Goal: Task Accomplishment & Management: Use online tool/utility

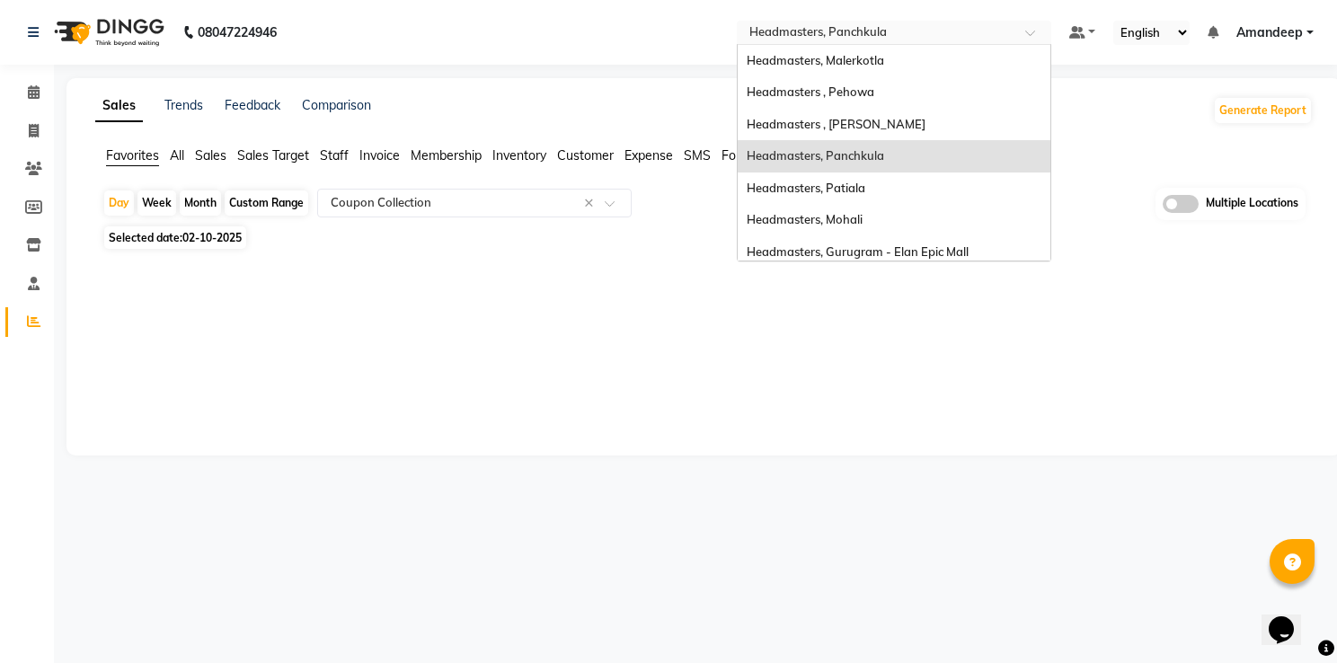
click at [886, 27] on input "text" at bounding box center [876, 34] width 261 height 18
click at [875, 104] on div "Headmasters , Pehowa" at bounding box center [894, 92] width 313 height 32
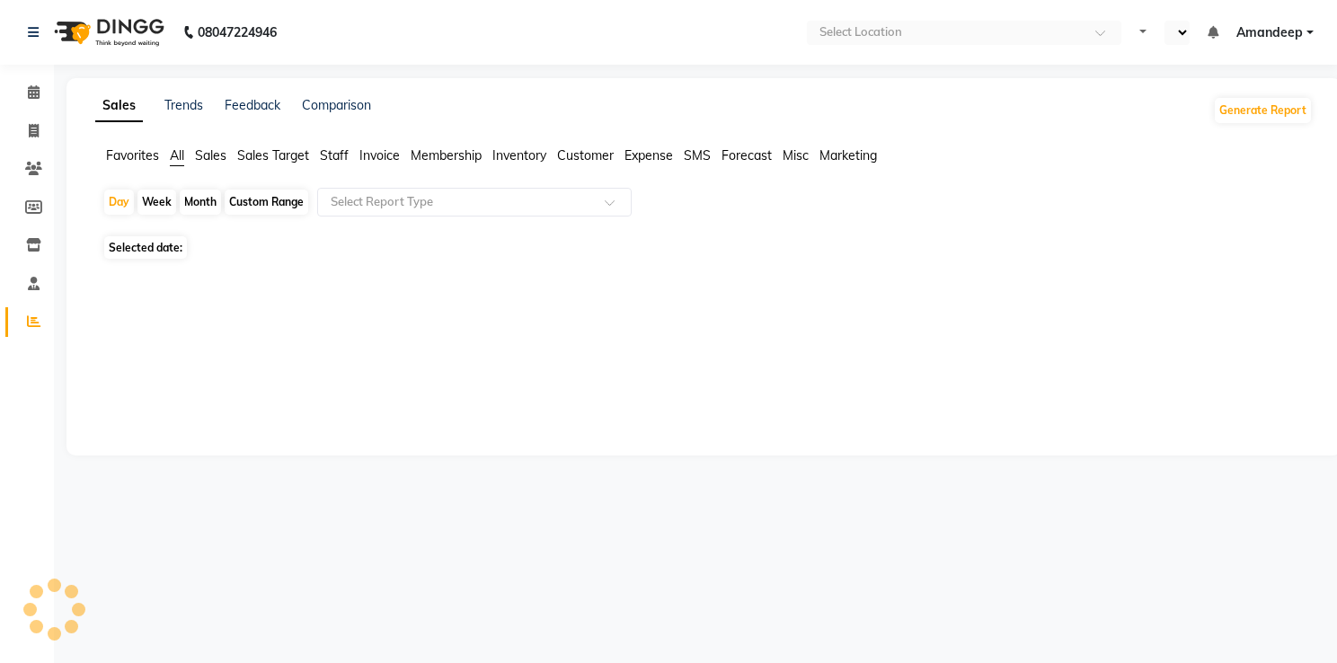
select select "en"
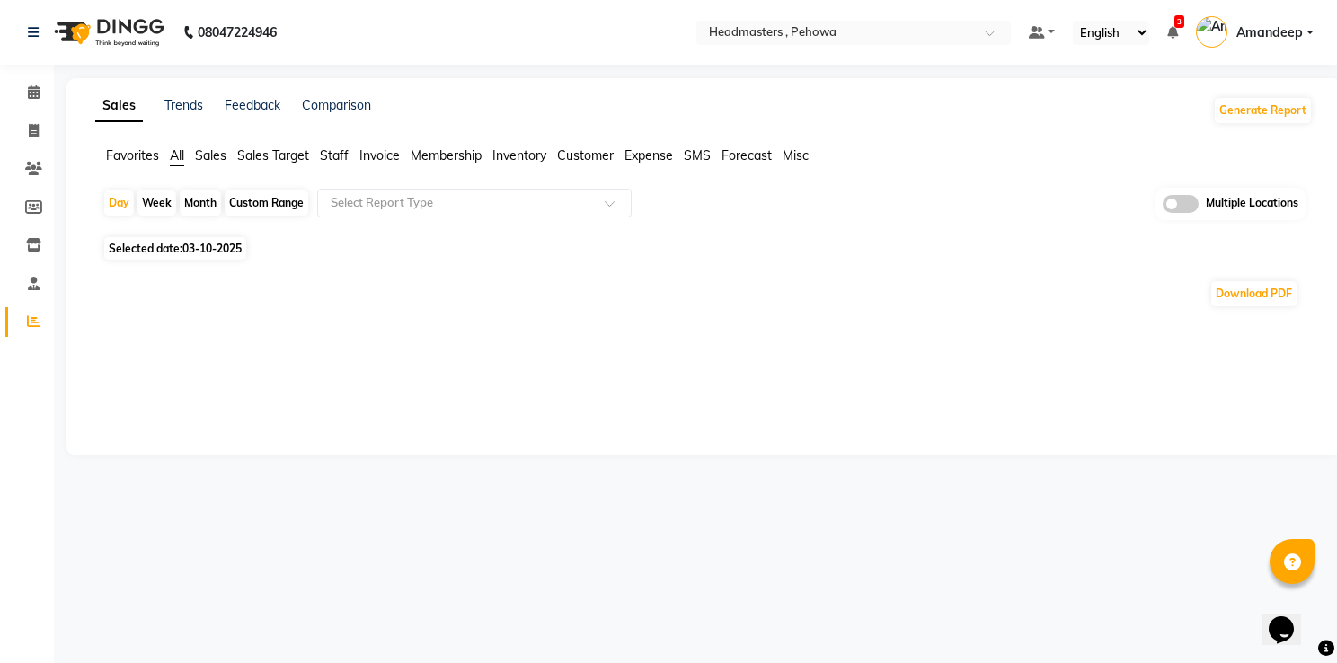
click at [316, 78] on div "Sales Trends Feedback Comparison Generate Report Favorites All Sales Sales Targ…" at bounding box center [704, 267] width 1275 height 378
click at [133, 158] on span "Favorites" at bounding box center [132, 155] width 53 height 16
click at [206, 246] on span "Selected date: 03-10-2025" at bounding box center [175, 238] width 142 height 22
select select "10"
select select "2025"
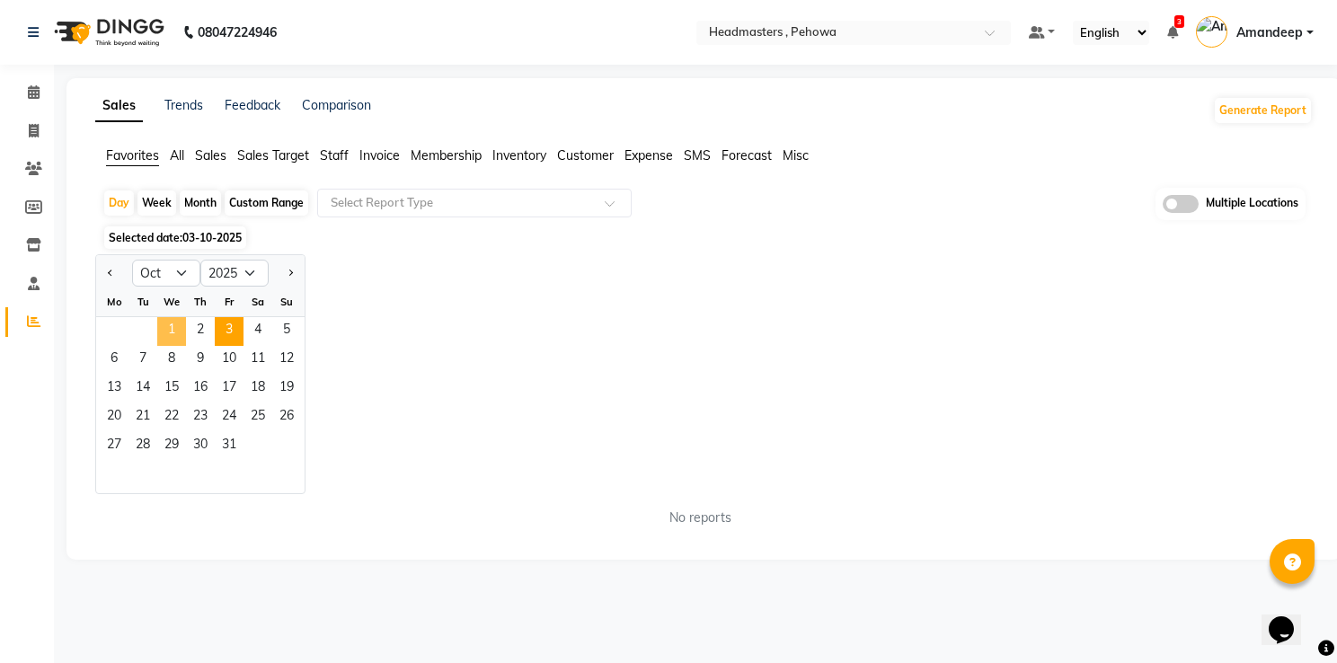
click at [169, 340] on span "1" at bounding box center [171, 331] width 29 height 29
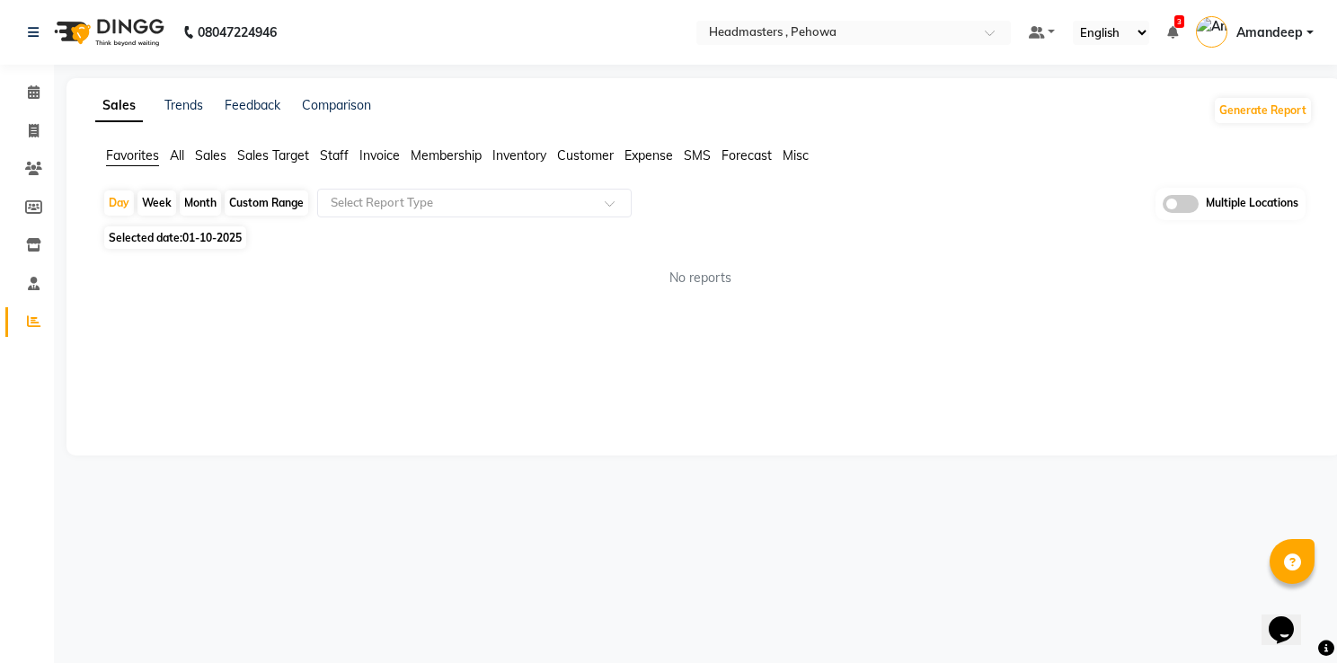
click at [426, 218] on div "Day Week Month Custom Range Select Report Type Multiple Locations" at bounding box center [704, 204] width 1204 height 33
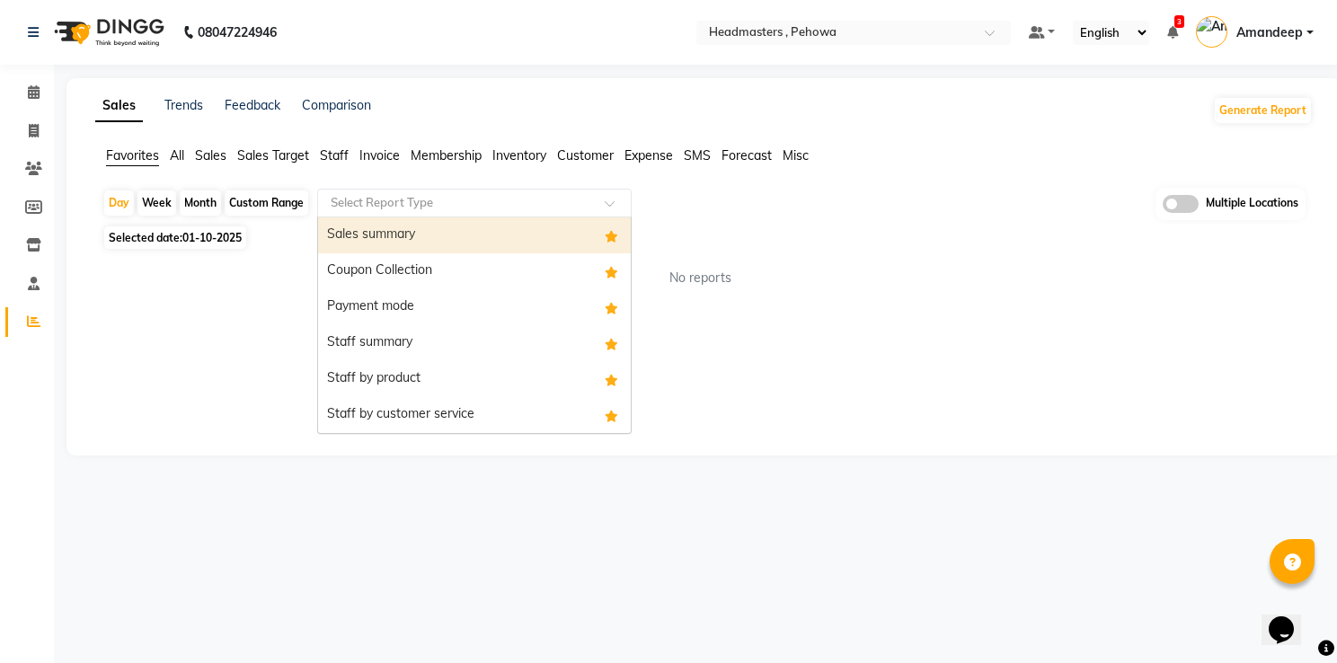
click at [449, 203] on input "text" at bounding box center [456, 203] width 259 height 18
click at [432, 225] on div "Sales summary" at bounding box center [474, 236] width 313 height 36
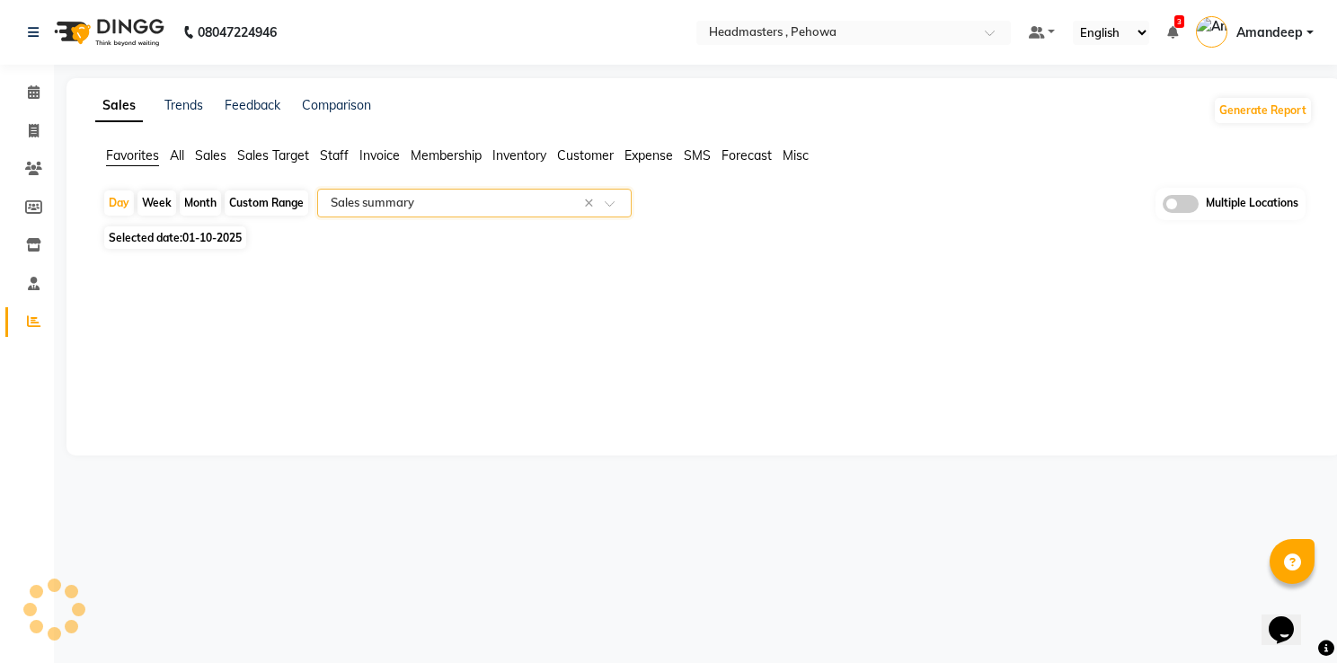
select select "full_report"
select select "csv"
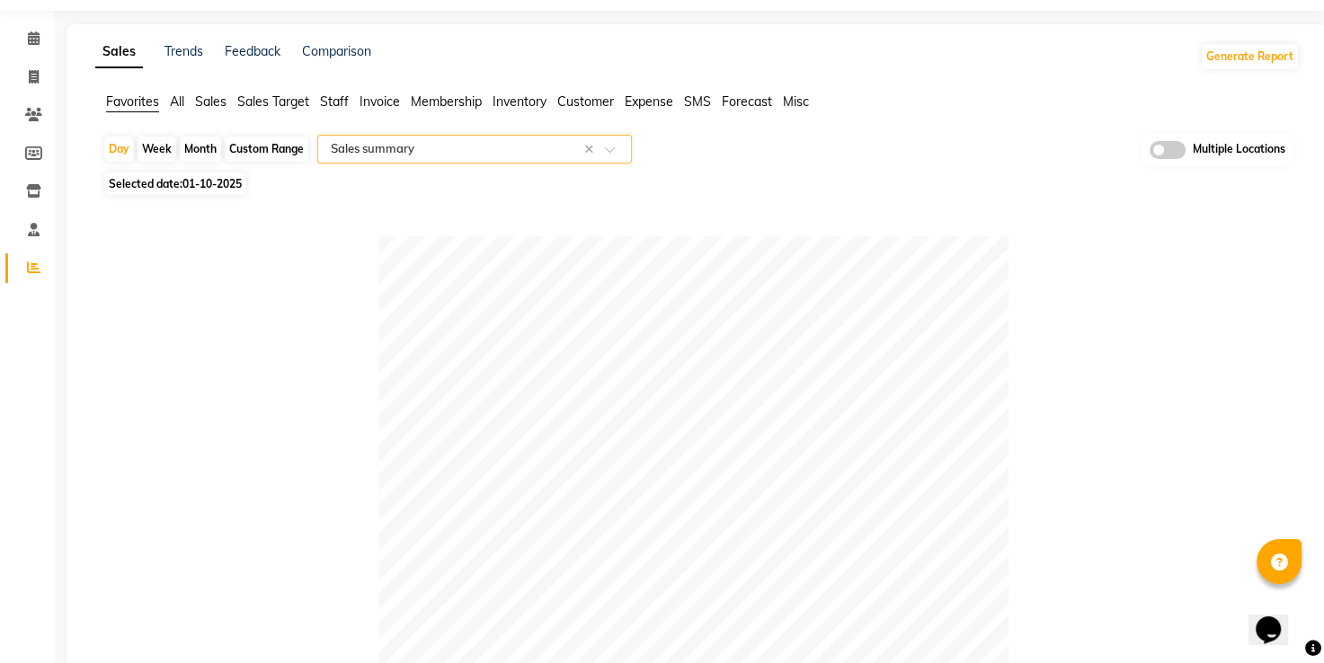
scroll to position [52, 0]
click at [209, 195] on span "Selected date: [DATE]" at bounding box center [175, 185] width 142 height 22
select select "10"
select select "2025"
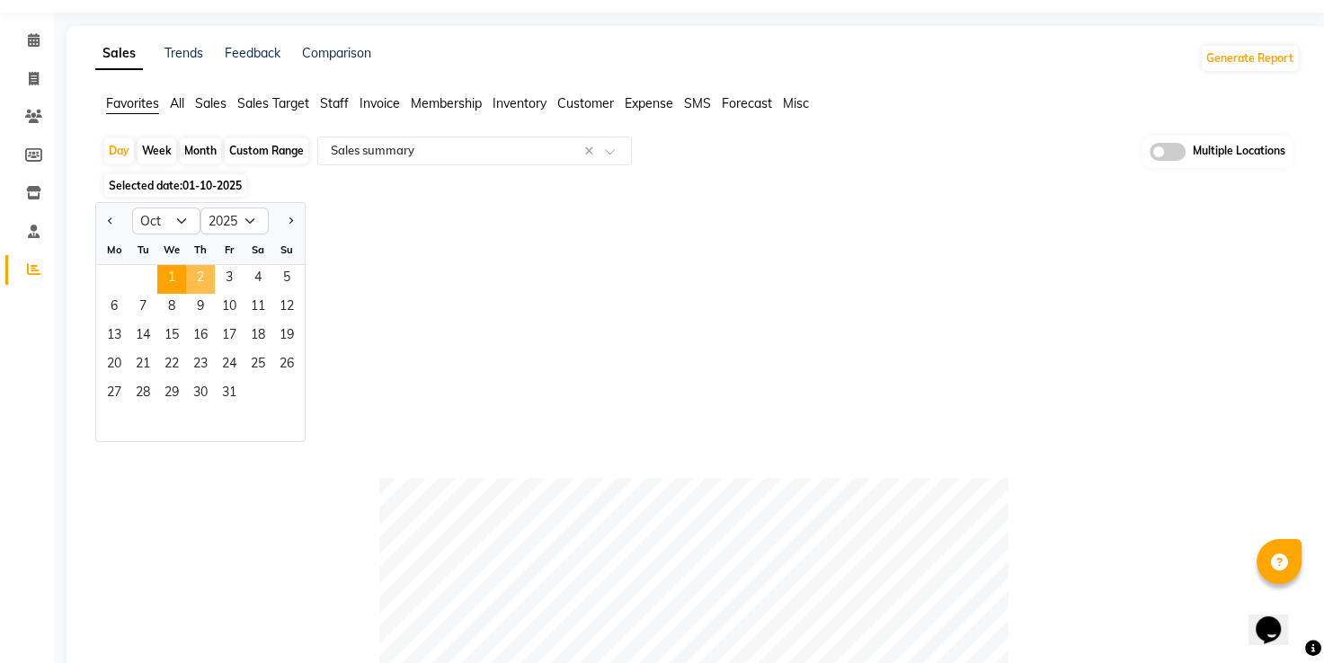
click at [201, 271] on span "2" at bounding box center [200, 279] width 29 height 29
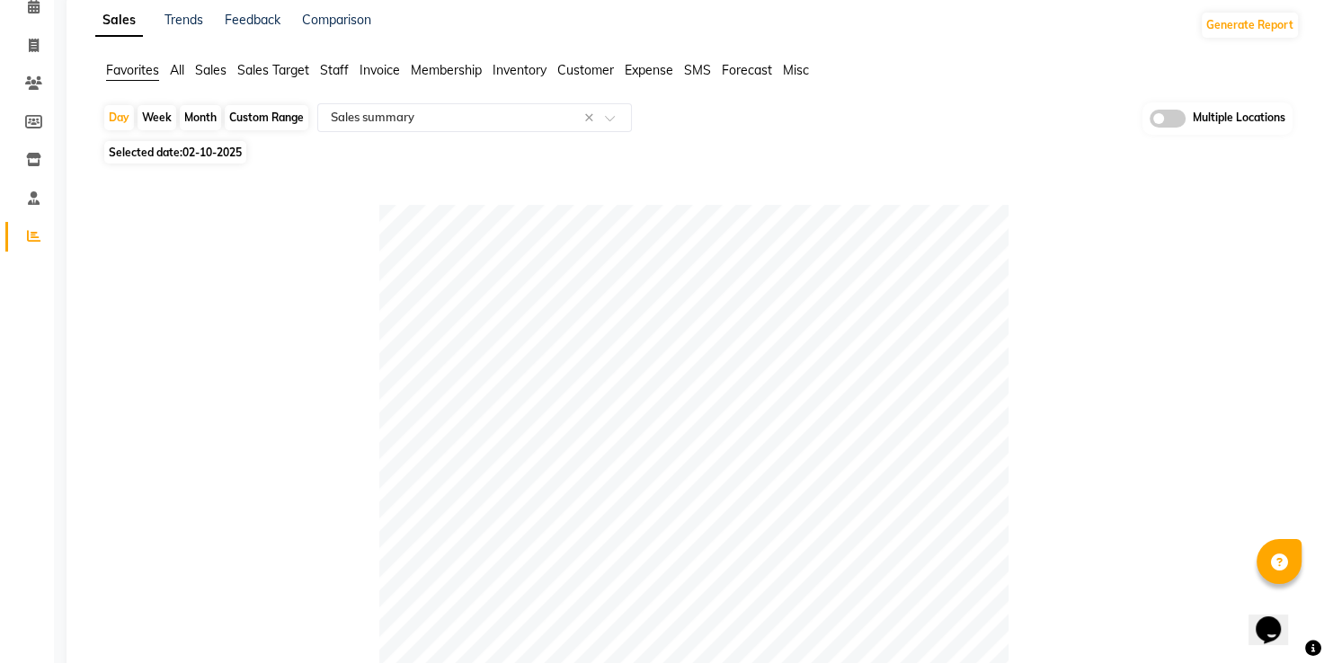
scroll to position [56, 0]
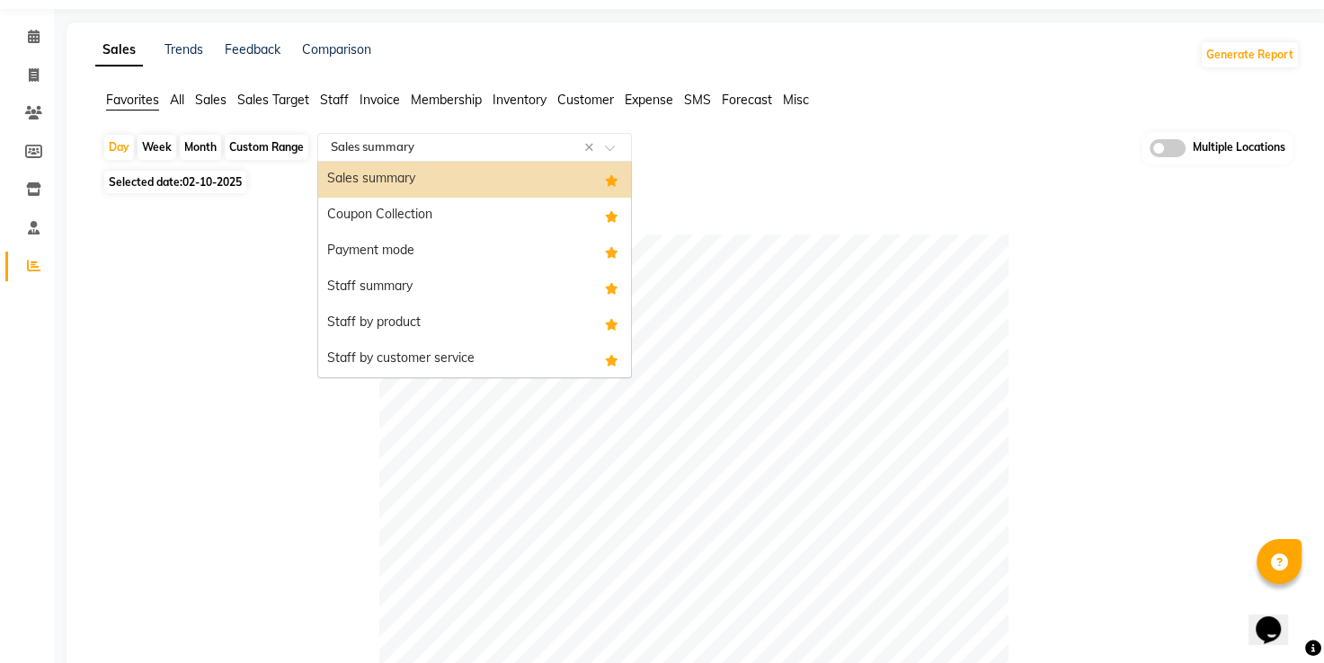
click at [396, 144] on input "text" at bounding box center [456, 147] width 259 height 18
click at [391, 236] on div "Payment mode" at bounding box center [474, 252] width 313 height 36
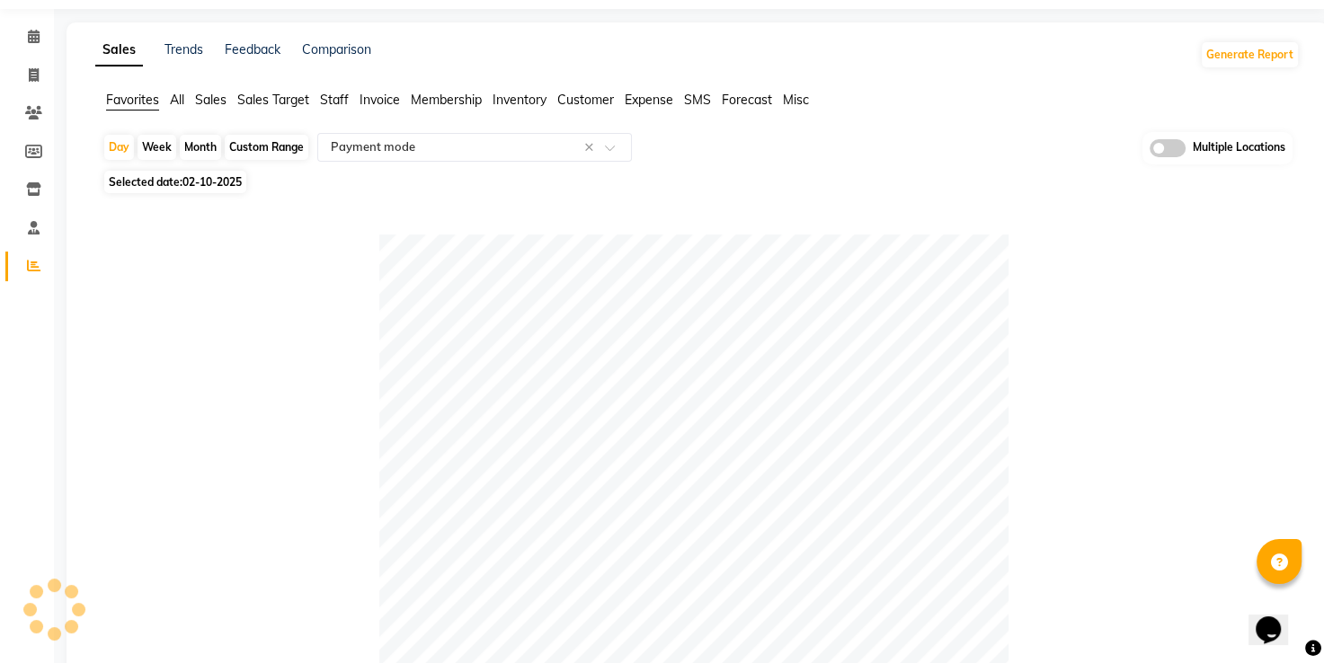
click at [223, 182] on span "02-10-2025" at bounding box center [211, 181] width 59 height 13
select select "10"
select select "2025"
click at [173, 282] on div at bounding box center [693, 549] width 1183 height 629
click at [187, 187] on span "02-10-2025" at bounding box center [211, 181] width 59 height 13
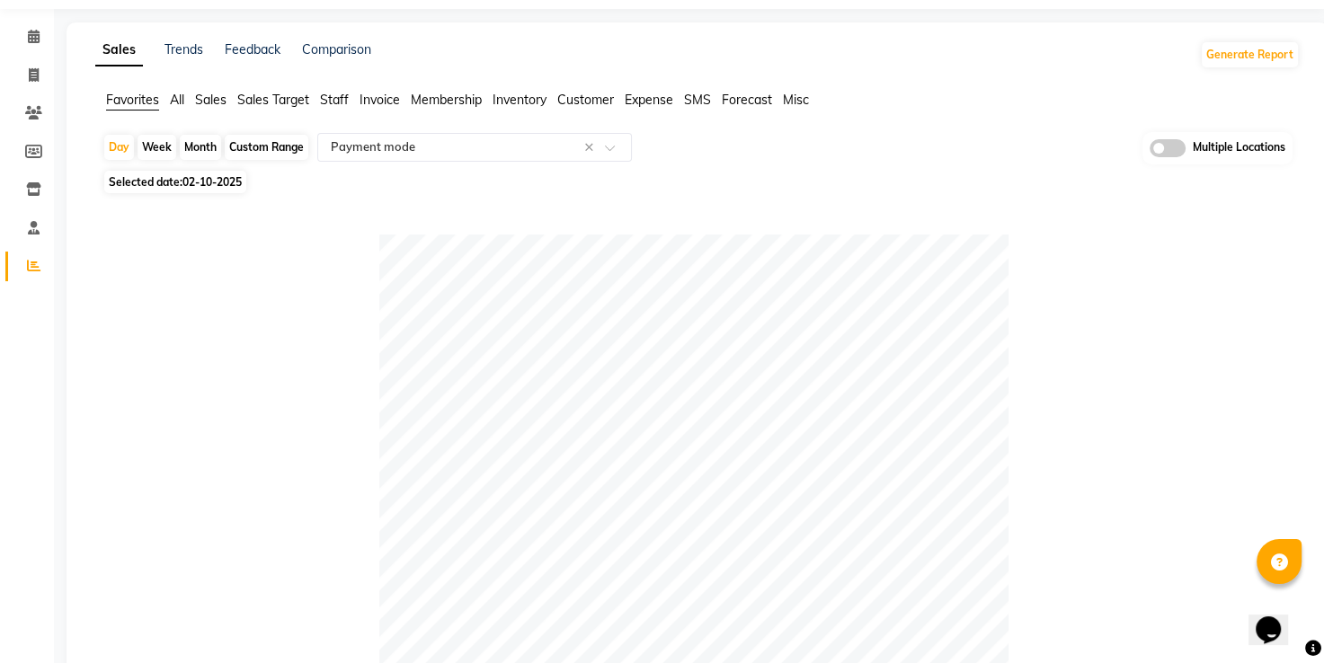
select select "10"
select select "2025"
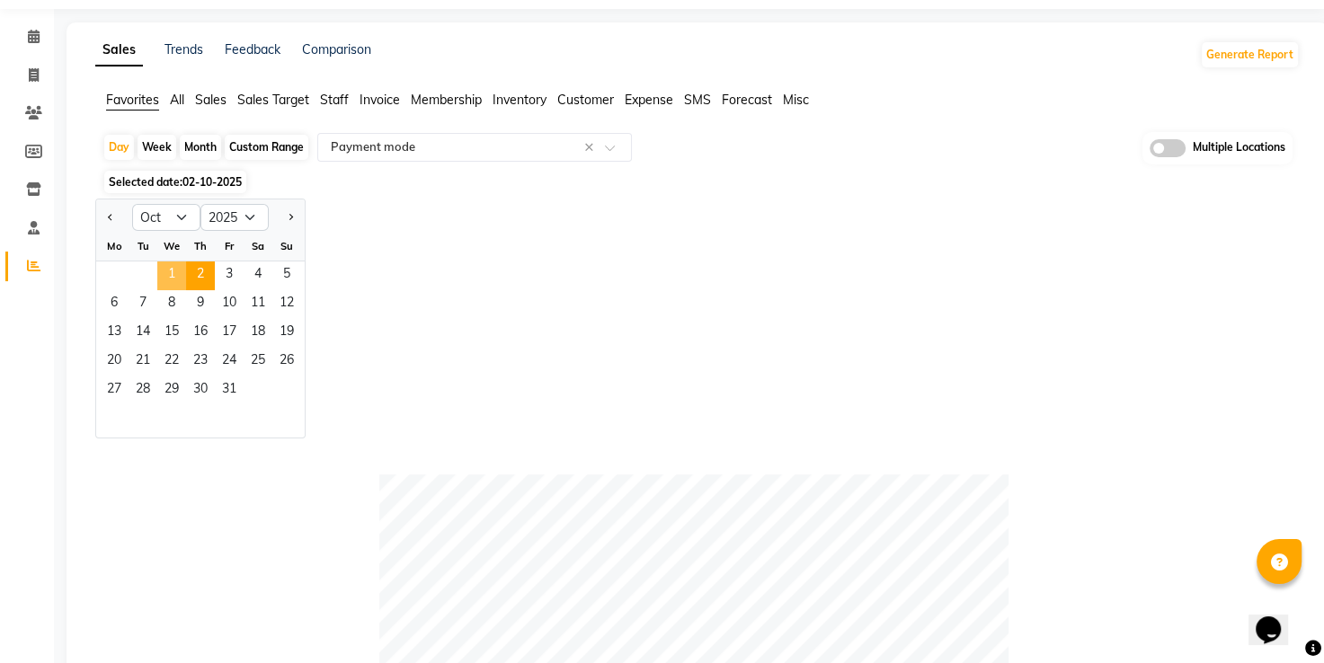
click at [176, 271] on span "1" at bounding box center [171, 276] width 29 height 29
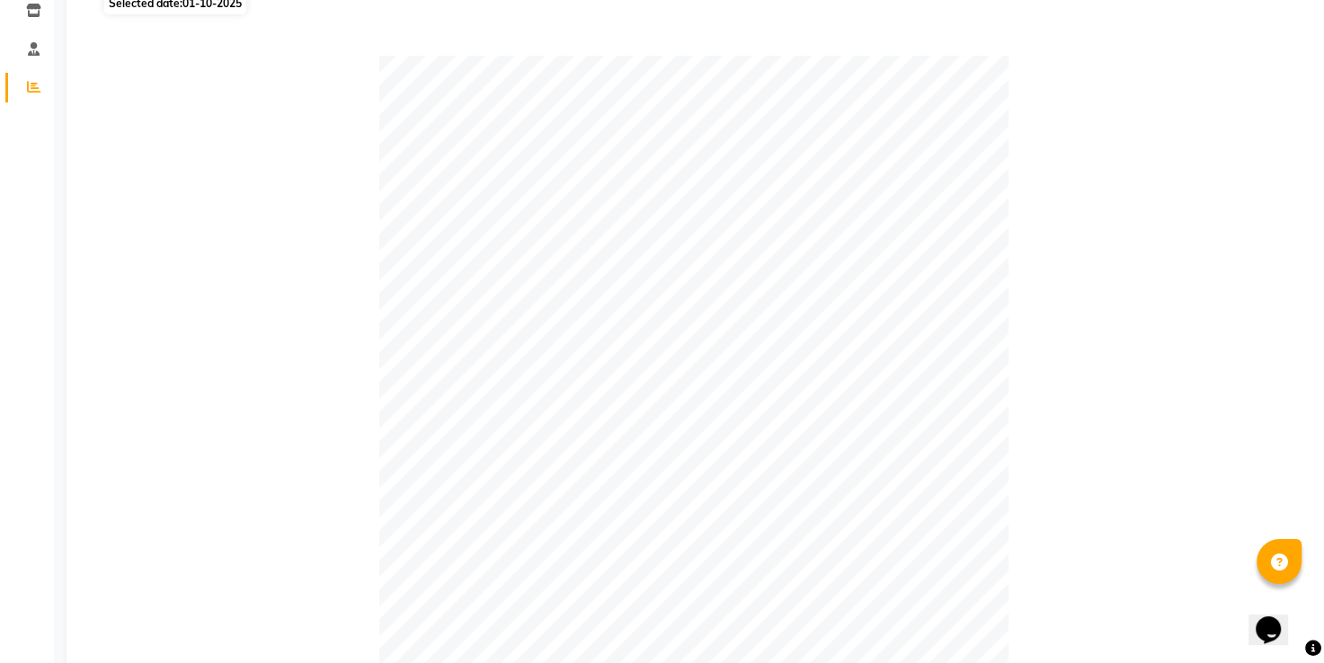
scroll to position [0, 0]
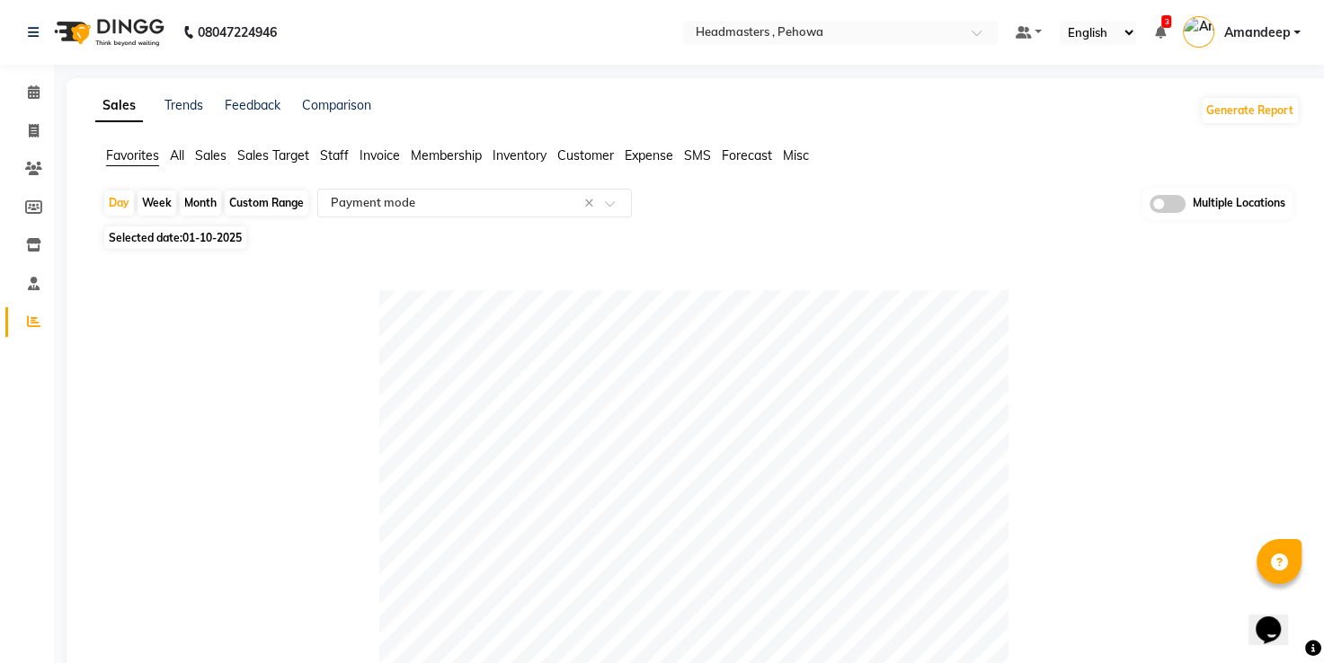
click at [151, 249] on span "Selected date: 01-10-2025" at bounding box center [175, 238] width 142 height 22
select select "10"
select select "2025"
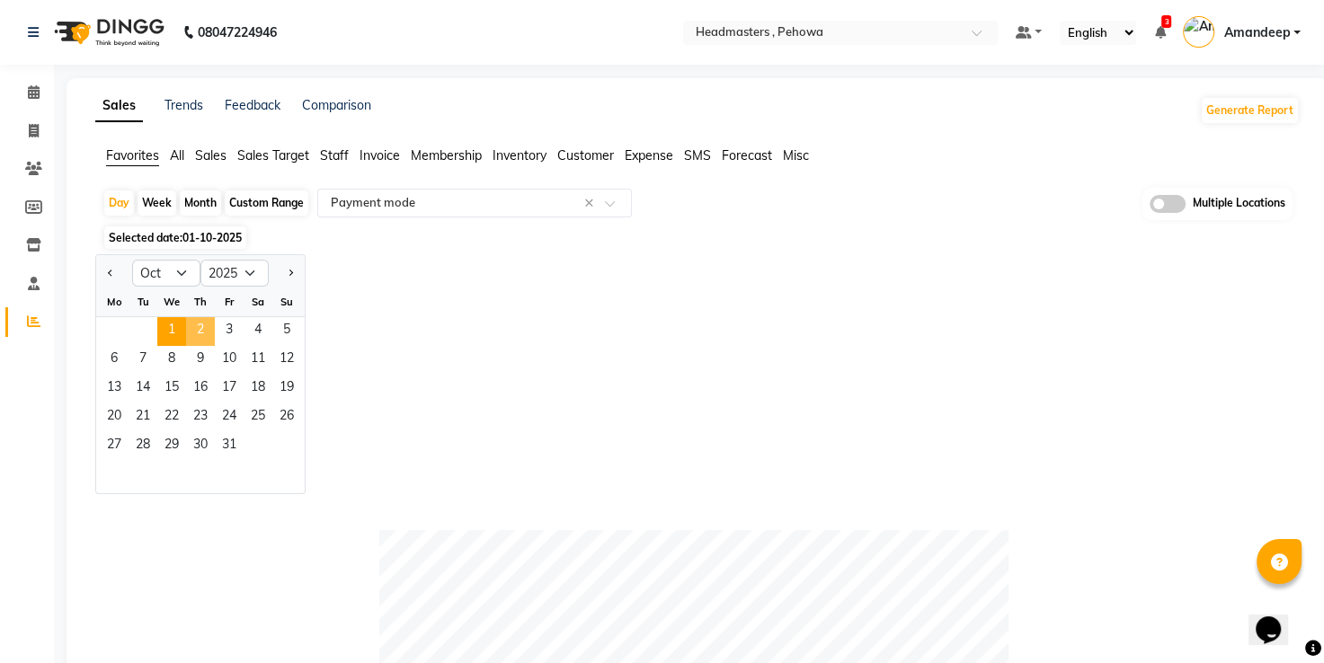
click at [191, 333] on span "2" at bounding box center [200, 331] width 29 height 29
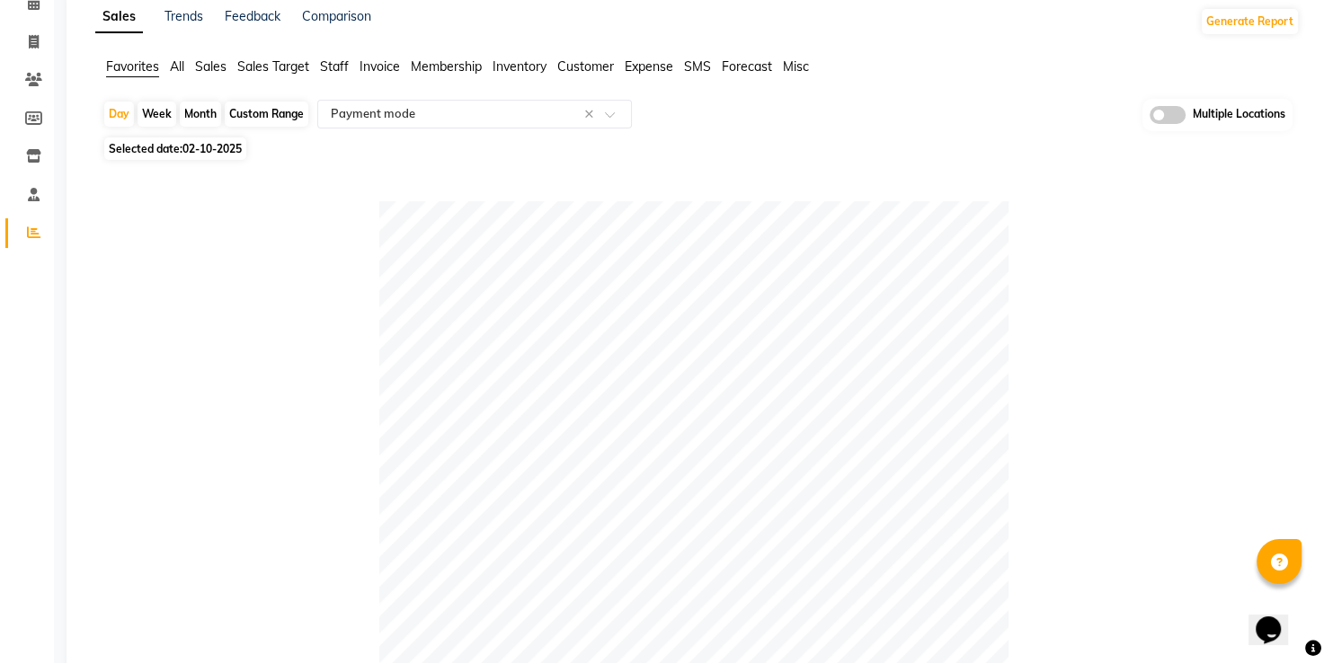
scroll to position [86, 0]
click at [31, 48] on icon at bounding box center [34, 44] width 10 height 13
select select "7727"
select select "service"
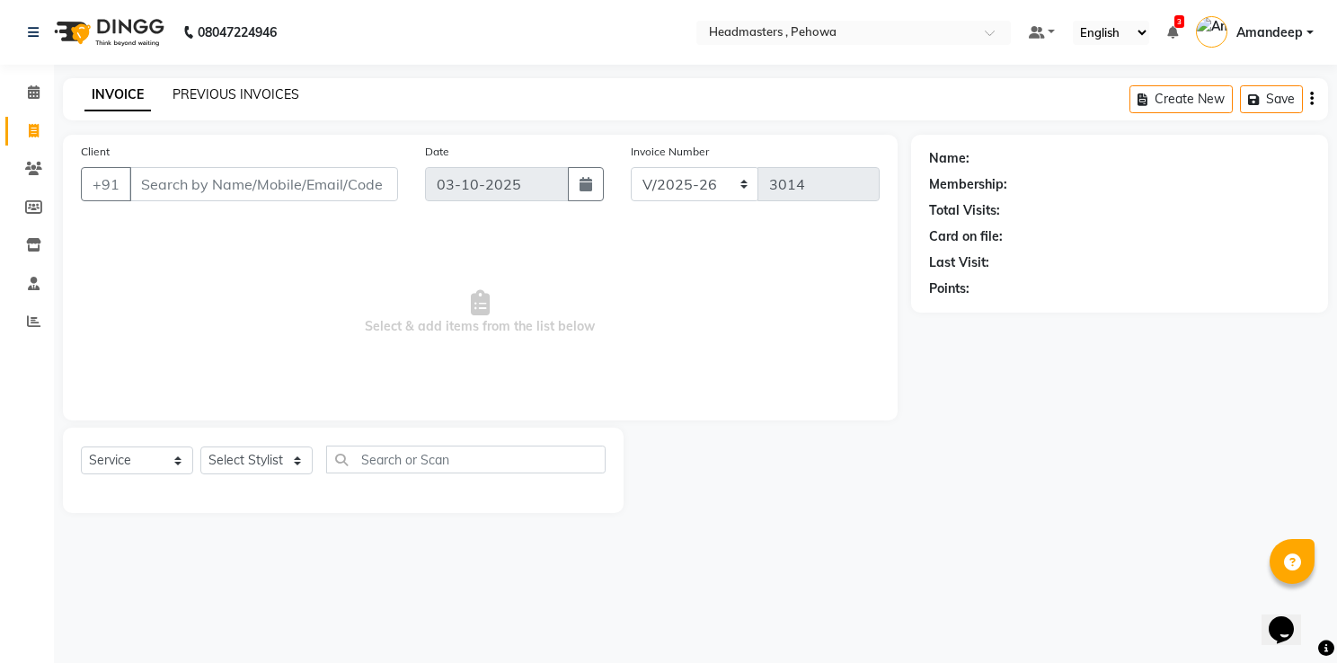
click at [229, 100] on link "PREVIOUS INVOICES" at bounding box center [236, 94] width 127 height 16
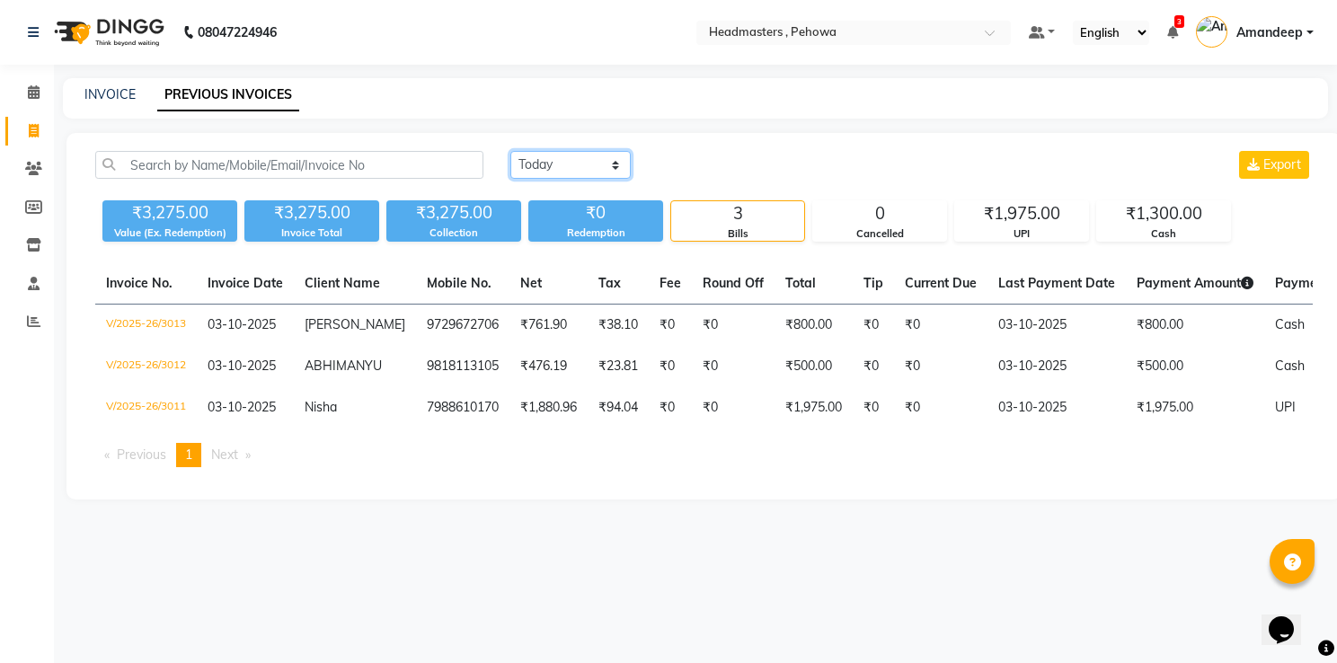
drag, startPoint x: 567, startPoint y: 164, endPoint x: 557, endPoint y: 213, distance: 50.4
click at [557, 213] on div "Today Yesterday Custom Range Export ₹3,275.00 Value (Ex. Redemption) ₹3,275.00 …" at bounding box center [703, 196] width 1239 height 91
select select "yesterday"
click at [511, 151] on select "Today Yesterday Custom Range" at bounding box center [571, 165] width 120 height 28
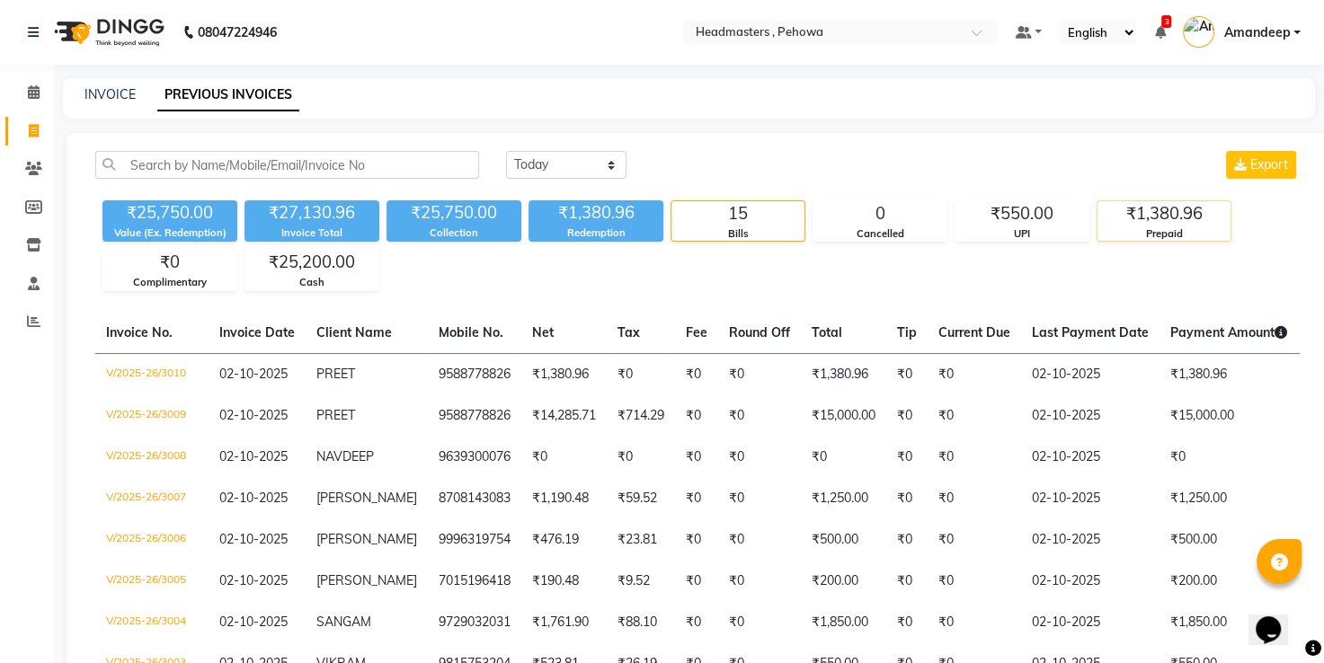
click at [1141, 239] on div "Prepaid" at bounding box center [1163, 234] width 133 height 15
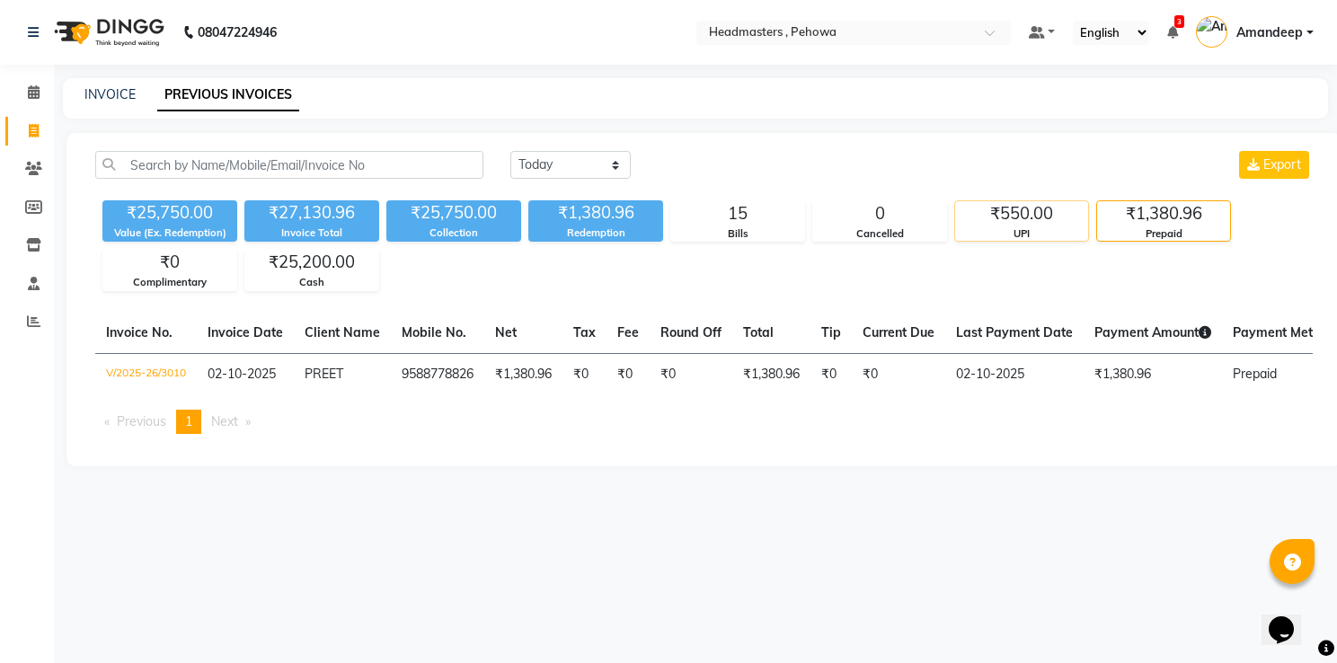
click at [1037, 216] on div "₹550.00" at bounding box center [1021, 213] width 133 height 25
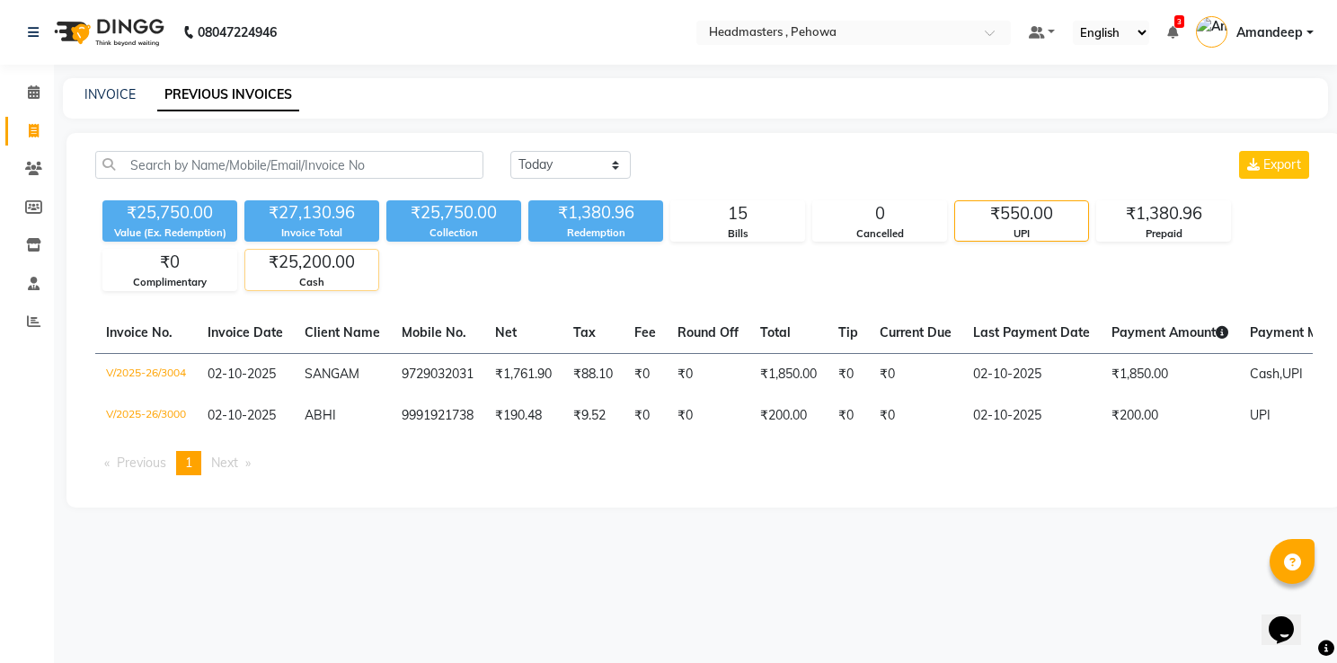
click at [324, 271] on div "₹25,200.00" at bounding box center [311, 262] width 133 height 25
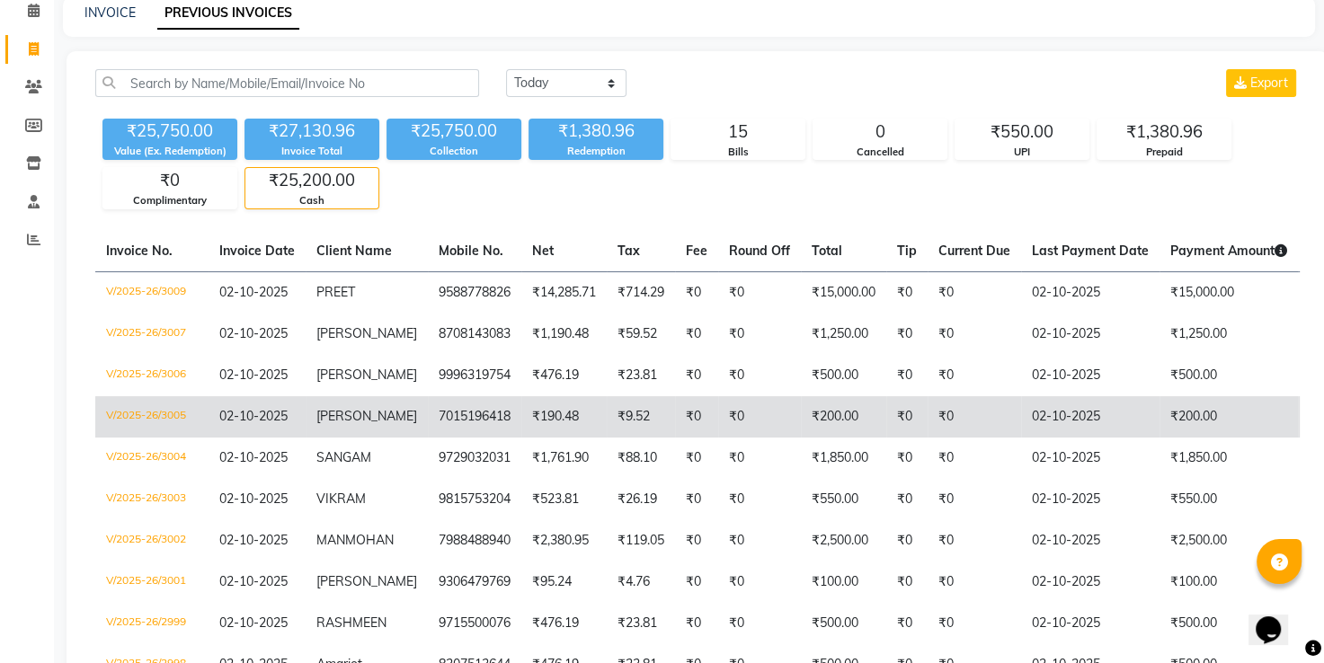
scroll to position [104, 0]
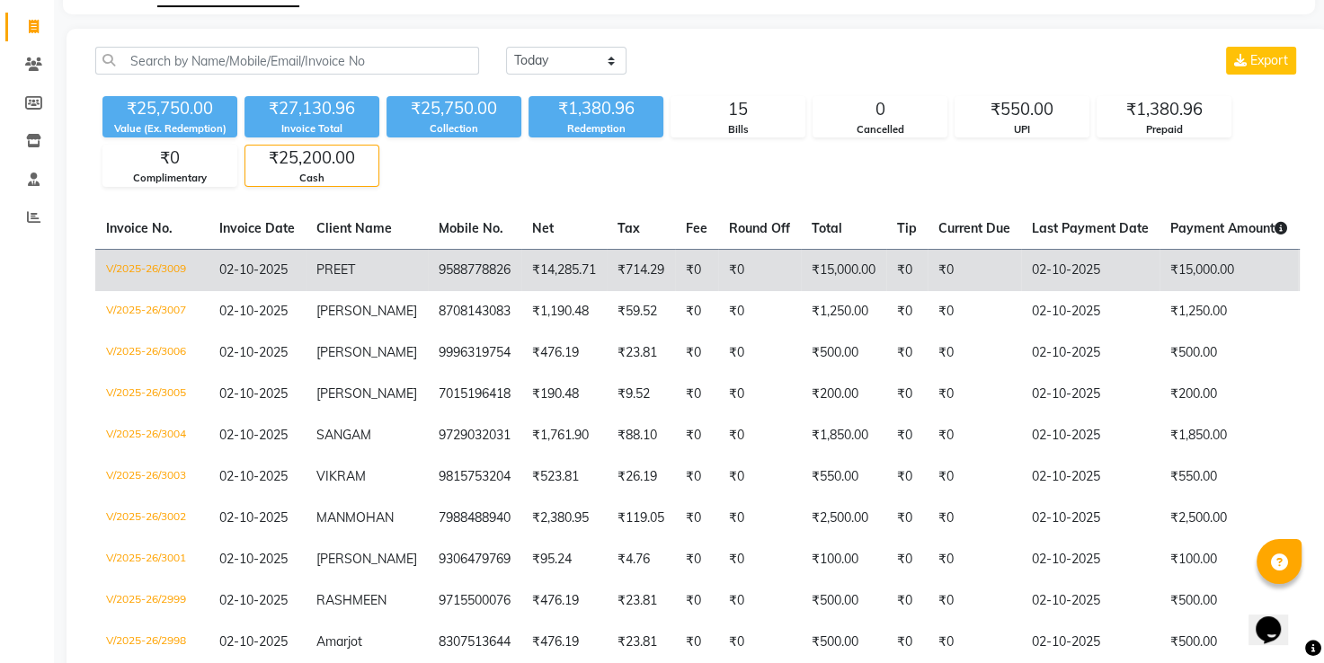
click at [889, 278] on td "₹0" at bounding box center [906, 270] width 41 height 42
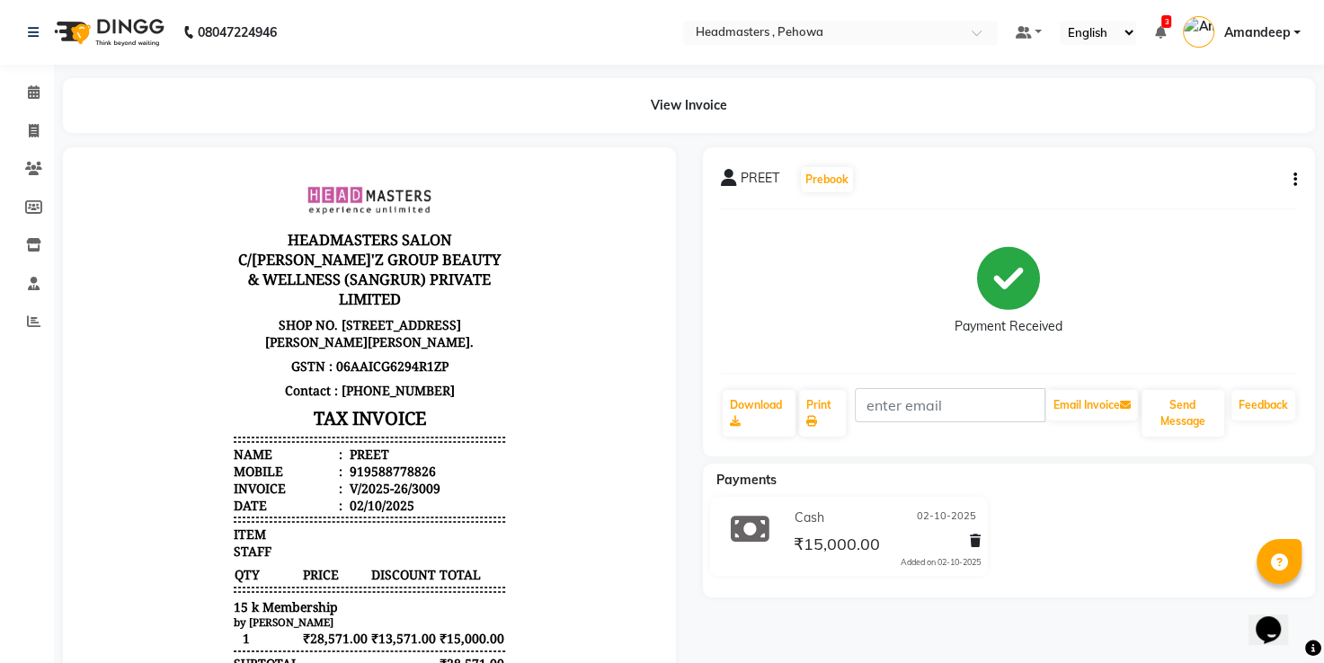
click at [1297, 176] on div "PREET Prebook Payment Received Download Print Email Invoice Send Message Feedba…" at bounding box center [1009, 301] width 613 height 309
click at [1295, 180] on icon "button" at bounding box center [1295, 180] width 4 height 1
click at [1224, 205] on div "Edit Invoice" at bounding box center [1222, 202] width 90 height 22
select select "service"
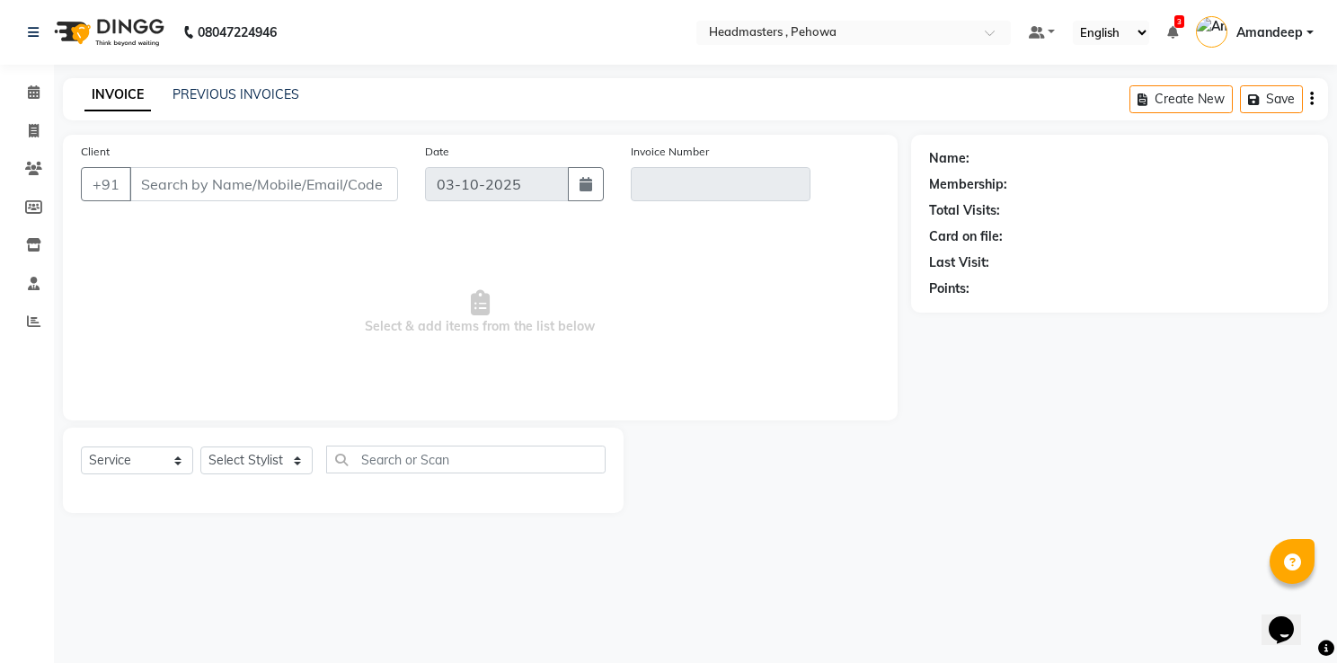
type input "9588778826"
type input "V/2025-26/3009"
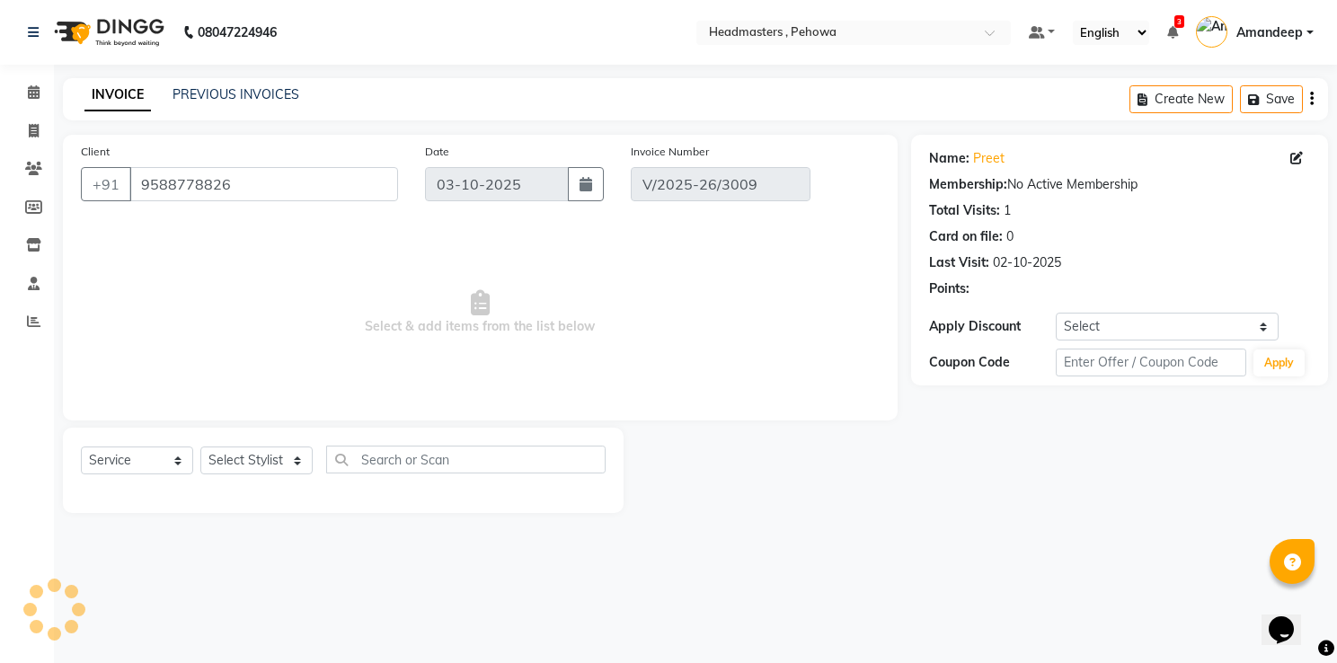
type input "02-10-2025"
select select "select"
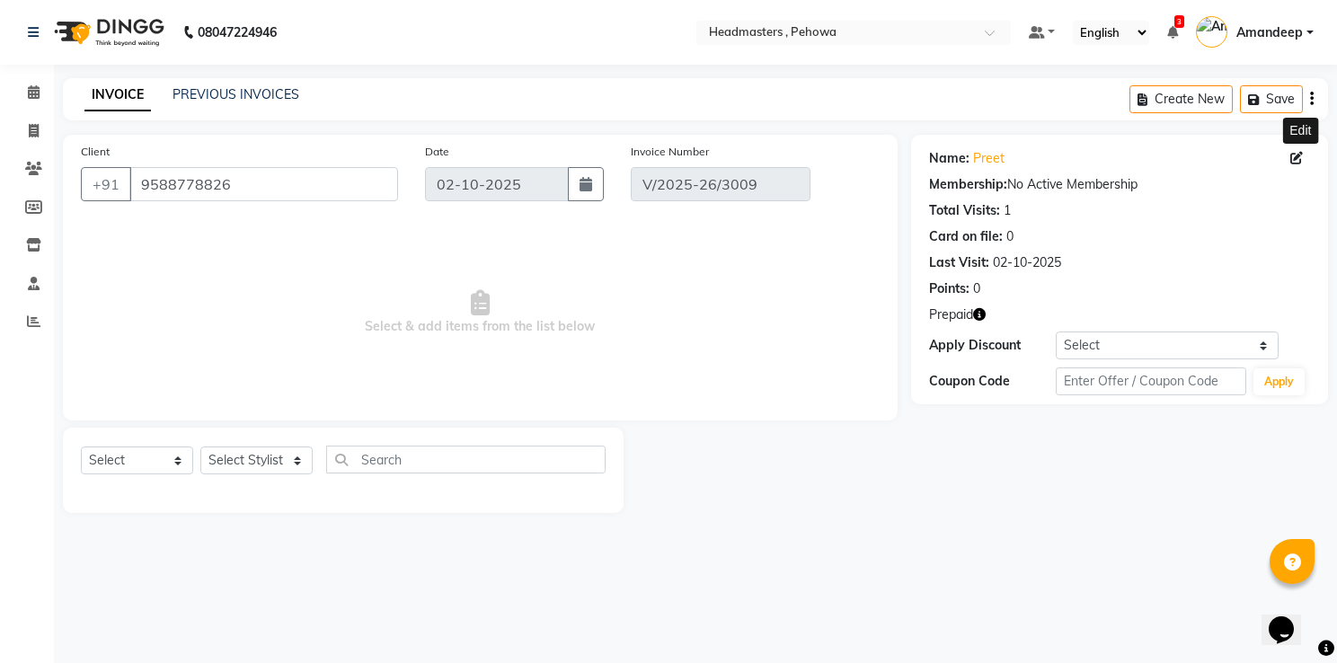
click at [1298, 160] on icon at bounding box center [1297, 158] width 13 height 13
select select "male"
click at [232, 96] on link "PREVIOUS INVOICES" at bounding box center [236, 94] width 127 height 16
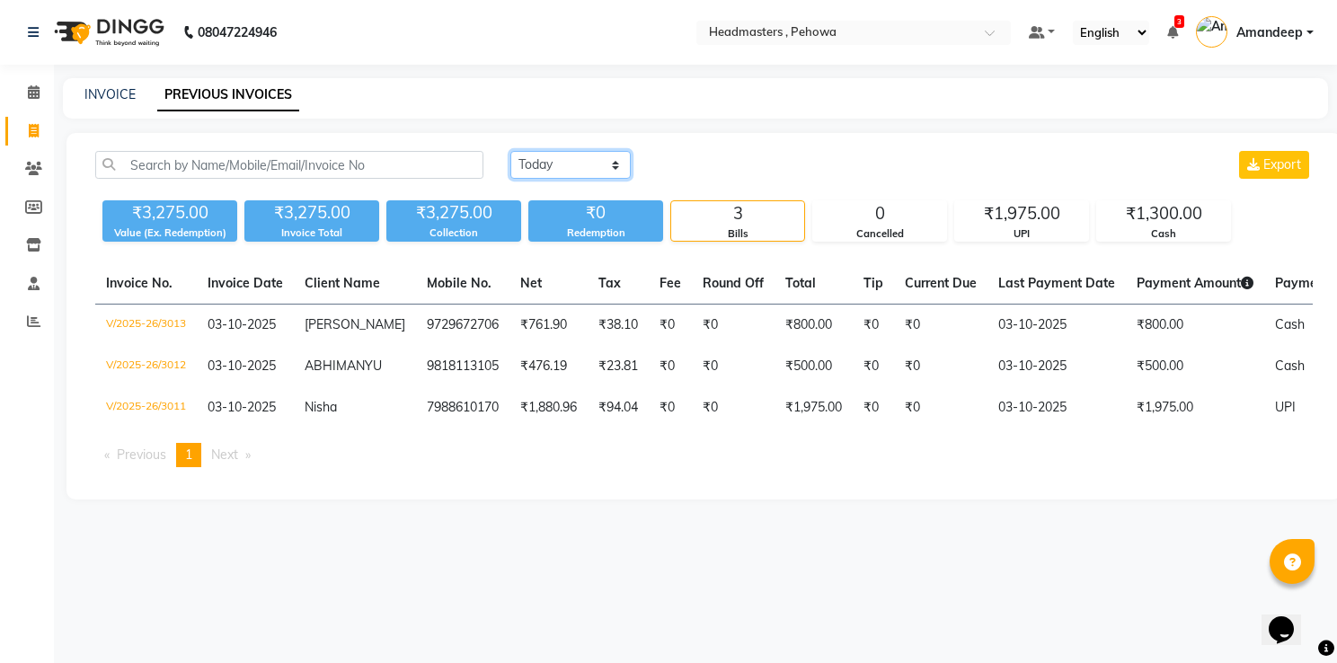
click at [617, 160] on select "Today Yesterday Custom Range" at bounding box center [571, 165] width 120 height 28
select select "yesterday"
click at [511, 151] on select "Today Yesterday Custom Range" at bounding box center [571, 165] width 120 height 28
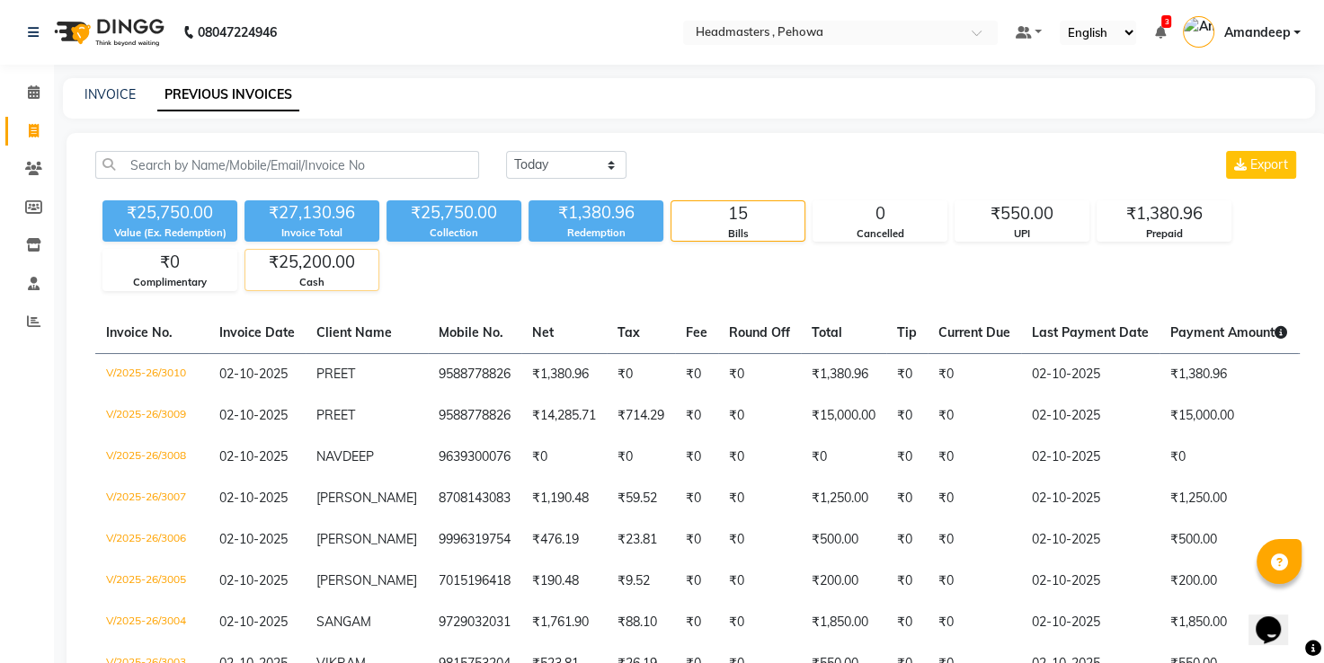
click at [291, 263] on div "₹25,200.00" at bounding box center [311, 262] width 133 height 25
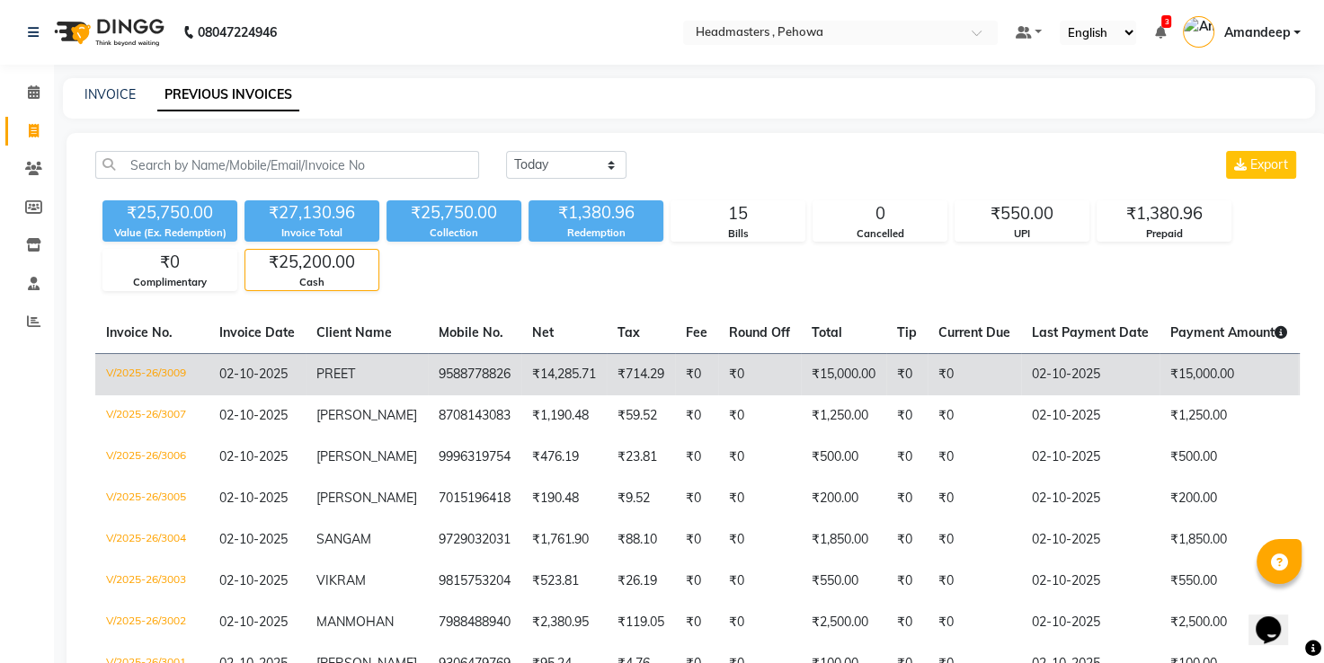
click at [1096, 379] on td "02-10-2025" at bounding box center [1090, 374] width 138 height 42
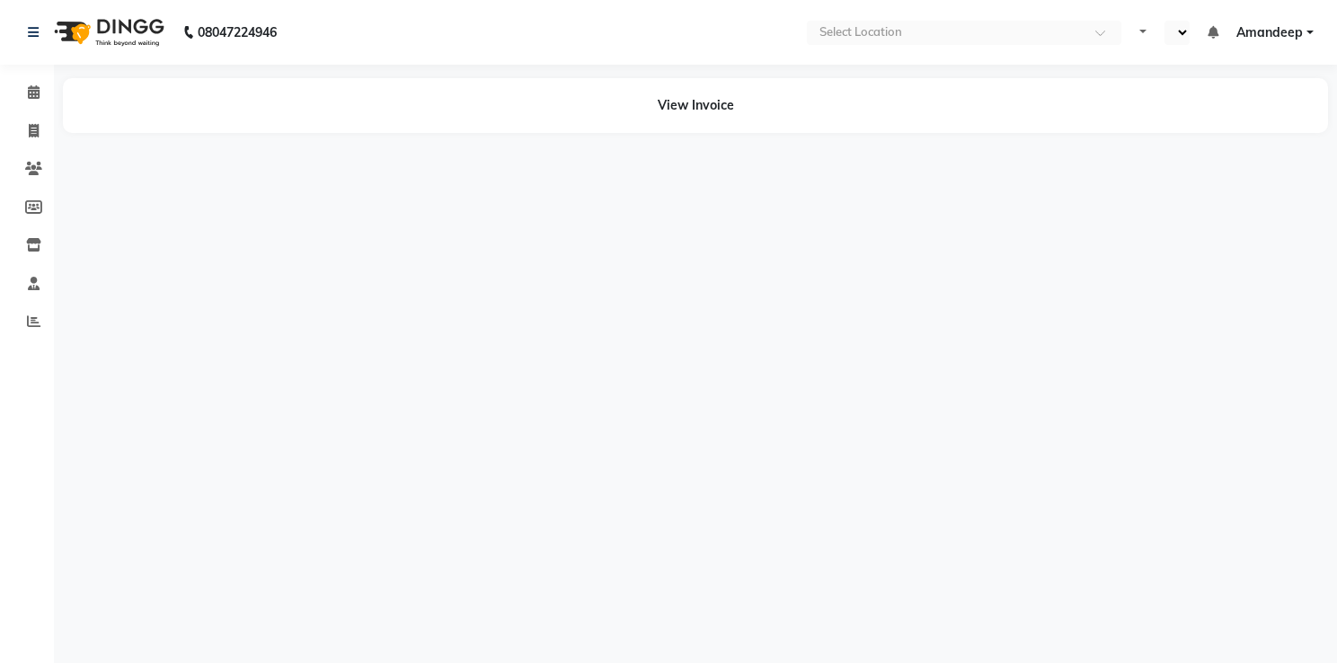
select select "en"
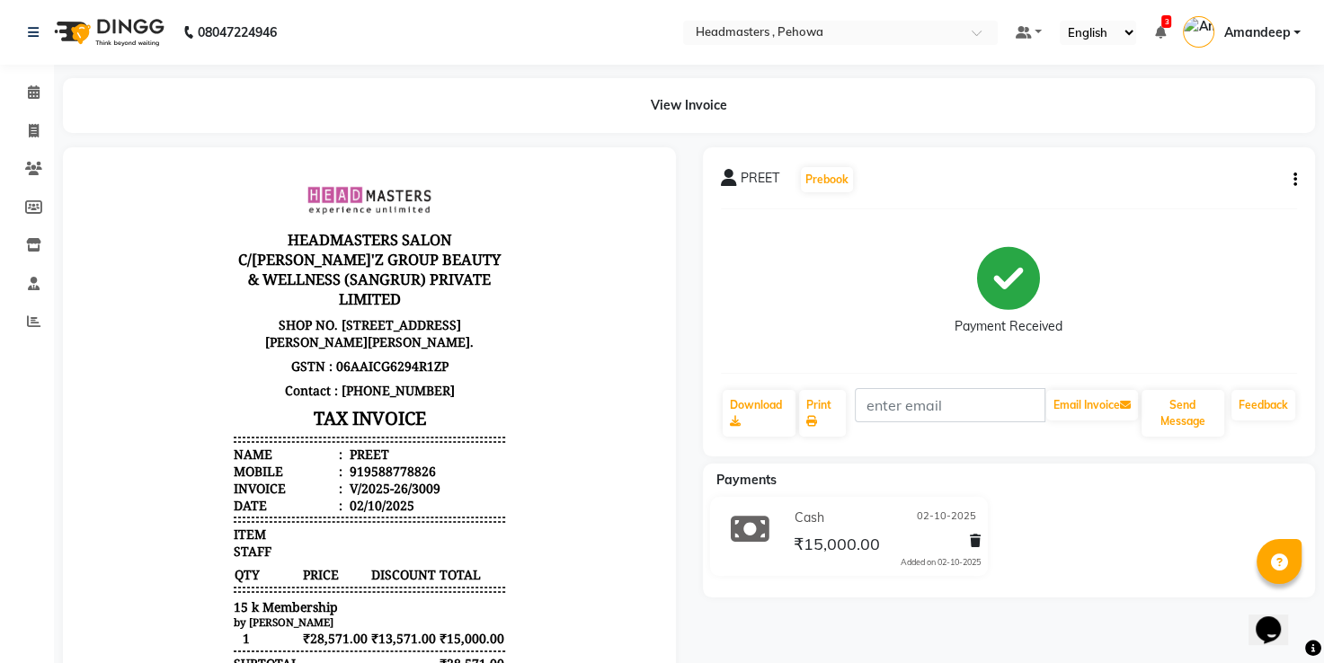
click at [1298, 185] on div "PREET Prebook Payment Received Download Print Email Invoice Send Message Feedba…" at bounding box center [1009, 301] width 613 height 309
click at [1297, 178] on div "PREET Prebook Payment Received Download Print Email Invoice Send Message Feedba…" at bounding box center [1009, 301] width 613 height 309
click at [1294, 180] on icon "button" at bounding box center [1295, 180] width 4 height 1
click at [1249, 210] on div "Edit Invoice" at bounding box center [1222, 202] width 90 height 22
select select "service"
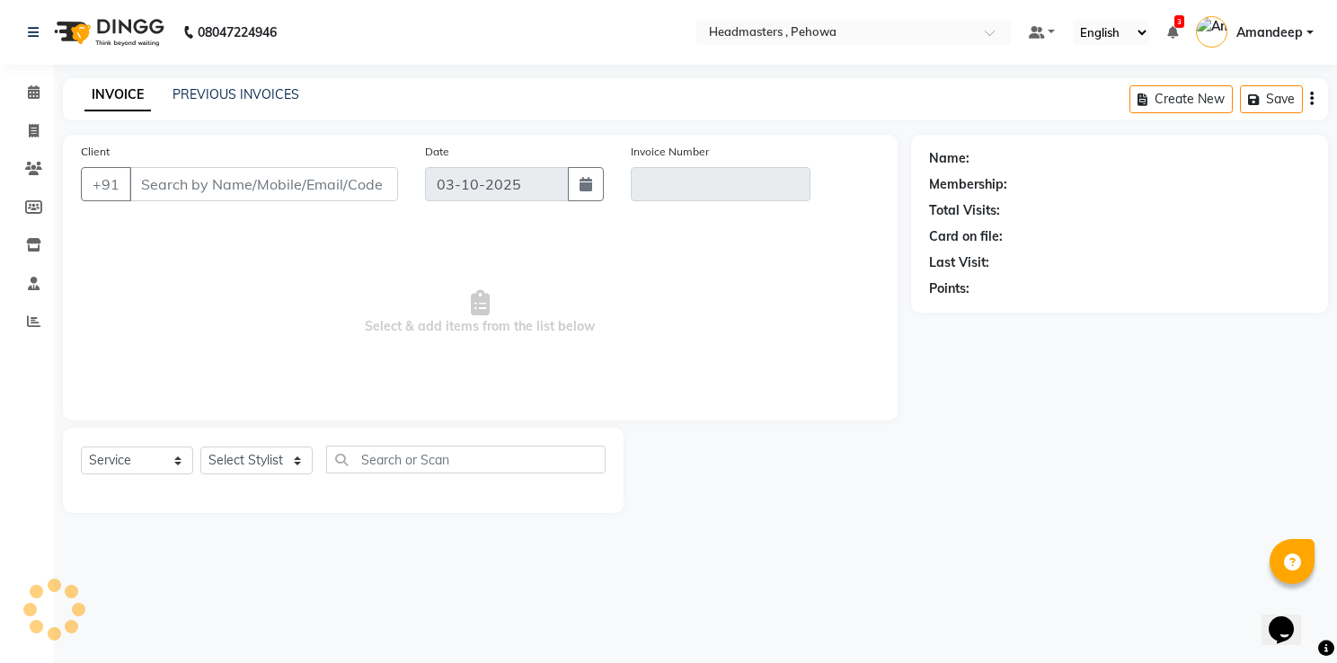
type input "9588778826"
type input "V/2025-26/3009"
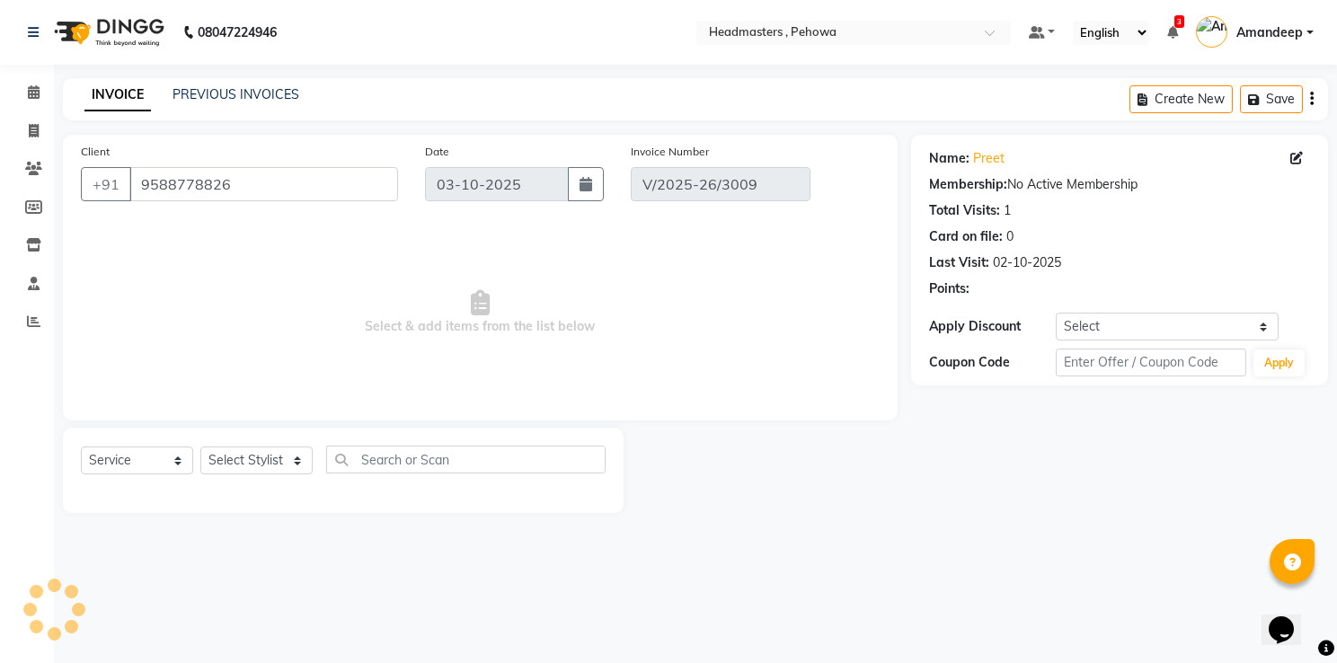
type input "02-10-2025"
select select "select"
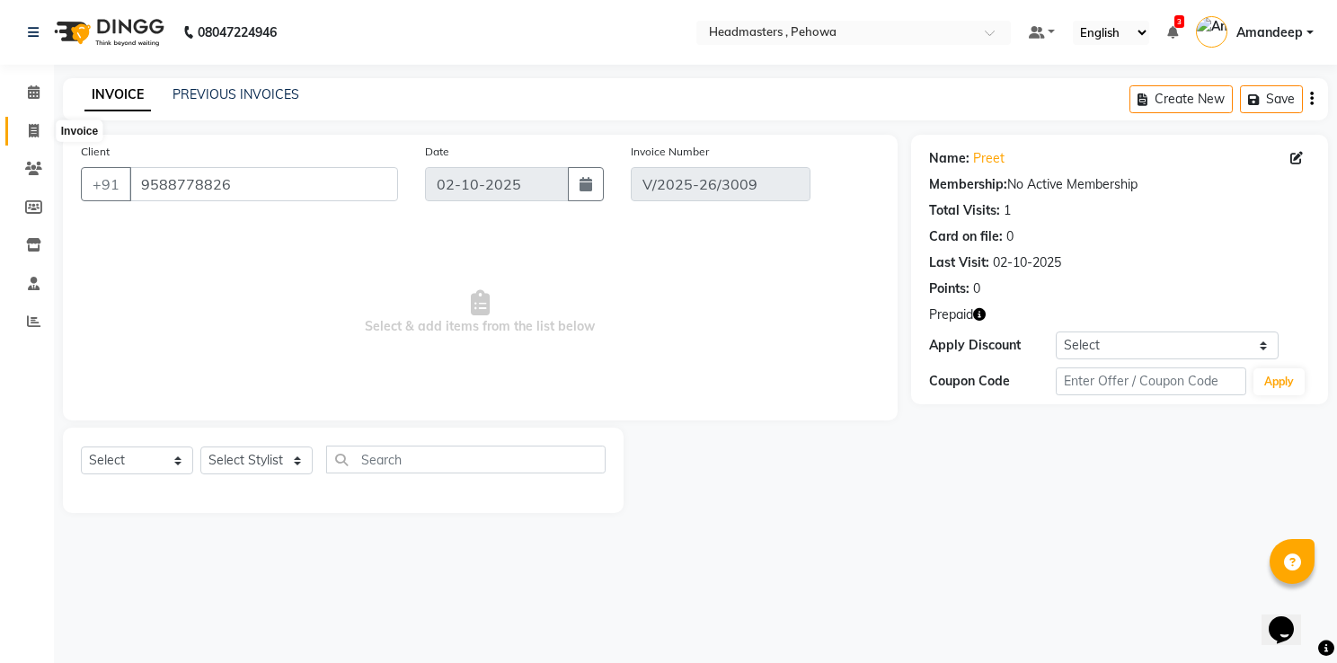
click at [31, 135] on icon at bounding box center [34, 130] width 10 height 13
select select "service"
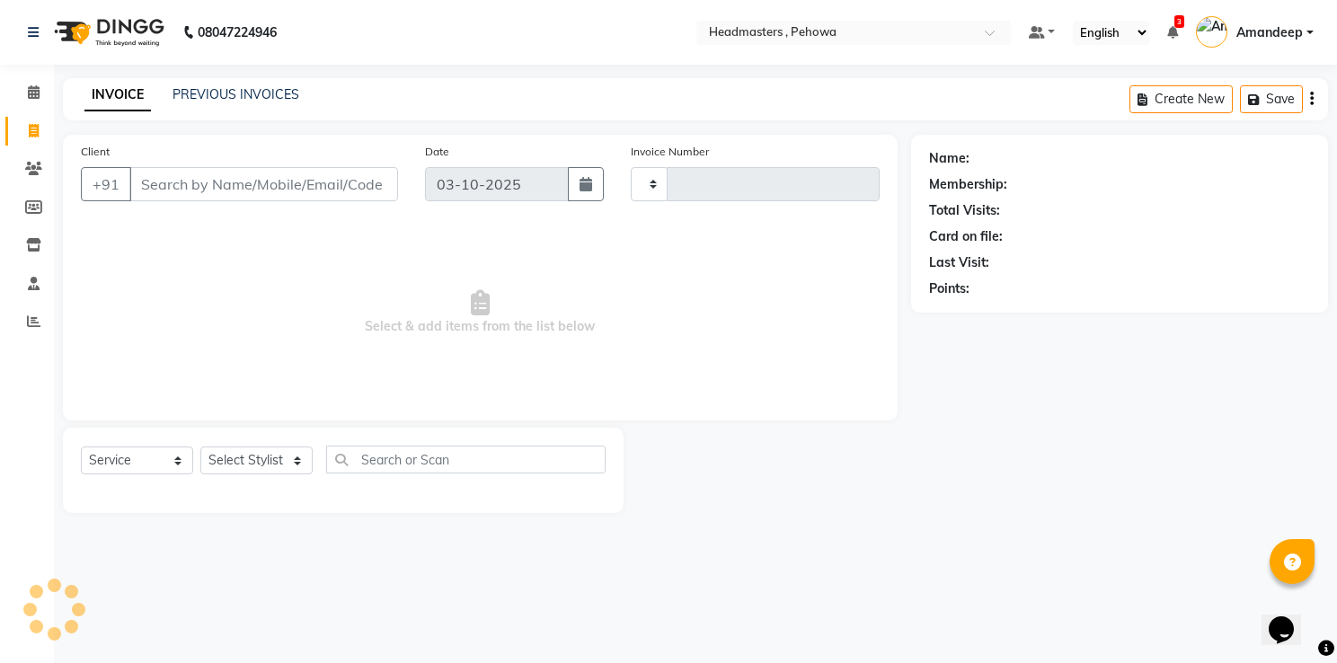
type input "3014"
select select "7727"
click at [241, 101] on link "PREVIOUS INVOICES" at bounding box center [236, 94] width 127 height 16
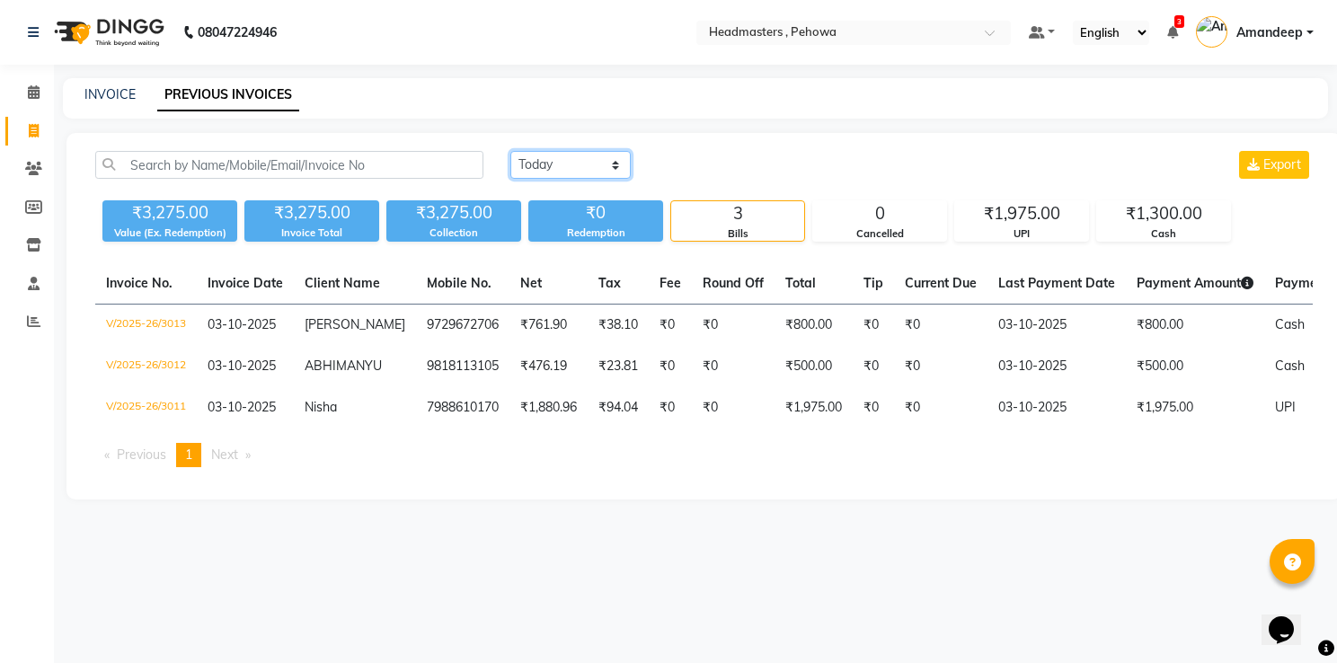
click at [562, 156] on select "Today Yesterday Custom Range" at bounding box center [571, 165] width 120 height 28
select select "yesterday"
click at [511, 151] on select "Today Yesterday Custom Range" at bounding box center [571, 165] width 120 height 28
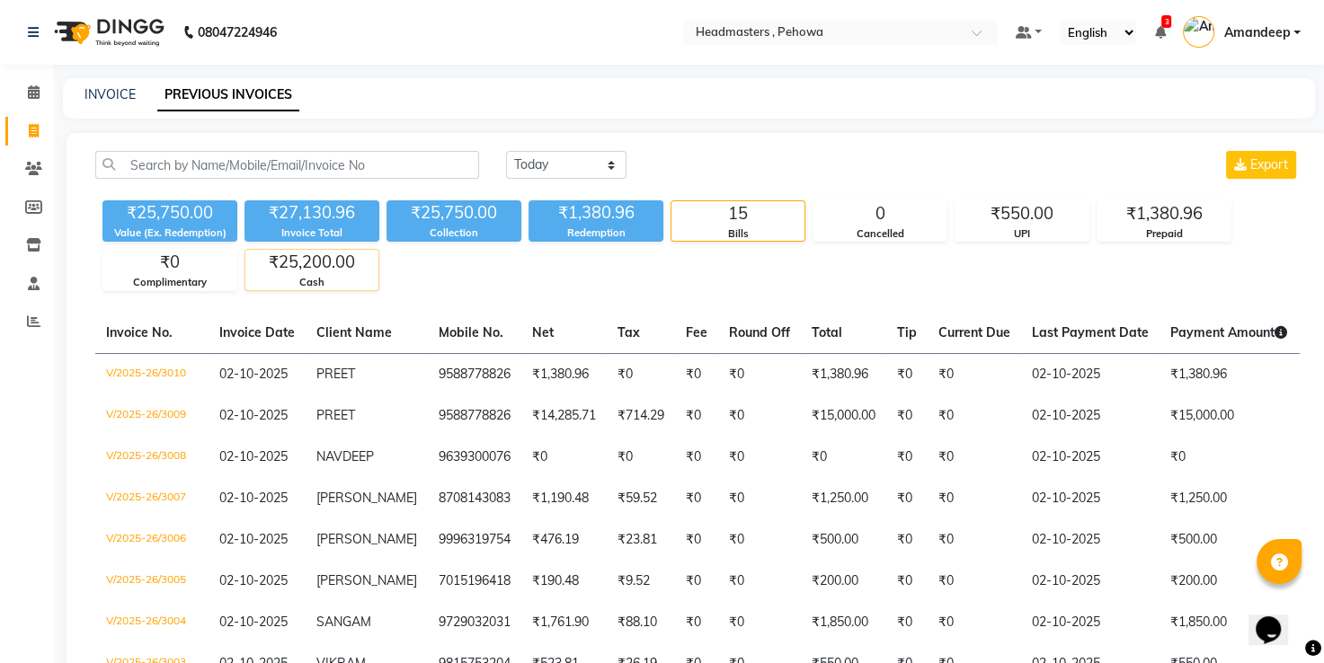
click at [321, 268] on div "₹25,200.00" at bounding box center [311, 262] width 133 height 25
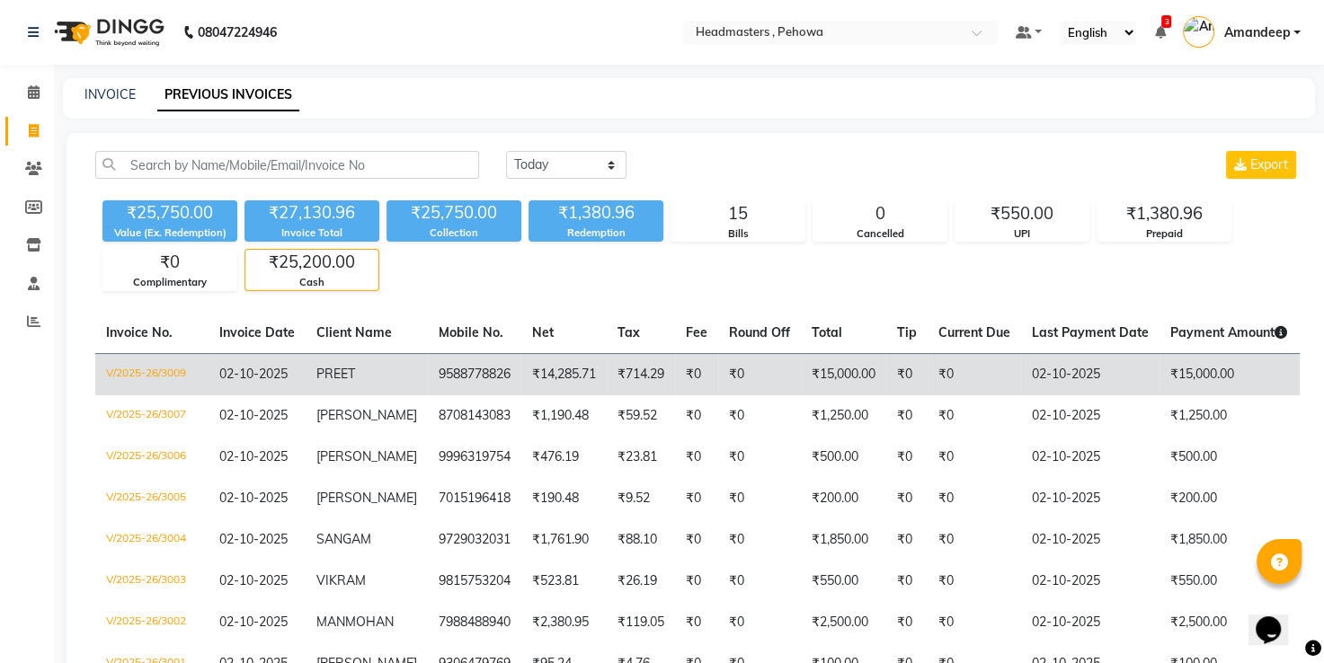
click at [956, 376] on td "₹0" at bounding box center [974, 374] width 93 height 42
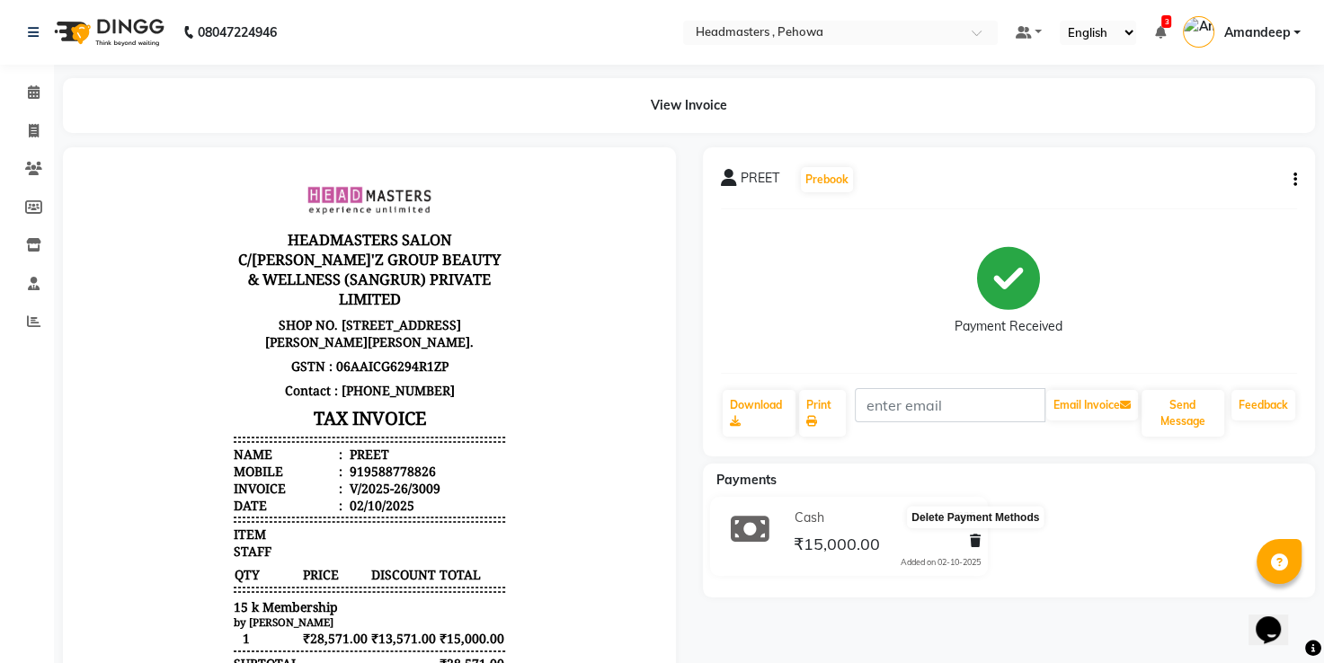
click at [978, 543] on icon at bounding box center [975, 541] width 11 height 13
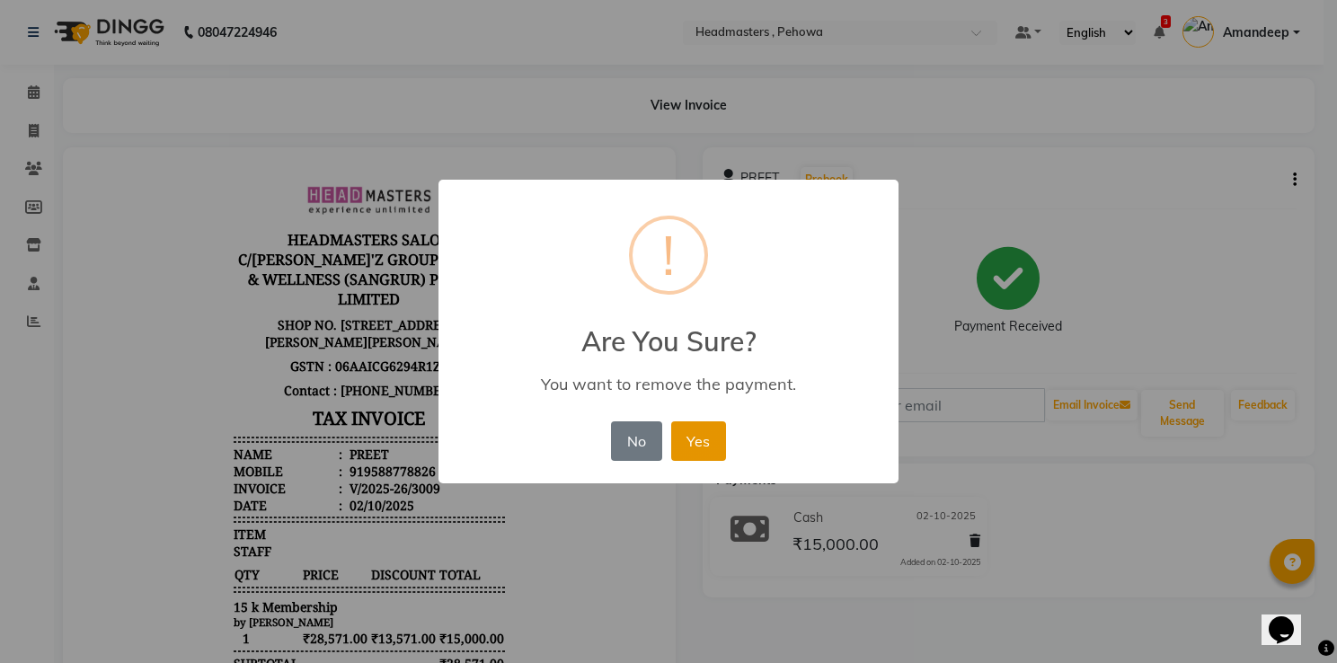
click at [702, 443] on button "Yes" at bounding box center [698, 442] width 55 height 40
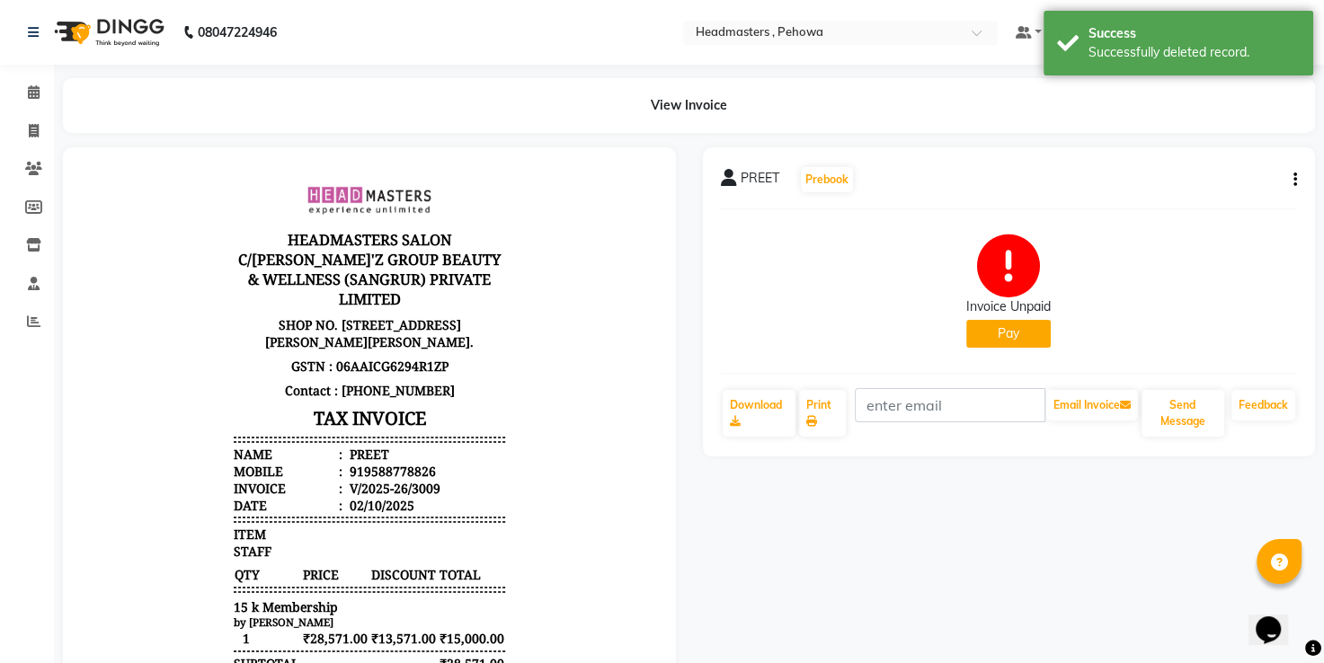
click at [1026, 342] on button "Pay" at bounding box center [1008, 334] width 84 height 28
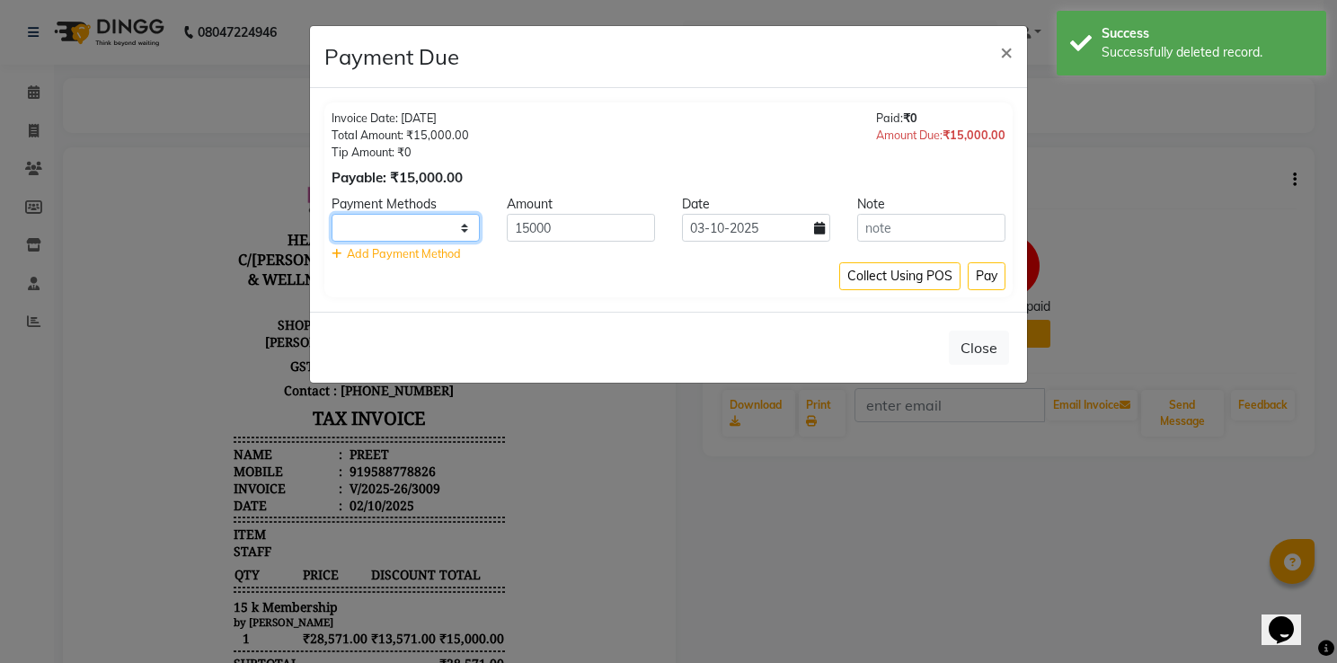
click at [466, 218] on select "UPI CARD Complimentary Cash" at bounding box center [406, 228] width 148 height 28
select select "8"
click at [332, 214] on select "UPI CARD Complimentary Cash" at bounding box center [406, 228] width 148 height 28
click at [706, 235] on input "03-10-2025" at bounding box center [756, 228] width 148 height 28
select select "10"
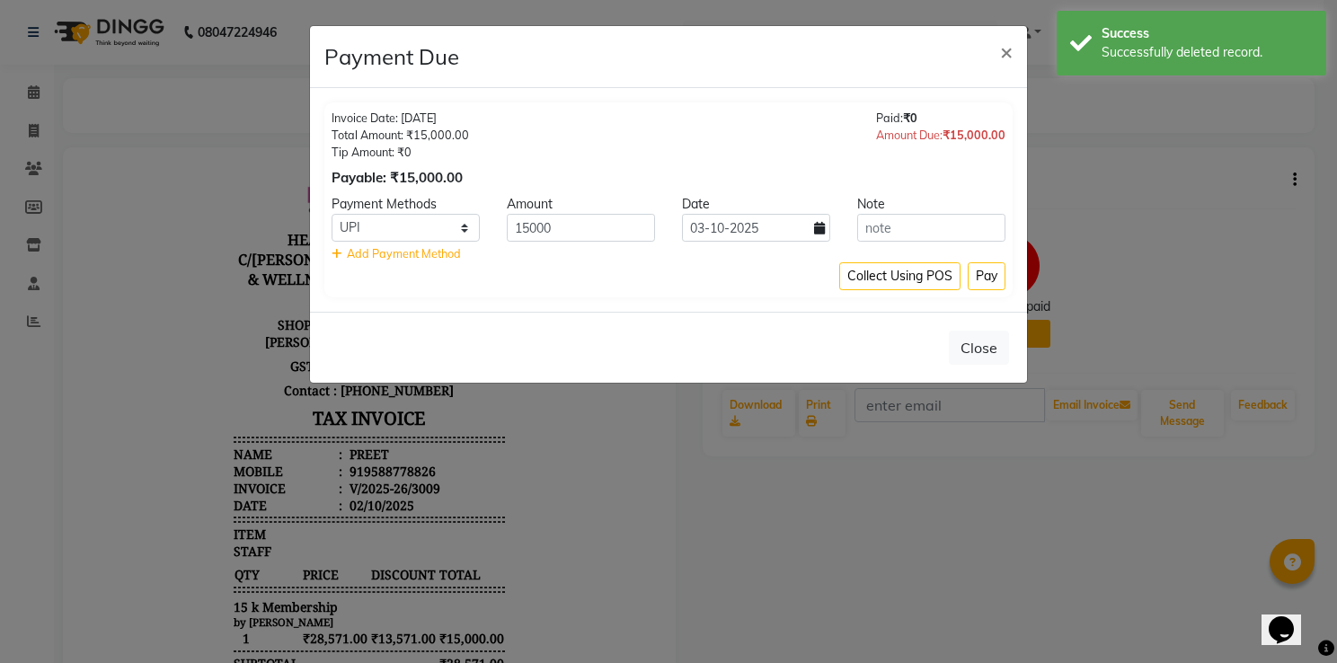
select select "2025"
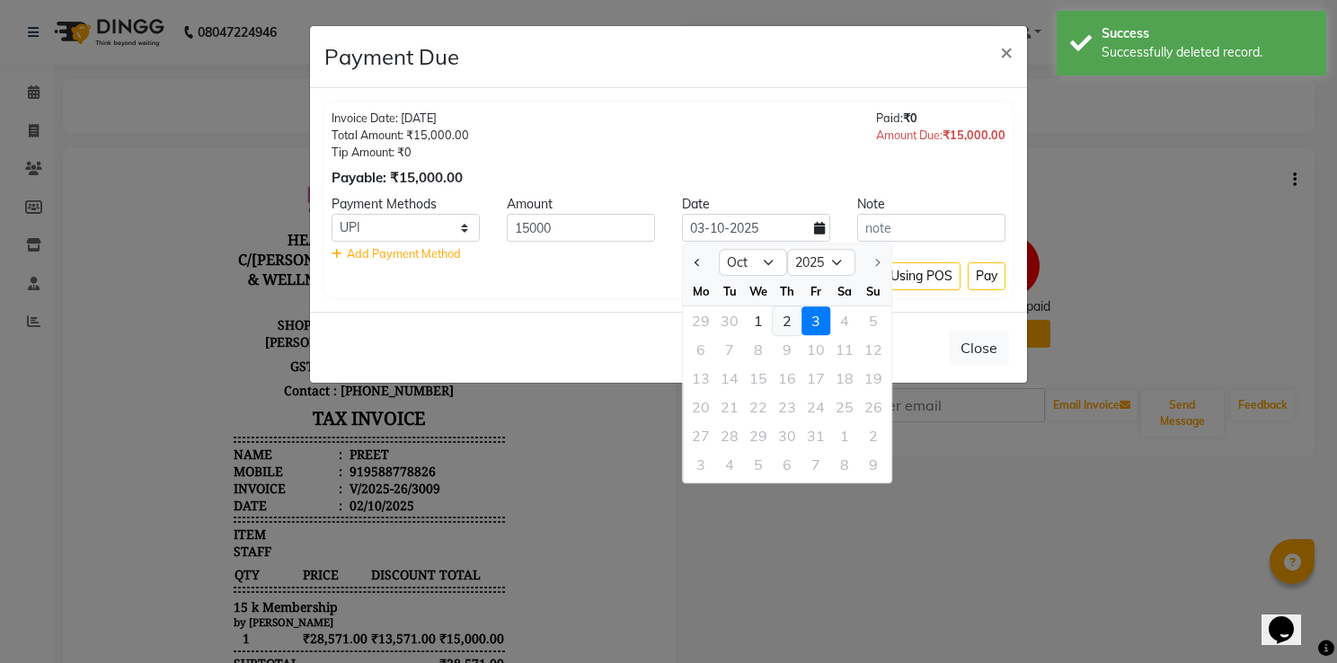
click at [795, 314] on div "2" at bounding box center [787, 320] width 29 height 29
type input "02-10-2025"
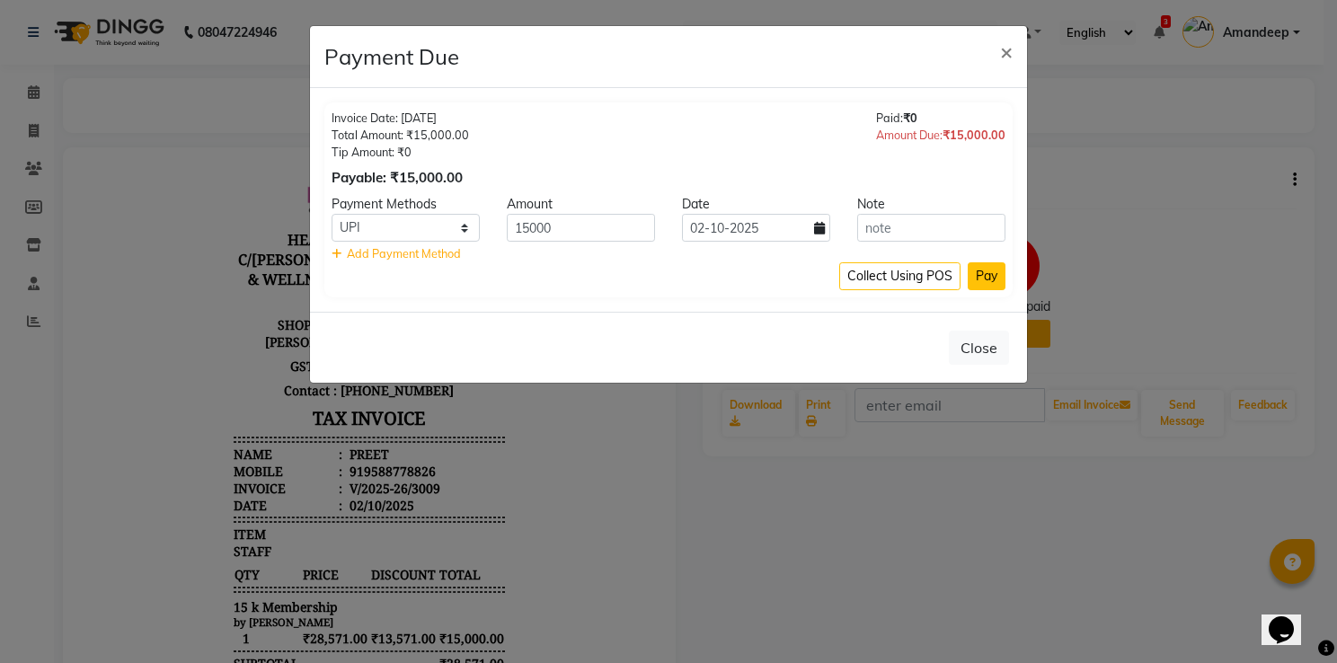
click at [985, 282] on button "Pay" at bounding box center [987, 276] width 38 height 28
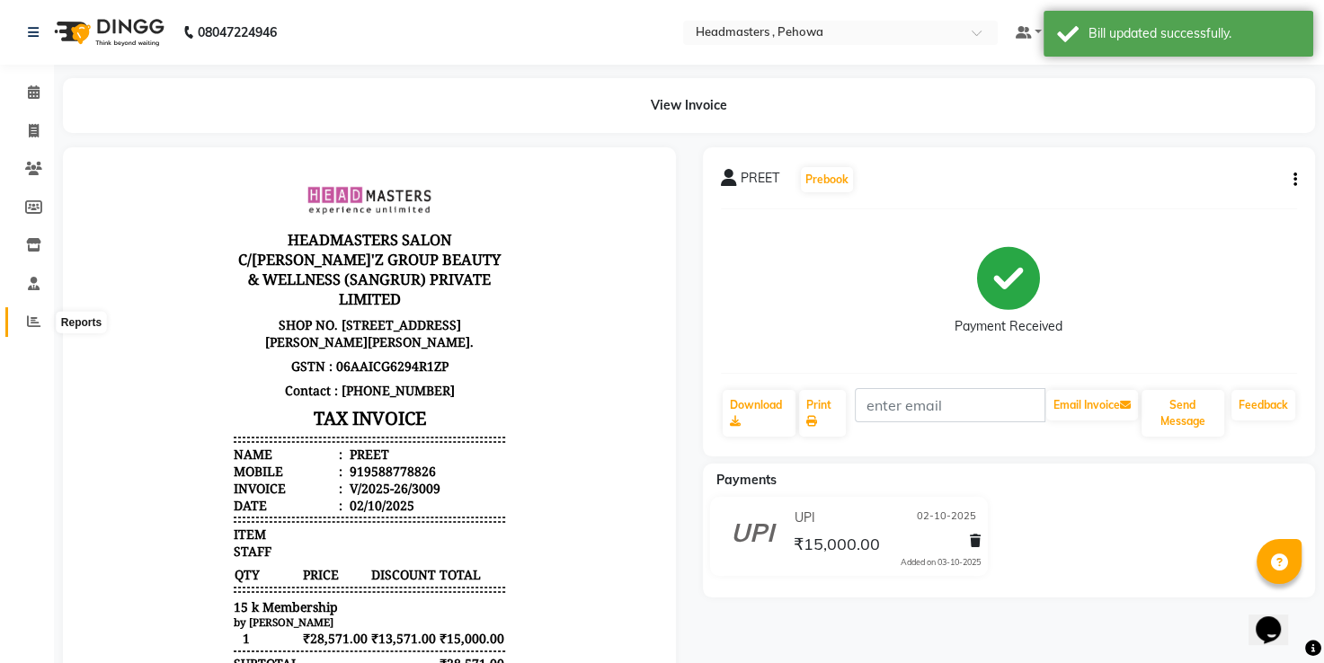
click at [29, 324] on icon at bounding box center [33, 321] width 13 height 13
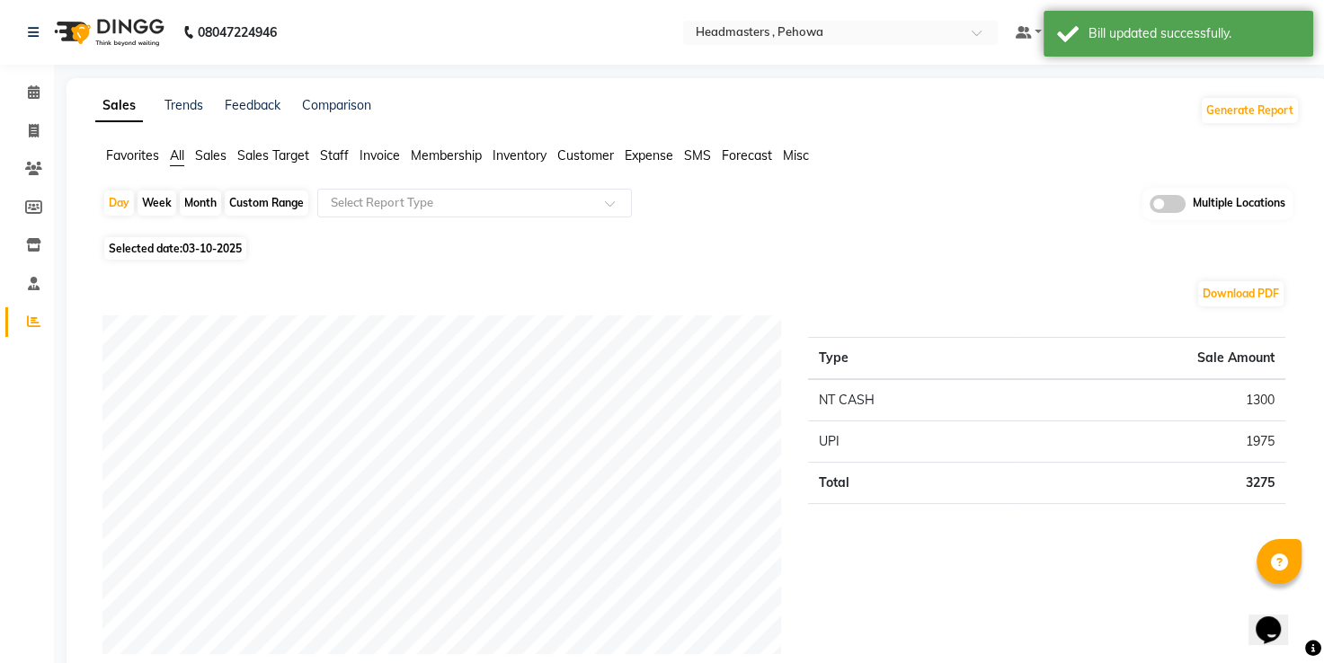
click at [227, 239] on span "Selected date: 03-10-2025" at bounding box center [175, 248] width 142 height 22
select select "10"
select select "2025"
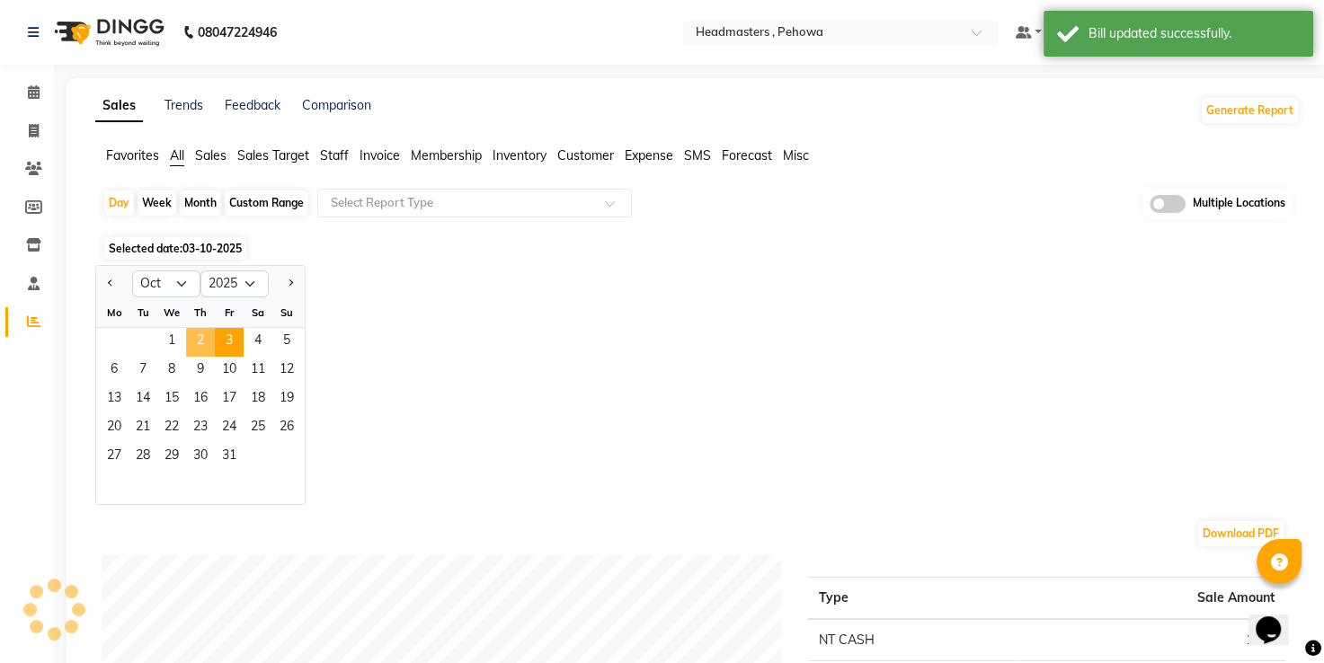
click at [208, 330] on span "2" at bounding box center [200, 342] width 29 height 29
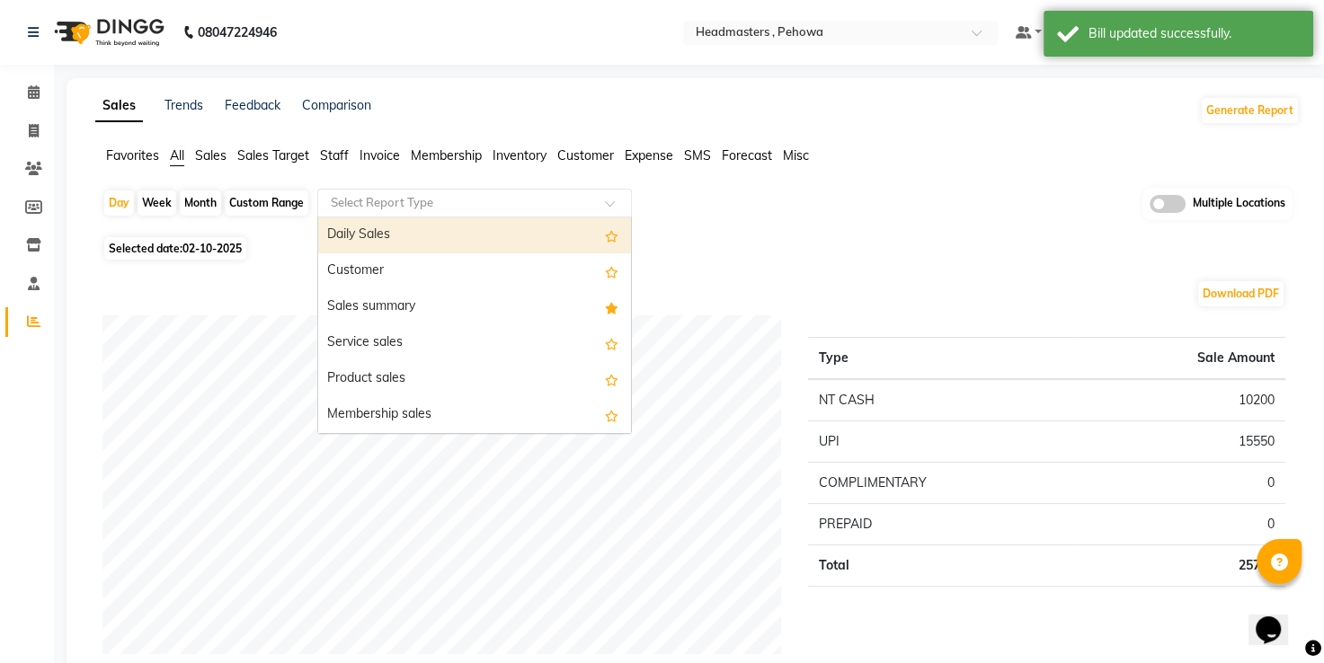
click at [416, 194] on input "text" at bounding box center [456, 203] width 259 height 18
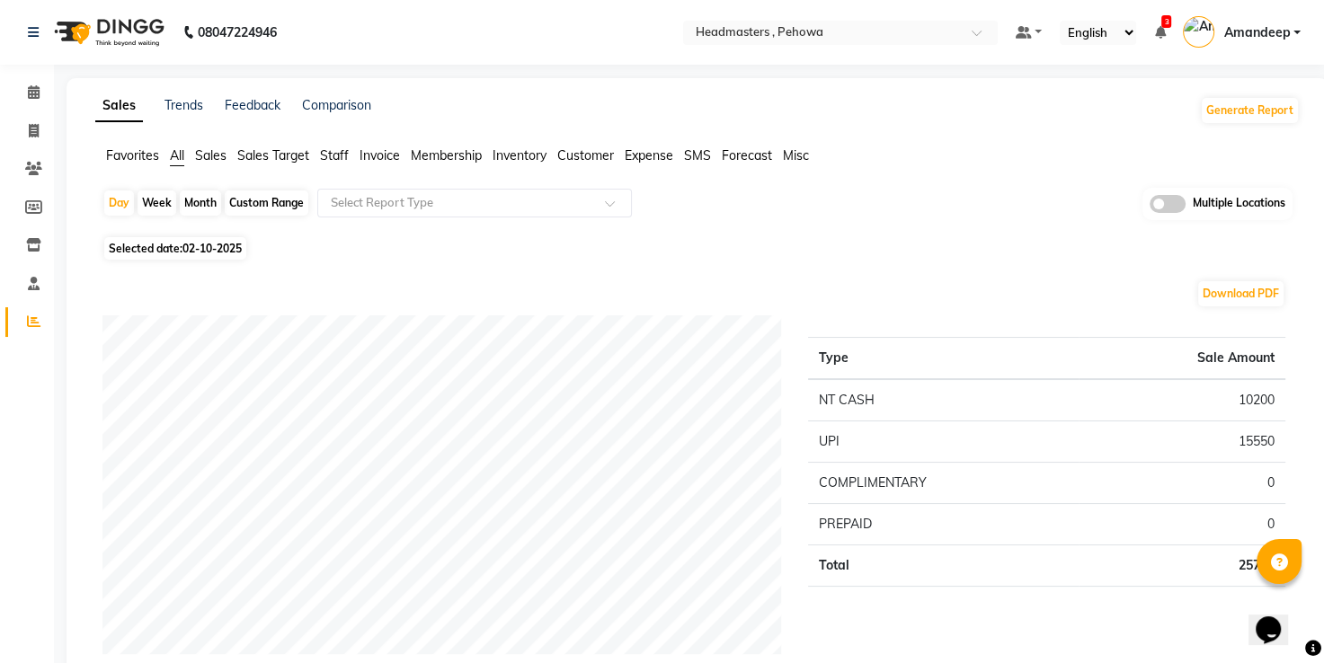
click at [134, 151] on span "Favorites" at bounding box center [132, 155] width 53 height 16
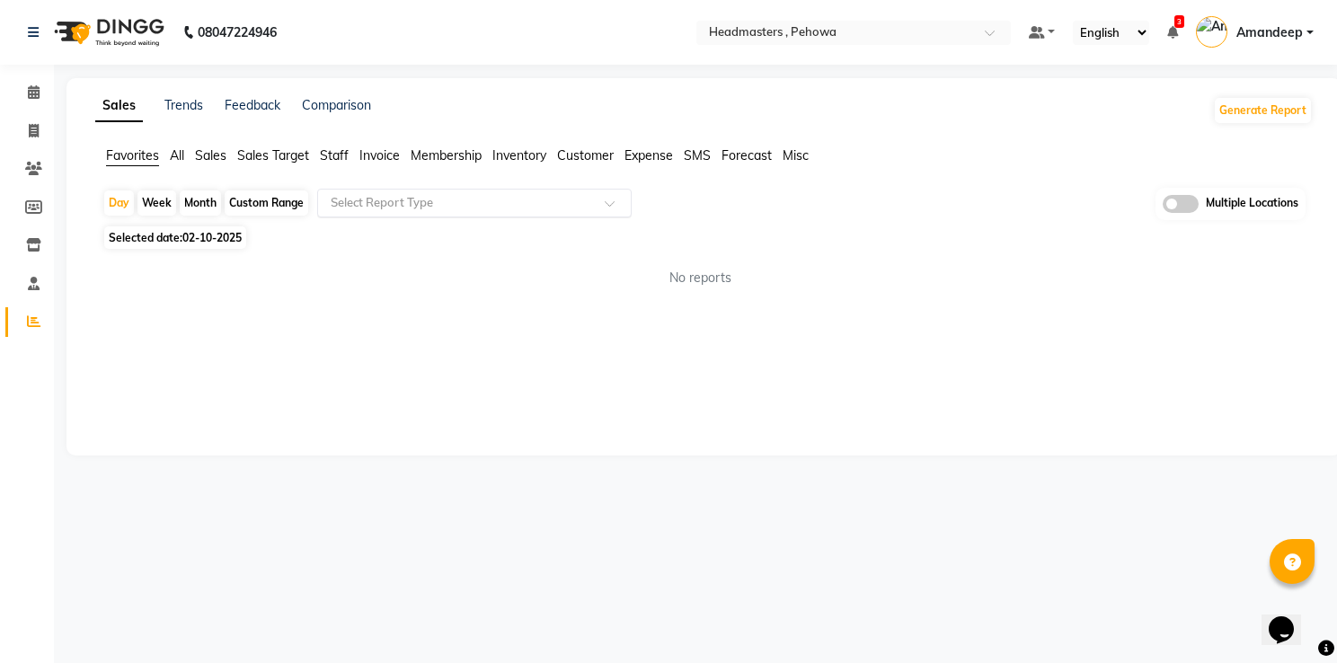
click at [376, 191] on div "Select Report Type" at bounding box center [474, 203] width 315 height 29
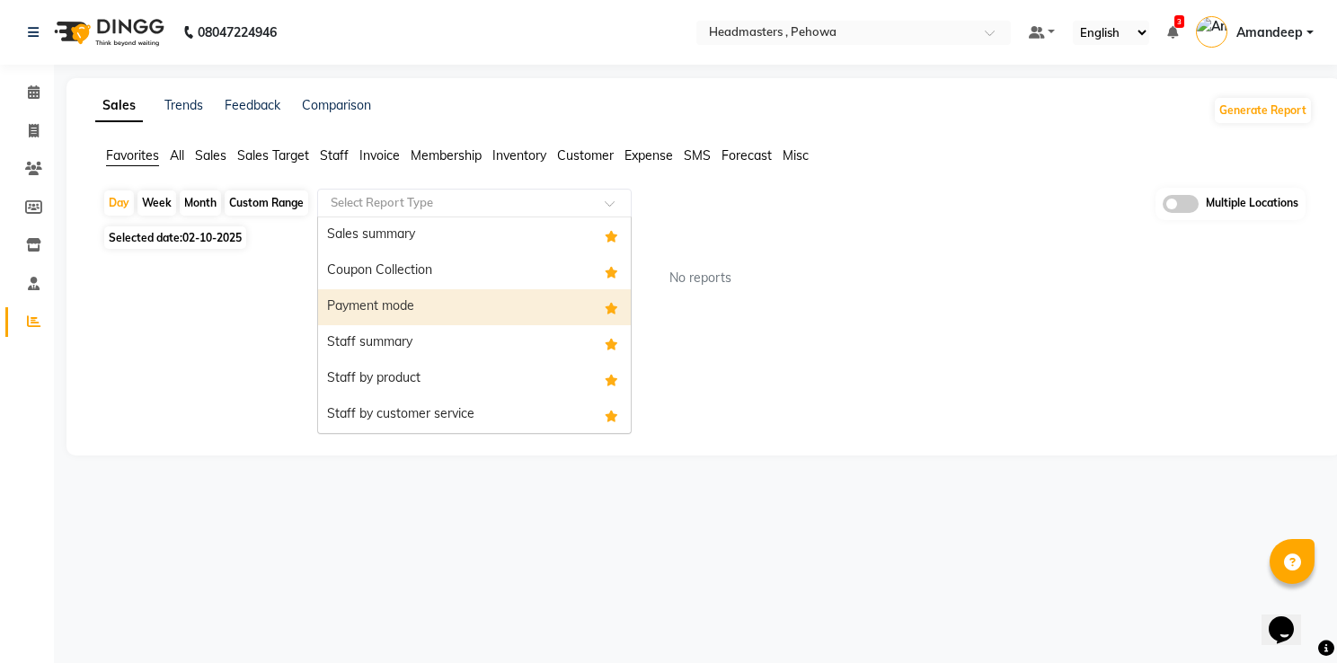
click at [396, 306] on div "Payment mode" at bounding box center [474, 307] width 313 height 36
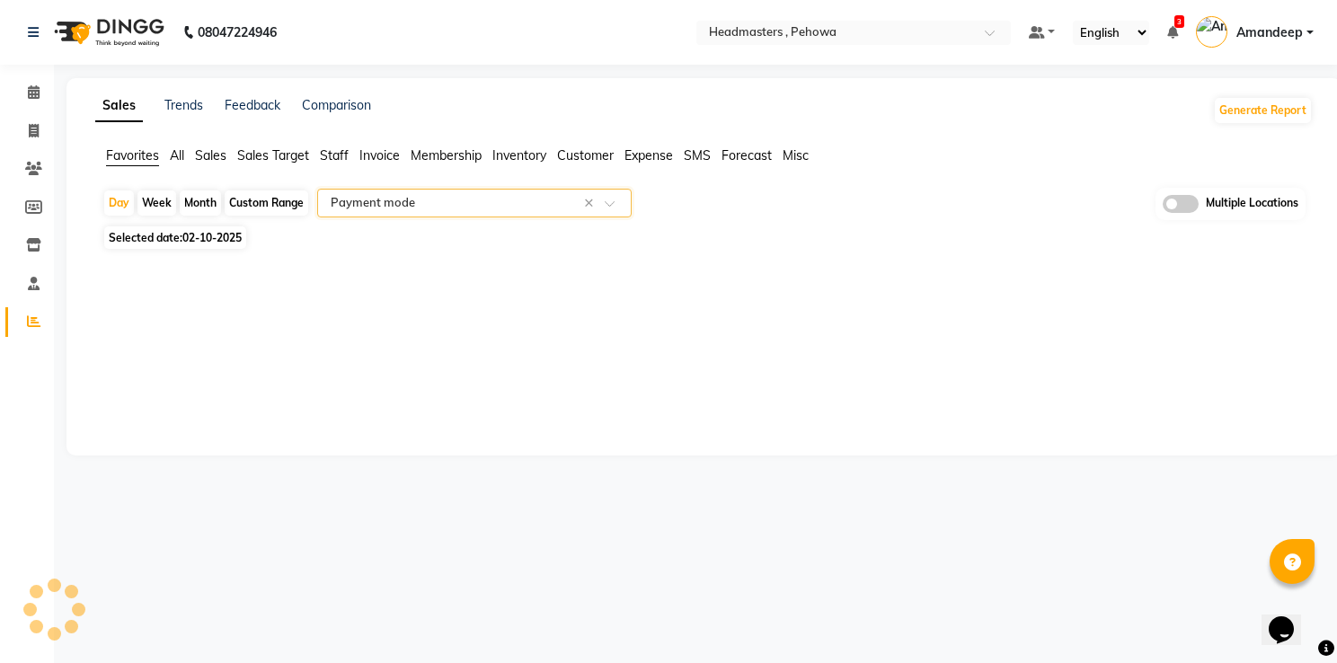
select select "full_report"
select select "csv"
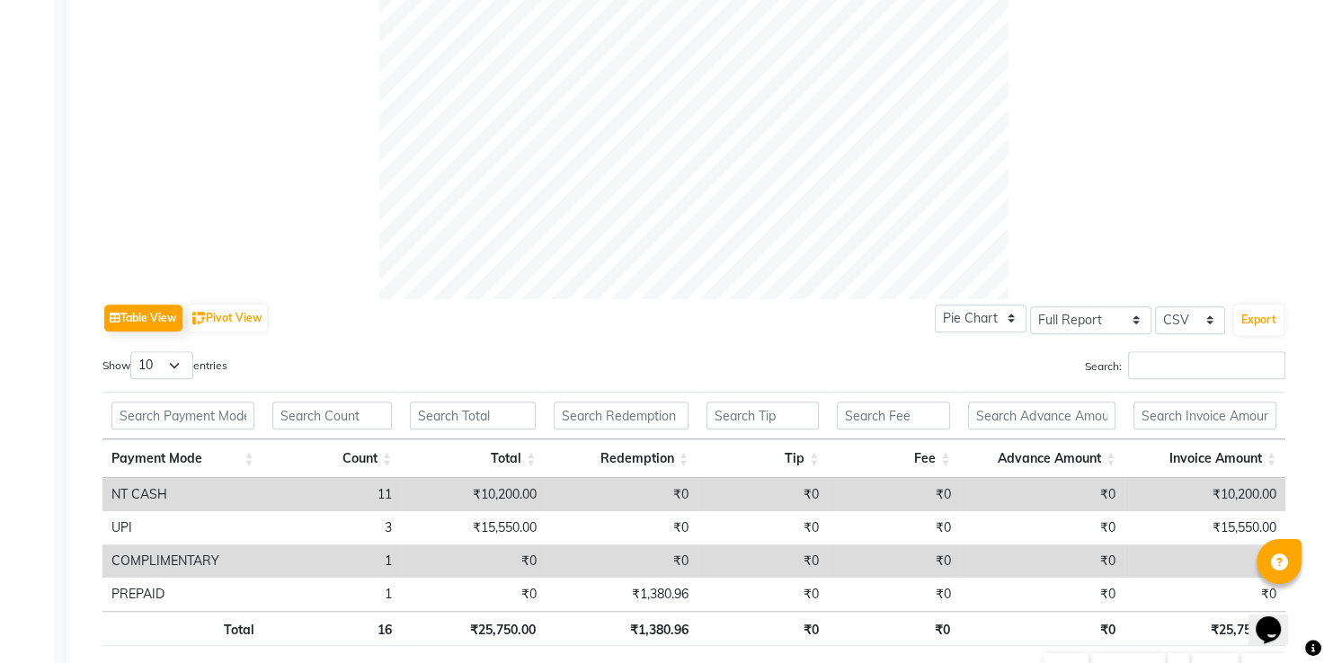
scroll to position [715, 0]
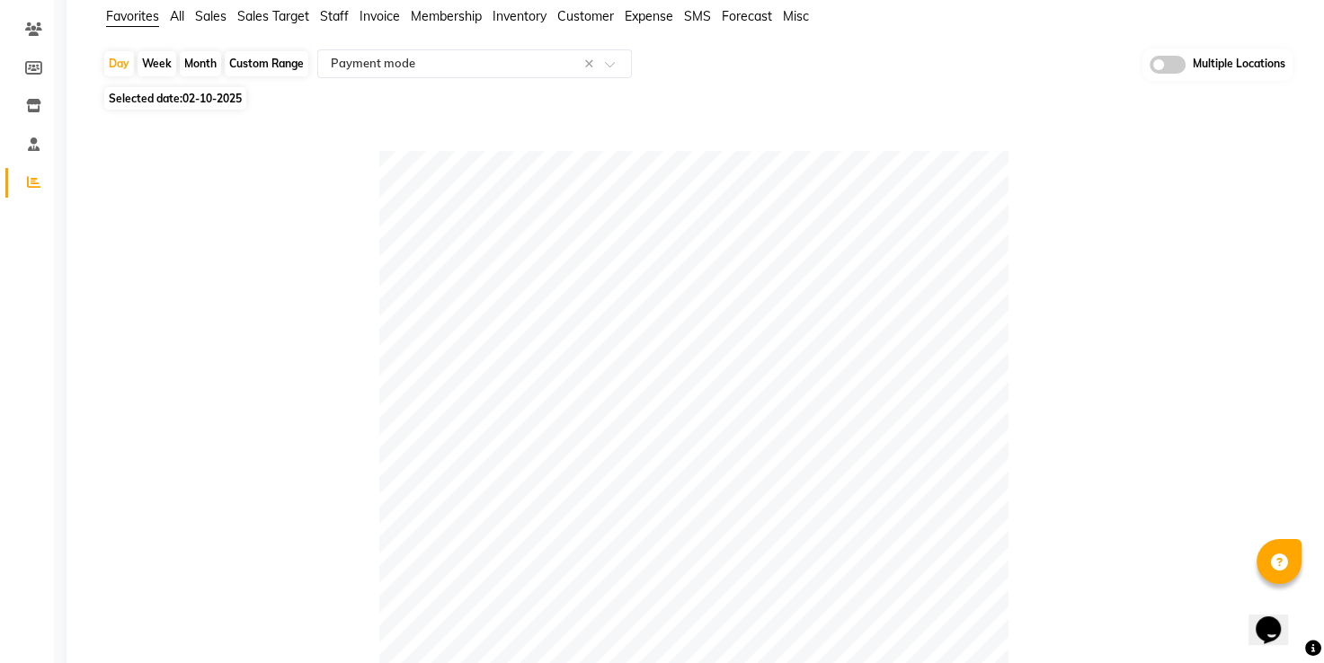
scroll to position [0, 0]
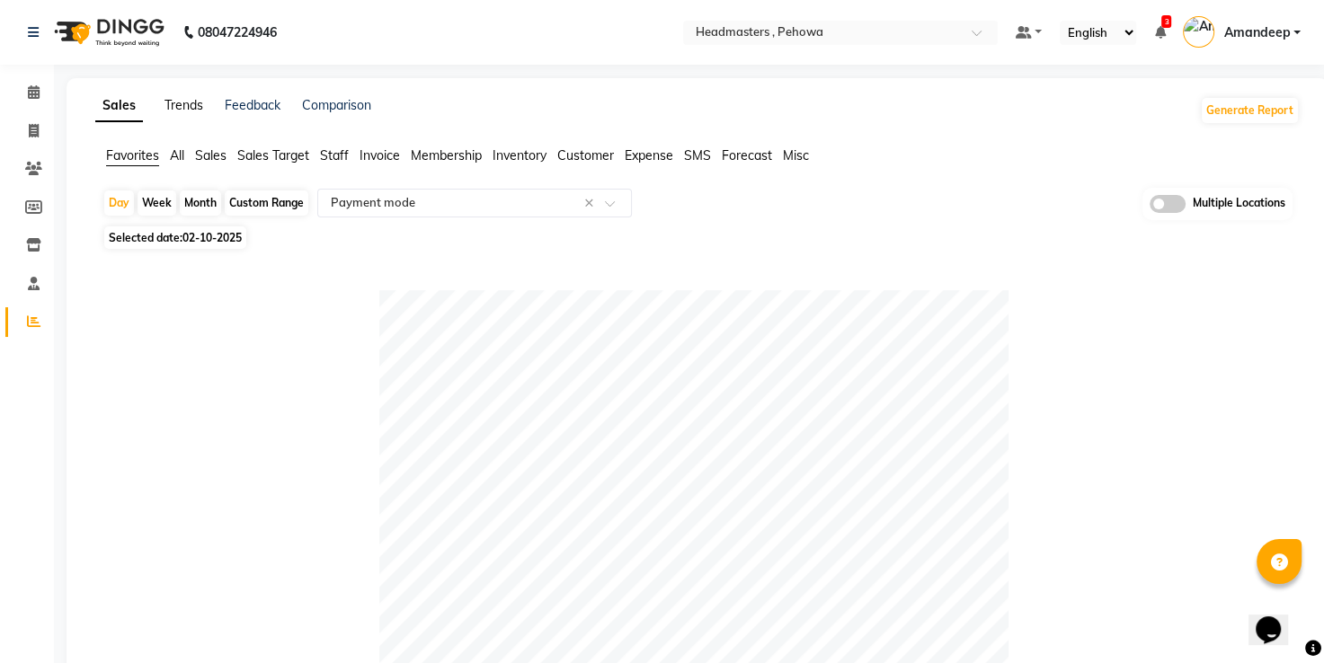
click at [173, 99] on link "Trends" at bounding box center [183, 105] width 39 height 16
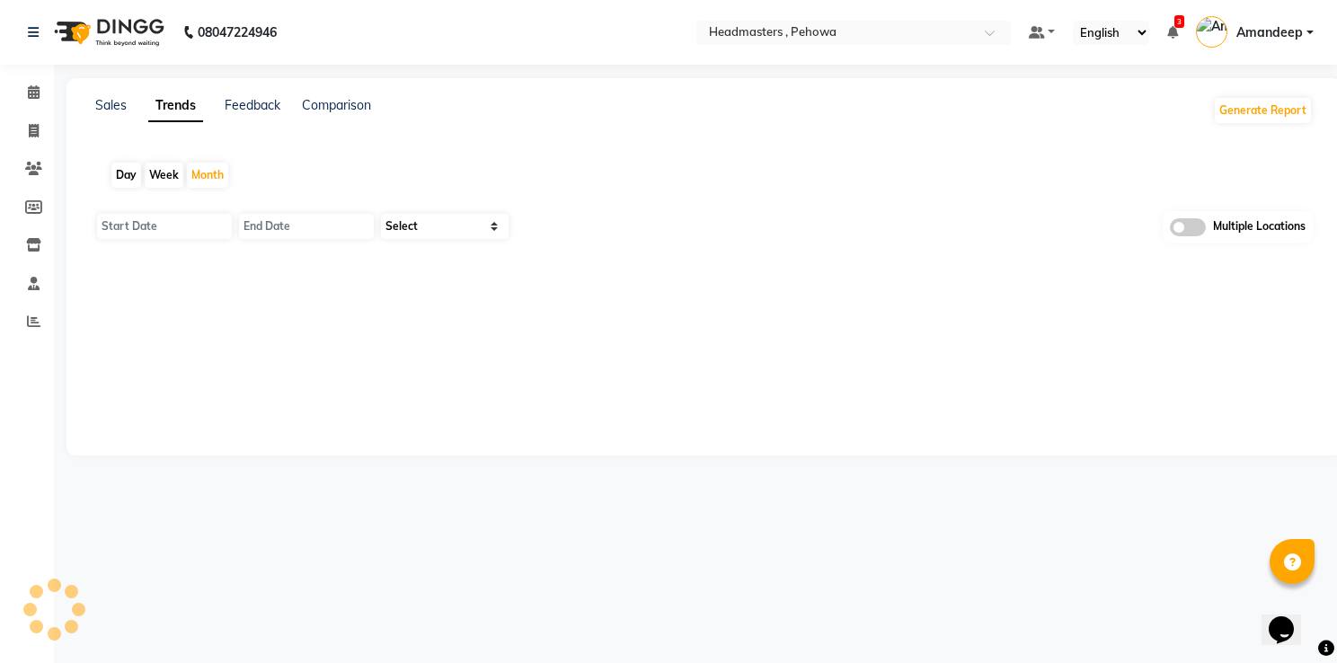
click at [120, 174] on div "Day" at bounding box center [126, 175] width 30 height 25
type input "03-10-2025"
type input "01-10-2025"
type input "31-10-2025"
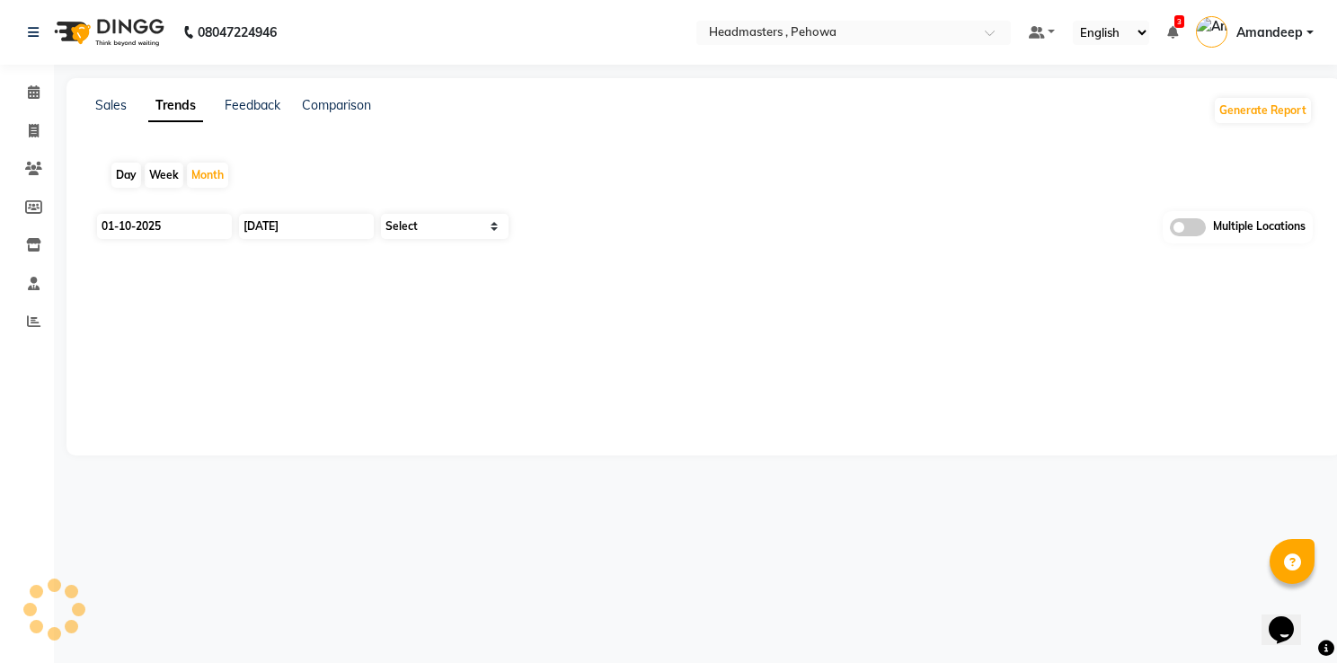
select select "by_client"
drag, startPoint x: 151, startPoint y: 240, endPoint x: 166, endPoint y: 228, distance: 19.2
click at [166, 228] on div "01-10-2025 31-10-2025 Select Sales Clients Multiple Locations" at bounding box center [697, 233] width 1204 height 44
click at [166, 228] on input "01-10-2025" at bounding box center [164, 226] width 135 height 25
select select "10"
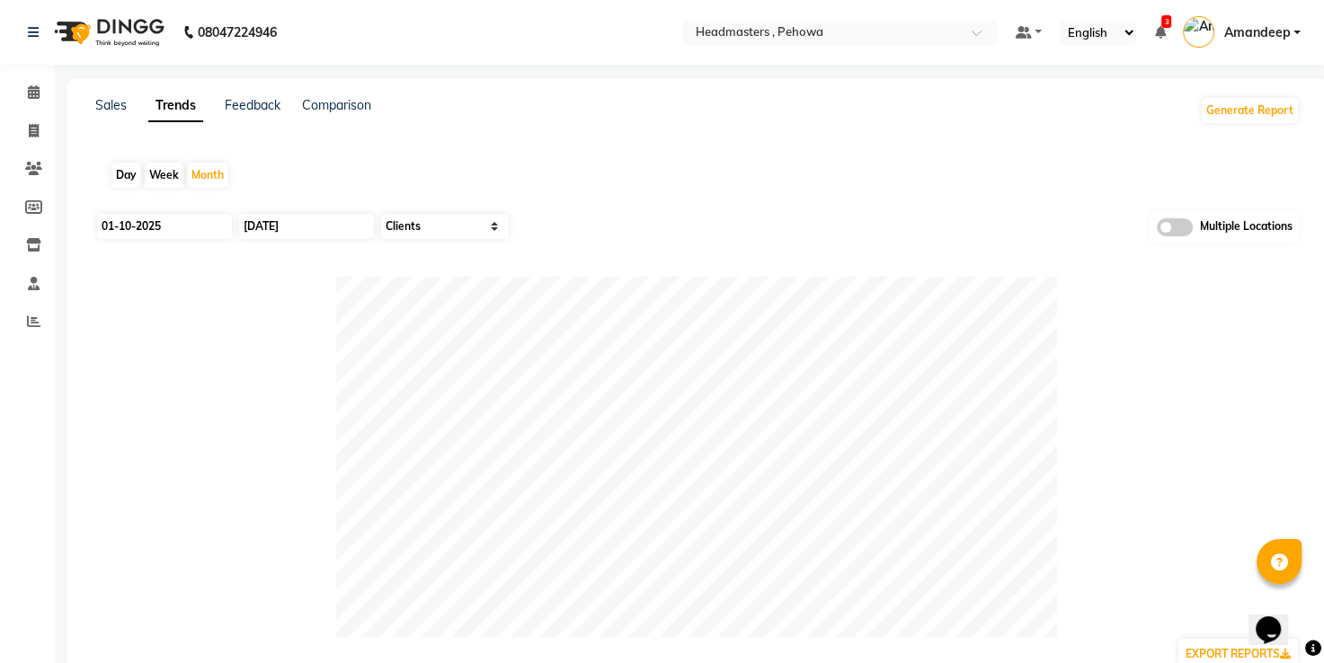
select select "2025"
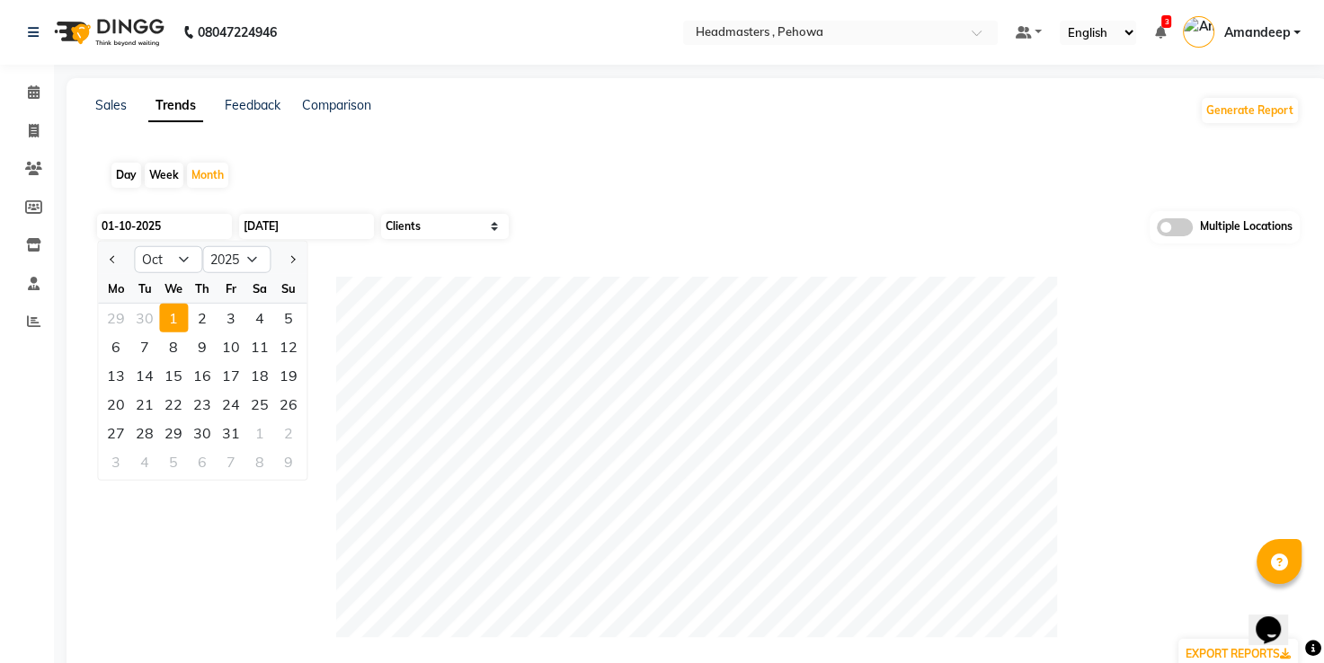
click at [180, 320] on div "1" at bounding box center [173, 318] width 29 height 29
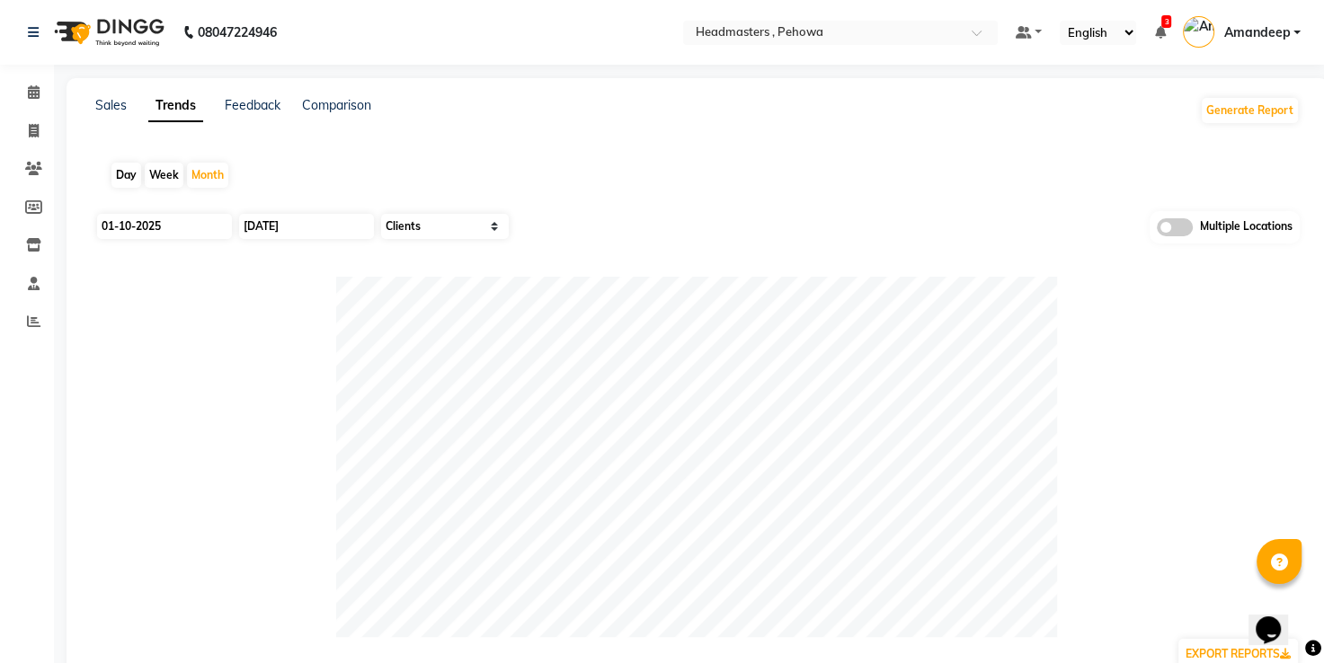
click at [131, 176] on div "Day" at bounding box center [126, 175] width 30 height 25
type input "03-10-2025"
click at [283, 225] on input "03-10-2025" at bounding box center [306, 226] width 135 height 25
select select "10"
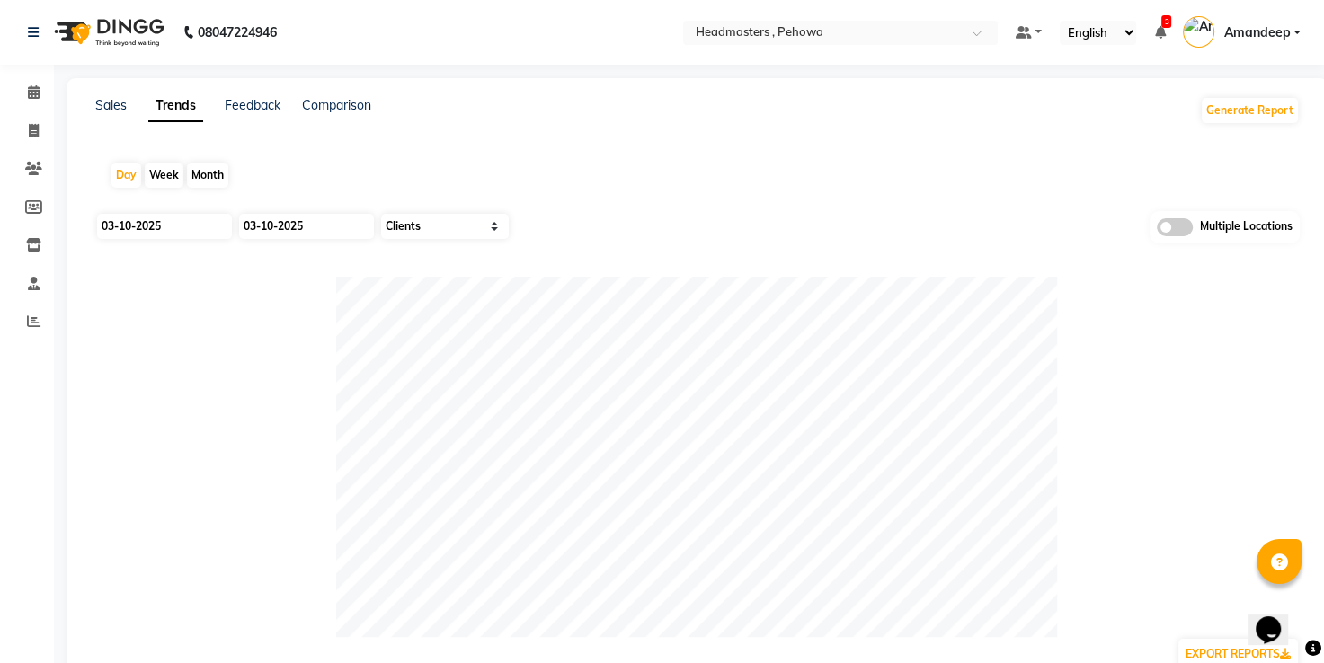
select select "2025"
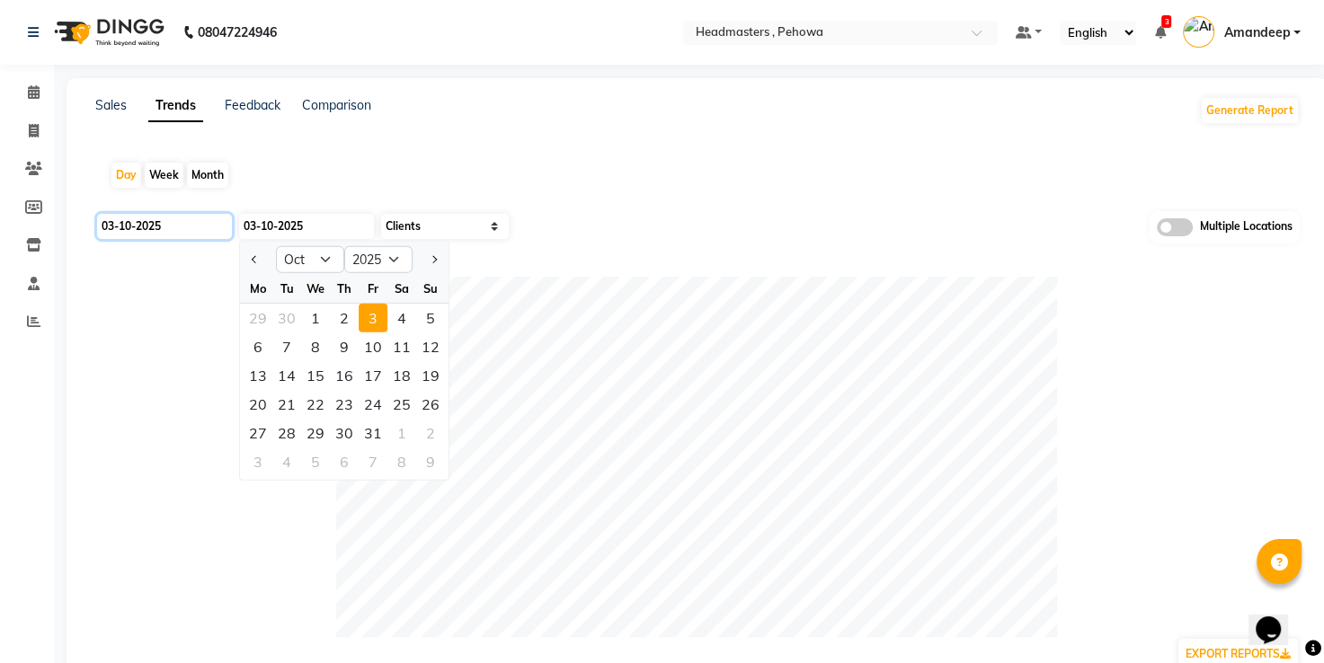
click at [184, 223] on input "03-10-2025" at bounding box center [164, 226] width 135 height 25
select select "10"
select select "2025"
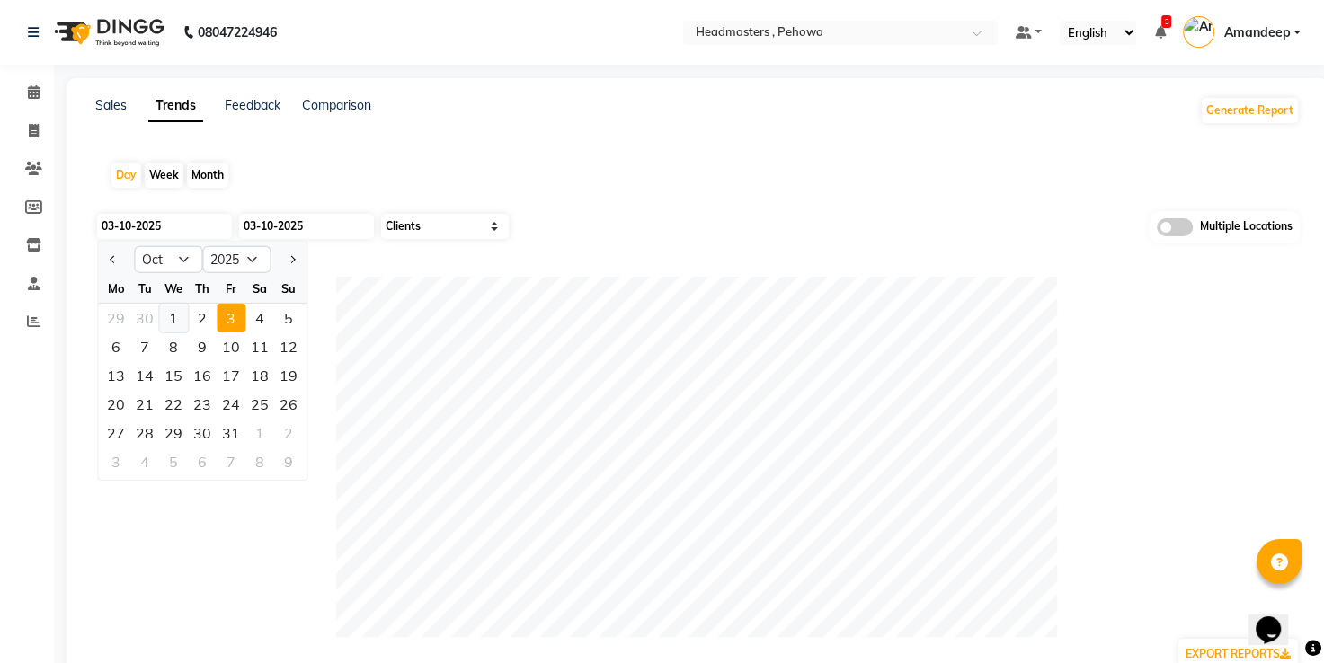
click at [170, 313] on div "1" at bounding box center [173, 318] width 29 height 29
type input "01-10-2025"
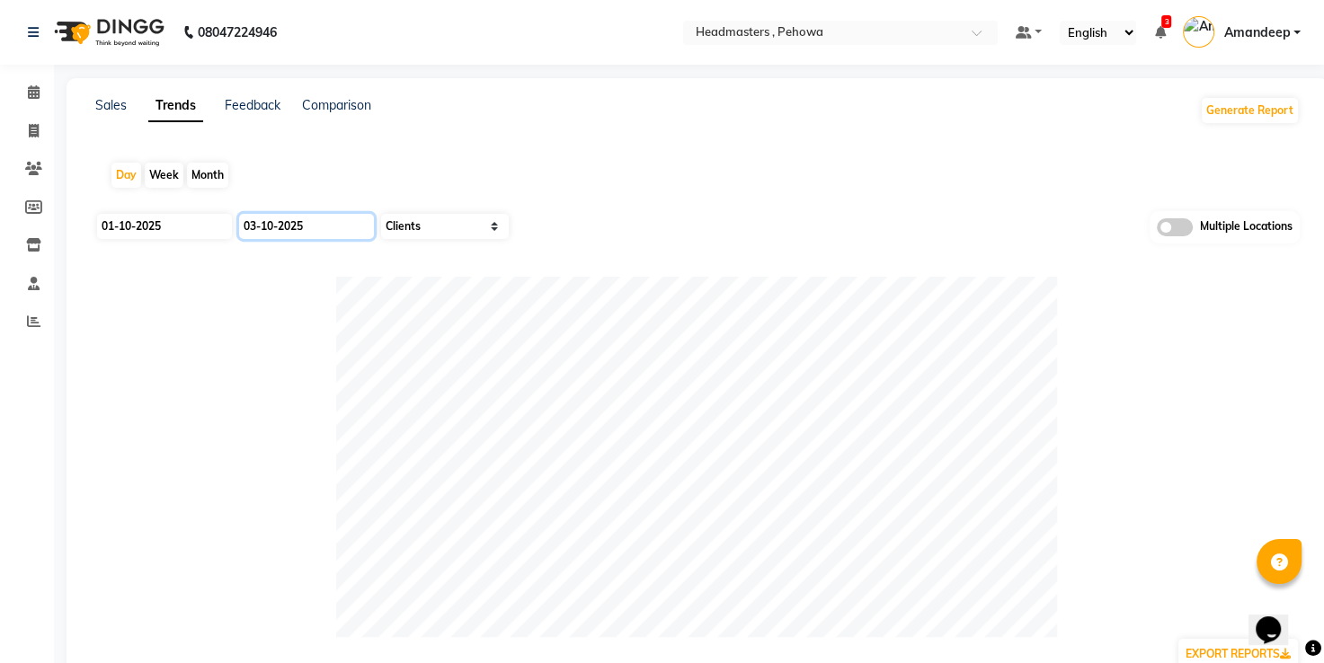
click at [272, 223] on input "03-10-2025" at bounding box center [306, 226] width 135 height 25
select select "10"
select select "2025"
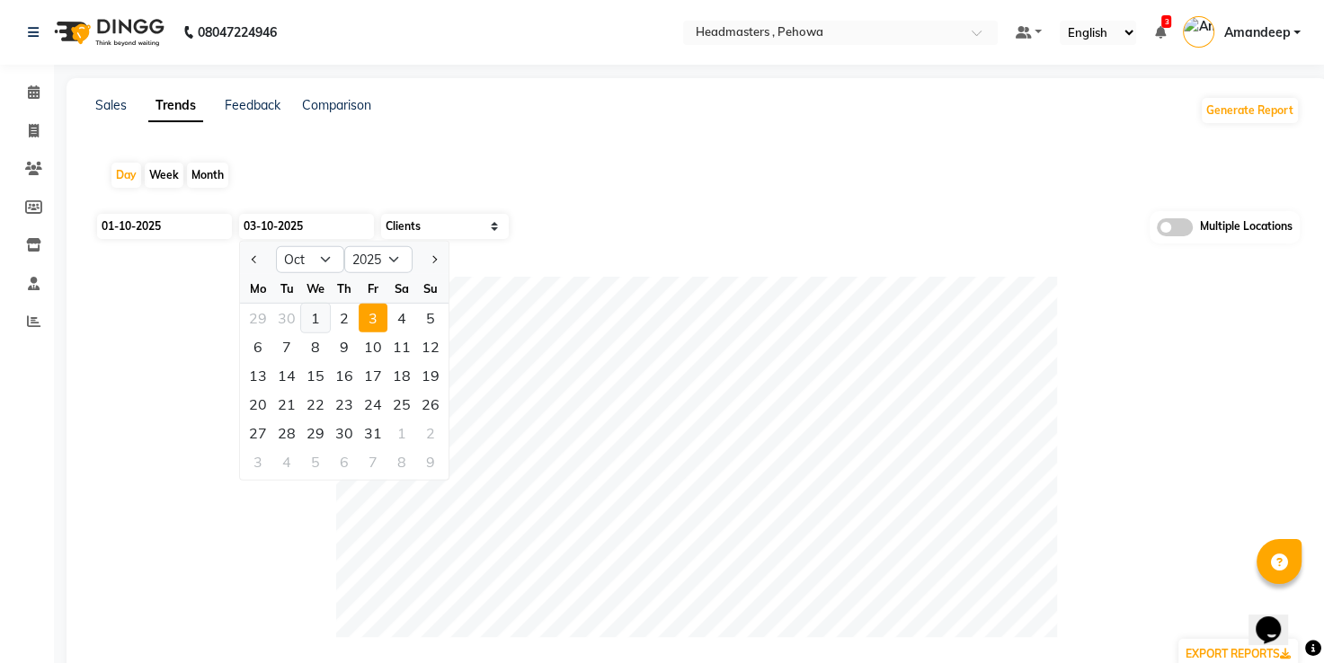
click at [310, 318] on div "1" at bounding box center [315, 318] width 29 height 29
type input "01-10-2025"
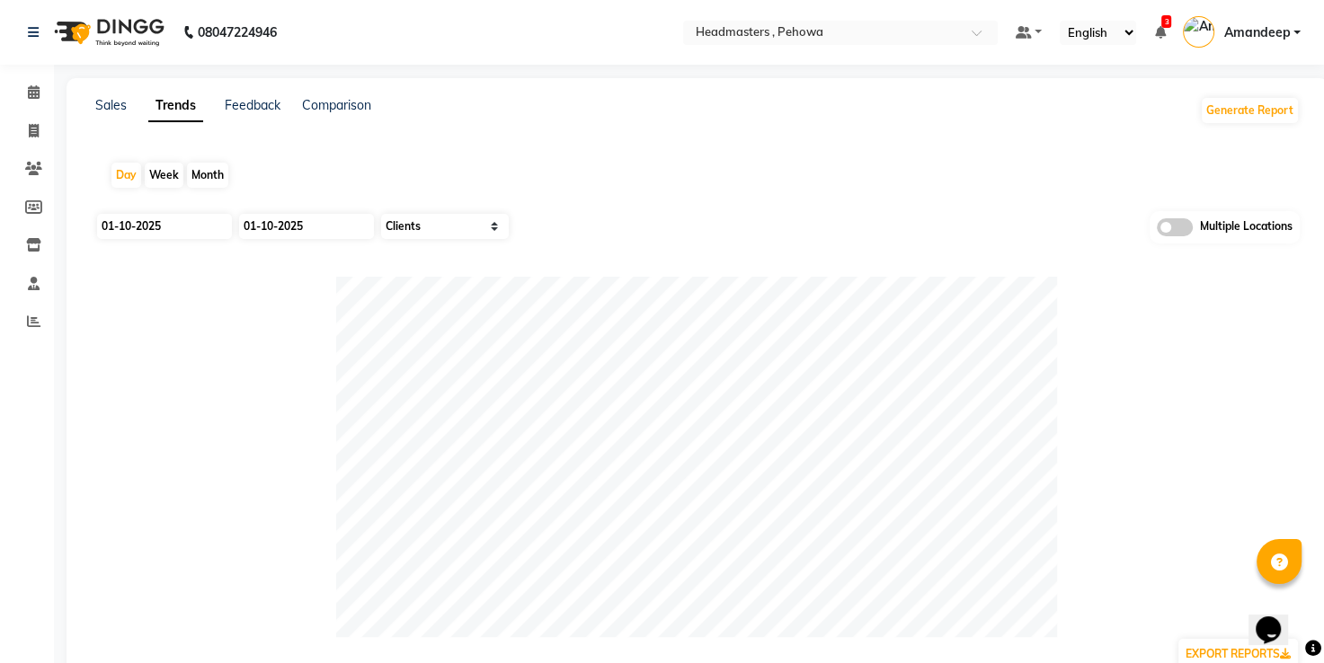
click at [466, 208] on app-trends "Day Week Month 01-10-2025 01-10-2025 Select Sales Clients Multiple Locations EX…" at bounding box center [697, 498] width 1226 height 702
click at [143, 232] on input "01-10-2025" at bounding box center [164, 226] width 135 height 25
select select "10"
select select "2025"
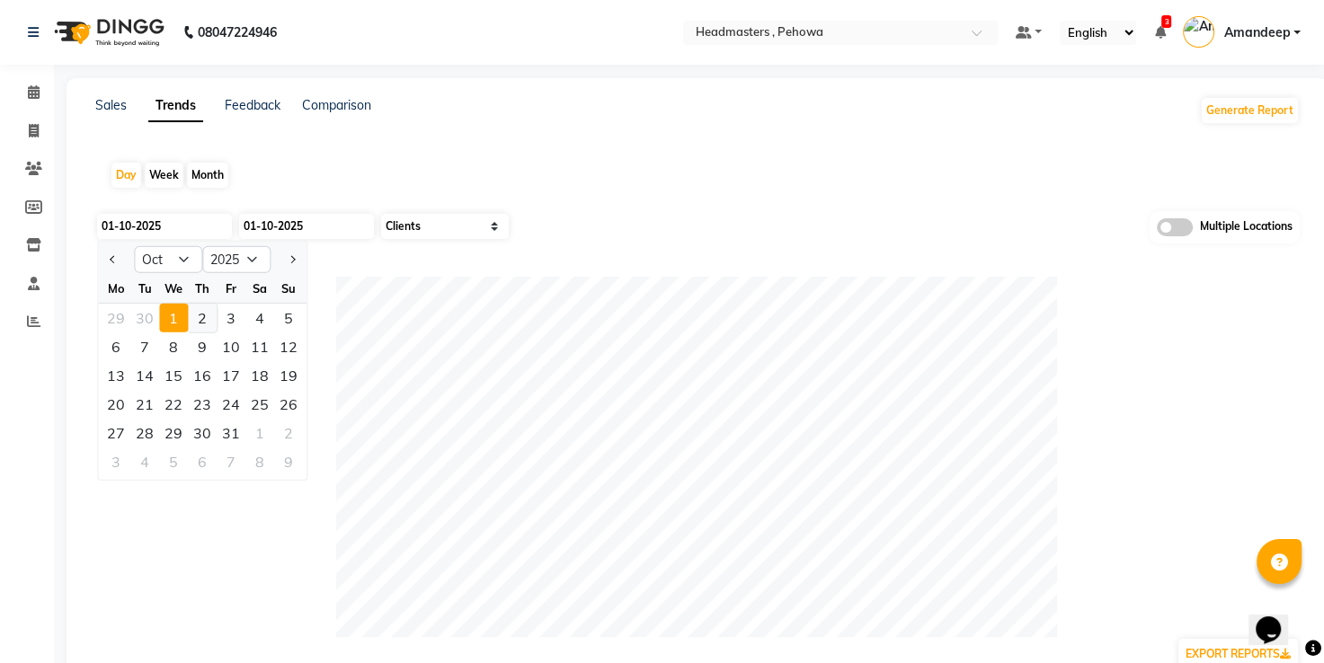
click at [194, 322] on div "2" at bounding box center [202, 318] width 29 height 29
type input "02-10-2025"
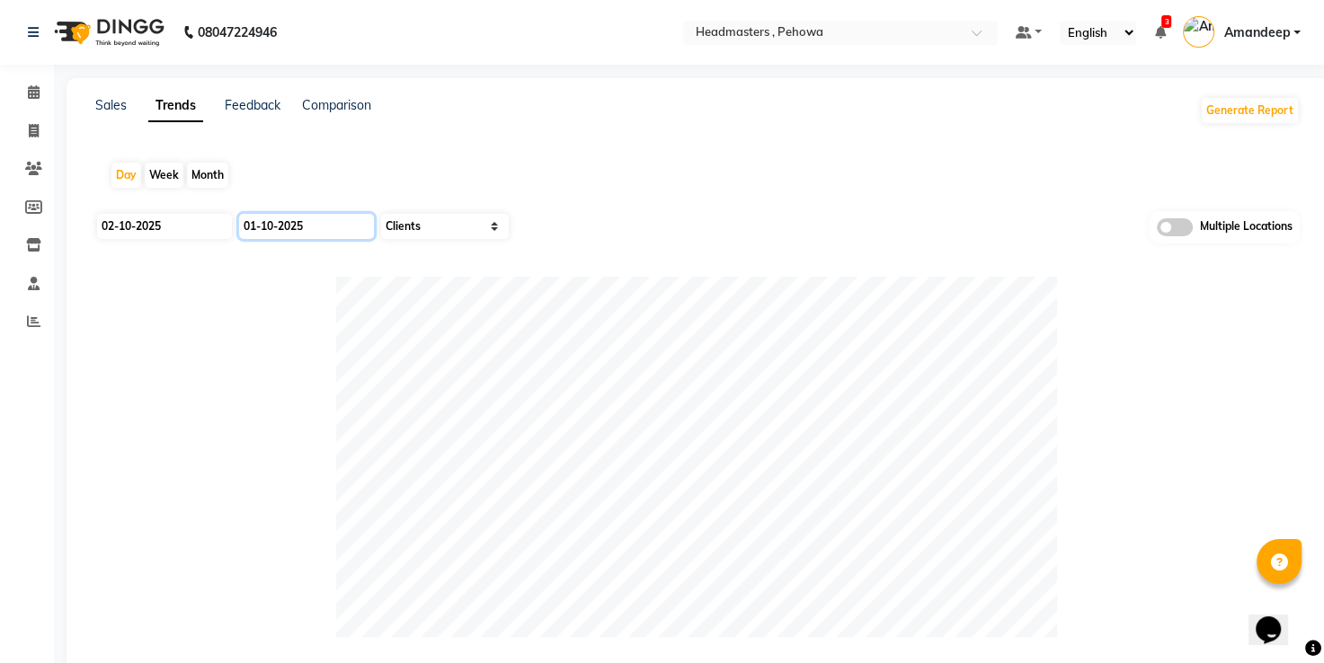
click at [295, 227] on input "01-10-2025" at bounding box center [306, 226] width 135 height 25
select select "10"
select select "2025"
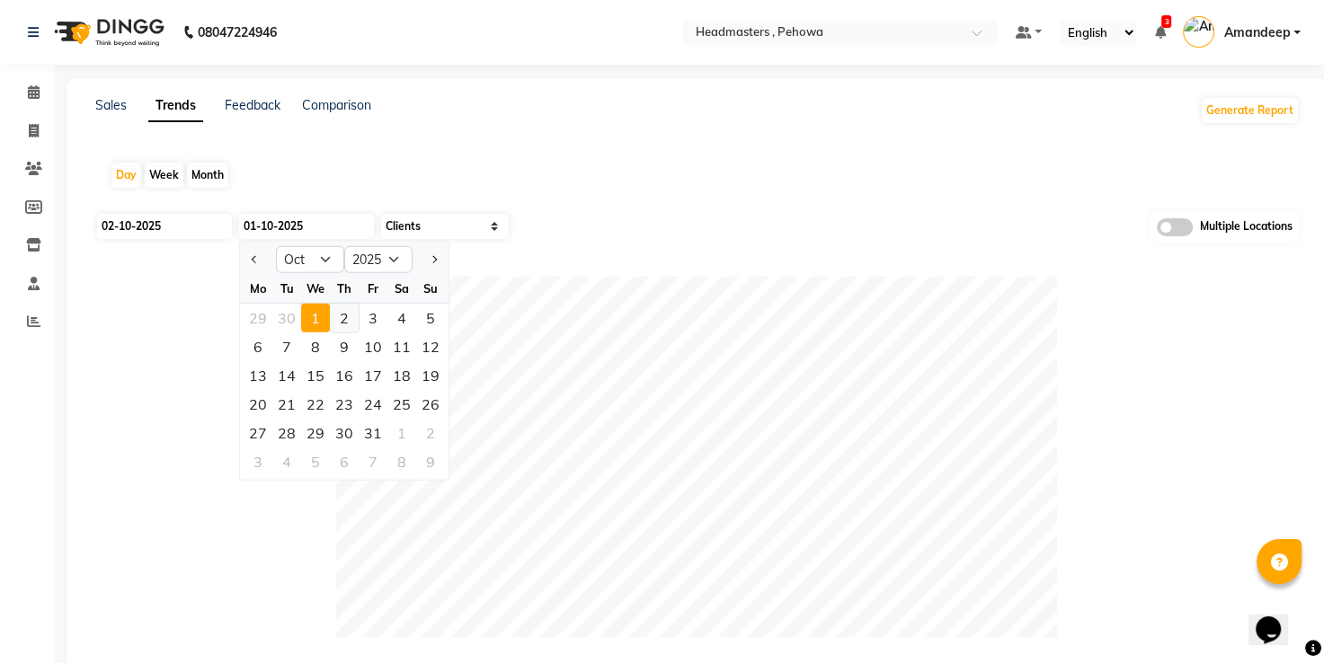
click at [340, 324] on div "2" at bounding box center [344, 318] width 29 height 29
type input "02-10-2025"
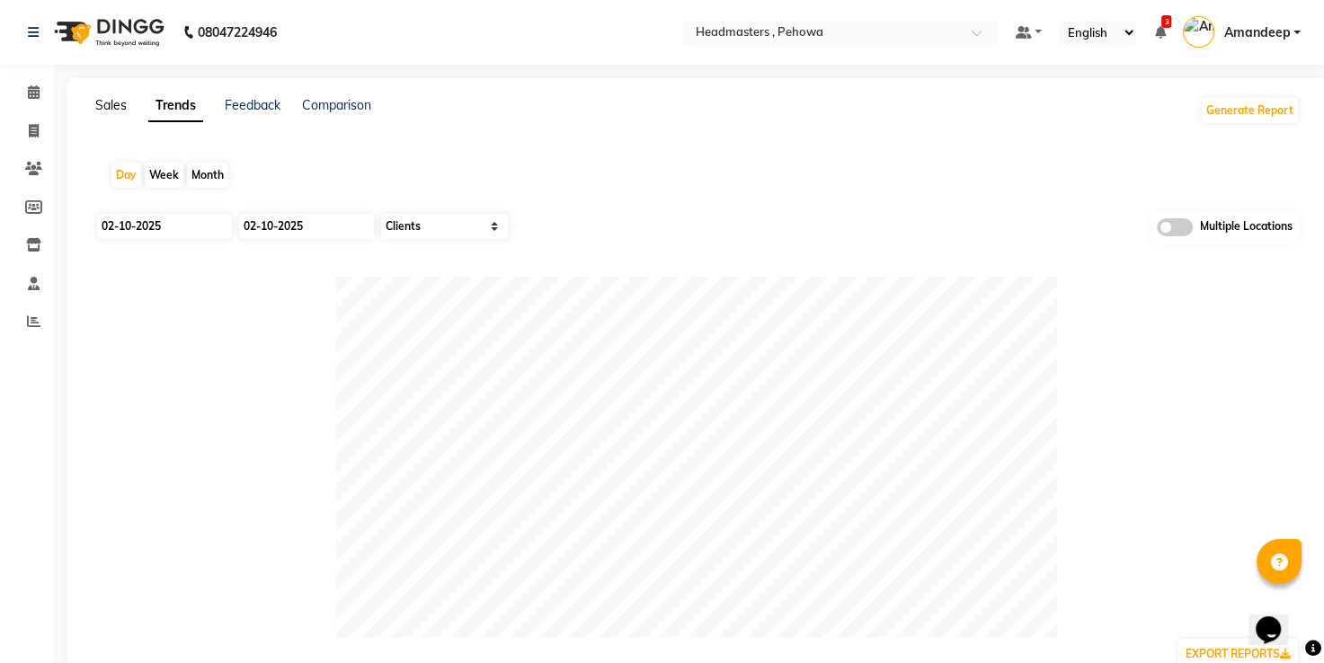
click at [108, 102] on link "Sales" at bounding box center [110, 105] width 31 height 16
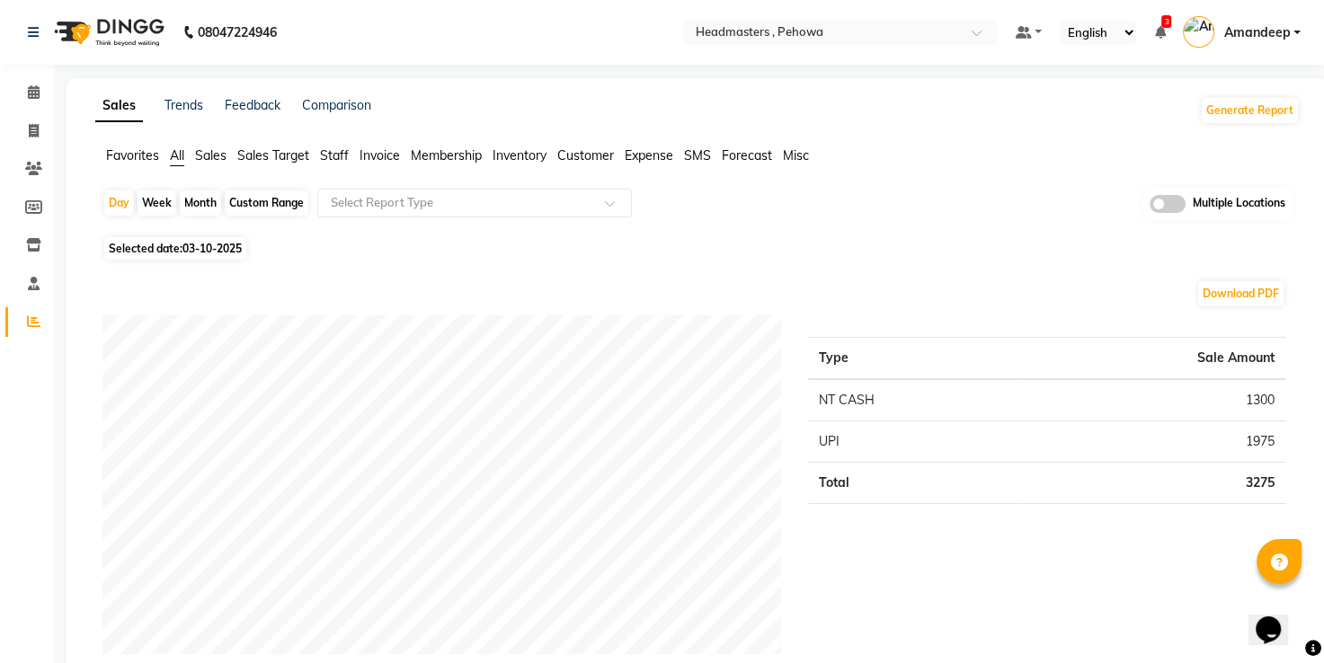
click at [151, 155] on span "Favorites" at bounding box center [132, 155] width 53 height 16
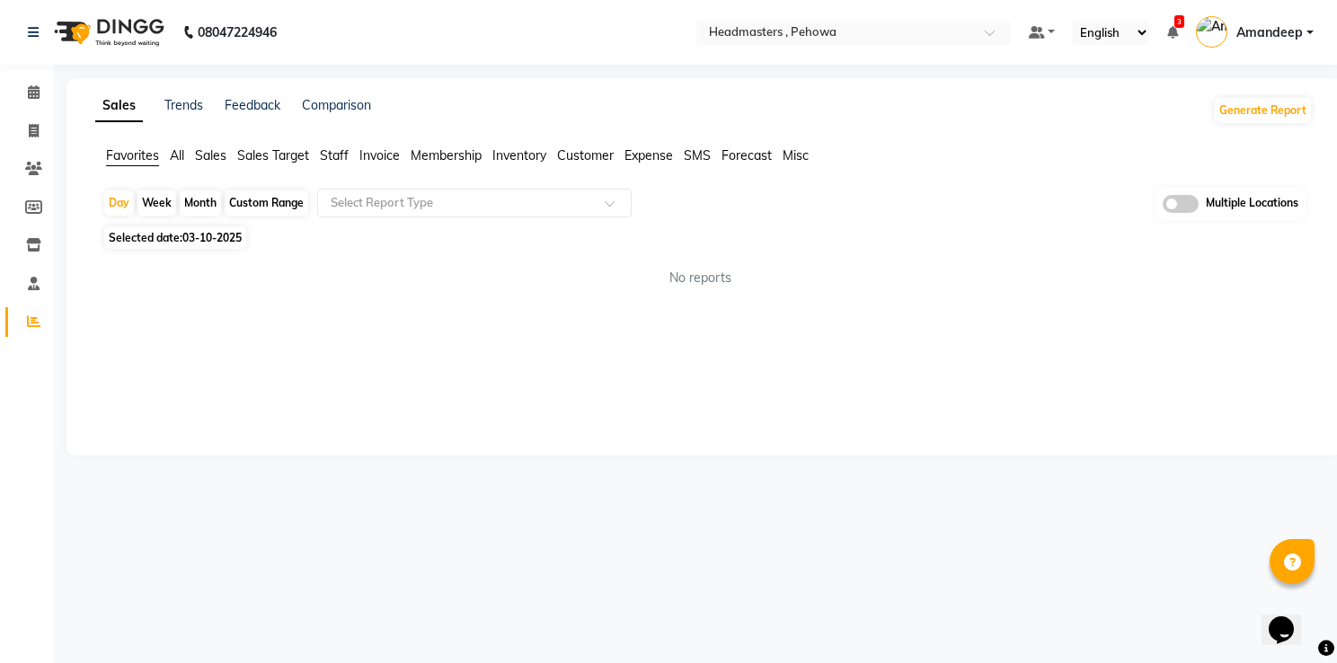
click at [231, 247] on span "Selected date: 03-10-2025" at bounding box center [175, 238] width 142 height 22
select select "10"
select select "2025"
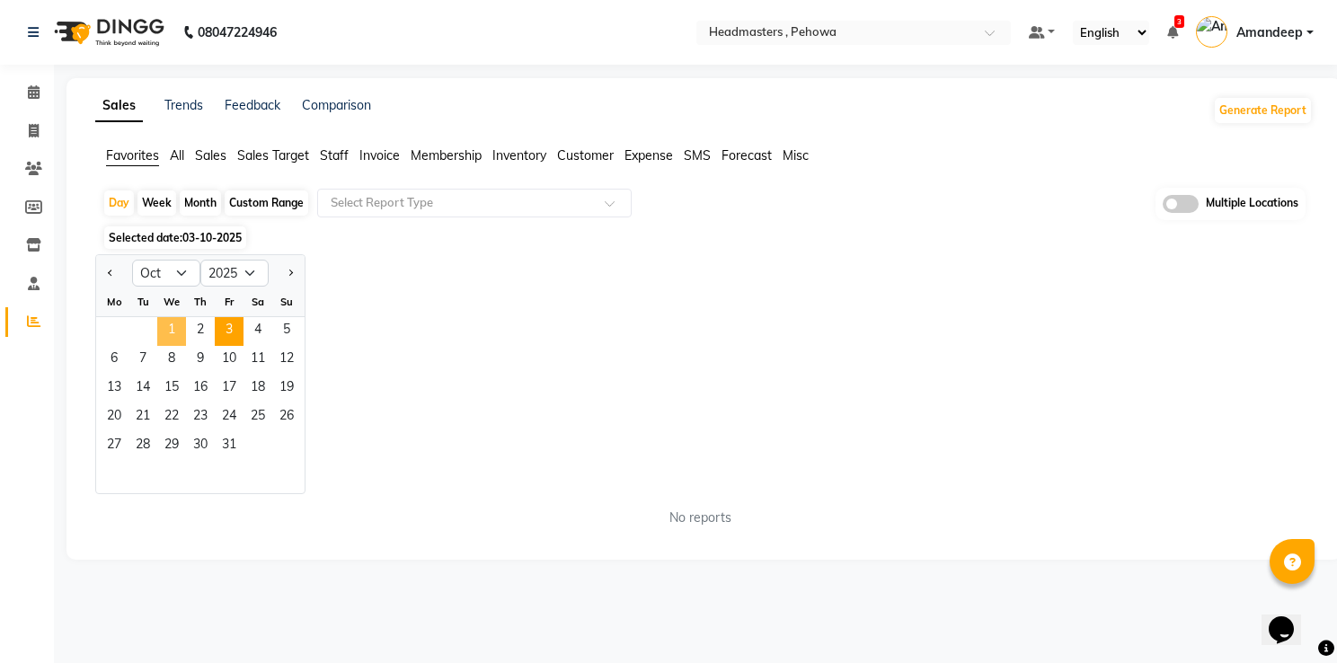
click at [176, 331] on span "1" at bounding box center [171, 331] width 29 height 29
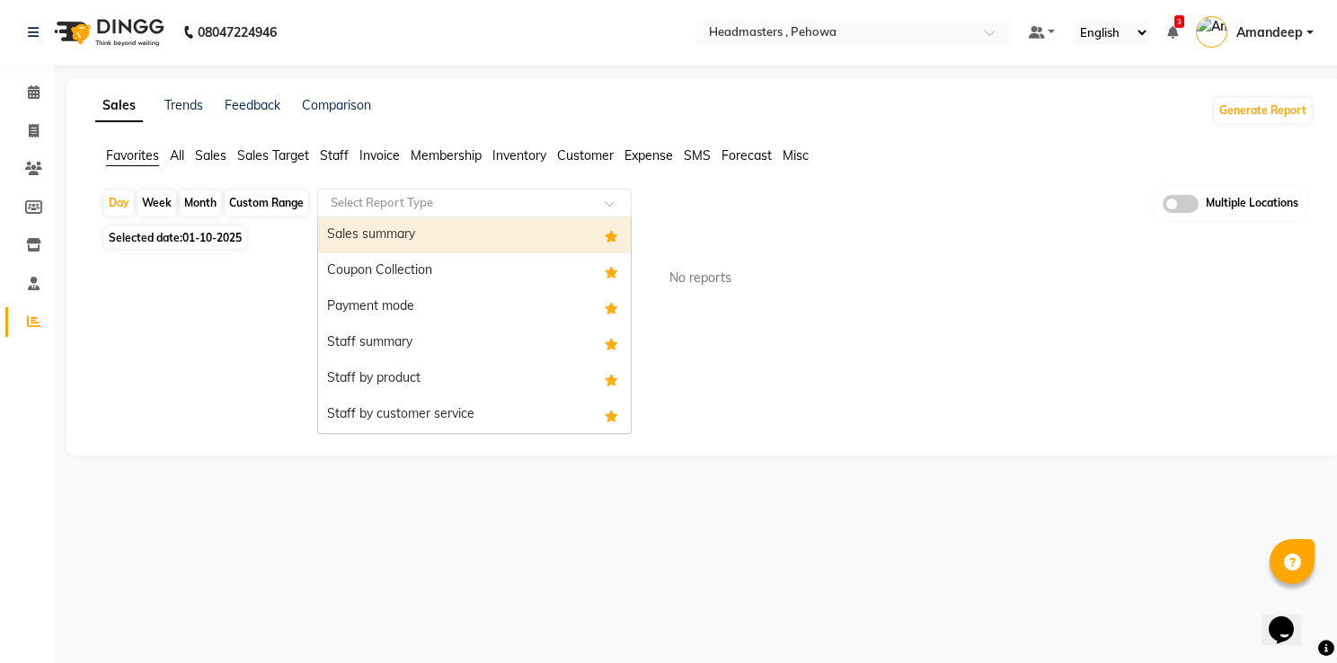
click at [418, 201] on input "text" at bounding box center [456, 203] width 259 height 18
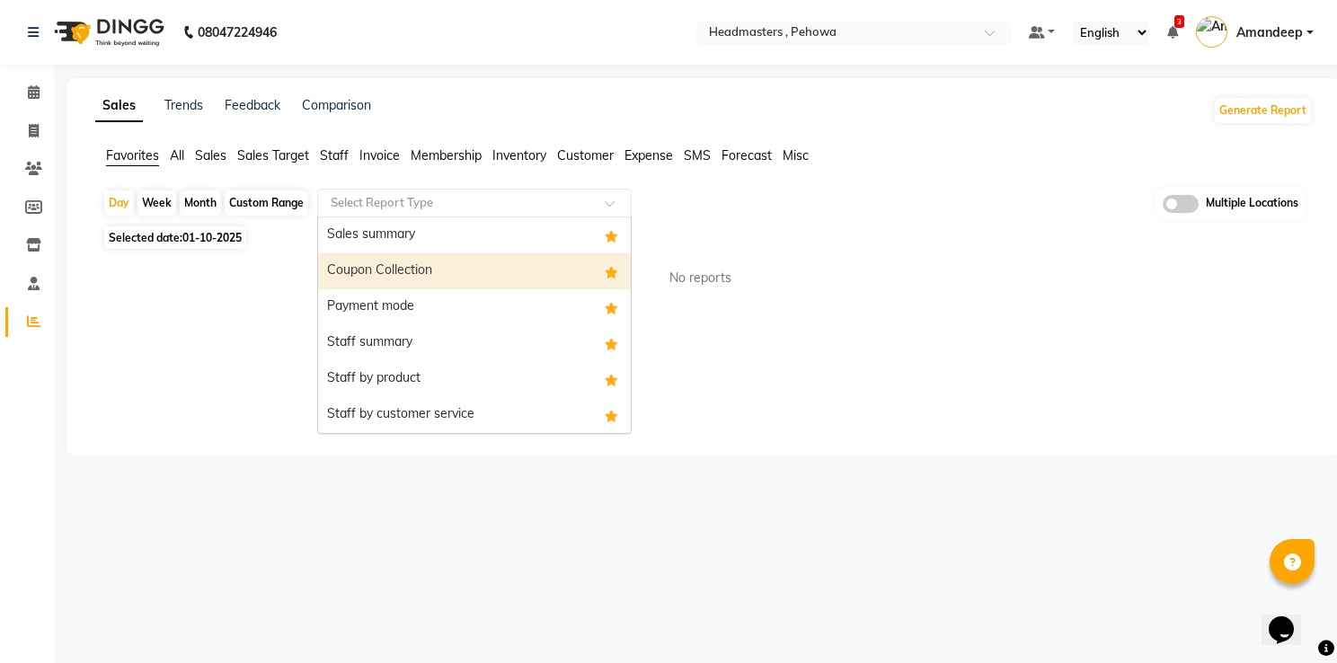
click at [423, 273] on div "Coupon Collection" at bounding box center [474, 271] width 313 height 36
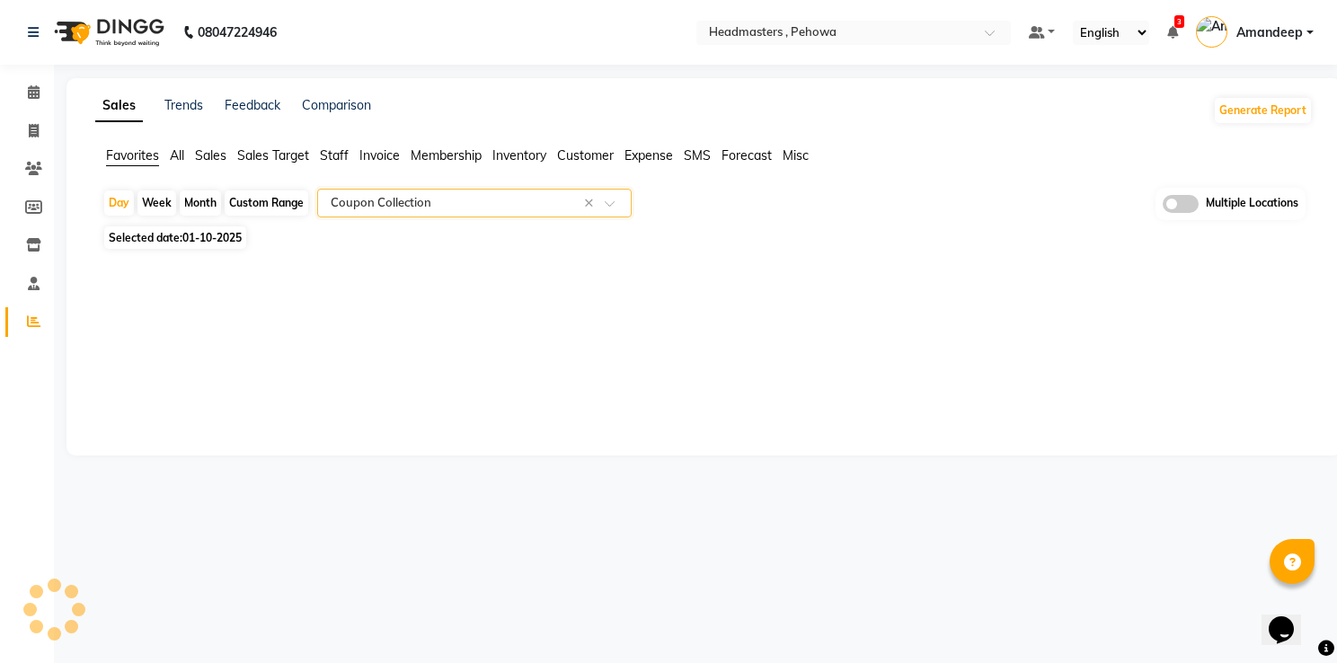
select select "full_report"
select select "csv"
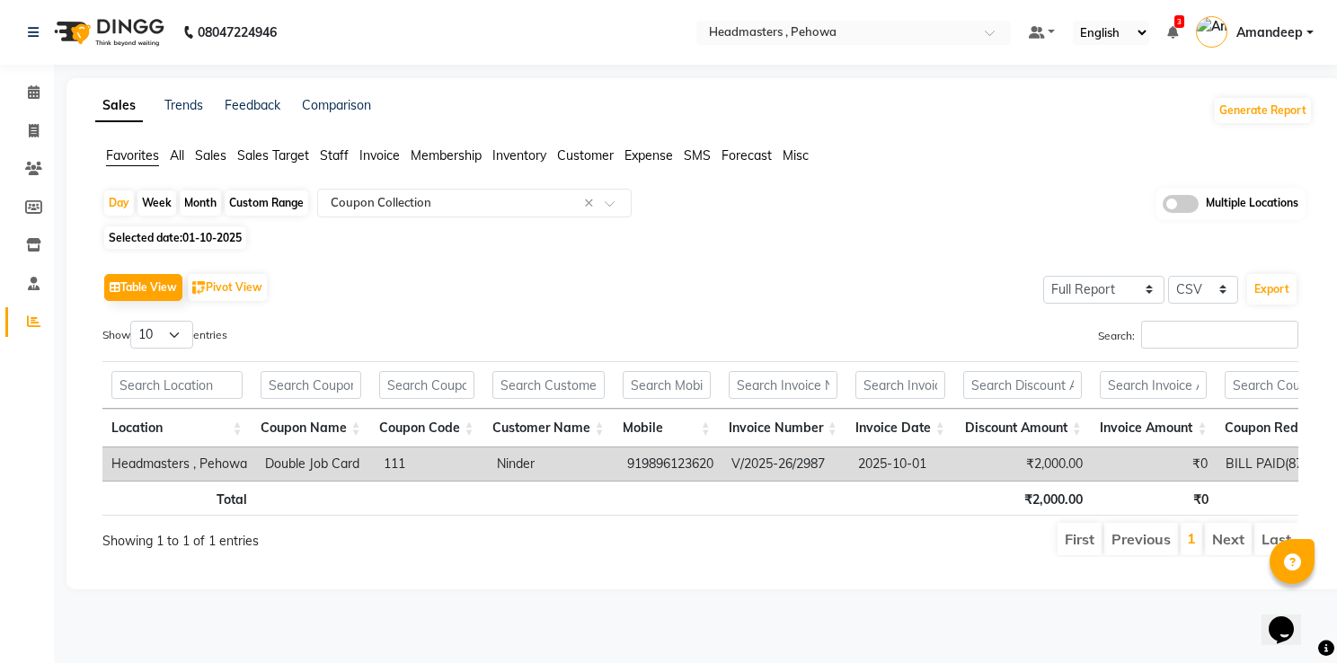
click at [208, 244] on span "01-10-2025" at bounding box center [211, 237] width 59 height 13
select select "10"
select select "2025"
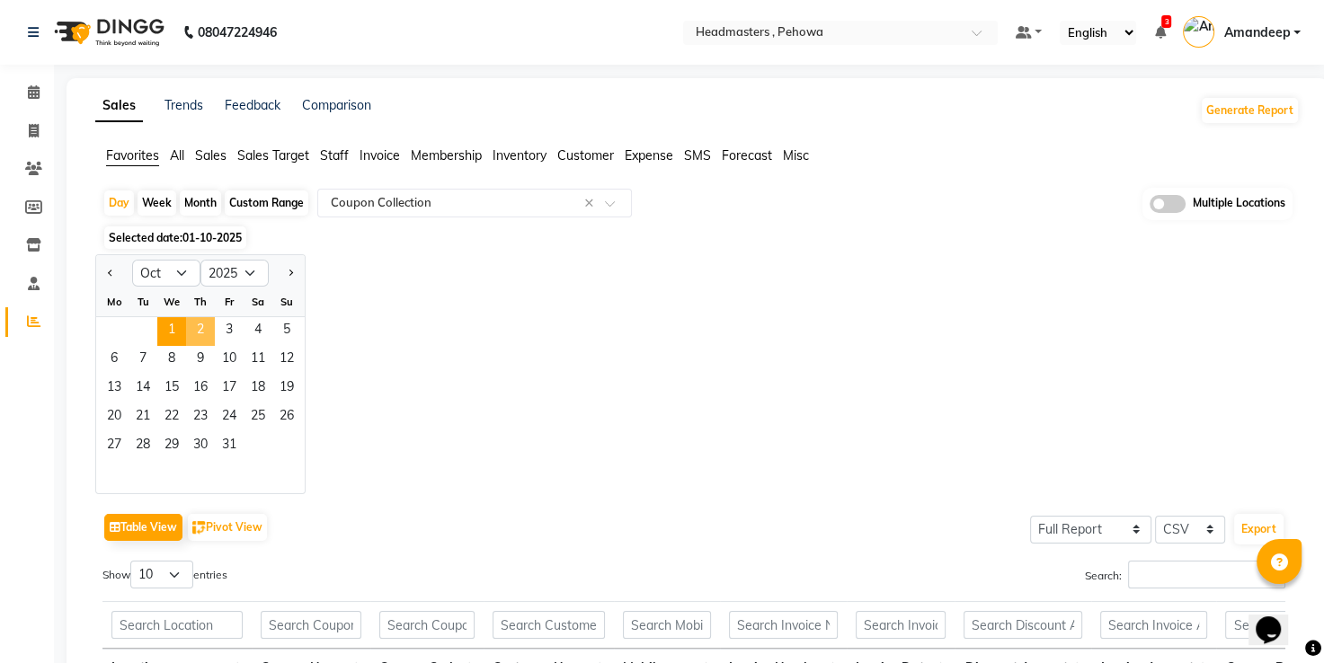
click at [197, 328] on span "2" at bounding box center [200, 331] width 29 height 29
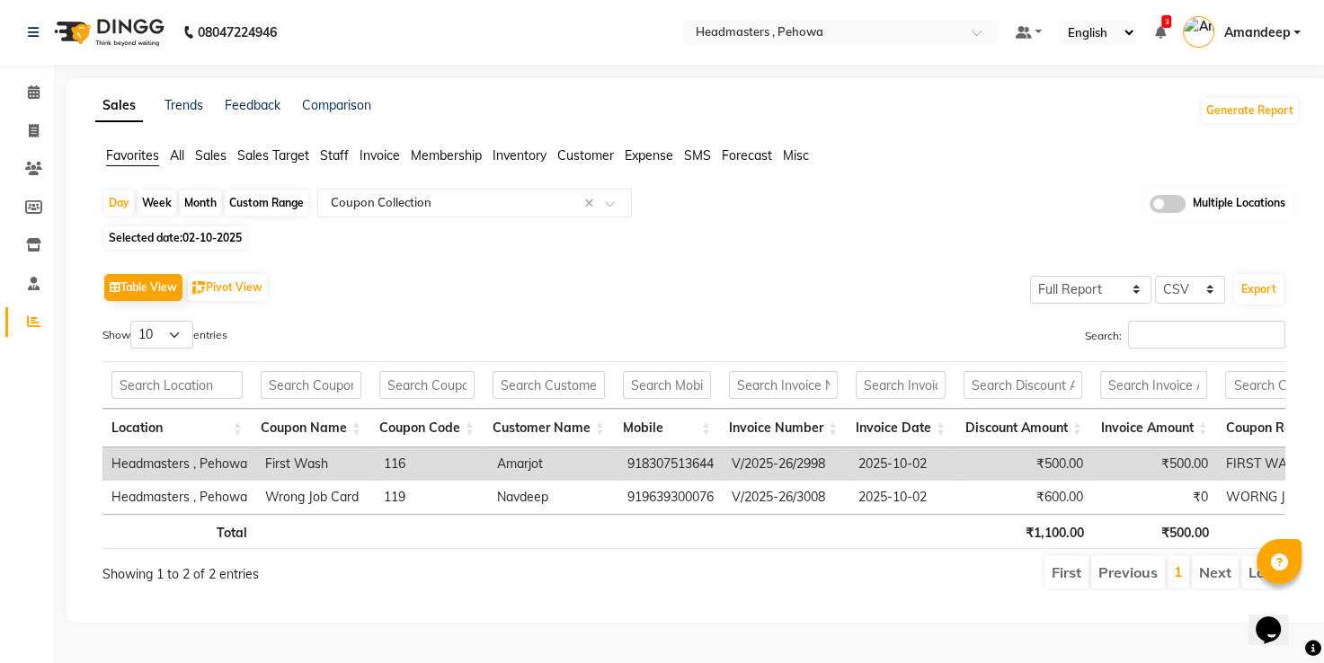
click at [477, 321] on div "Show 10 25 50 100 entries" at bounding box center [391, 338] width 578 height 35
click at [662, 256] on div "Table View Pivot View Select Full Report Filtered Report Select CSV PDF Export …" at bounding box center [694, 429] width 1212 height 351
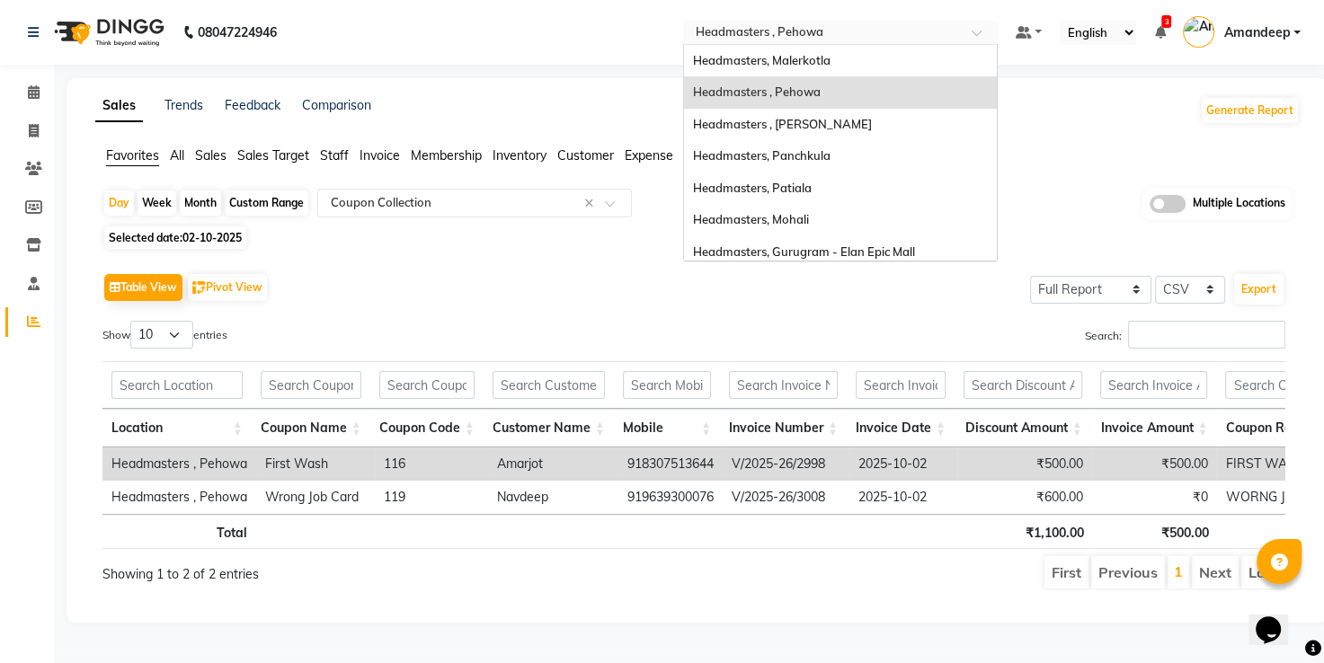
click at [809, 25] on input "text" at bounding box center [822, 34] width 261 height 18
click at [820, 112] on div "Headmasters , Sri Muktsar Sahib" at bounding box center [840, 125] width 313 height 32
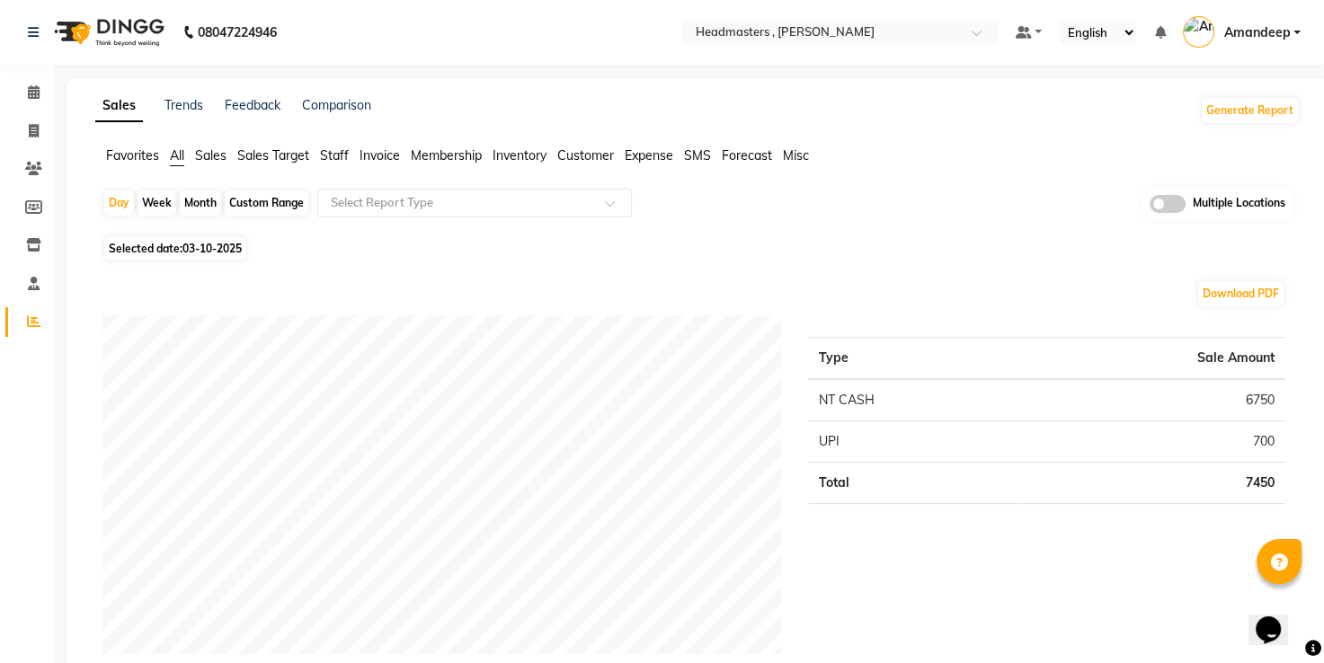
click at [135, 159] on span "Favorites" at bounding box center [132, 155] width 53 height 16
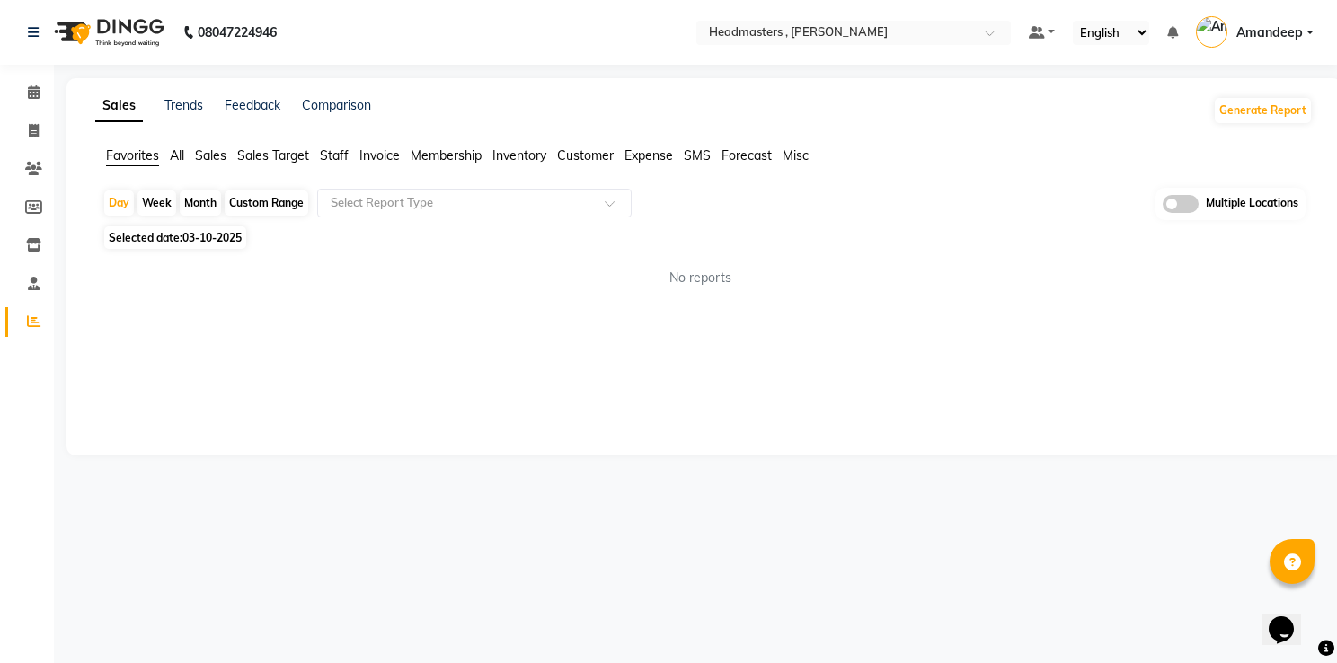
click at [151, 239] on span "Selected date: 03-10-2025" at bounding box center [175, 238] width 142 height 22
select select "10"
select select "2025"
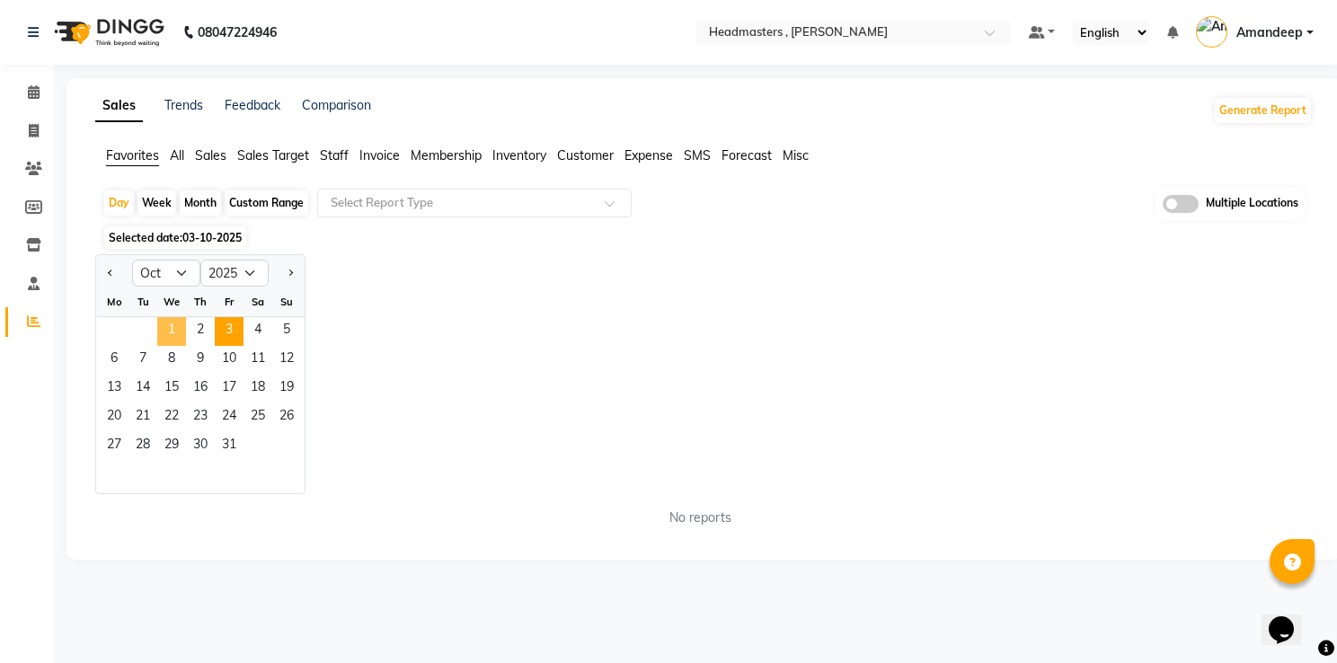
click at [181, 325] on span "1" at bounding box center [171, 331] width 29 height 29
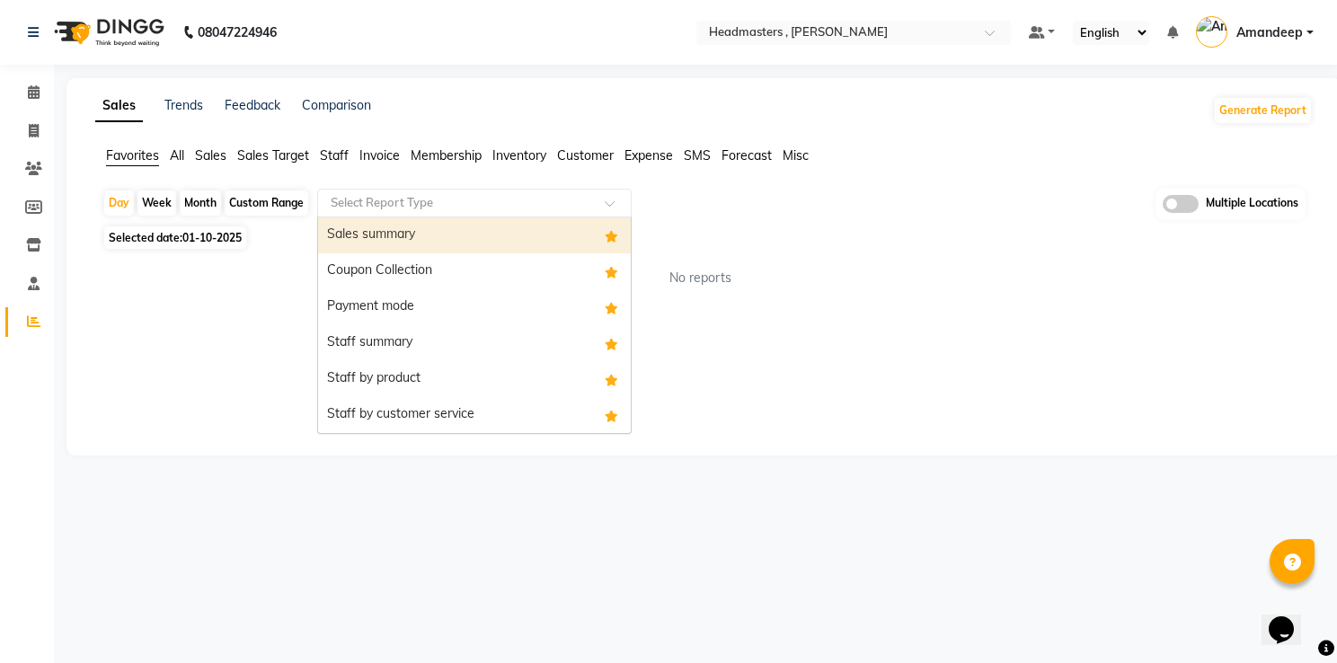
click at [422, 210] on div "Select Report Type" at bounding box center [474, 203] width 315 height 29
click at [409, 239] on div "Sales summary" at bounding box center [474, 236] width 313 height 36
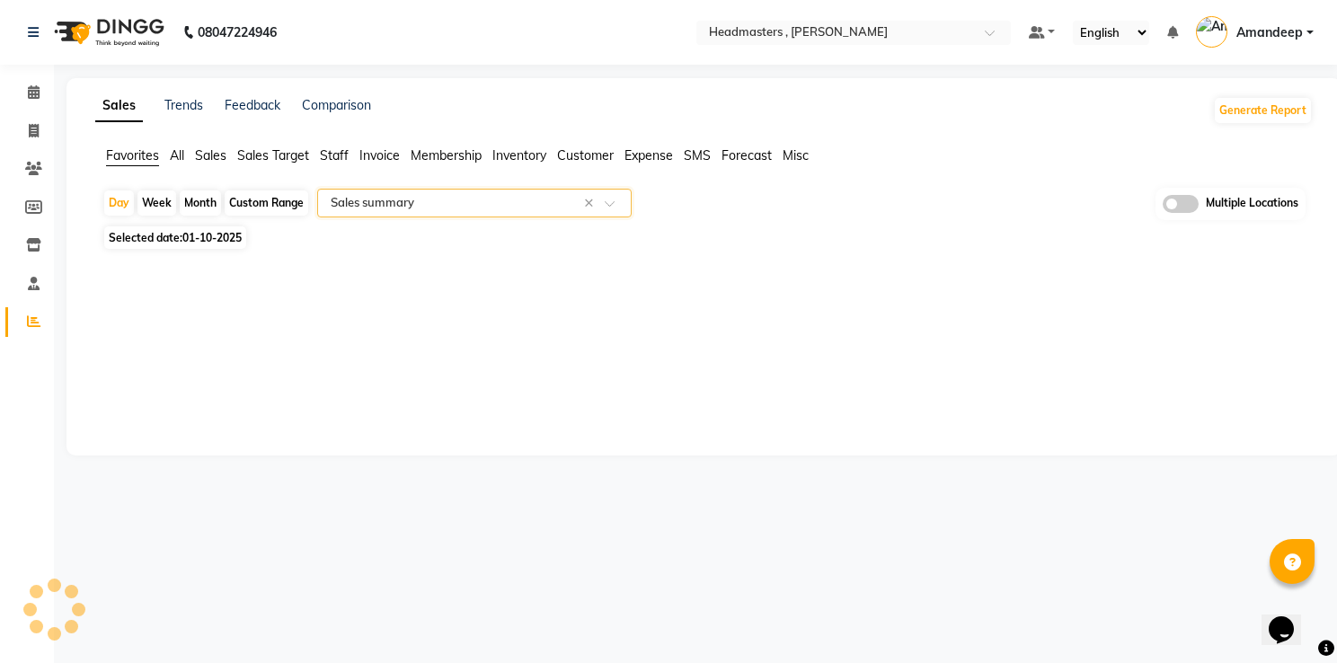
select select "full_report"
select select "csv"
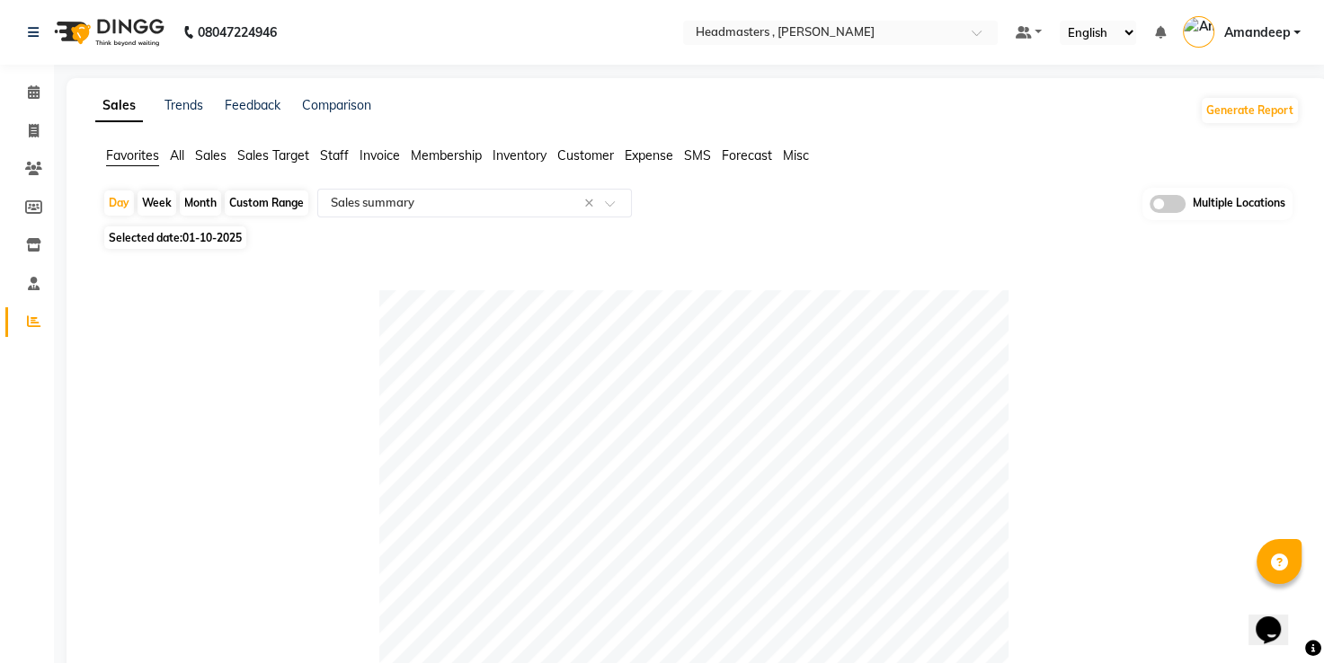
click at [424, 202] on input "text" at bounding box center [456, 203] width 259 height 18
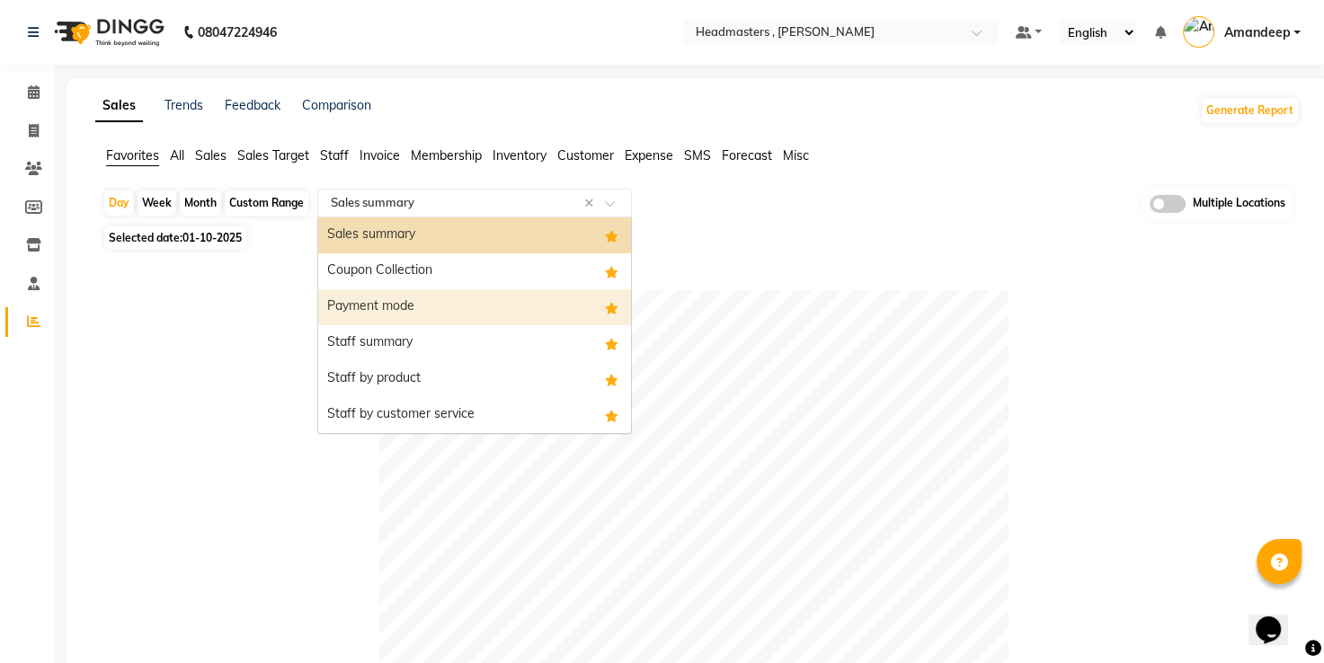
click at [410, 318] on div "Payment mode" at bounding box center [474, 307] width 313 height 36
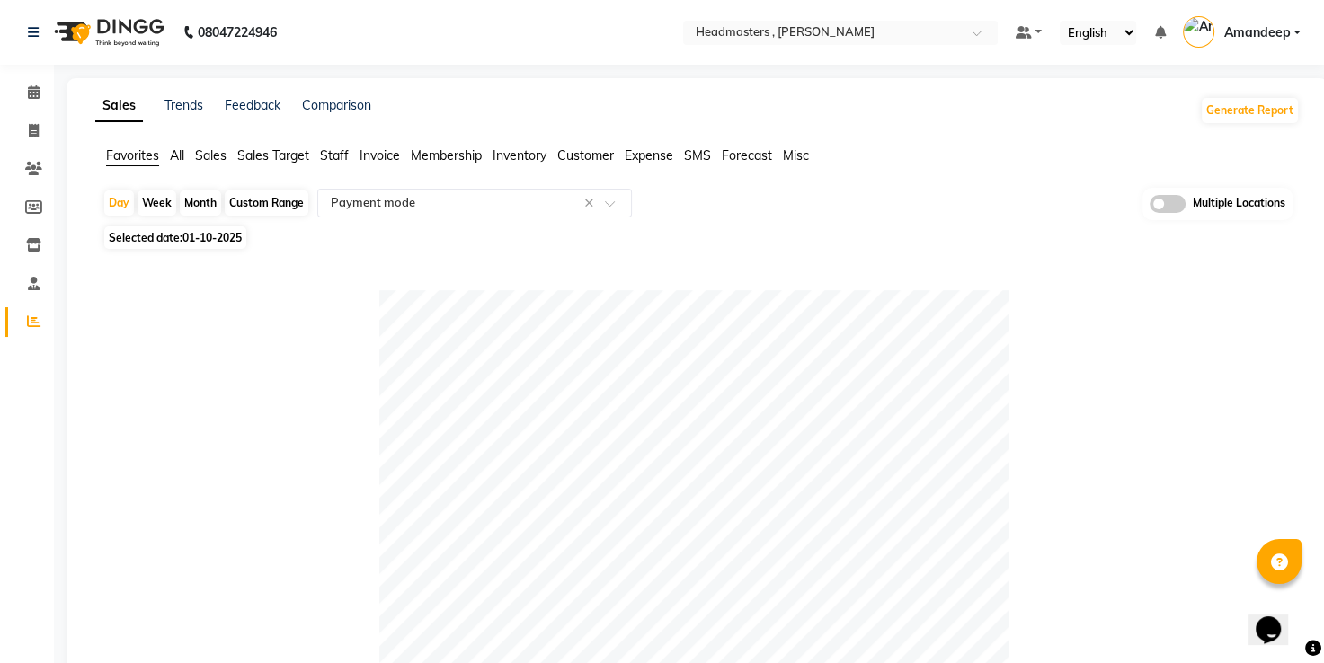
click at [178, 237] on span "Selected date: [DATE]" at bounding box center [175, 238] width 142 height 22
select select "10"
select select "2025"
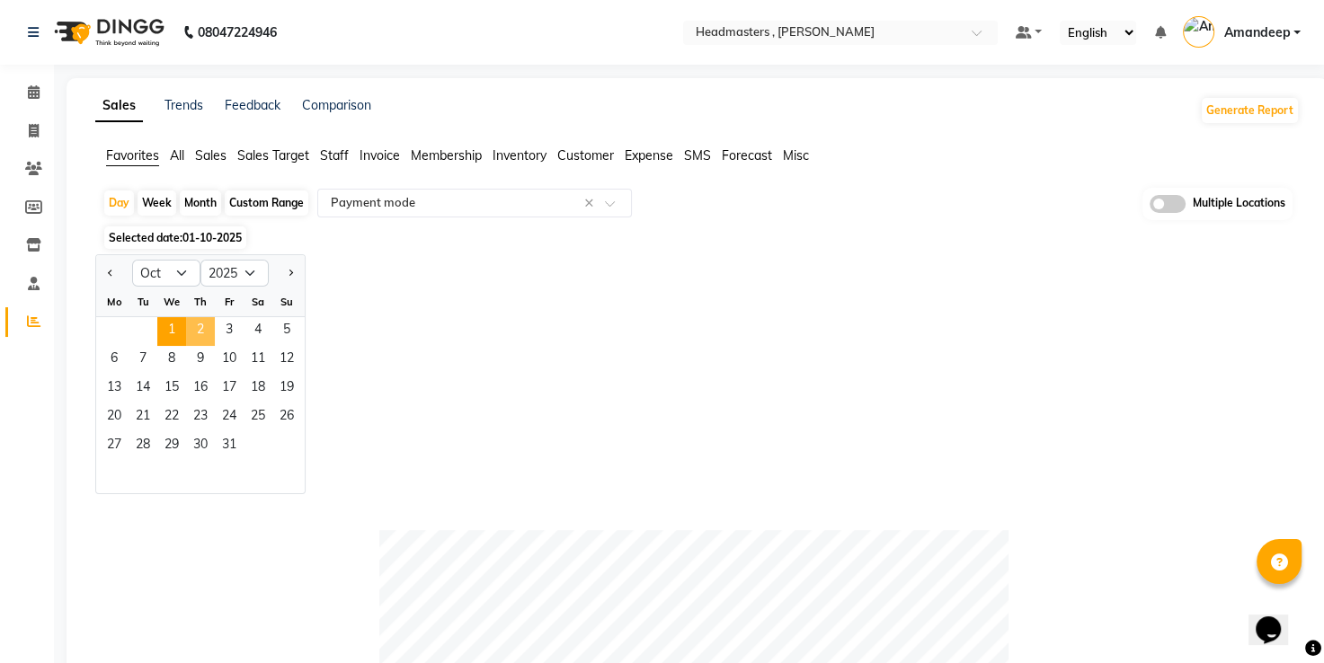
click at [188, 337] on span "2" at bounding box center [200, 331] width 29 height 29
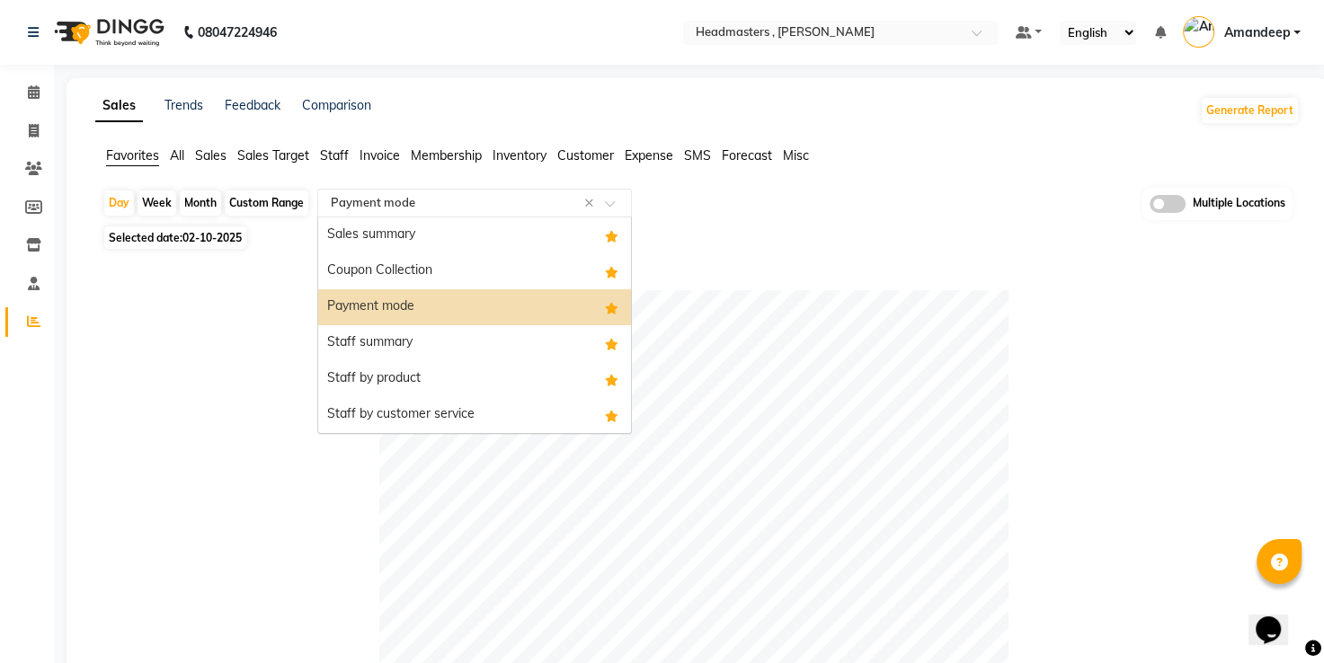
click at [425, 209] on input "text" at bounding box center [456, 203] width 259 height 18
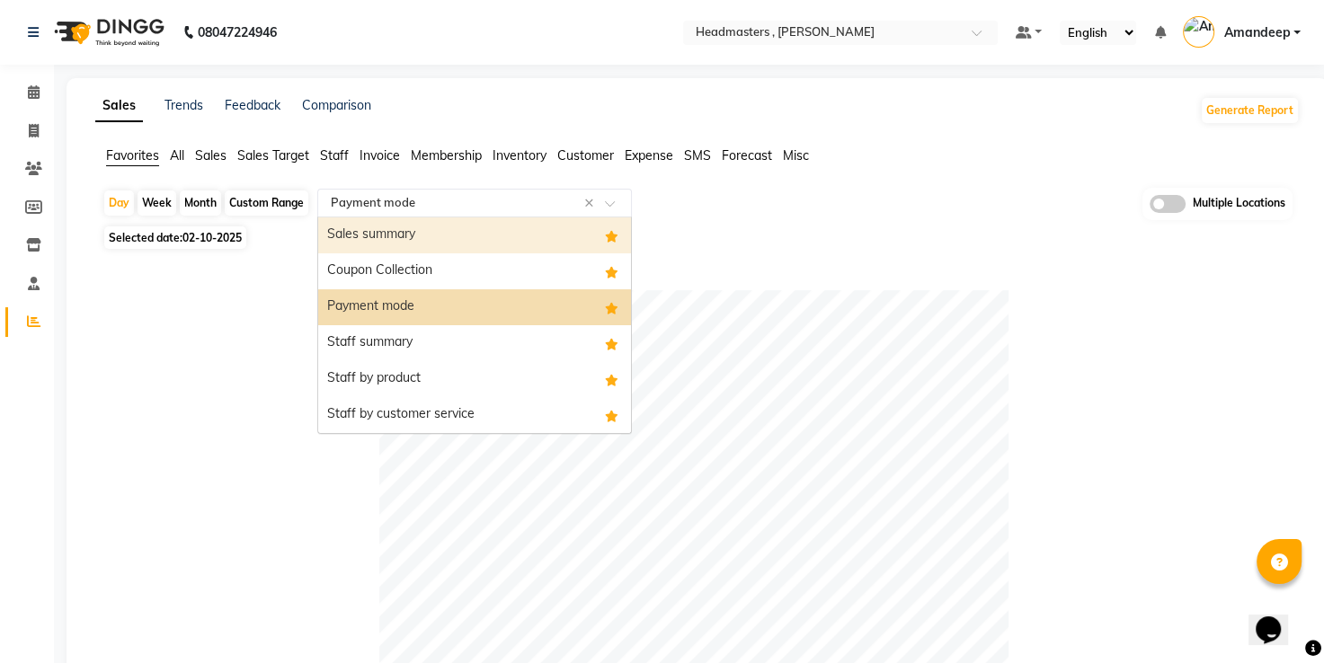
click at [414, 233] on div "Sales summary" at bounding box center [474, 236] width 313 height 36
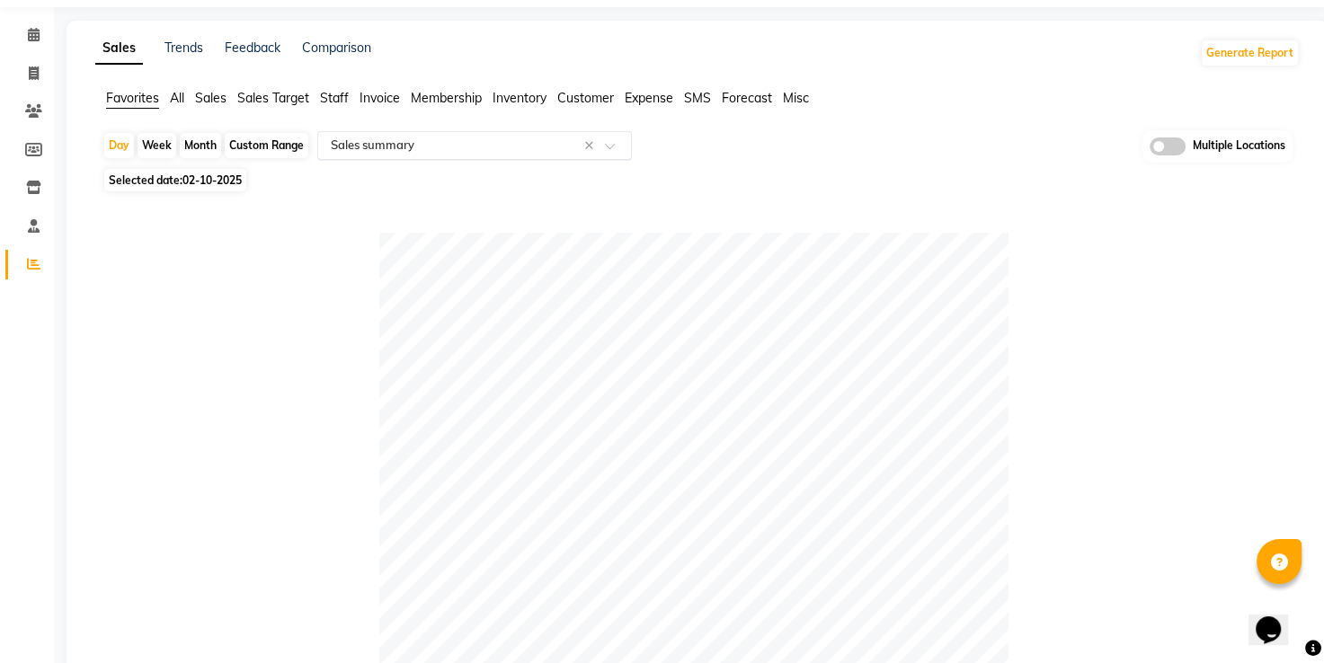
scroll to position [38, 0]
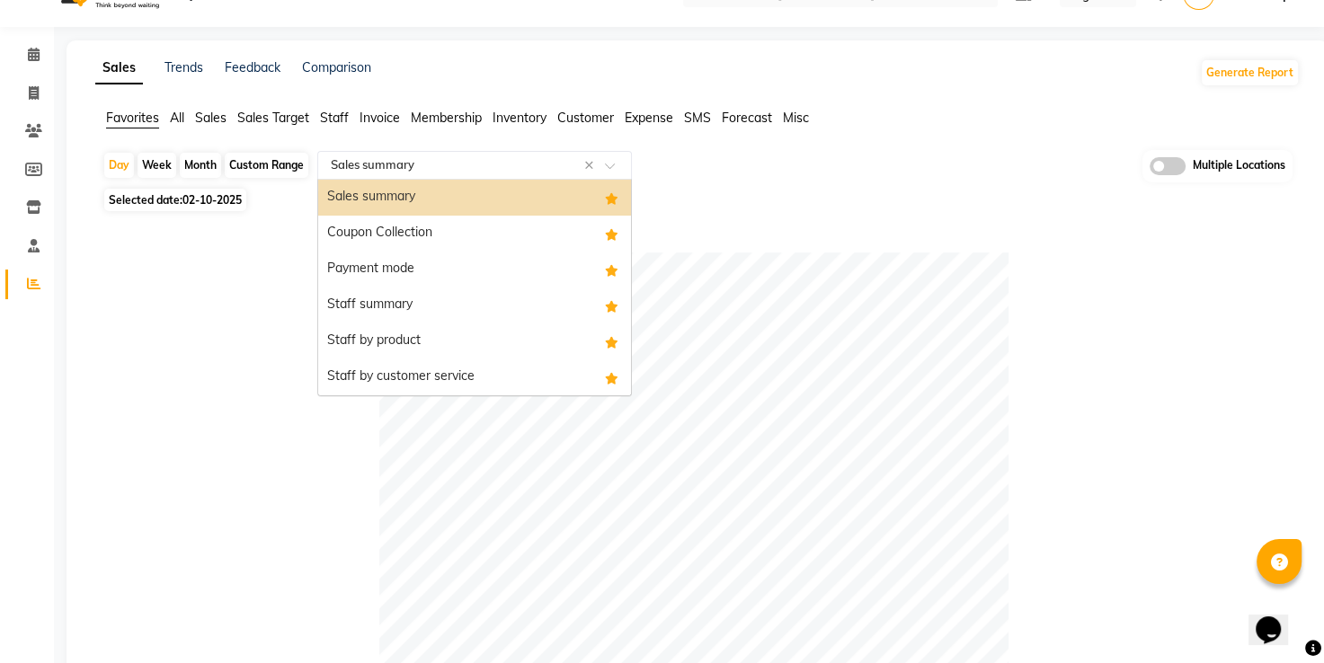
click at [506, 165] on input "text" at bounding box center [456, 165] width 259 height 18
click at [450, 268] on div "Payment mode" at bounding box center [474, 270] width 313 height 36
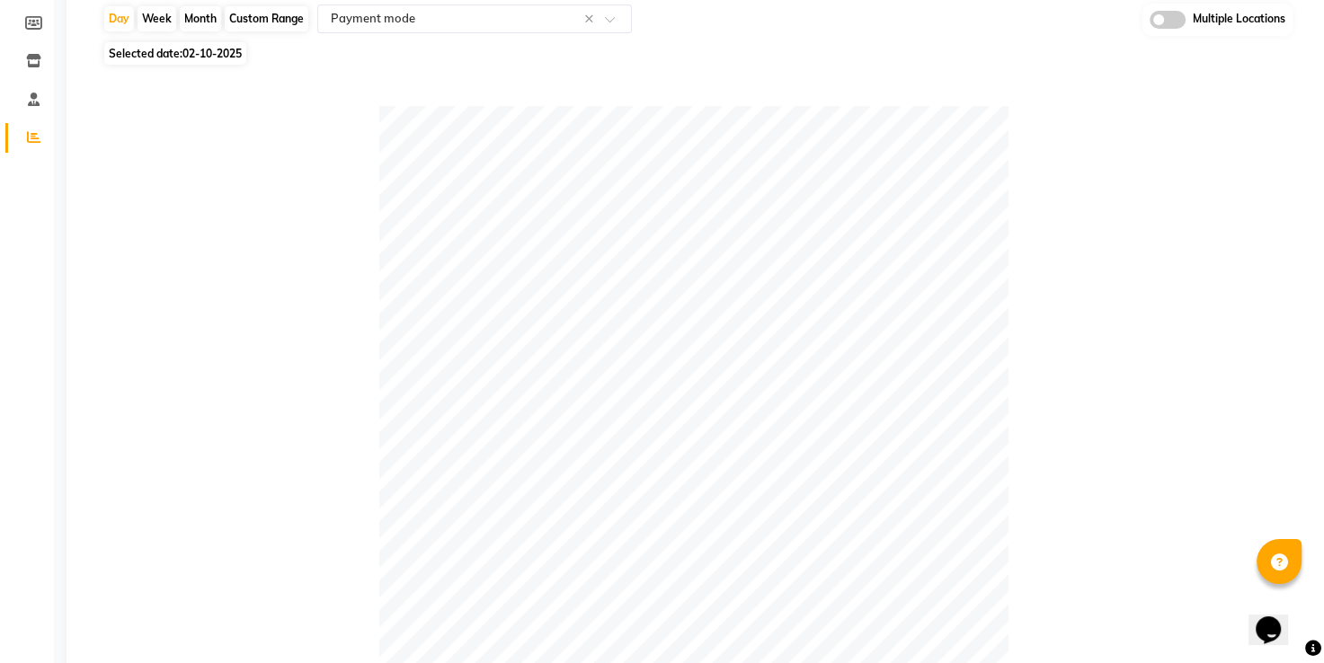
scroll to position [0, 0]
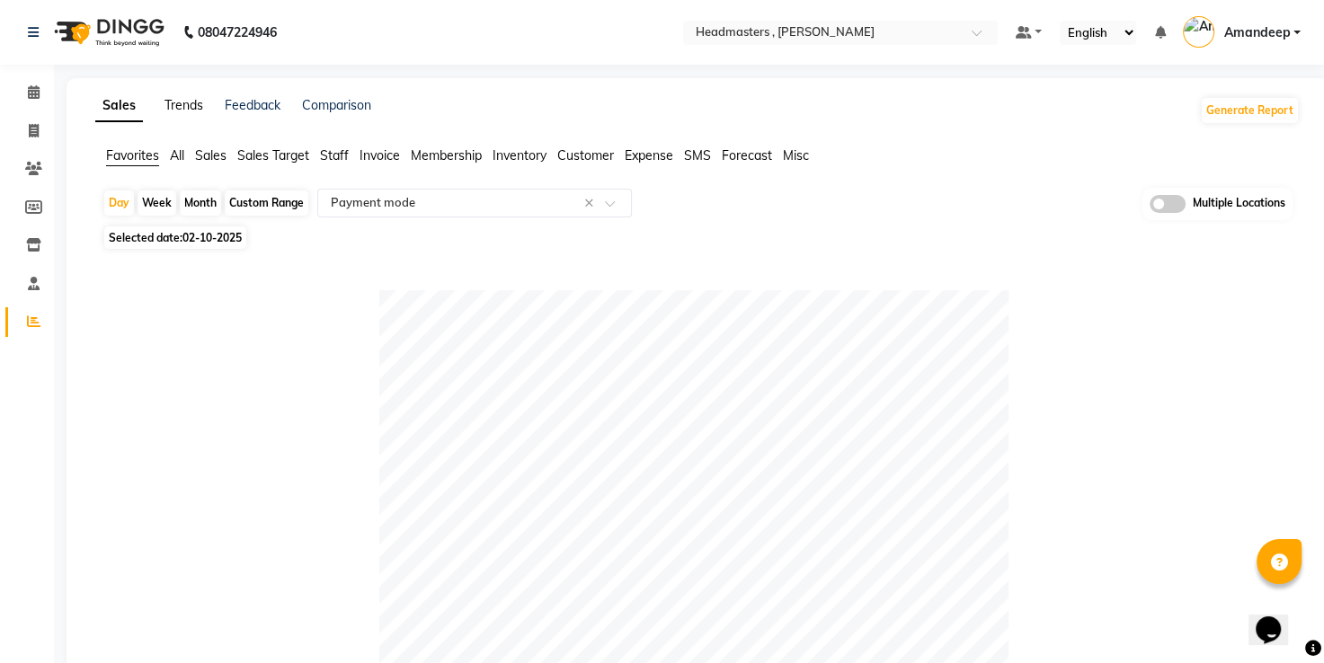
click at [184, 103] on link "Trends" at bounding box center [183, 105] width 39 height 16
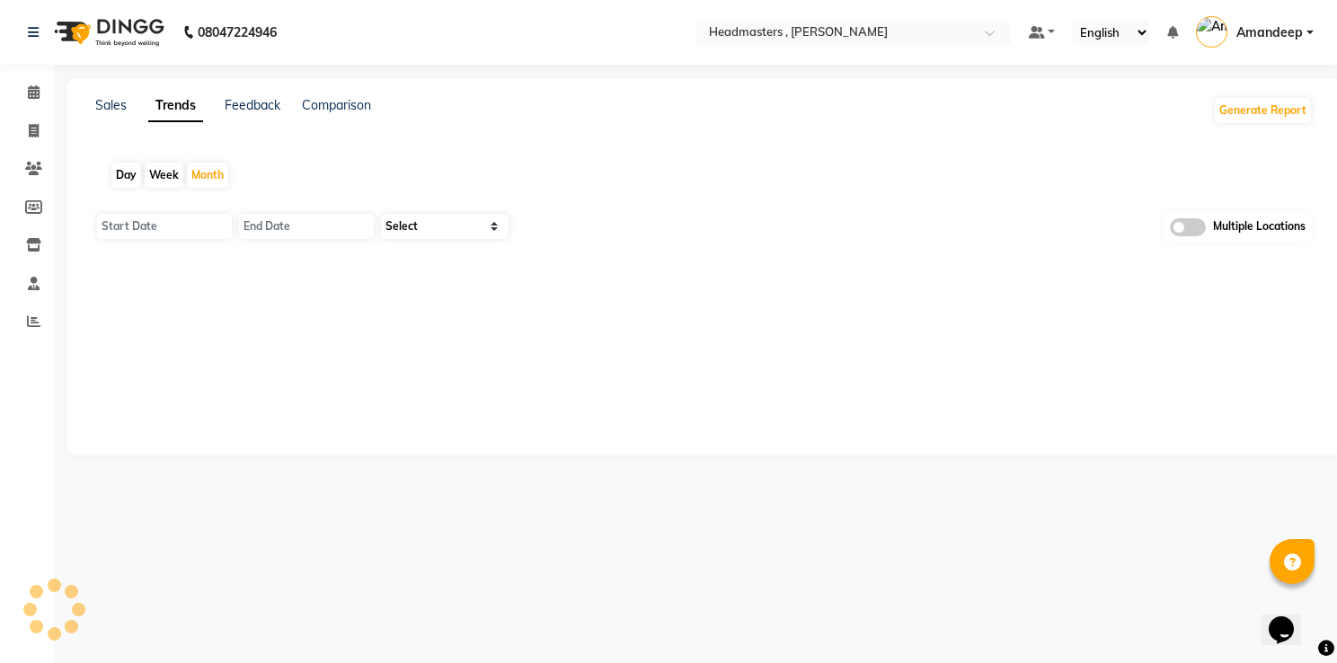
type input "01-10-2025"
type input "[DATE]"
select select "by_client"
click at [127, 174] on div "Day" at bounding box center [126, 175] width 30 height 25
type input "03-10-2025"
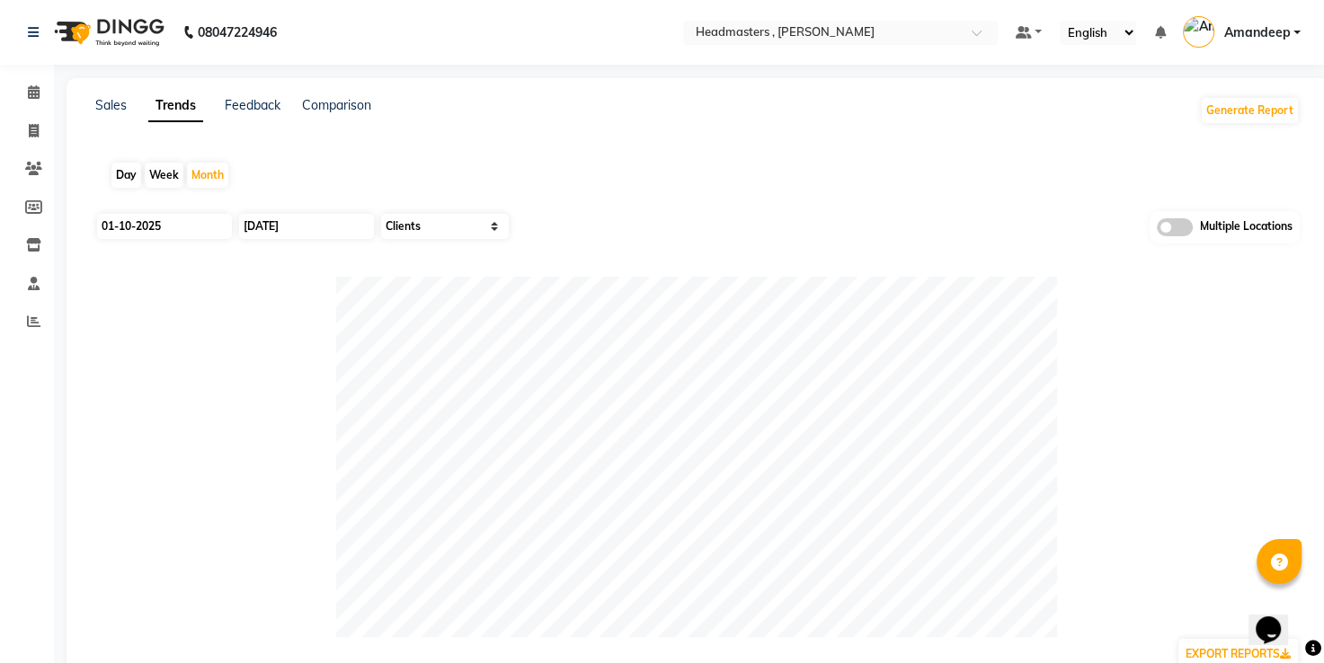
type input "03-10-2025"
click at [137, 223] on input "03-10-2025" at bounding box center [164, 226] width 135 height 25
select select "10"
select select "2025"
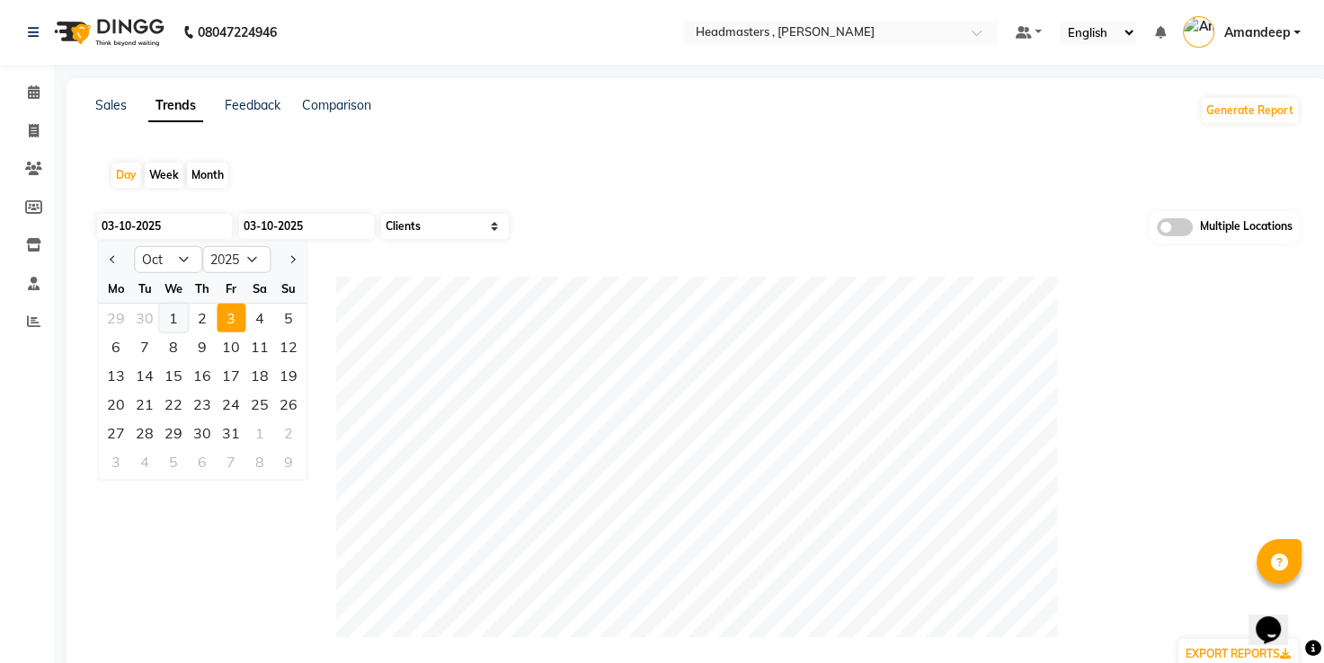
click at [167, 315] on div "1" at bounding box center [173, 318] width 29 height 29
type input "01-10-2025"
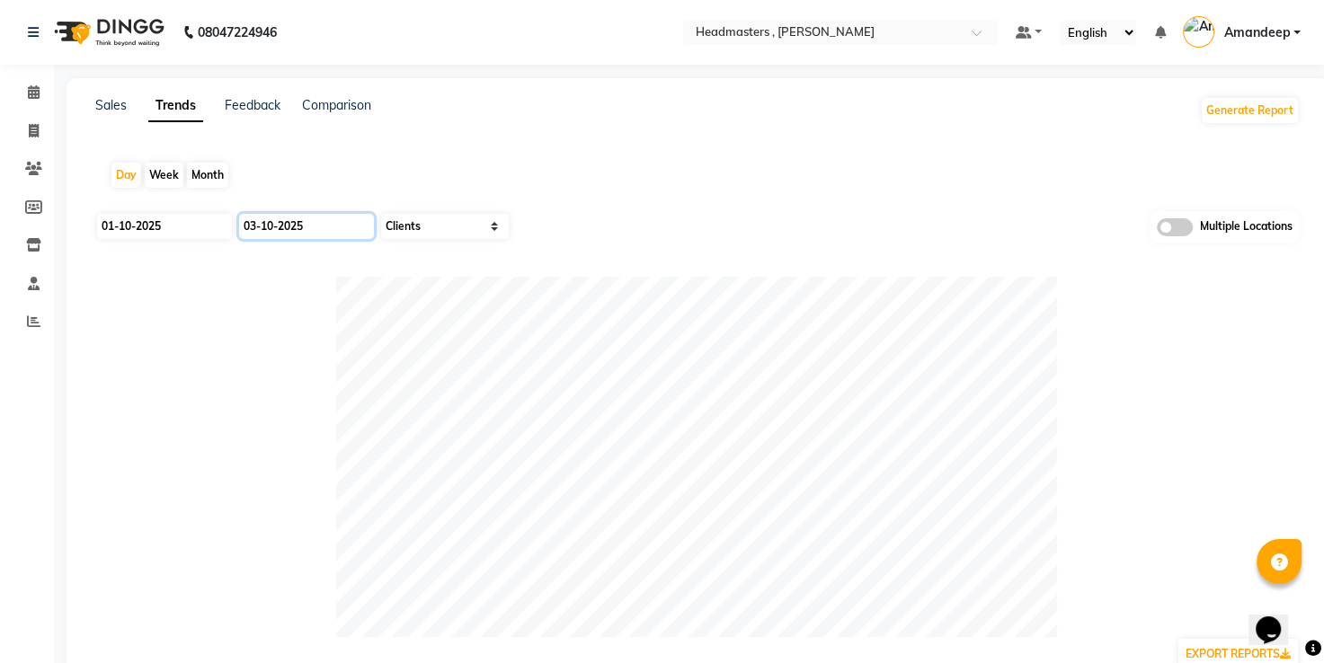
click at [289, 227] on input "03-10-2025" at bounding box center [306, 226] width 135 height 25
select select "10"
select select "2025"
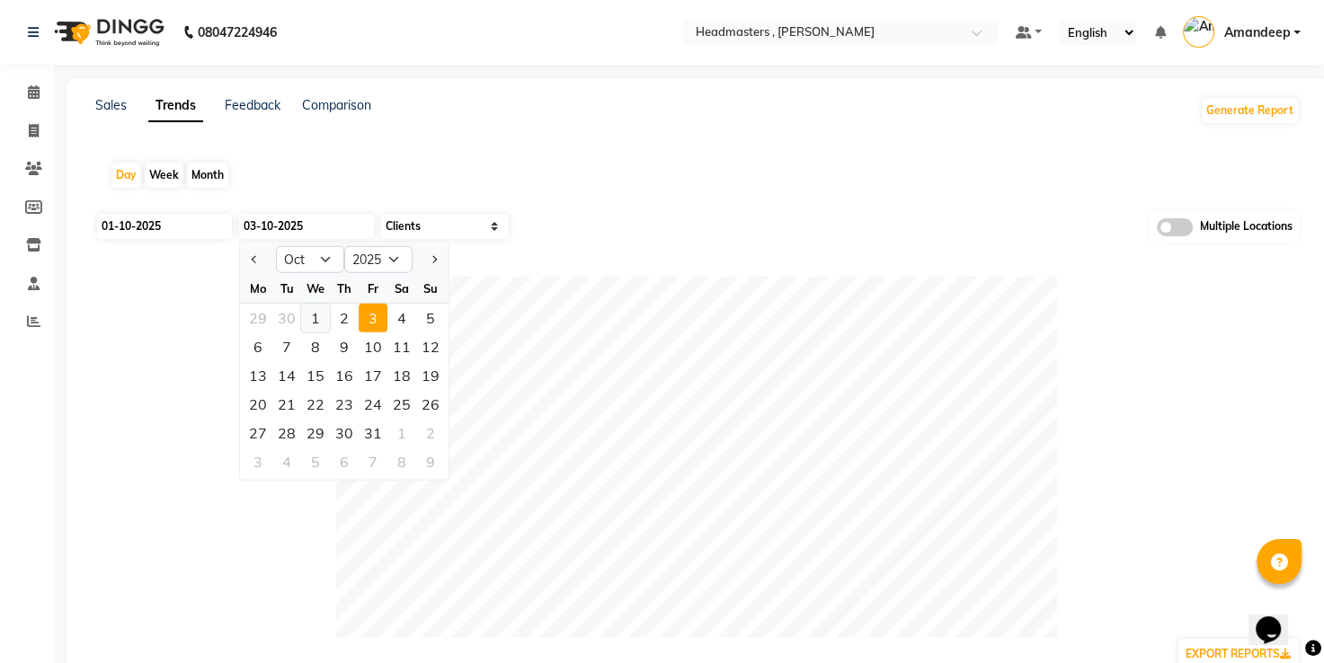
click at [318, 312] on div "1" at bounding box center [315, 318] width 29 height 29
type input "01-10-2025"
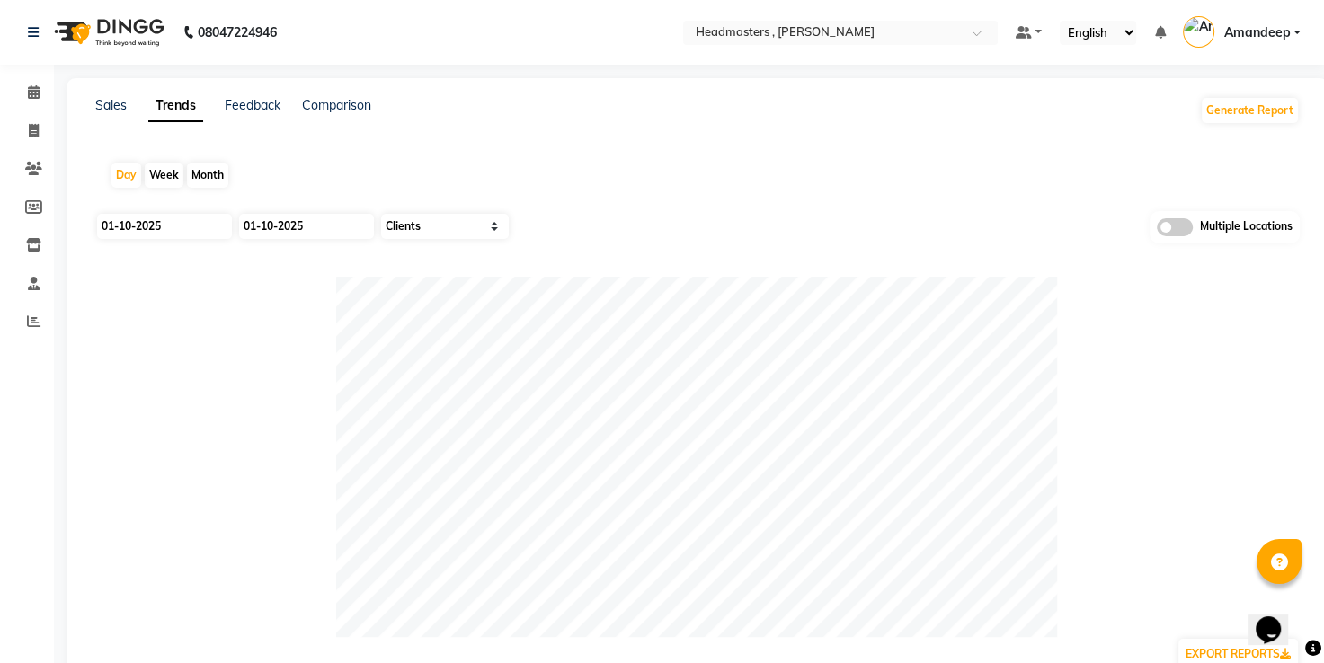
click at [684, 178] on div "Day Week Month" at bounding box center [697, 176] width 1204 height 58
click at [182, 227] on input "01-10-2025" at bounding box center [164, 226] width 135 height 25
select select "10"
select select "2025"
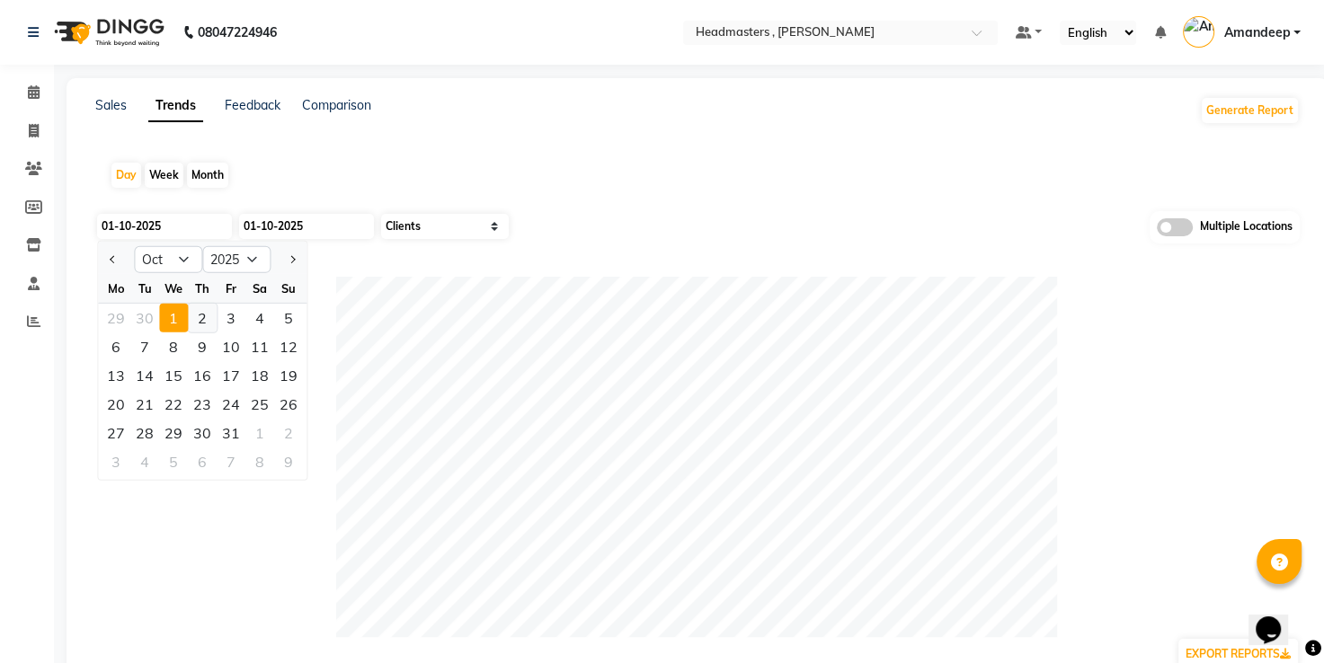
click at [201, 321] on div "2" at bounding box center [202, 318] width 29 height 29
type input "02-10-2025"
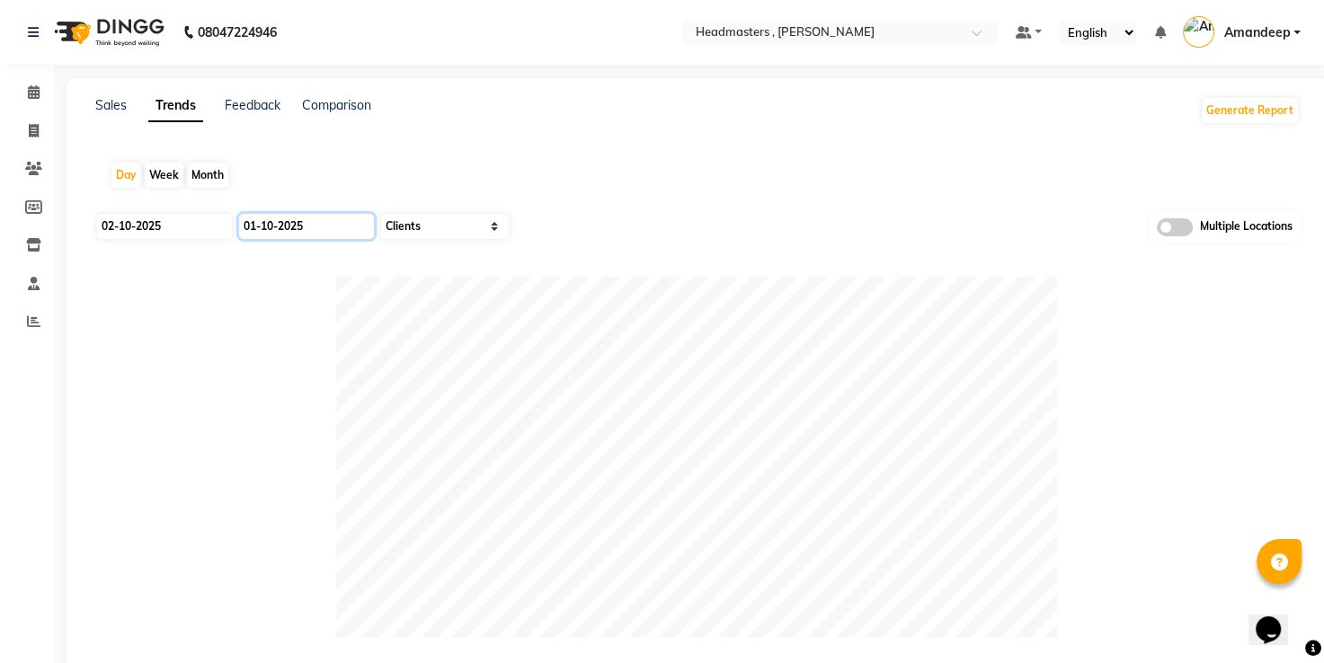
click at [303, 224] on input "01-10-2025" at bounding box center [306, 226] width 135 height 25
select select "10"
select select "2025"
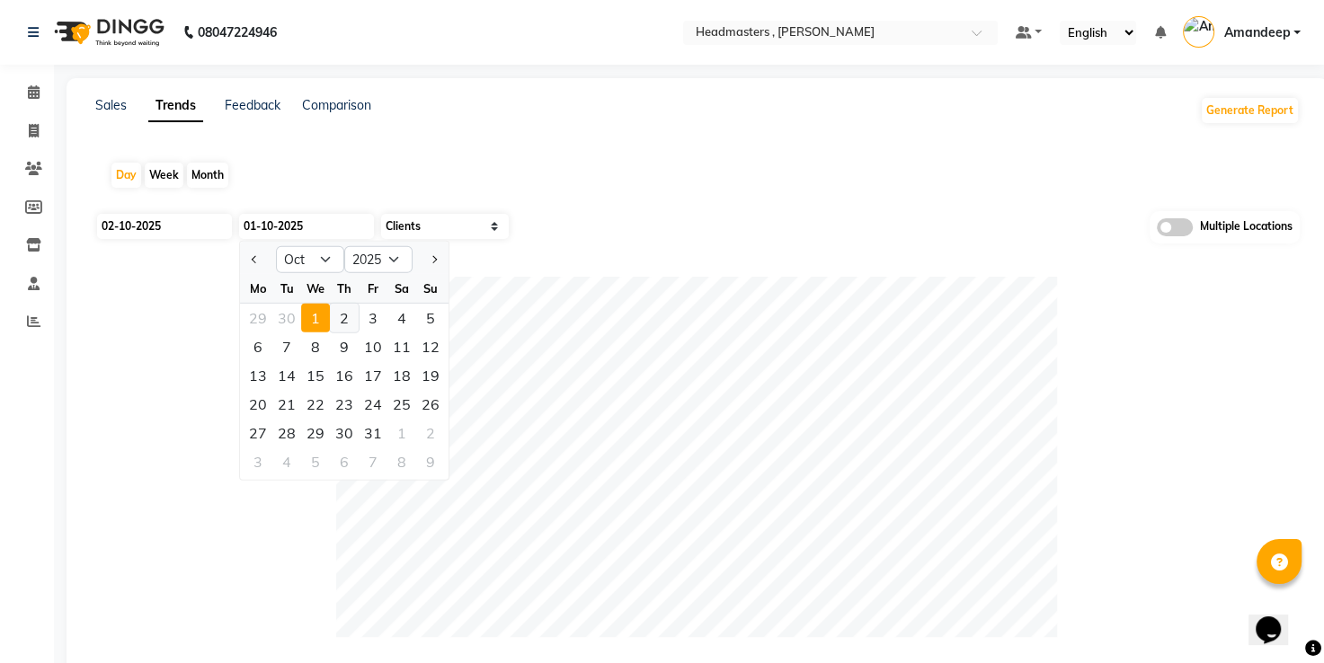
click at [338, 311] on div "2" at bounding box center [344, 318] width 29 height 29
type input "02-10-2025"
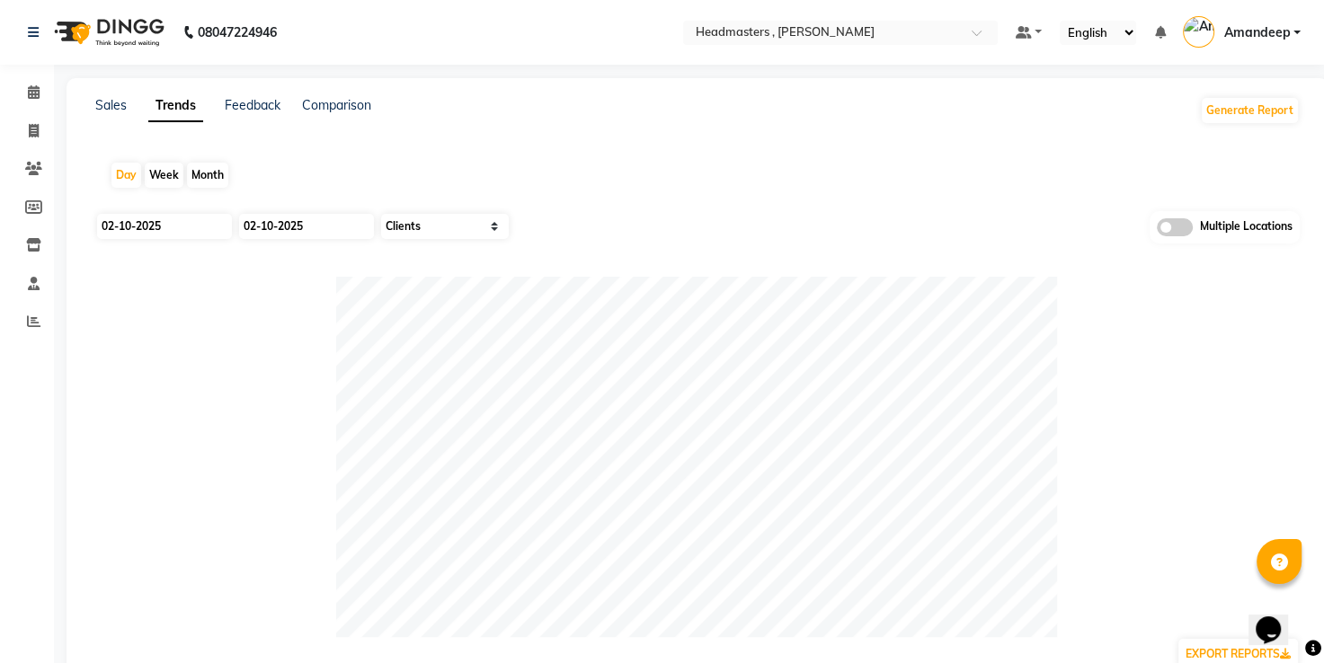
click at [473, 181] on div "Day Week Month" at bounding box center [697, 176] width 1204 height 58
click at [93, 120] on div "Sales Trends Feedback Comparison Generate Report" at bounding box center [697, 110] width 1226 height 29
click at [212, 120] on div "Sales Trends Feedback Comparison" at bounding box center [233, 110] width 276 height 29
click at [111, 117] on div "Sales" at bounding box center [110, 110] width 31 height 29
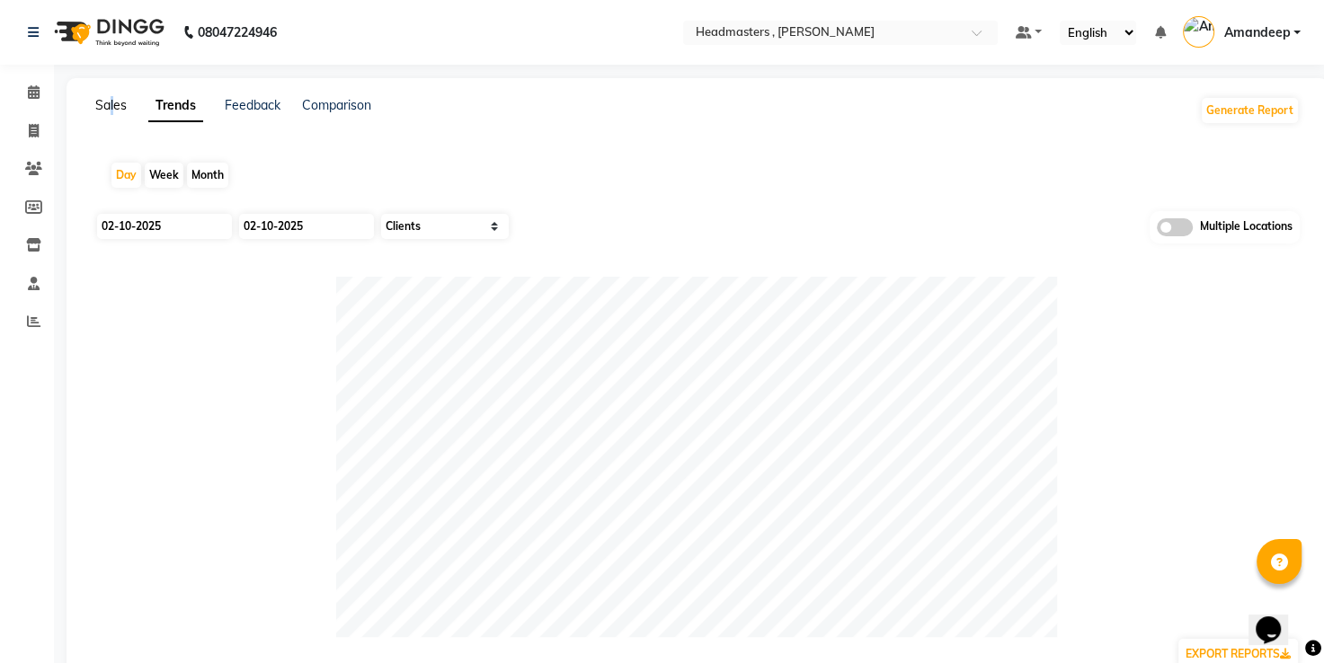
click at [111, 110] on link "Sales" at bounding box center [110, 105] width 31 height 16
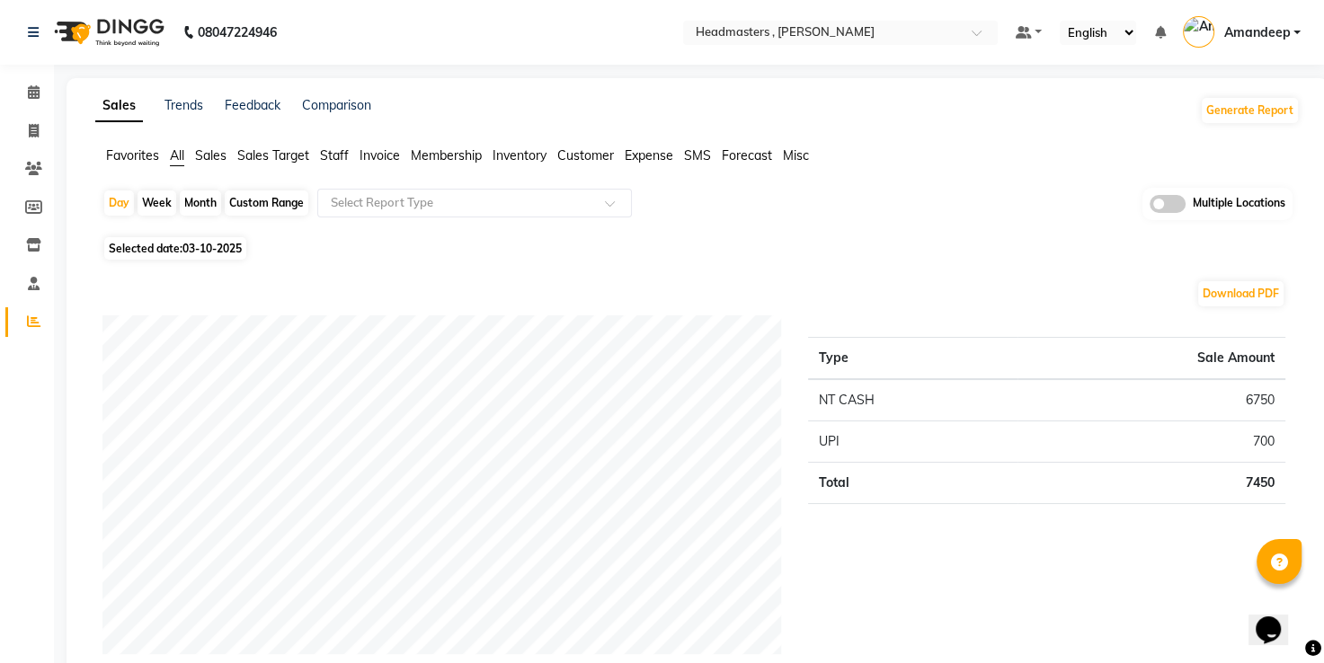
click at [153, 153] on span "Favorites" at bounding box center [132, 155] width 53 height 16
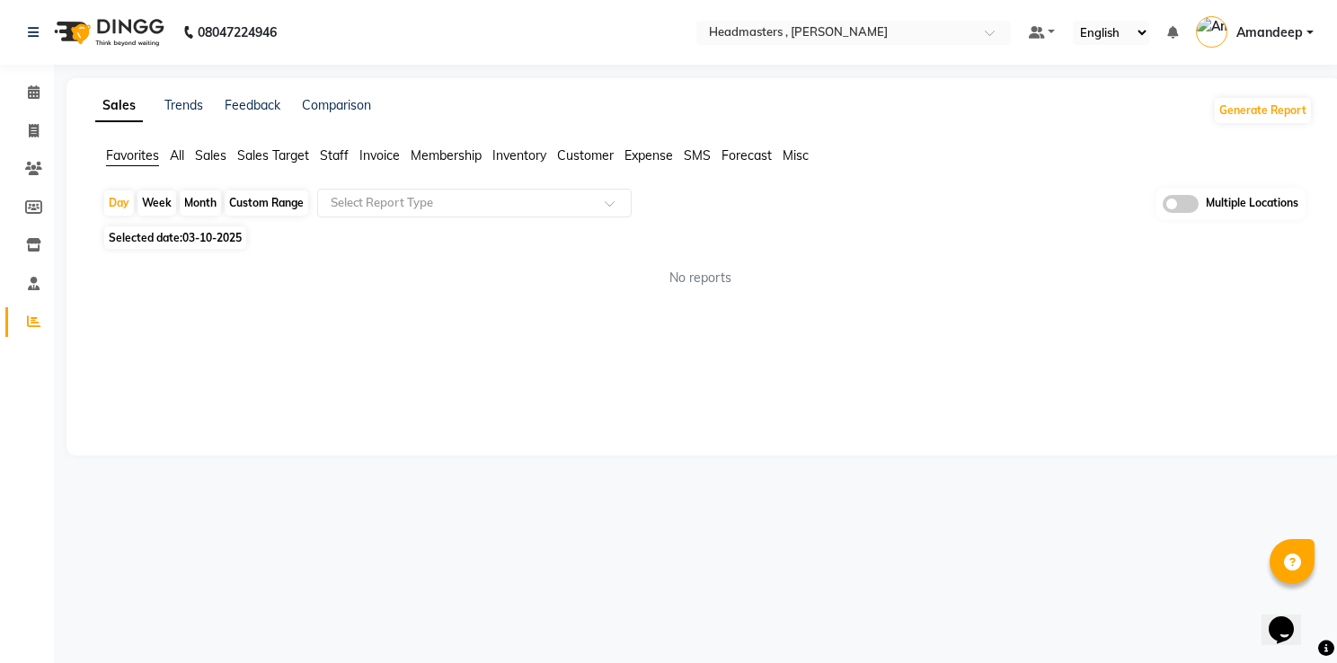
click at [201, 235] on span "03-10-2025" at bounding box center [211, 237] width 59 height 13
select select "10"
select select "2025"
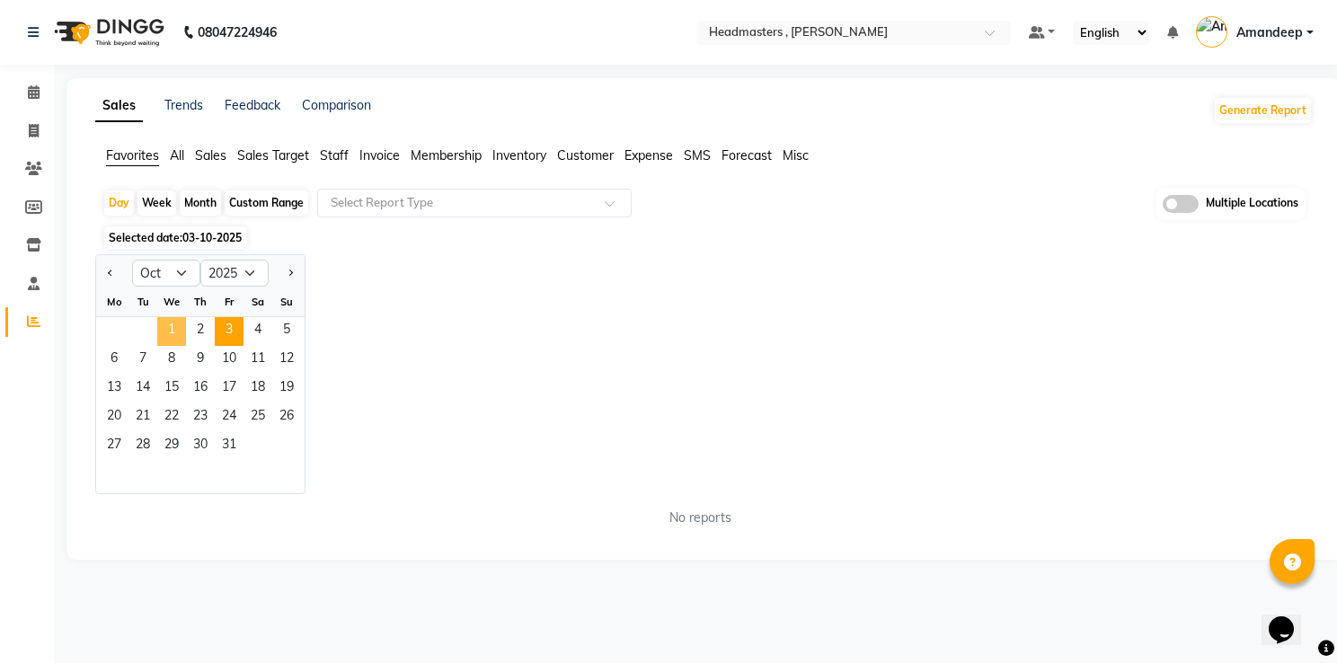
click at [170, 337] on span "1" at bounding box center [171, 331] width 29 height 29
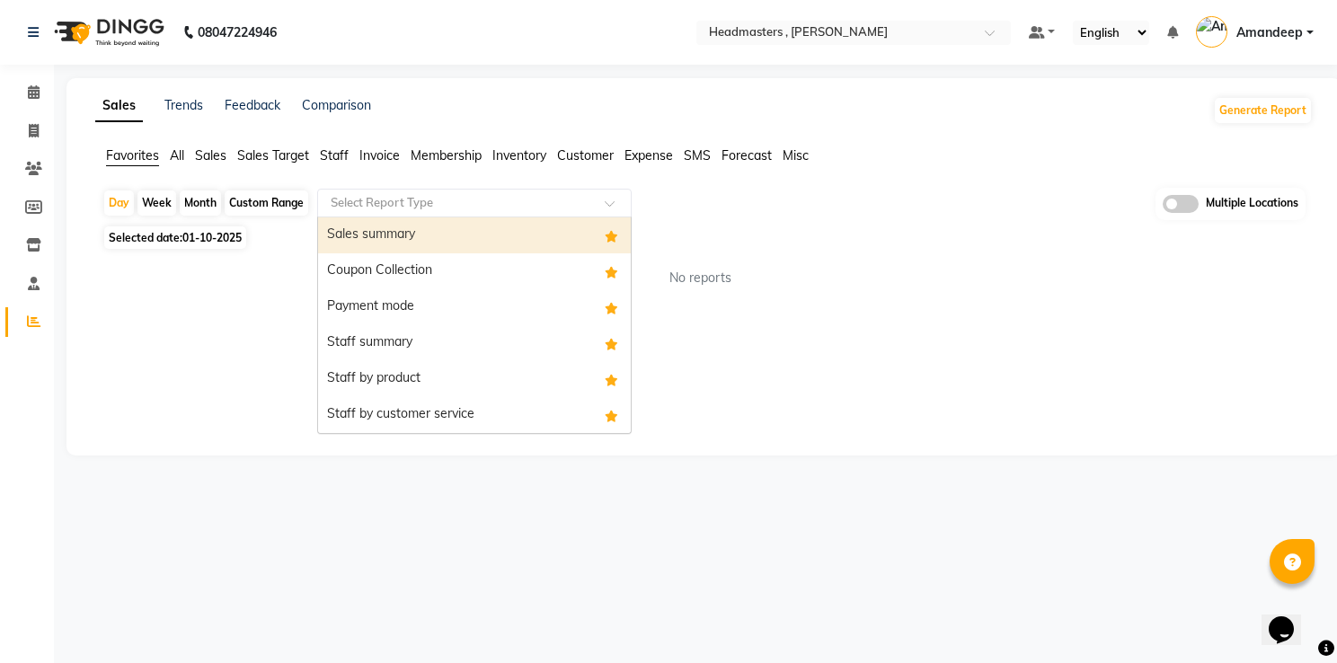
click at [397, 211] on div "Select Report Type" at bounding box center [474, 203] width 315 height 29
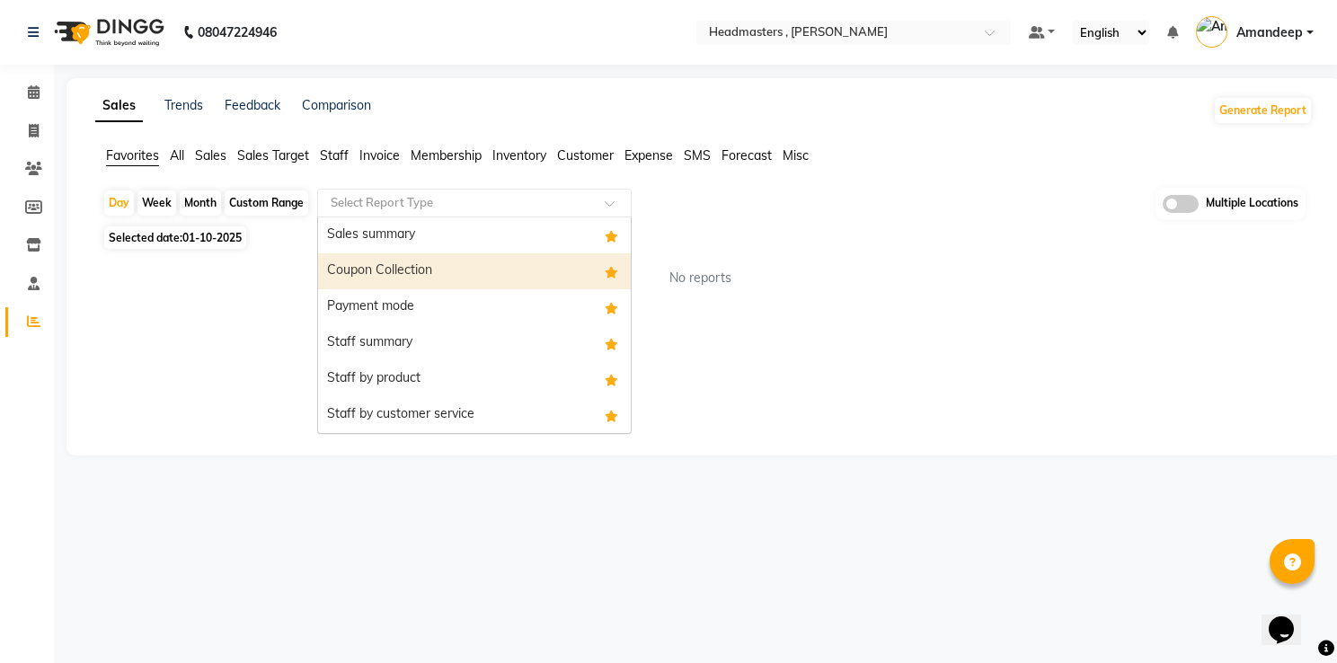
click at [399, 284] on div "Coupon Collection" at bounding box center [474, 271] width 313 height 36
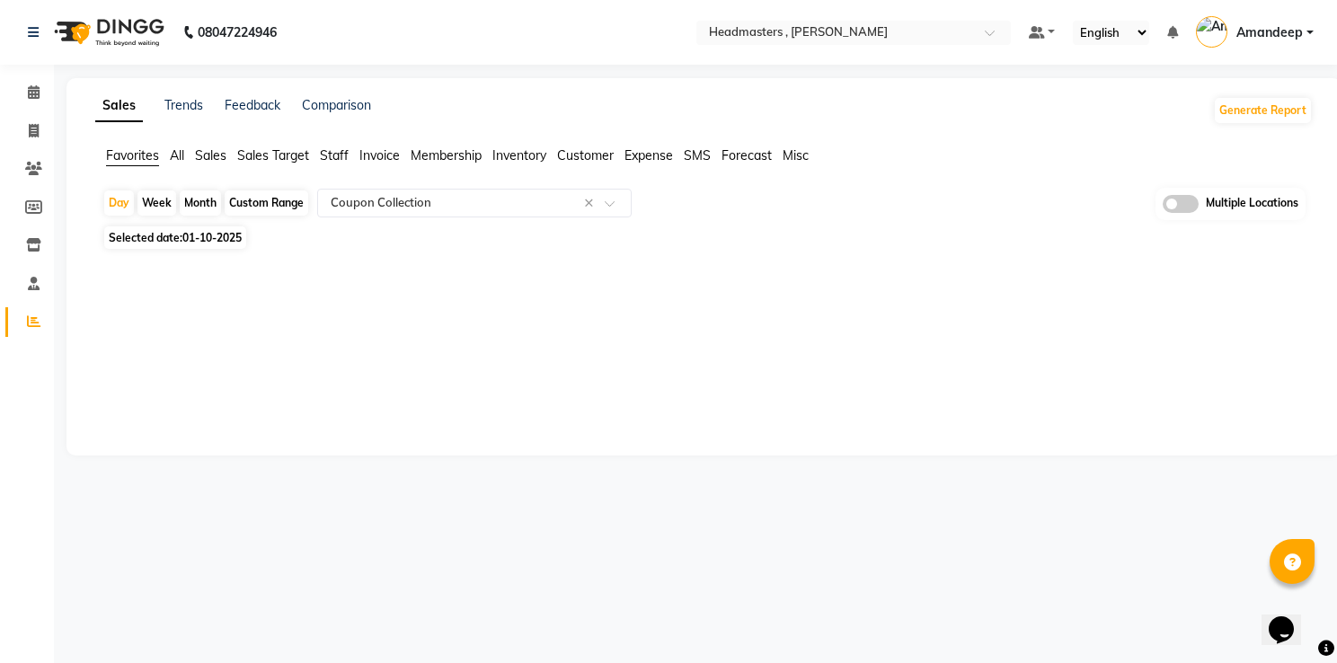
click at [205, 240] on span "01-10-2025" at bounding box center [211, 237] width 59 height 13
select select "10"
select select "2025"
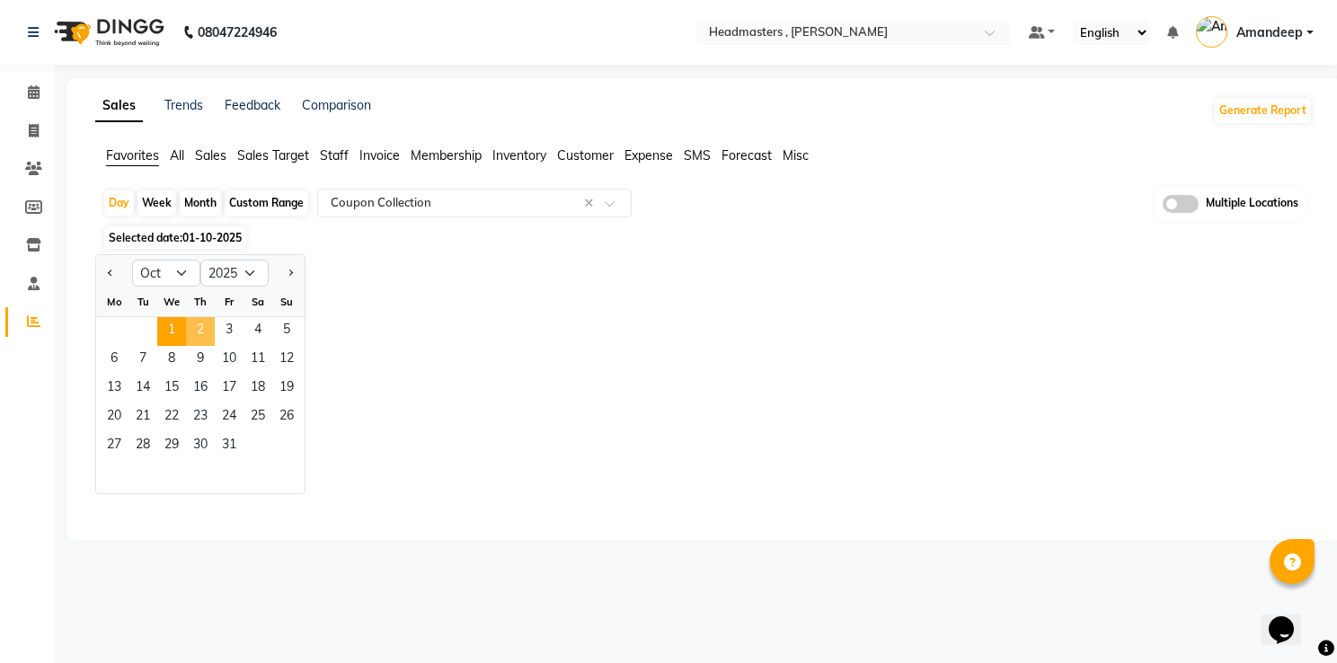
click at [204, 333] on span "2" at bounding box center [200, 331] width 29 height 29
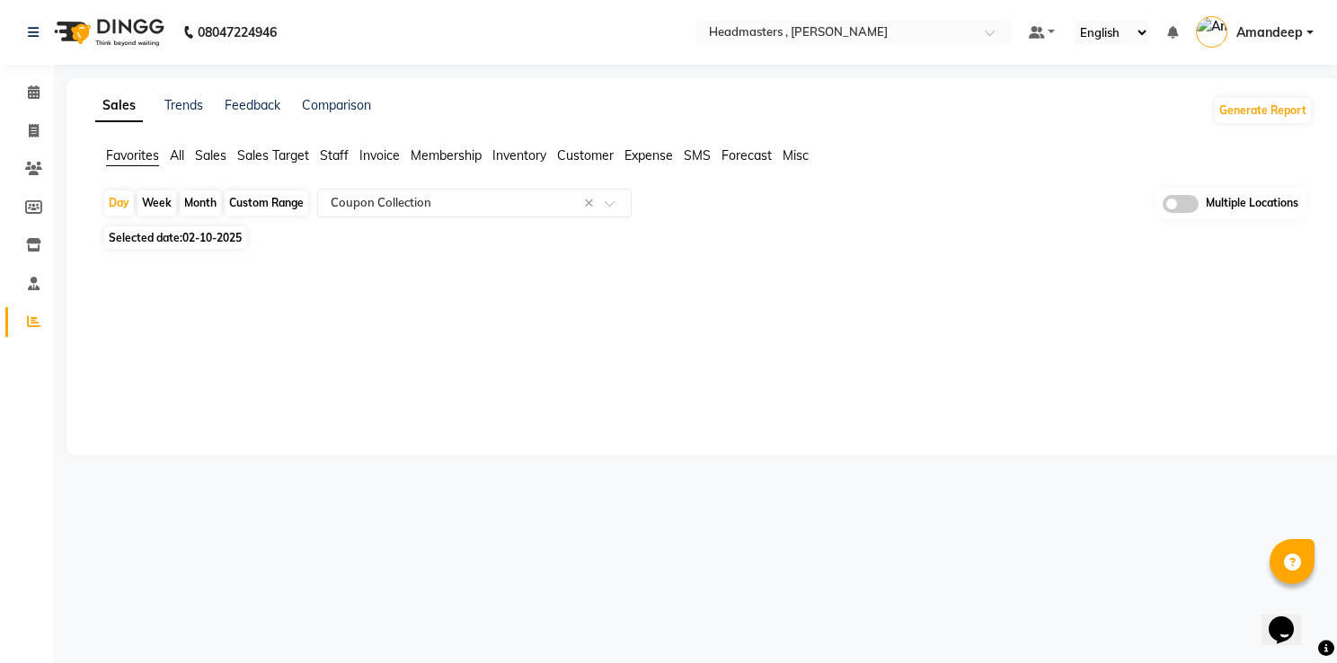
click at [414, 306] on div "Sales Trends Feedback Comparison Generate Report Favorites All Sales Sales Targ…" at bounding box center [704, 267] width 1275 height 378
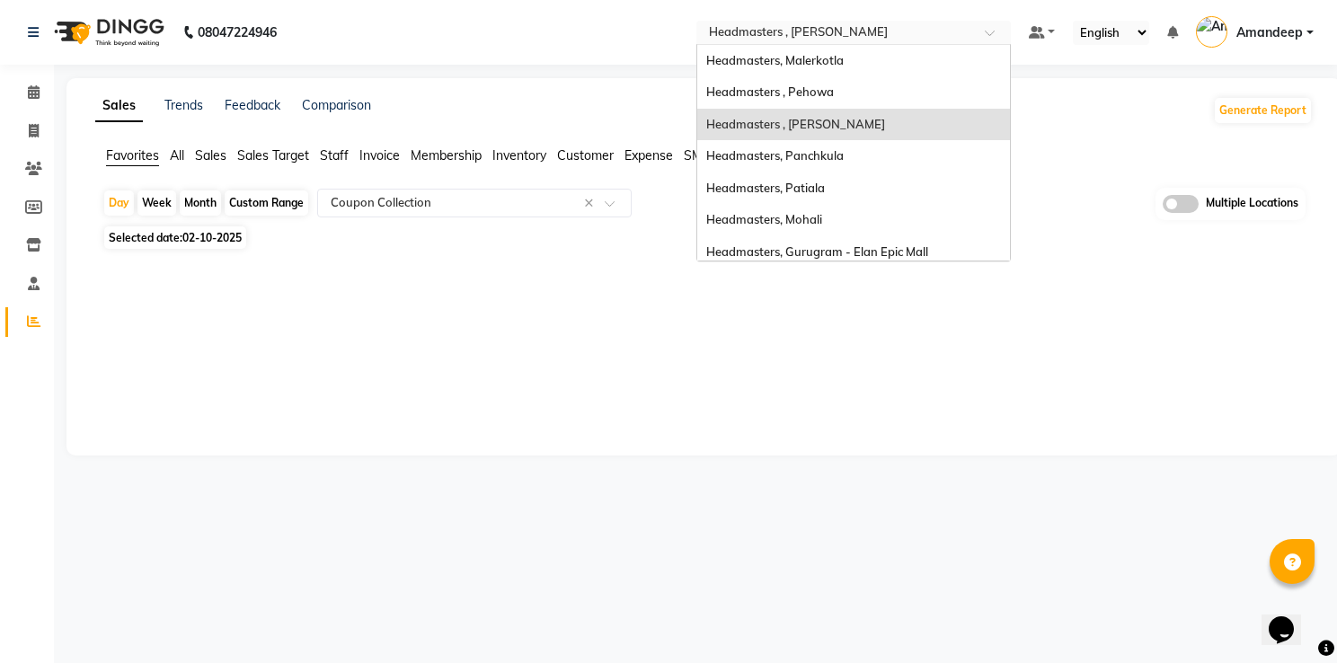
click at [777, 22] on div "Select Location × Headmasters , Sri Muktsar Sahib" at bounding box center [854, 33] width 315 height 24
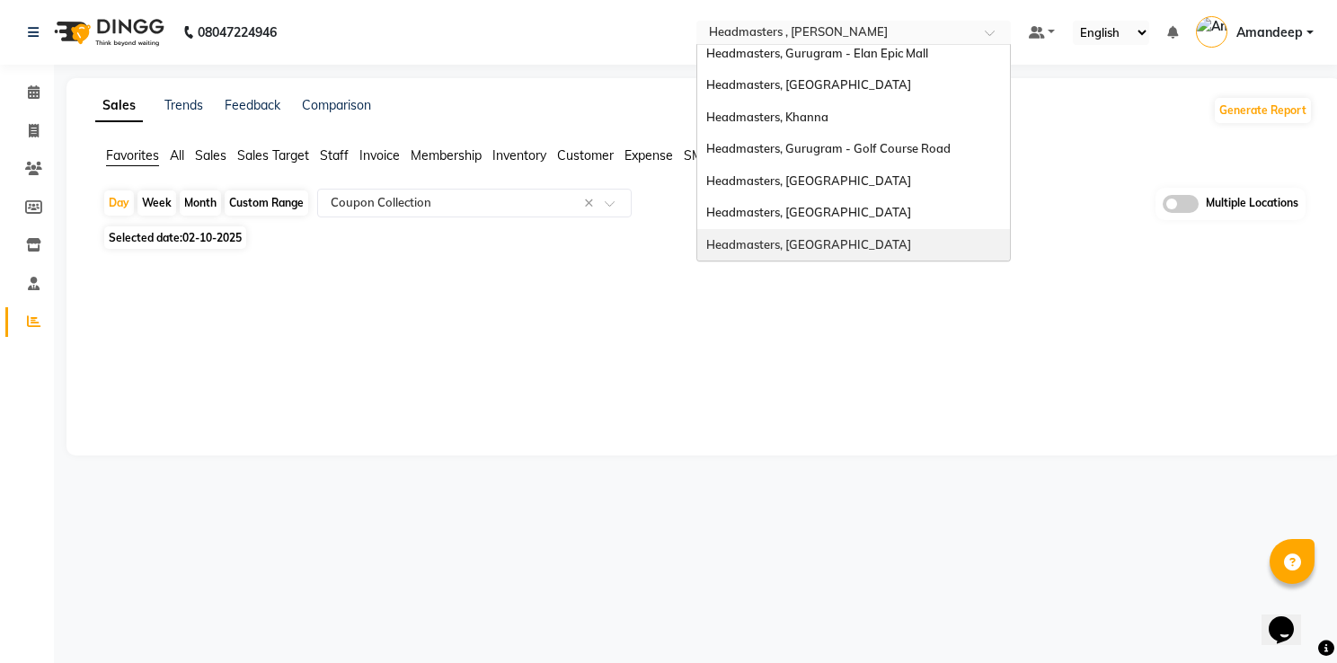
click at [838, 229] on div "Headmasters, [GEOGRAPHIC_DATA]" at bounding box center [853, 245] width 313 height 32
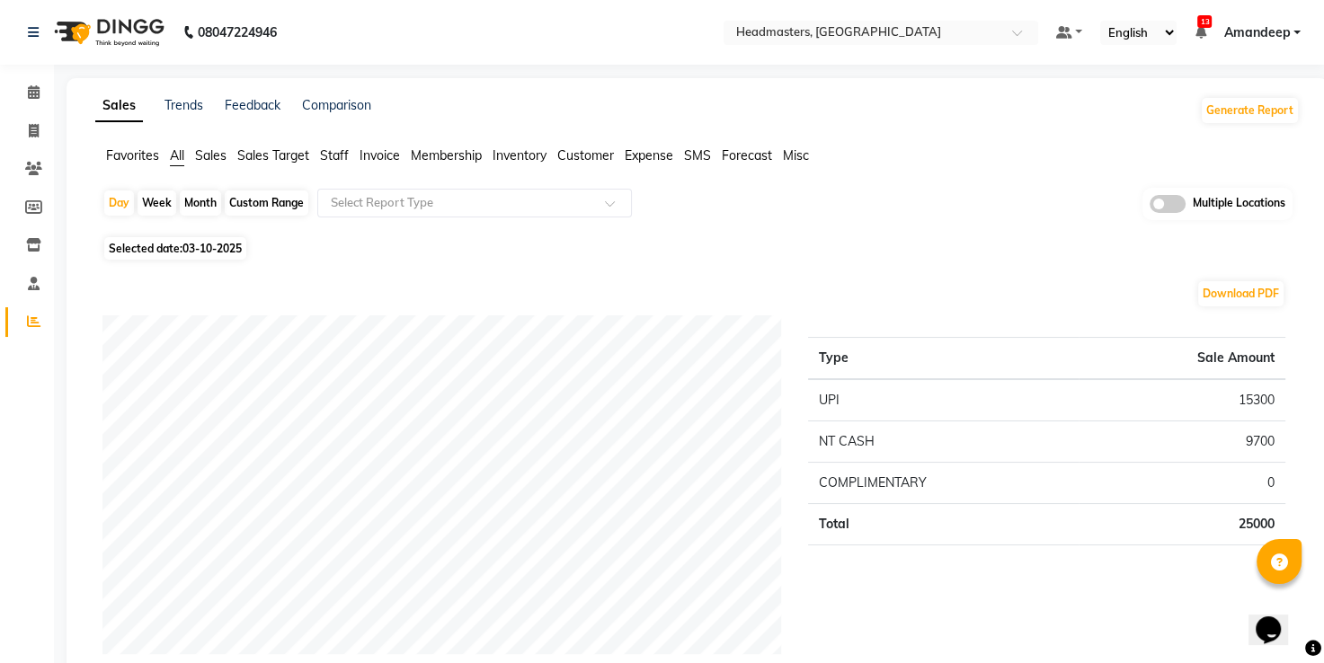
click at [331, 158] on span "Staff" at bounding box center [334, 155] width 29 height 16
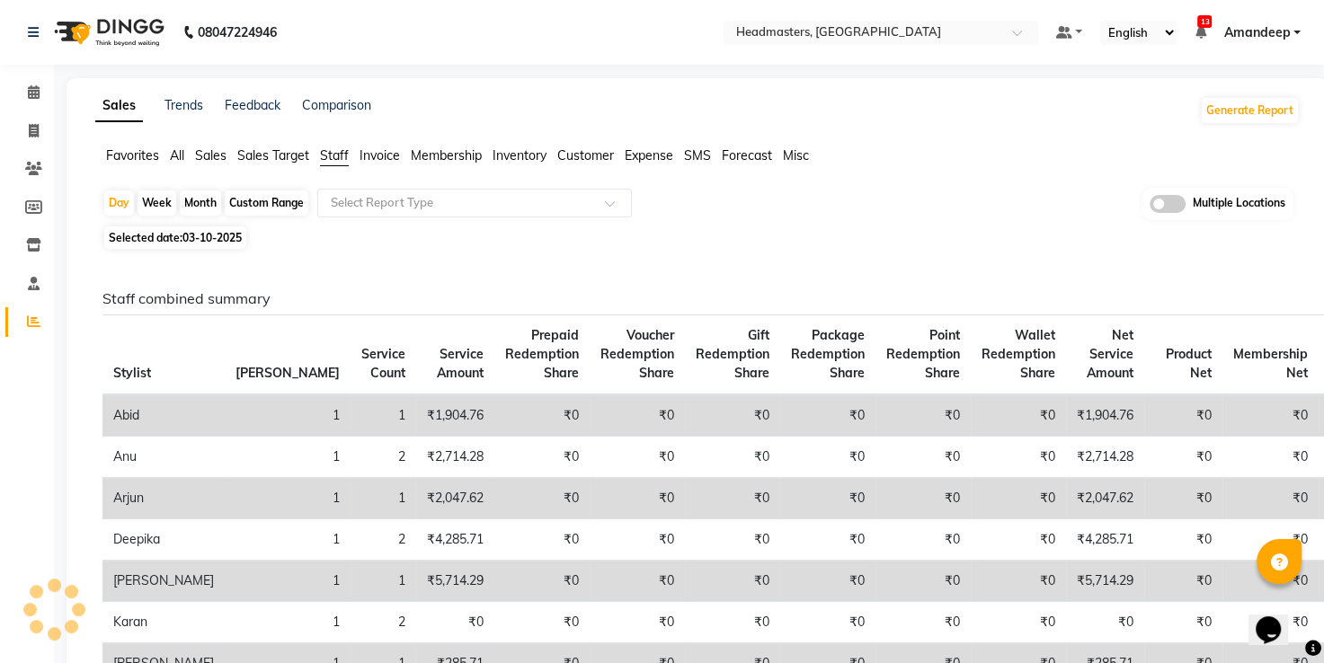
click at [395, 221] on div "Day Week Month Custom Range Select Report Type Multiple Locations Selected date…" at bounding box center [697, 544] width 1204 height 713
click at [399, 203] on input "text" at bounding box center [456, 203] width 259 height 18
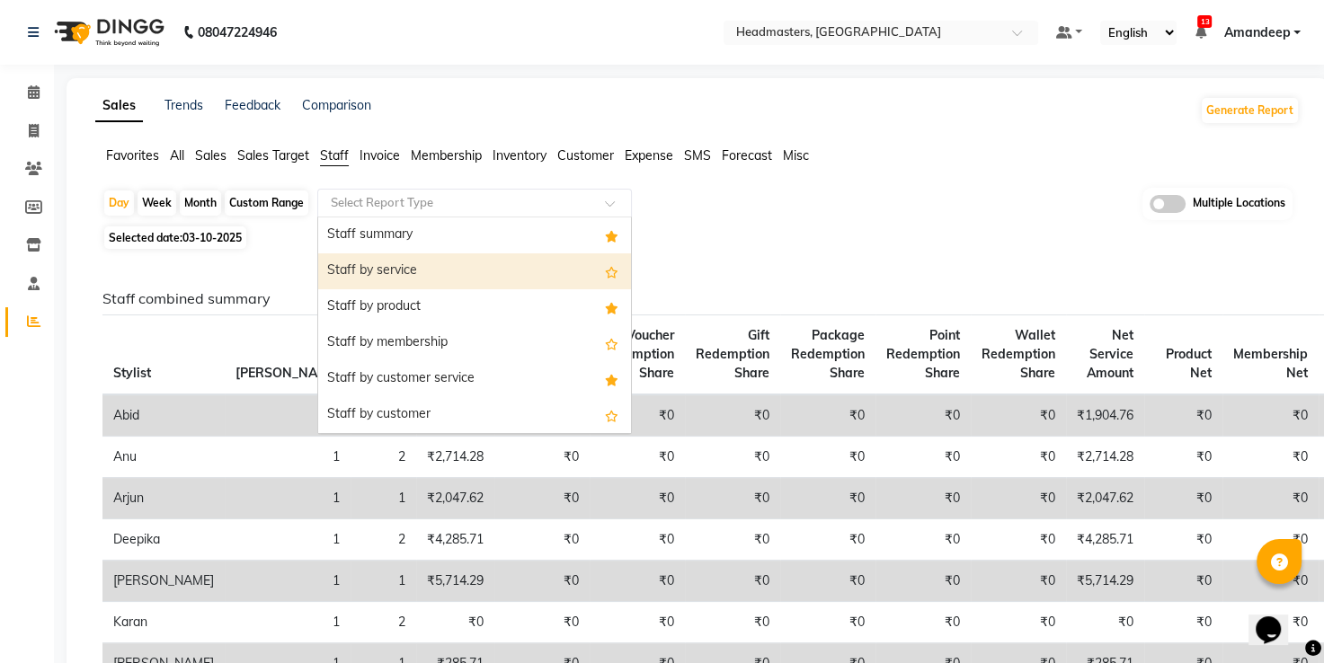
click at [333, 261] on div "Staff by service" at bounding box center [474, 271] width 313 height 36
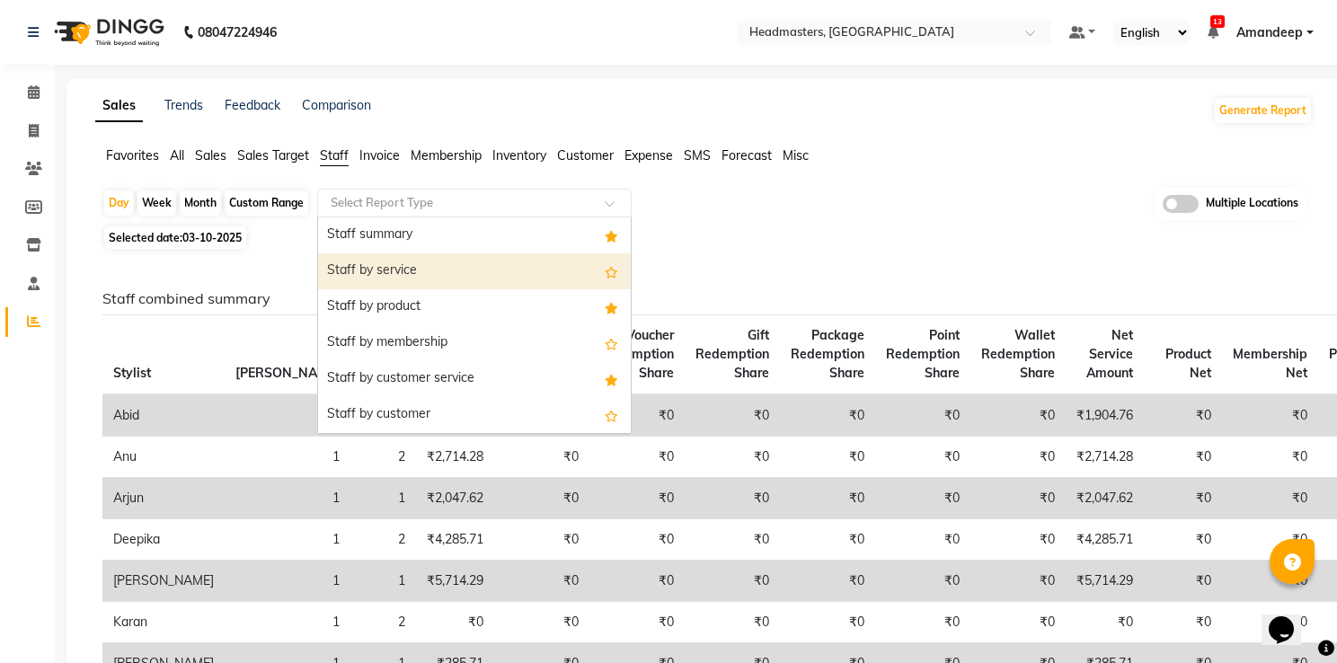
select select "full_report"
select select "csv"
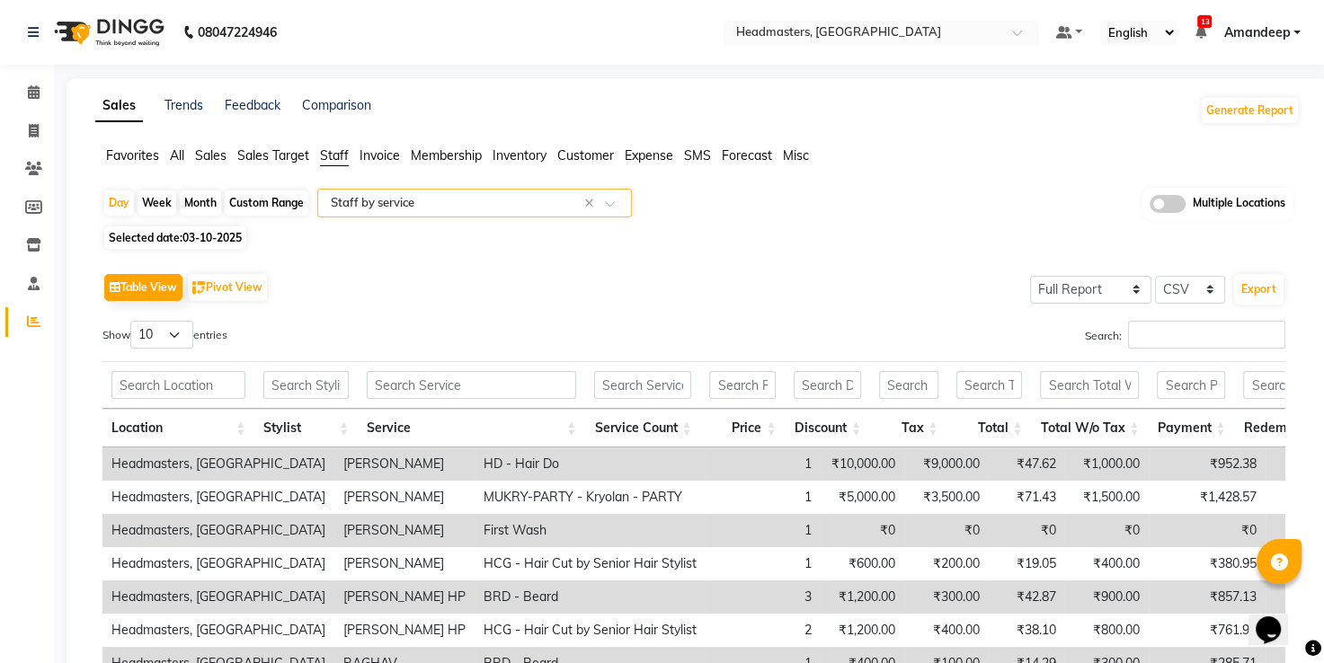
click at [219, 229] on span "Selected date: 03-10-2025" at bounding box center [175, 238] width 142 height 22
select select "10"
select select "2025"
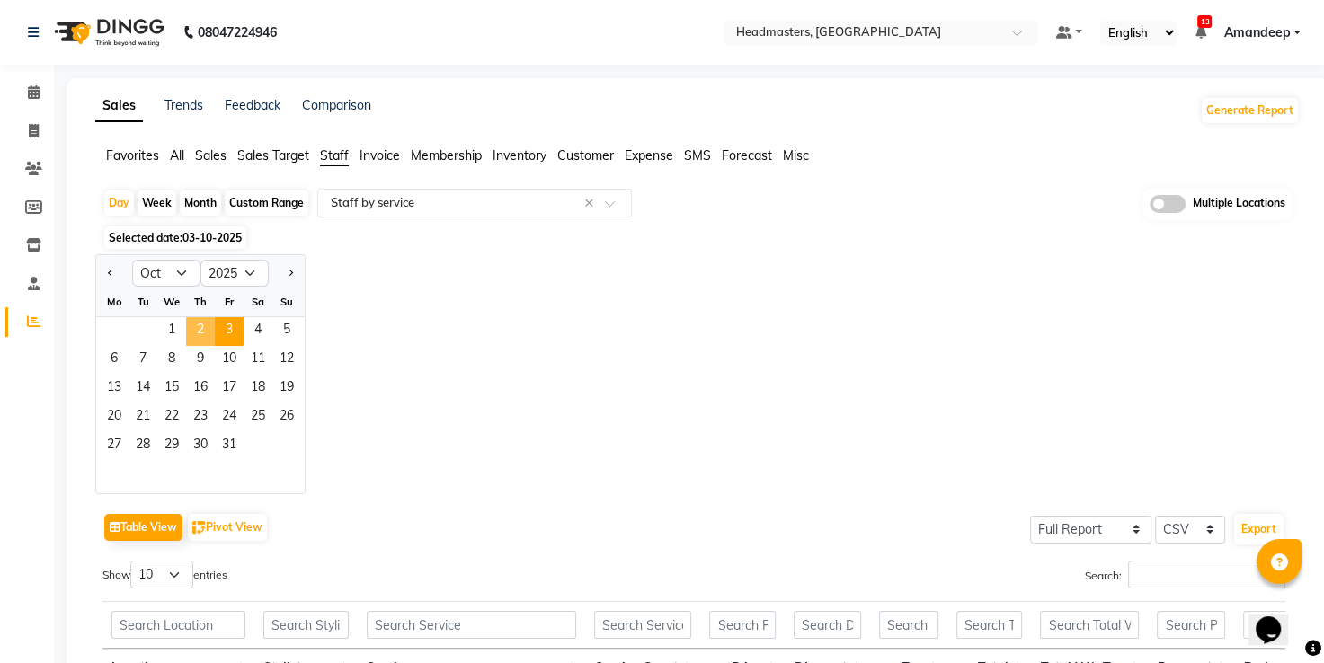
click at [199, 332] on span "2" at bounding box center [200, 331] width 29 height 29
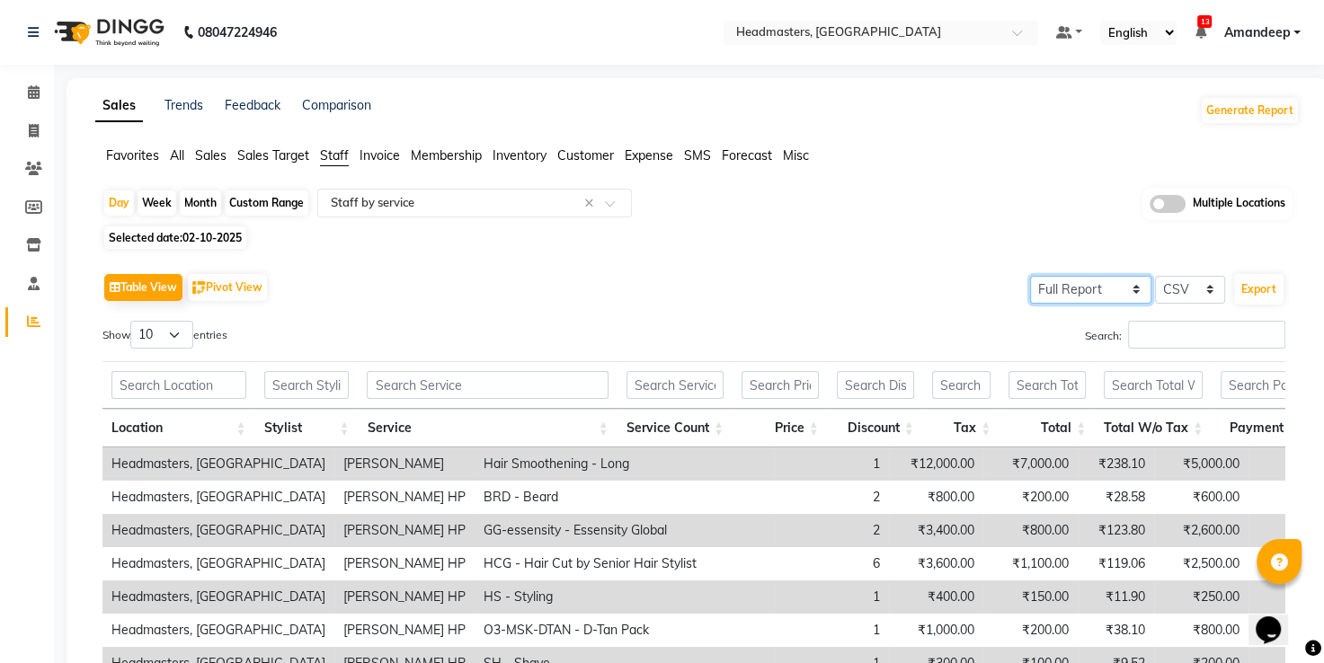
click at [1044, 287] on select "Select Full Report Filtered Report" at bounding box center [1090, 290] width 121 height 28
click at [932, 209] on div "Day Week Month Custom Range Select Report Type × Staff by service × Multiple Lo…" at bounding box center [697, 204] width 1190 height 33
click at [1150, 343] on input "Search:" at bounding box center [1206, 335] width 157 height 28
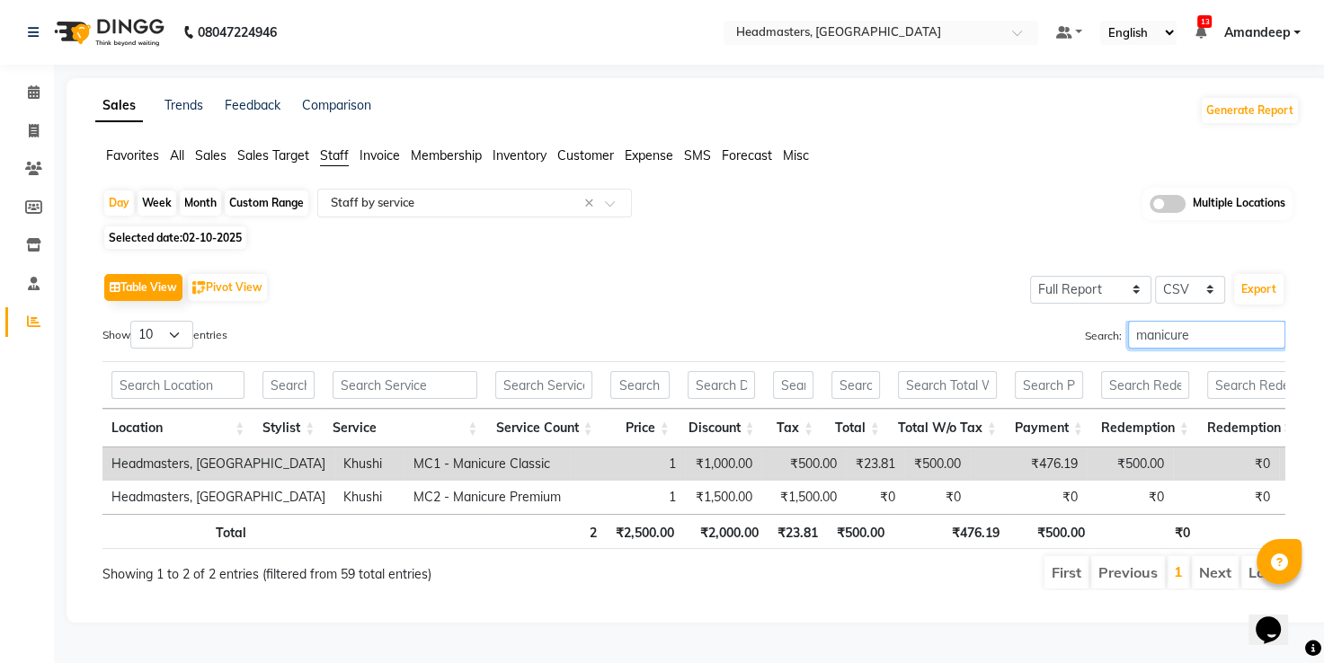
type input "manicure"
click at [600, 254] on div "Table View Pivot View Select Full Report Filtered Report Select CSV PDF Export …" at bounding box center [694, 429] width 1212 height 351
click at [694, 323] on div "Search: manicure" at bounding box center [996, 338] width 605 height 35
click at [220, 245] on span "Selected date: 02-10-2025" at bounding box center [175, 238] width 142 height 22
select select "10"
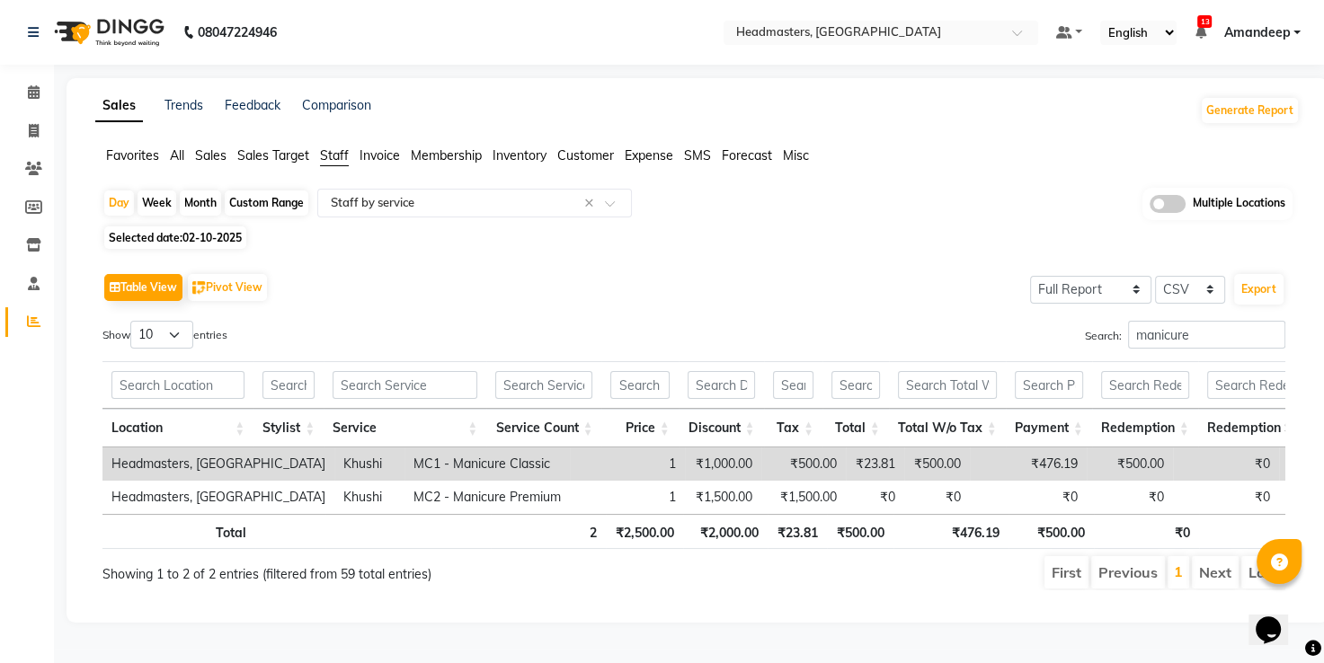
select select "2025"
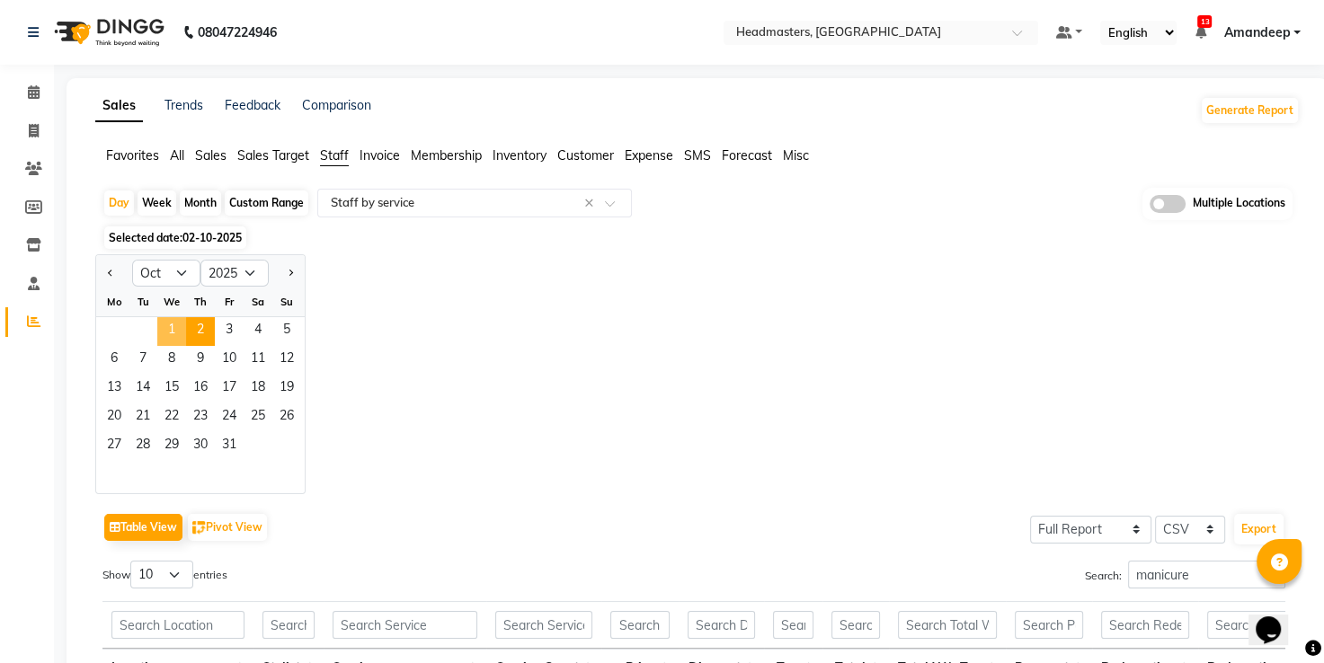
click at [173, 336] on span "1" at bounding box center [171, 331] width 29 height 29
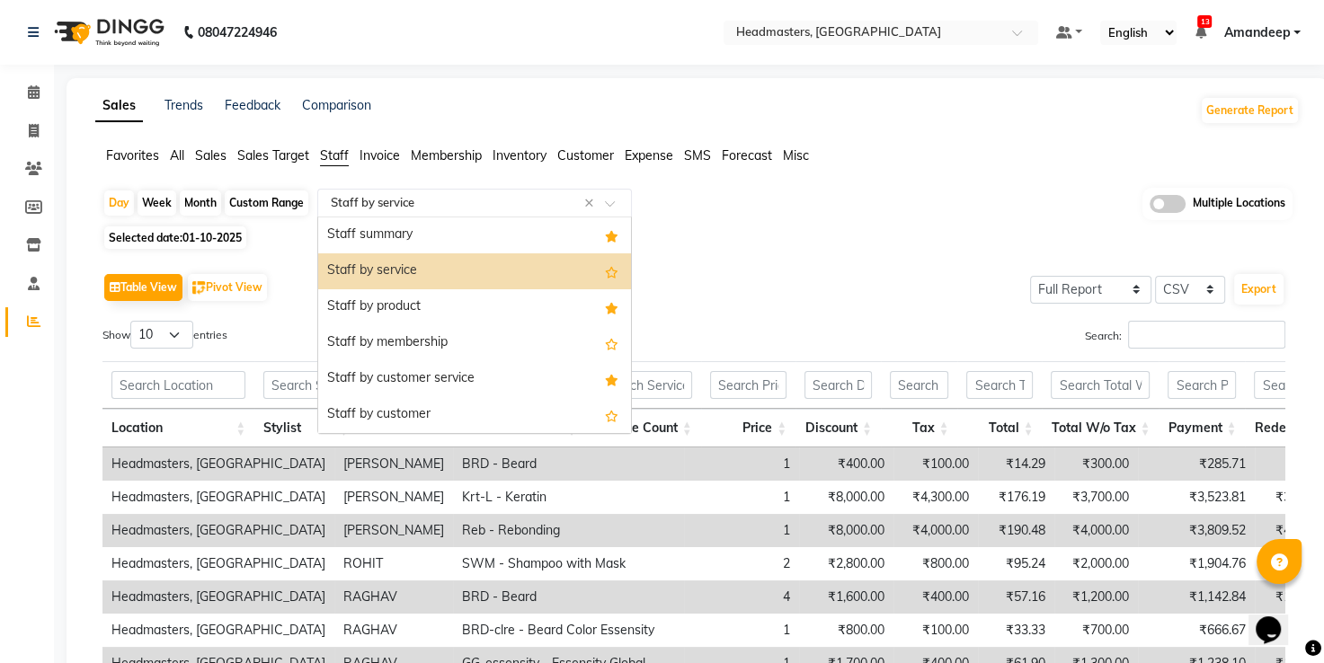
click at [454, 200] on input "text" at bounding box center [456, 203] width 259 height 18
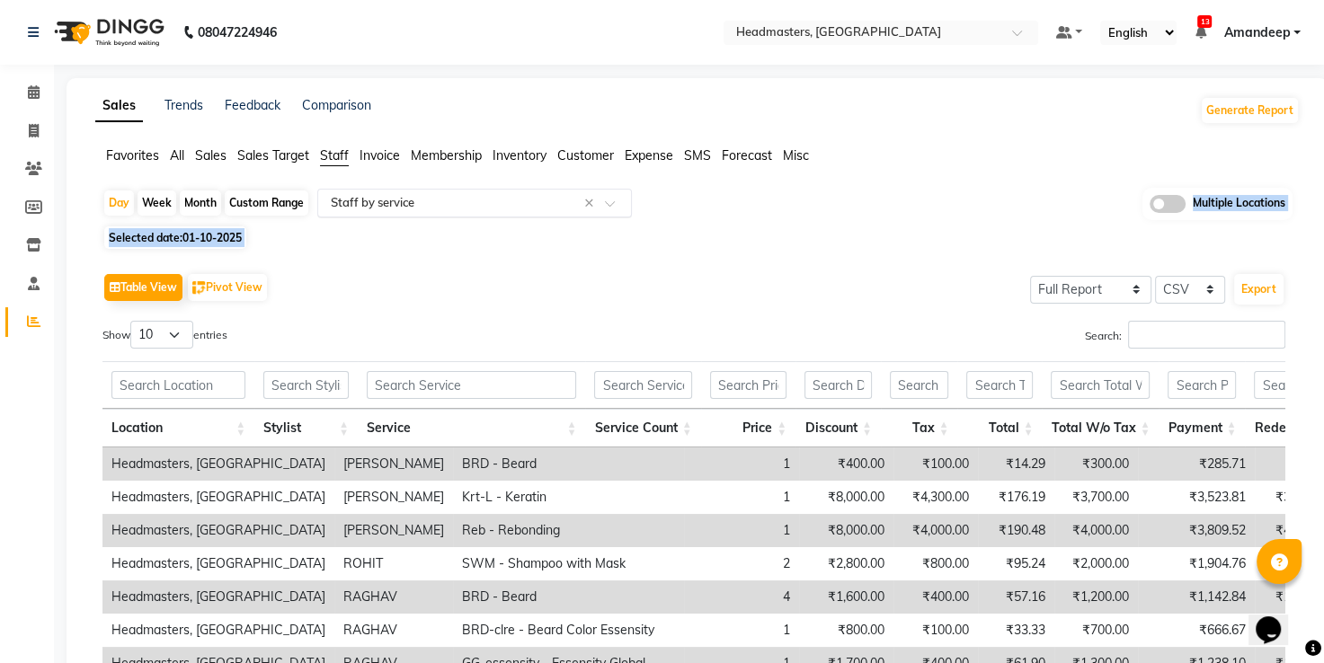
drag, startPoint x: 732, startPoint y: 275, endPoint x: 465, endPoint y: 203, distance: 276.5
click at [465, 203] on div "Day Week Month Custom Range Select Report Type × Staff by service × Multiple Lo…" at bounding box center [697, 529] width 1204 height 683
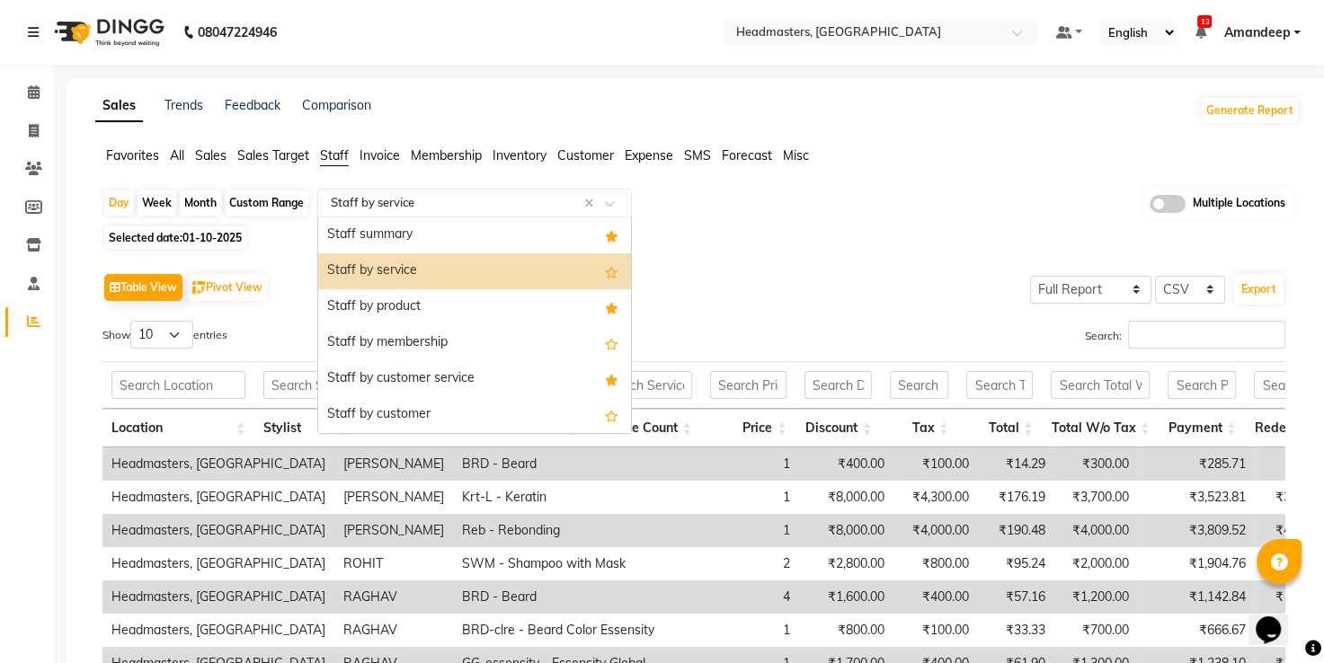
click at [465, 203] on input "text" at bounding box center [456, 203] width 259 height 18
click at [600, 269] on icon "Options list" at bounding box center [610, 272] width 20 height 18
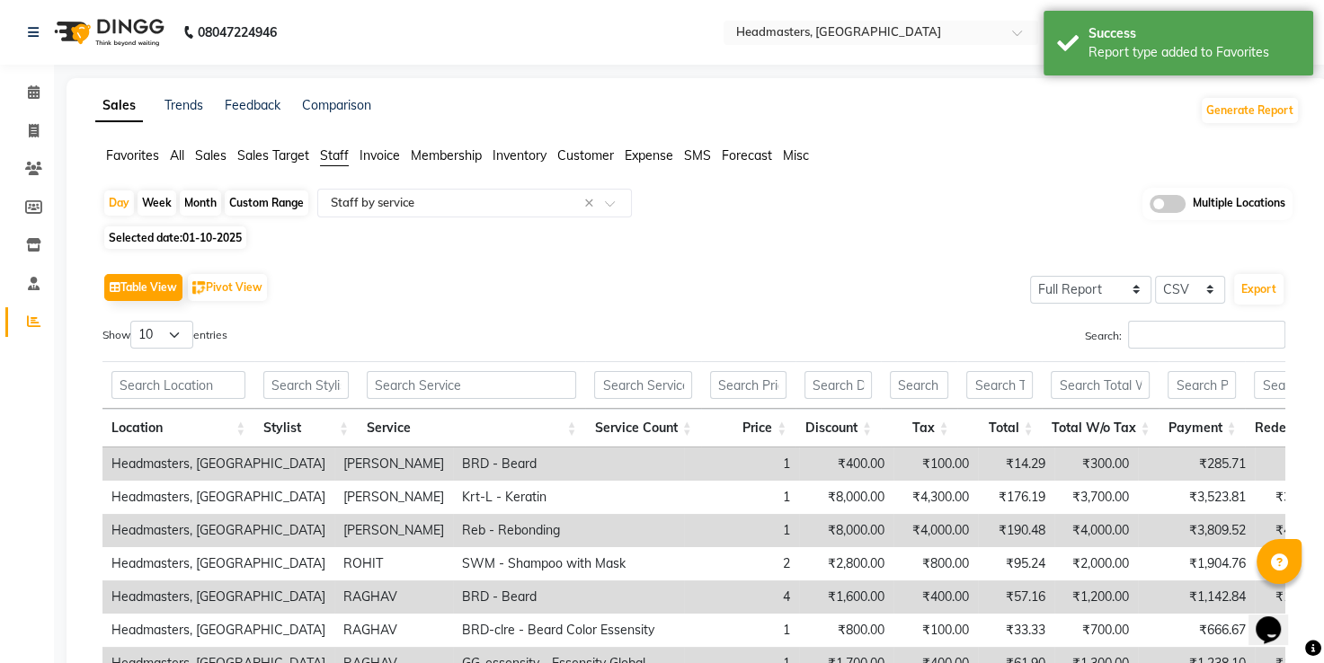
click at [725, 265] on div "Table View Pivot View Select Full Report Filtered Report Select CSV PDF Export …" at bounding box center [694, 562] width 1212 height 617
click at [780, 259] on div "Table View Pivot View Select Full Report Filtered Report Select CSV PDF Export …" at bounding box center [694, 562] width 1212 height 617
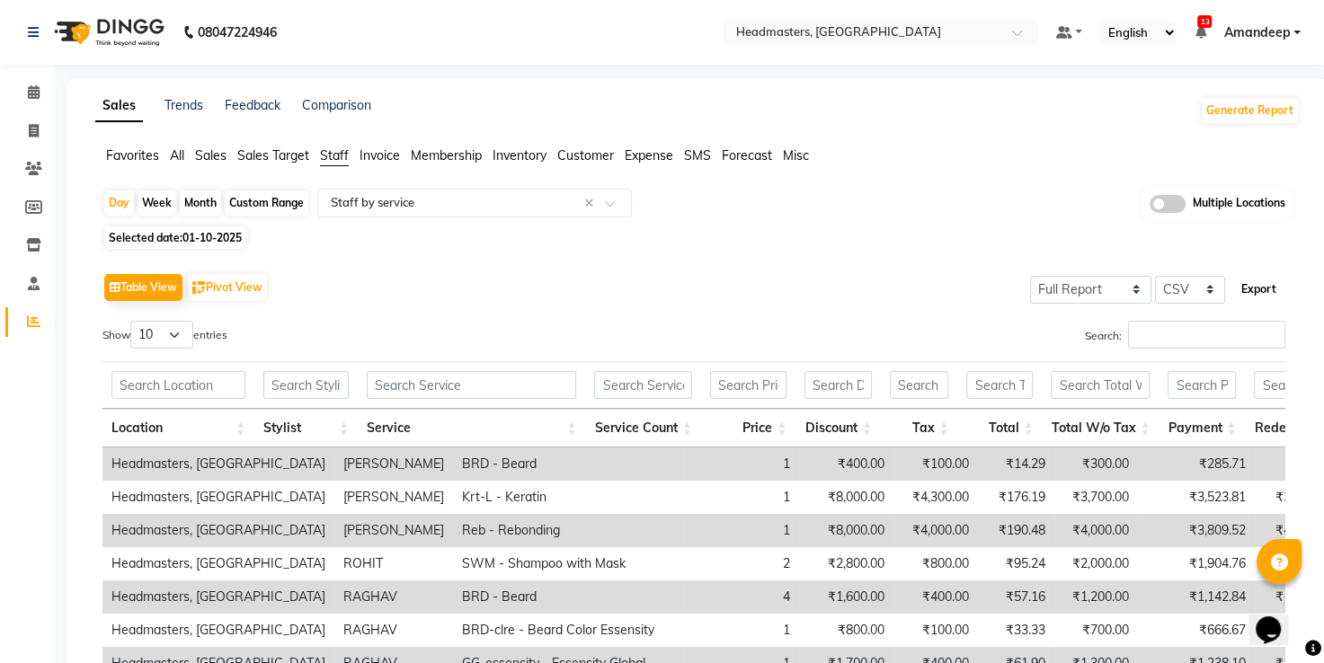
click at [1258, 289] on button "Export" at bounding box center [1258, 289] width 49 height 31
click at [697, 254] on div "Table View Pivot View Select Full Report Filtered Report Select CSV PDF Export …" at bounding box center [694, 562] width 1212 height 617
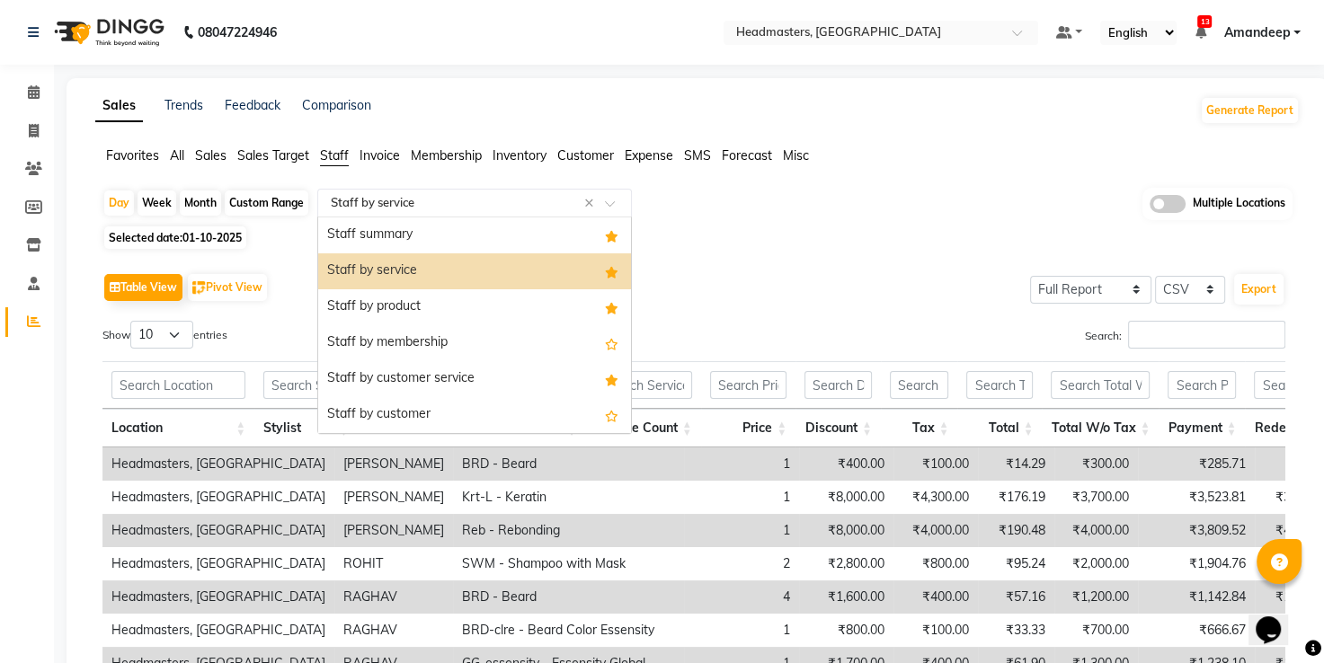
click at [489, 207] on input "text" at bounding box center [456, 203] width 259 height 18
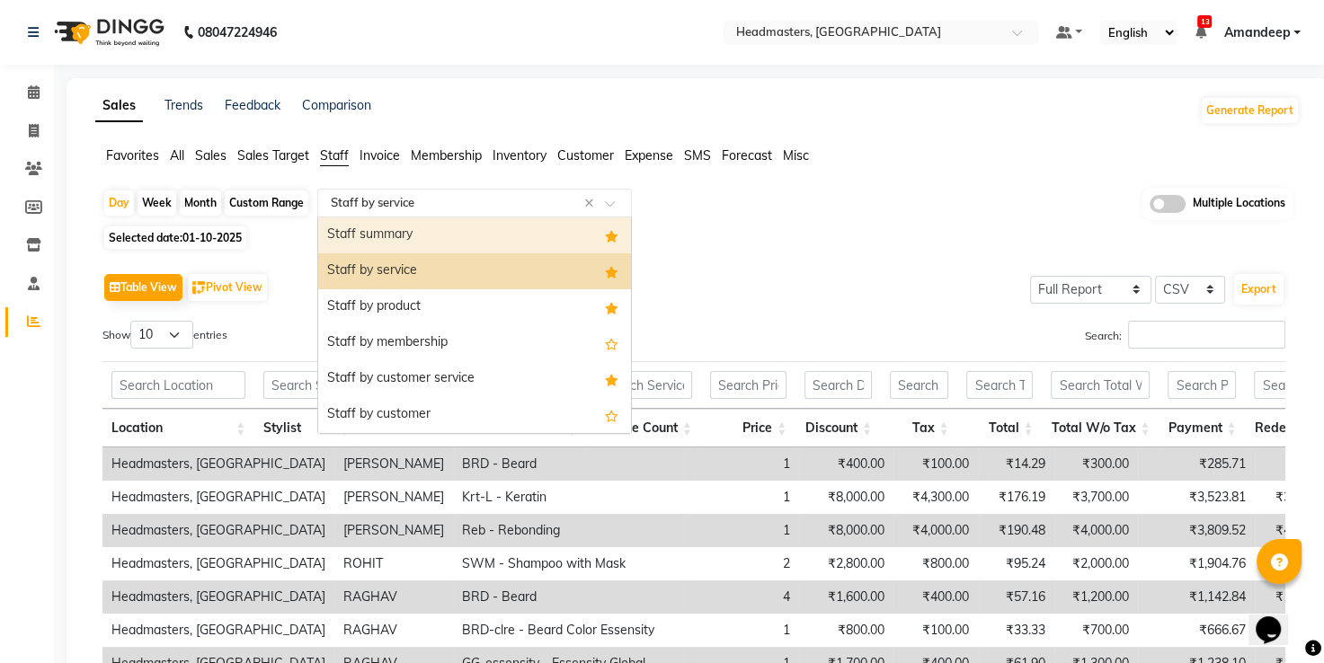
click at [435, 244] on div "Staff summary" at bounding box center [474, 236] width 313 height 36
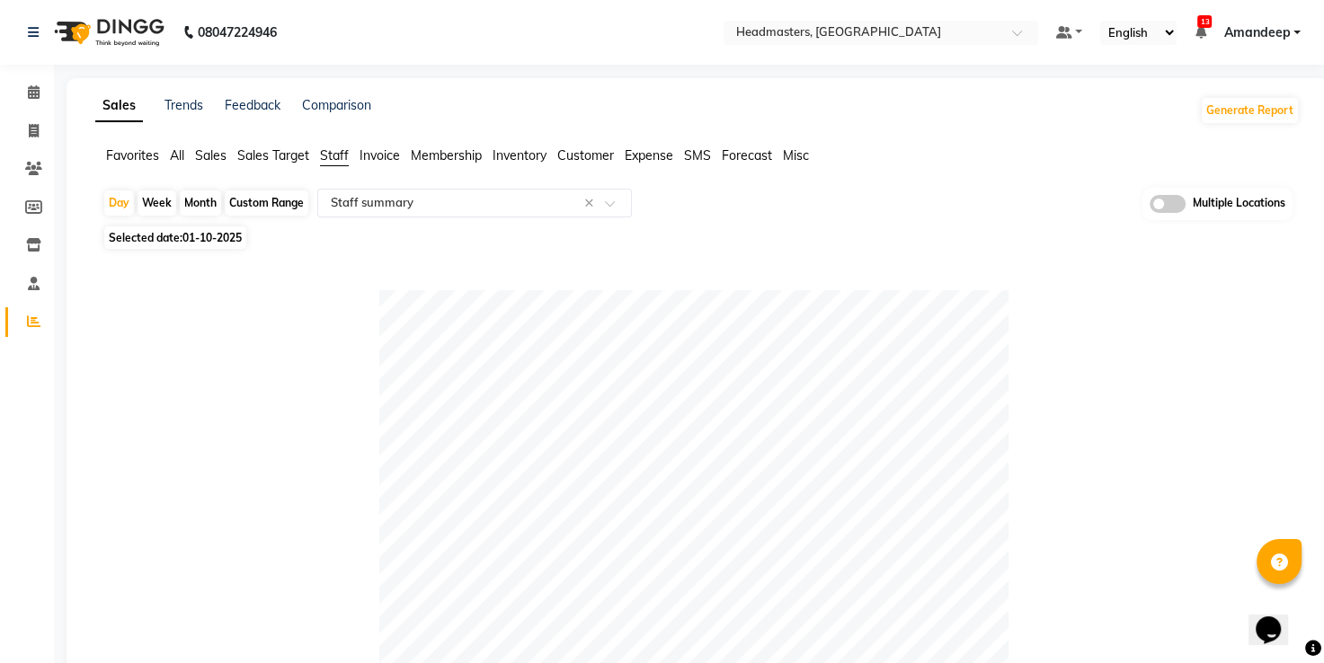
click at [398, 209] on input "text" at bounding box center [456, 203] width 259 height 18
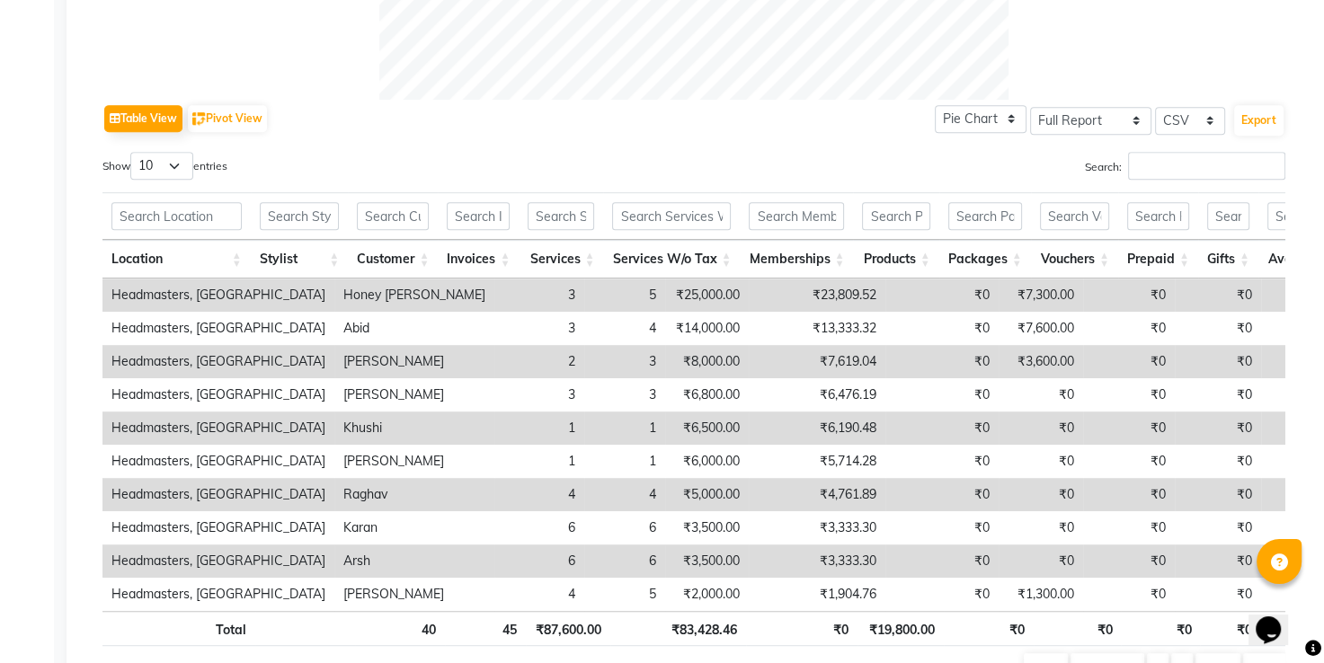
scroll to position [820, 0]
click at [1266, 120] on button "Export" at bounding box center [1258, 120] width 49 height 31
click at [431, 121] on div "Table View Pivot View Pie Chart Bar Chart Select Full Report Filtered Report Se…" at bounding box center [693, 119] width 1183 height 38
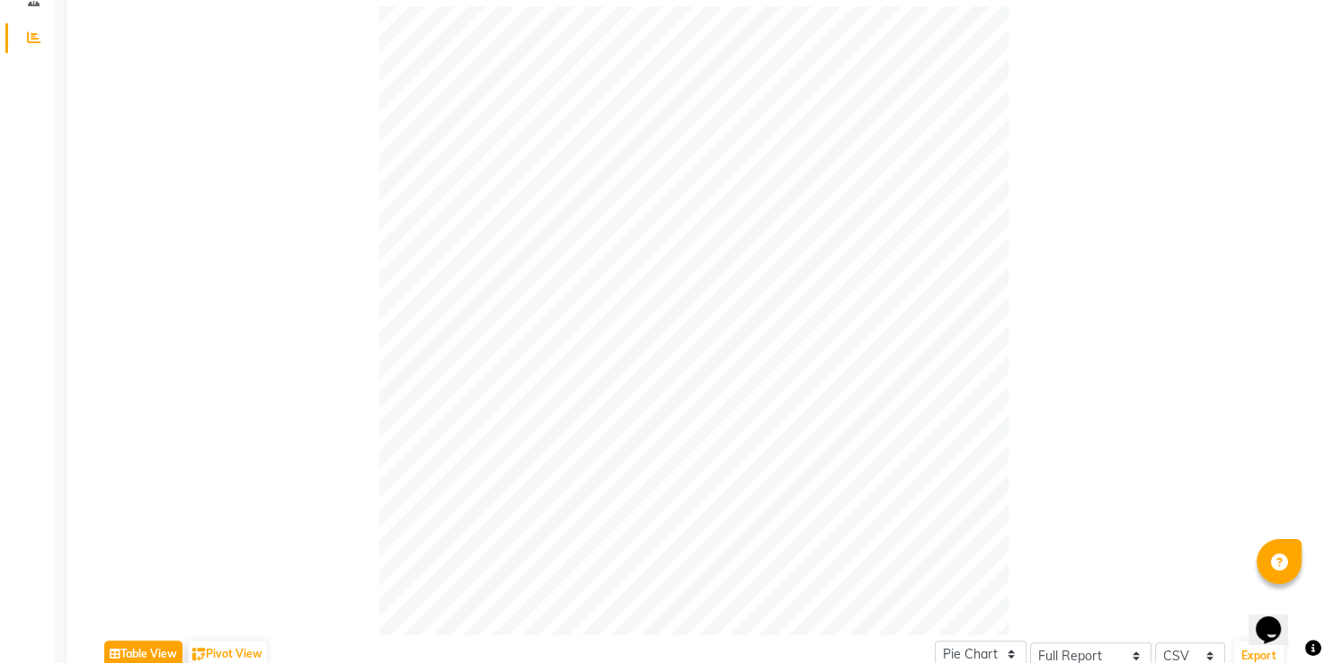
scroll to position [0, 0]
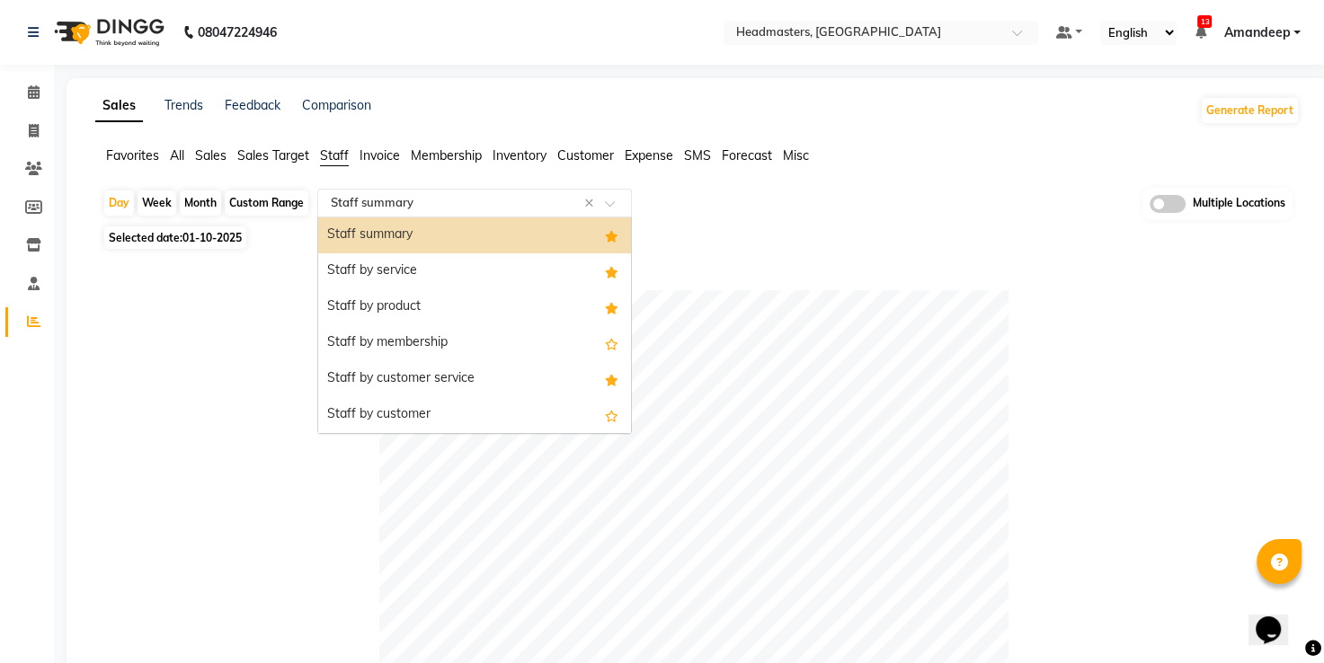
click at [422, 203] on input "text" at bounding box center [456, 203] width 259 height 18
click at [407, 222] on div "Staff summary" at bounding box center [474, 236] width 313 height 36
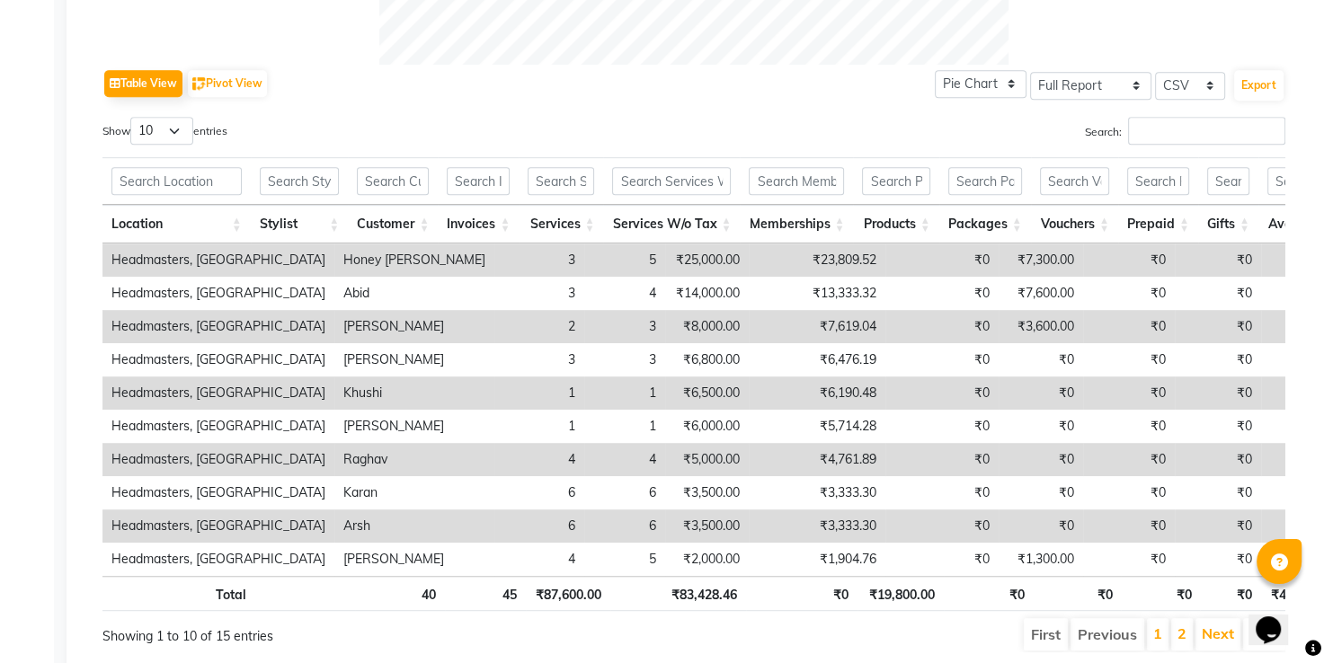
scroll to position [928, 0]
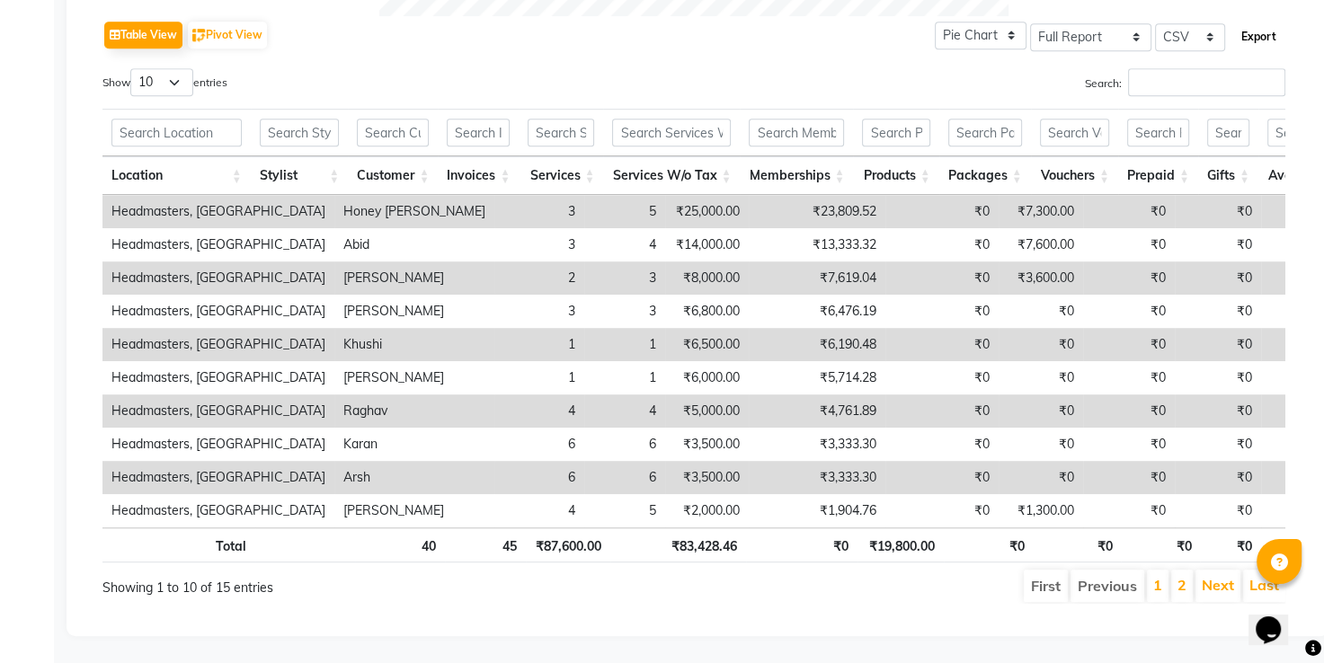
click at [1272, 22] on button "Export" at bounding box center [1258, 37] width 49 height 31
click at [502, 68] on div "Show 10 25 50 100 entries" at bounding box center [391, 85] width 578 height 35
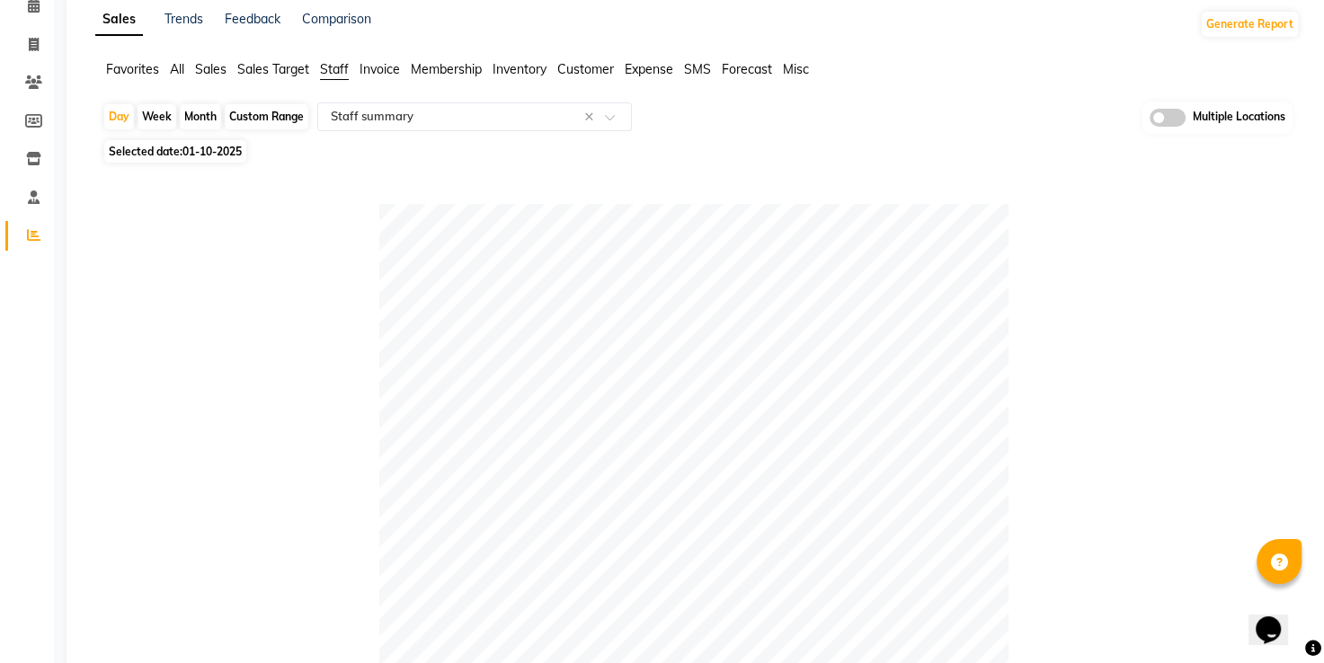
scroll to position [0, 0]
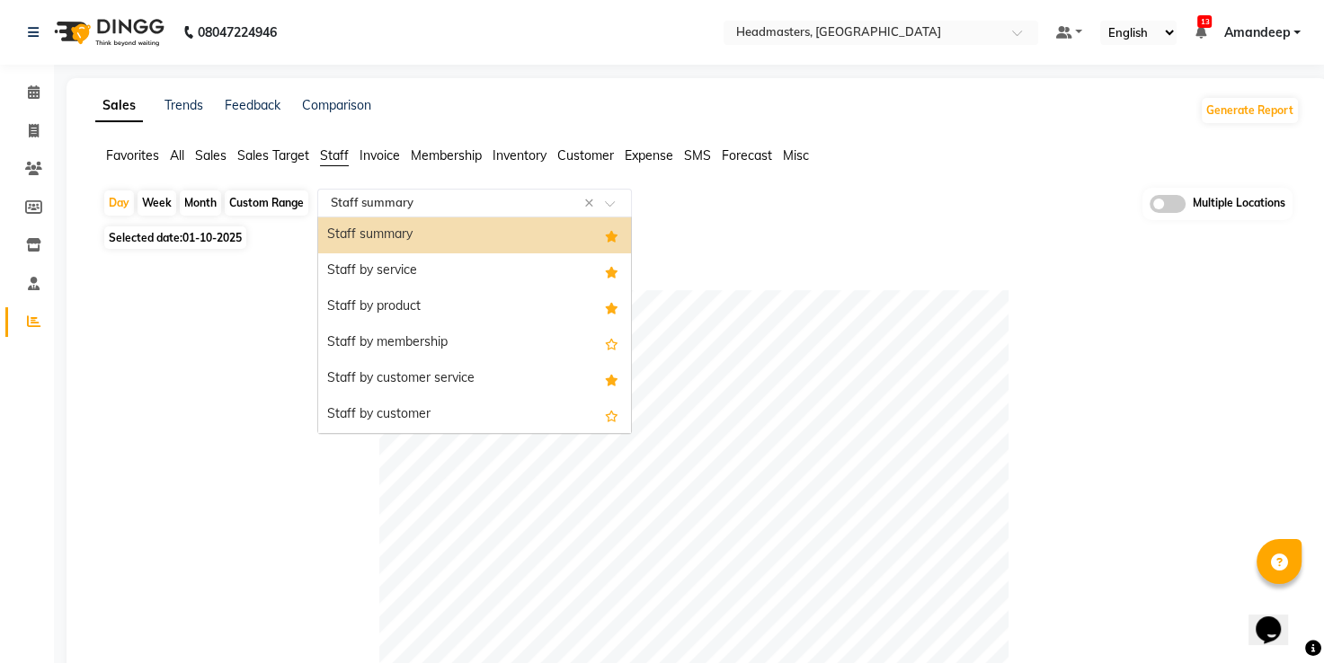
click at [405, 191] on div "Select Report Type × Staff summary ×" at bounding box center [474, 203] width 315 height 29
click at [426, 319] on div "Staff by product" at bounding box center [474, 307] width 313 height 36
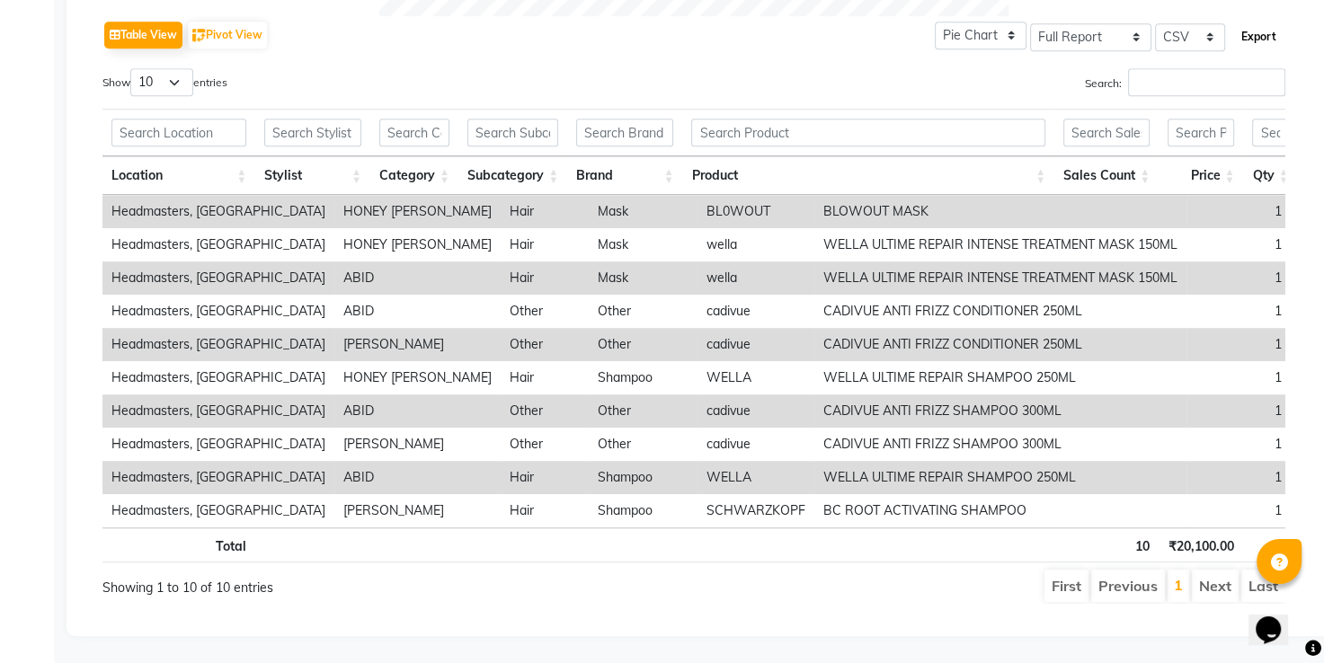
click at [1255, 37] on button "Export" at bounding box center [1258, 37] width 49 height 31
click at [586, 44] on div "Table View Pivot View Pie Chart Bar Chart Select Full Report Filtered Report Se…" at bounding box center [693, 35] width 1183 height 38
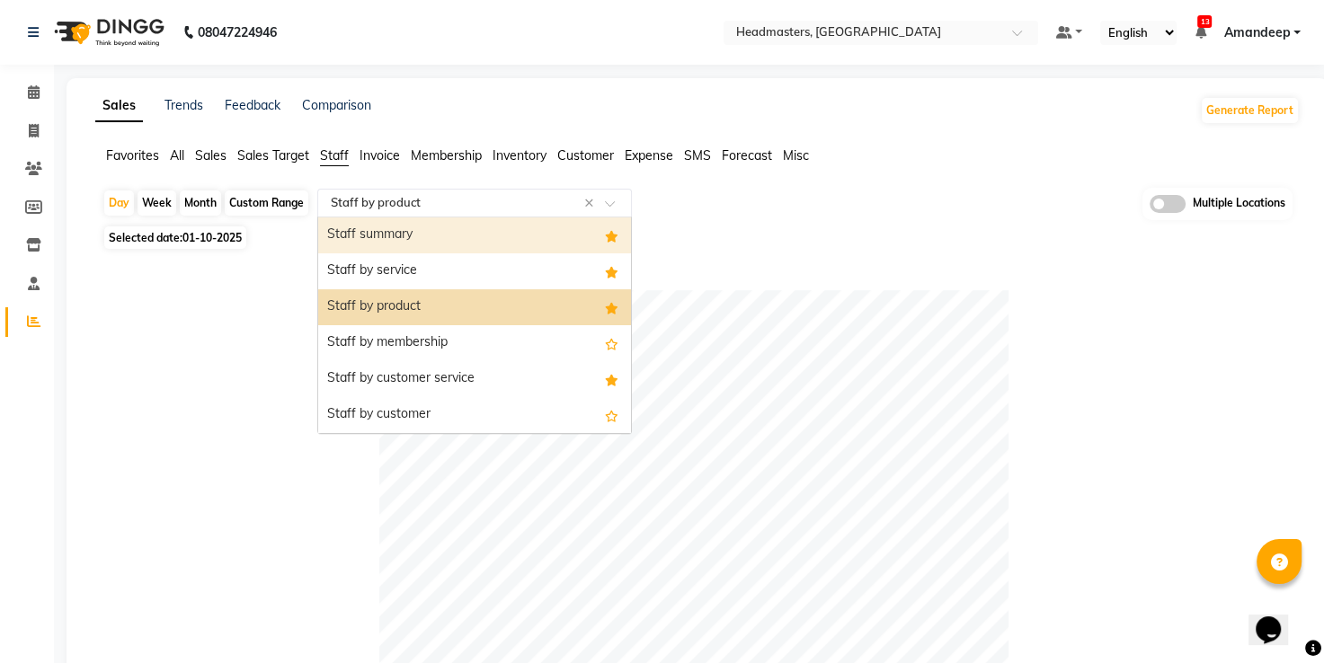
click at [404, 216] on ng-select "Select Report Type × Staff by product × Staff summary Staff by service Staff by…" at bounding box center [474, 203] width 315 height 29
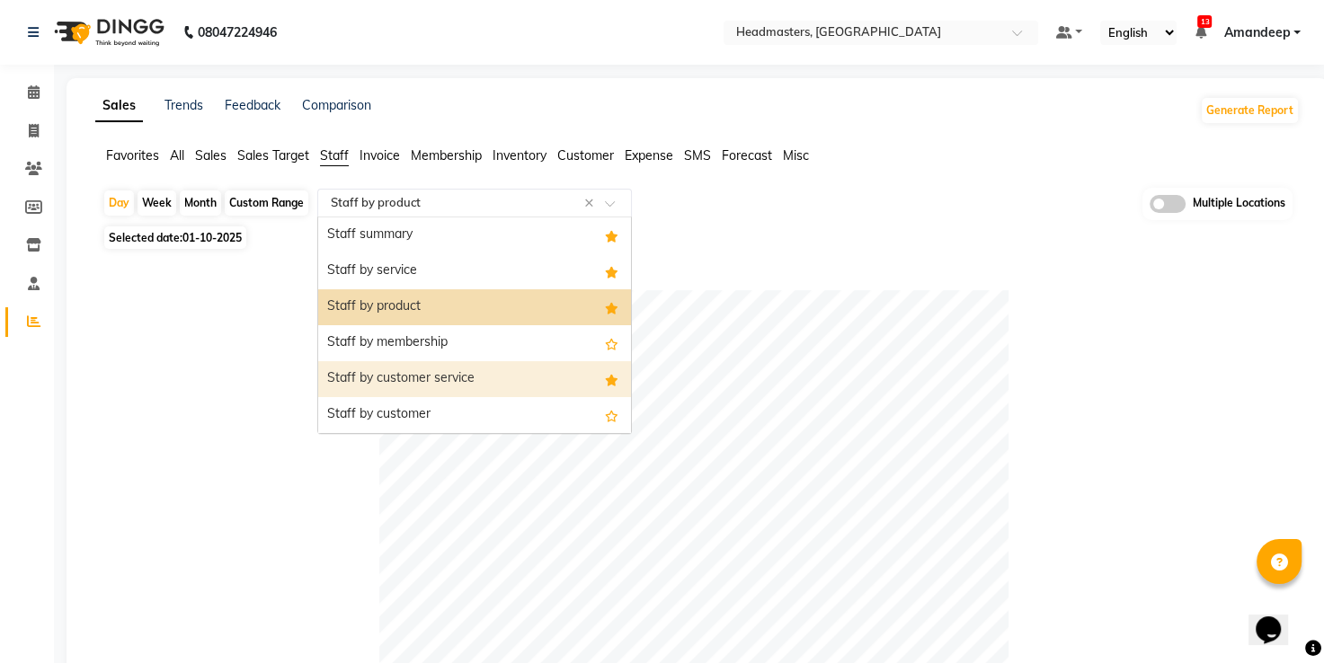
click at [440, 373] on div "Staff by customer service" at bounding box center [474, 379] width 313 height 36
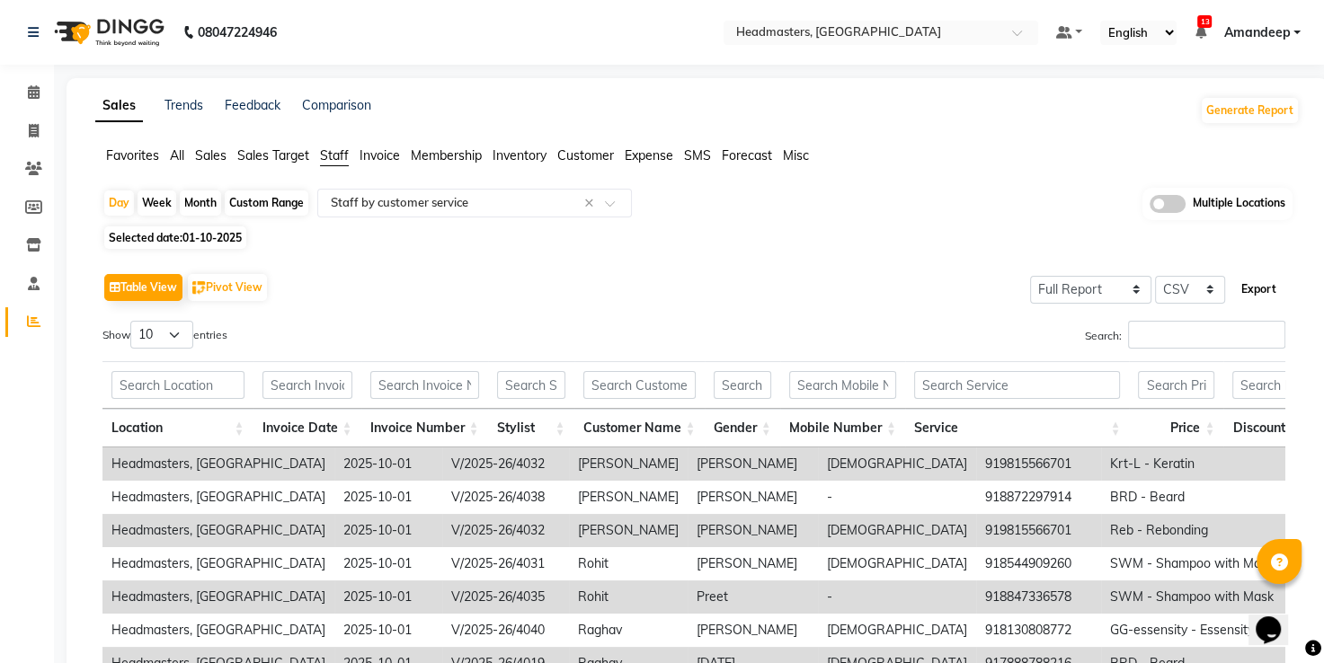
click at [1244, 298] on button "Export" at bounding box center [1258, 289] width 49 height 31
click at [189, 242] on span "01-10-2025" at bounding box center [211, 237] width 59 height 13
select select "10"
select select "2025"
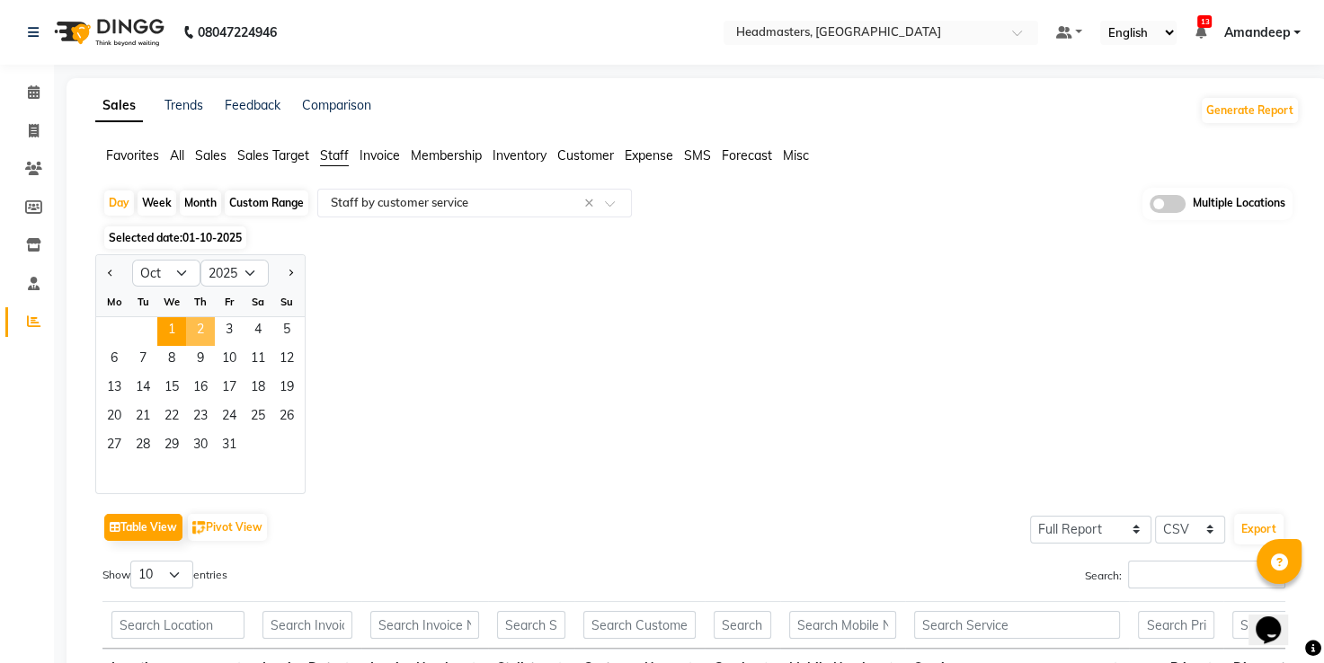
click at [196, 326] on span "2" at bounding box center [200, 331] width 29 height 29
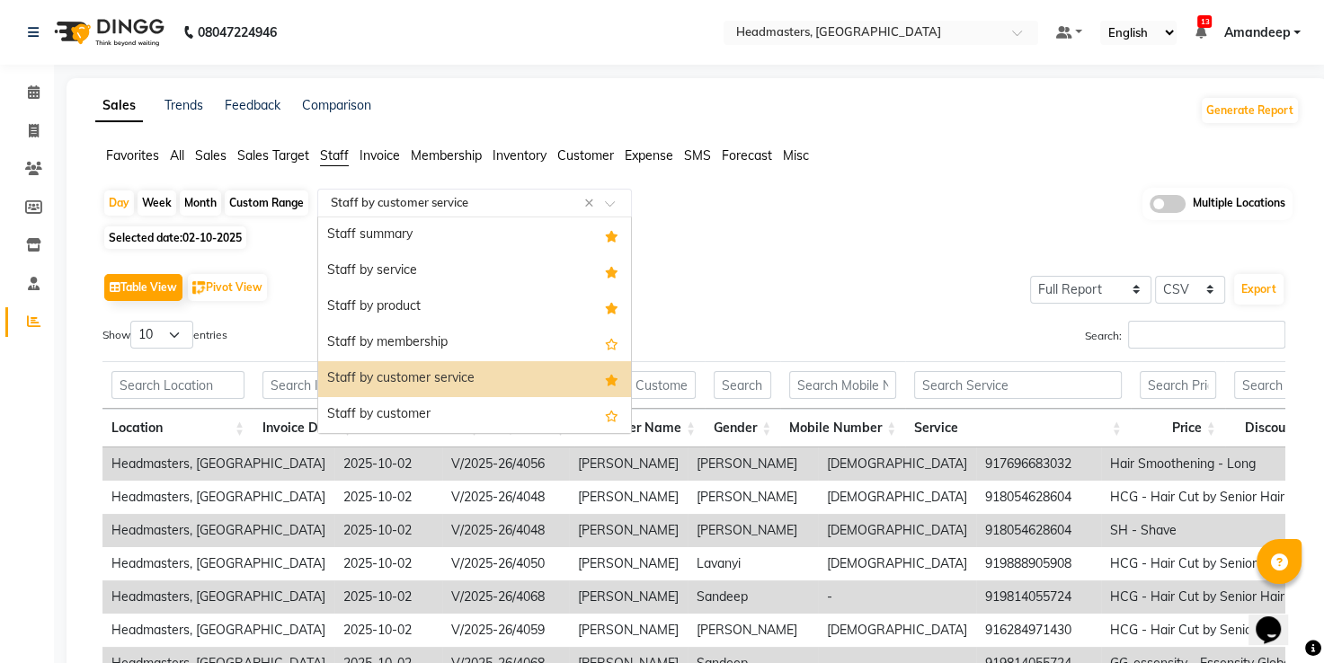
click at [410, 194] on input "text" at bounding box center [456, 203] width 259 height 18
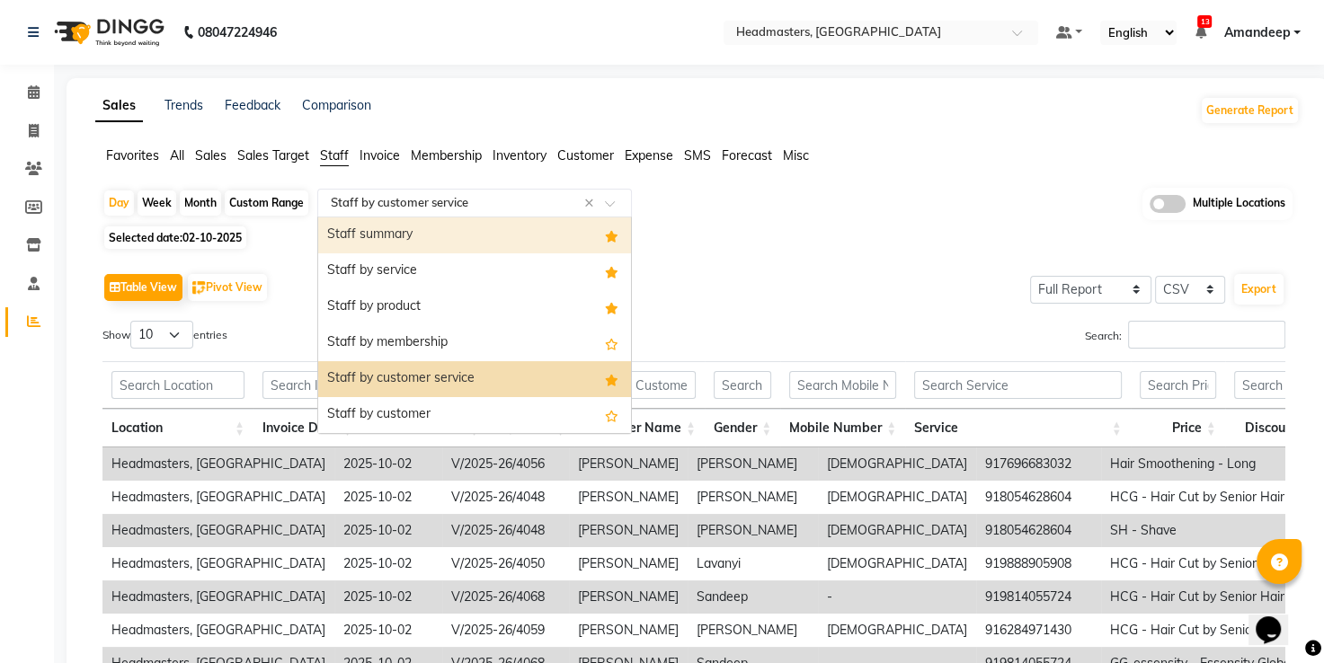
click at [428, 243] on div "Staff summary" at bounding box center [474, 236] width 313 height 36
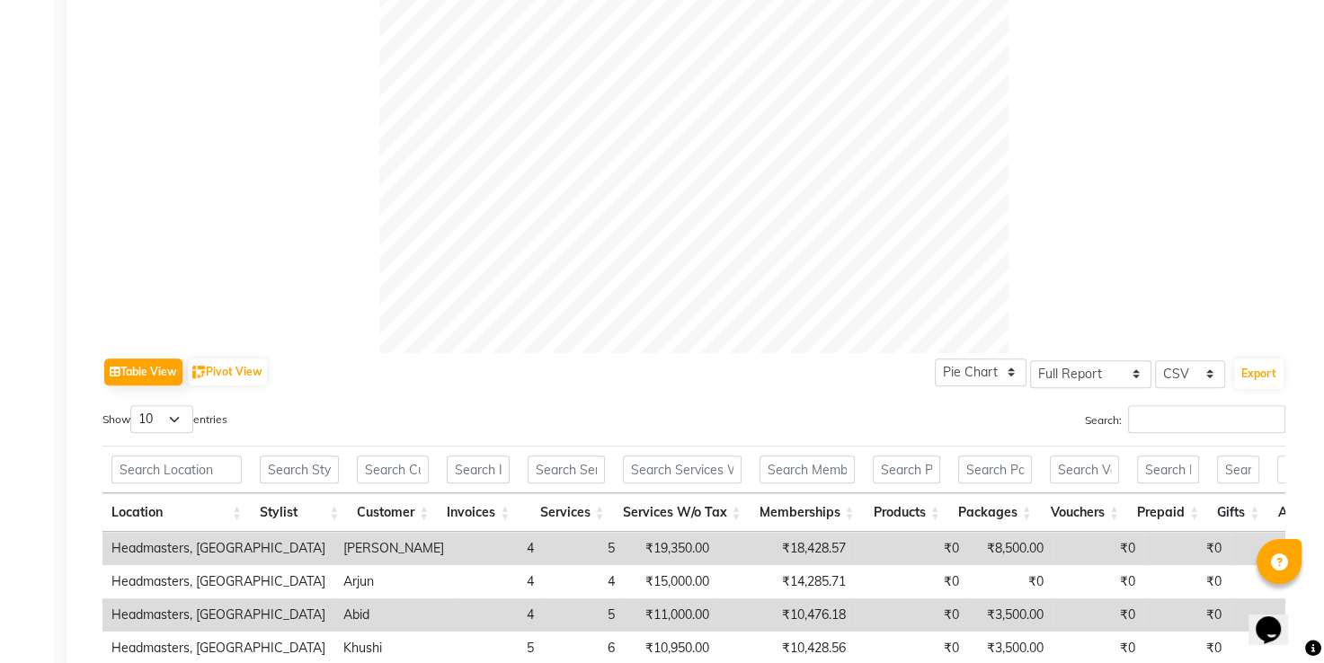
scroll to position [586, 0]
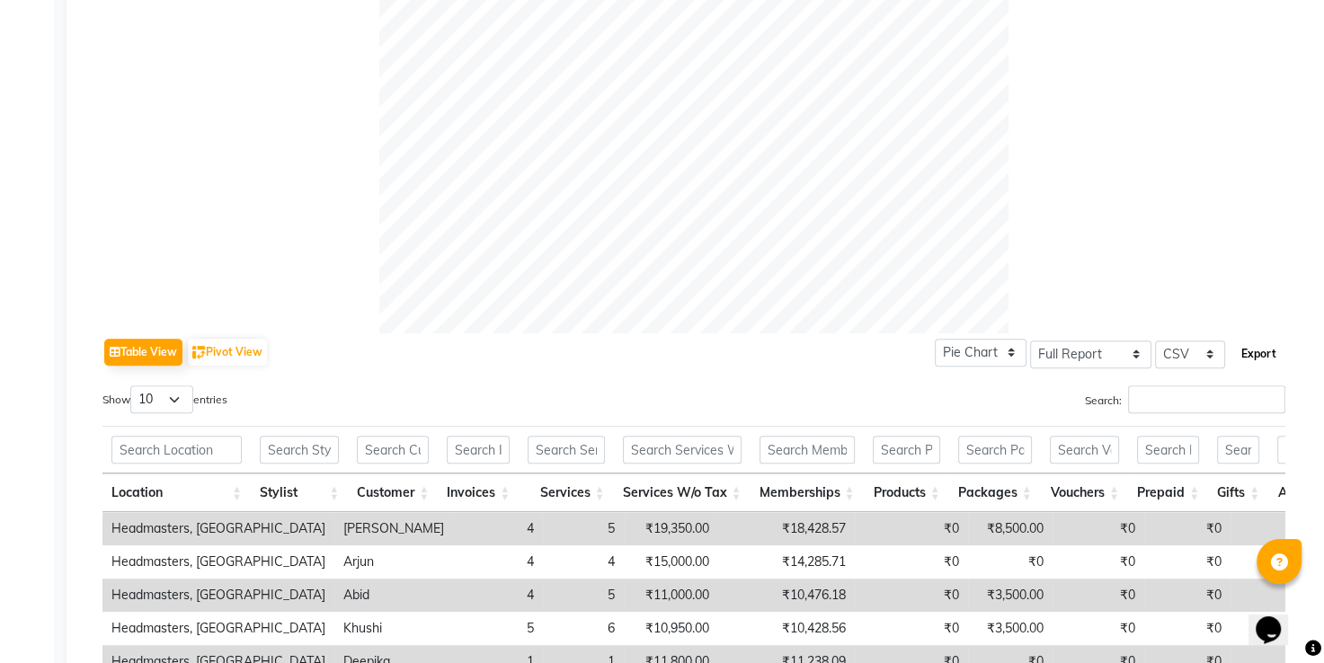
click at [1244, 352] on button "Export" at bounding box center [1258, 354] width 49 height 31
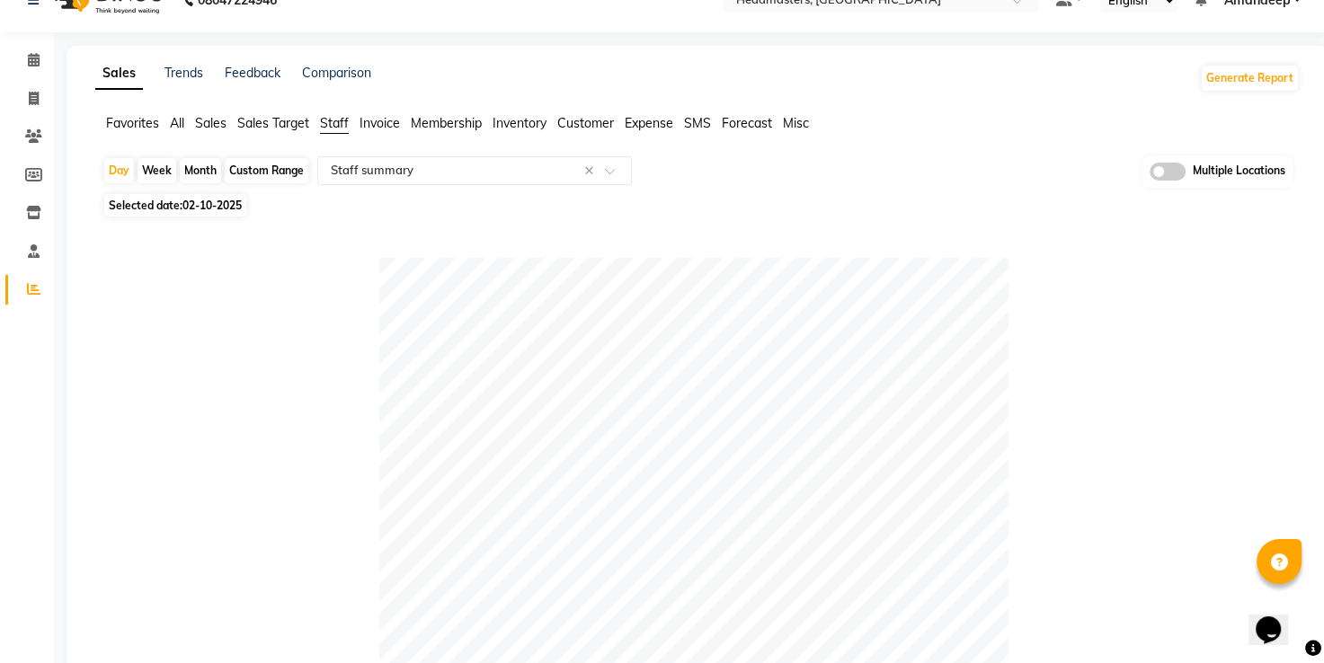
scroll to position [0, 0]
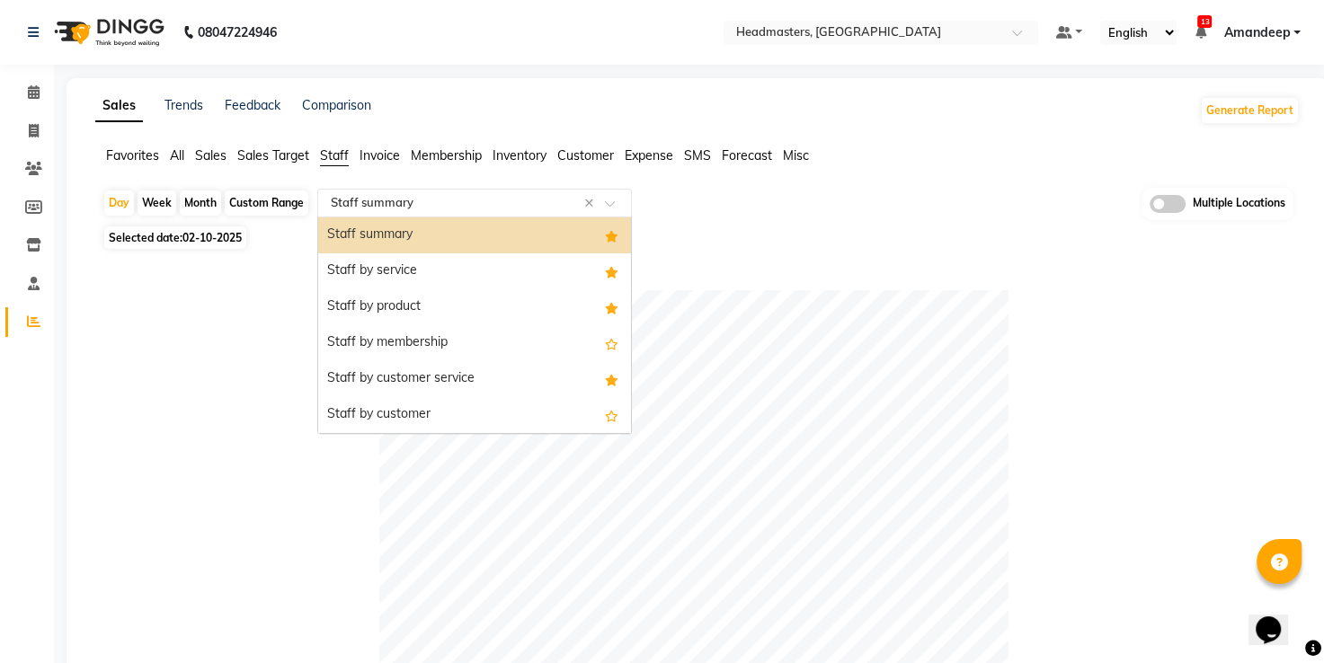
click at [435, 203] on input "text" at bounding box center [456, 203] width 259 height 18
click at [434, 297] on div "Staff by product" at bounding box center [474, 307] width 313 height 36
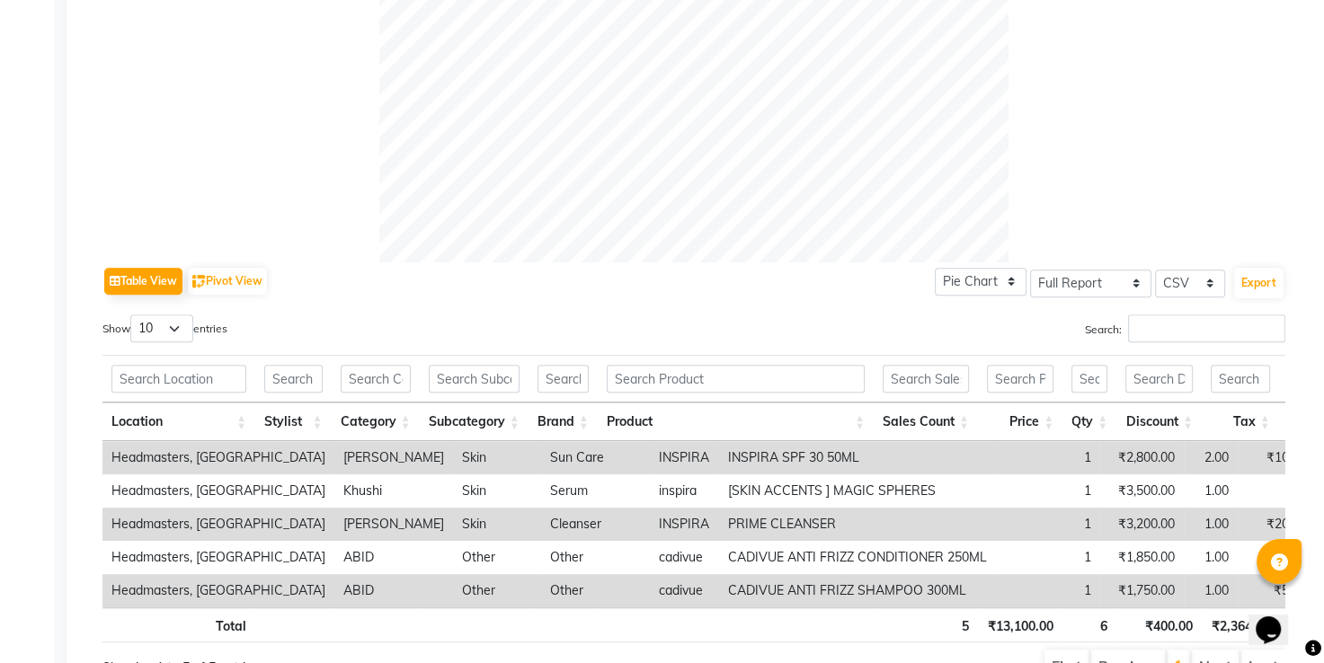
scroll to position [658, 0]
click at [942, 354] on th at bounding box center [926, 378] width 104 height 48
click at [830, 300] on div "Table View Pivot View Pie Chart Bar Chart Select Full Report Filtered Report Se…" at bounding box center [693, 473] width 1183 height 422
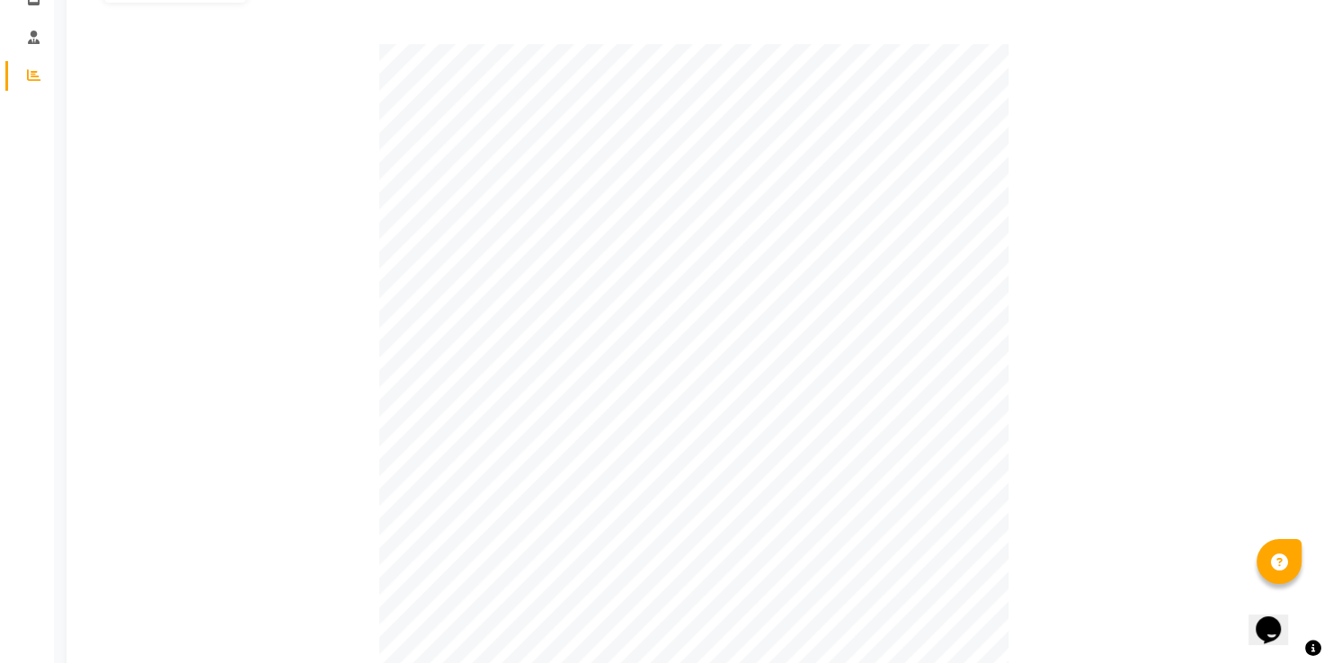
scroll to position [0, 0]
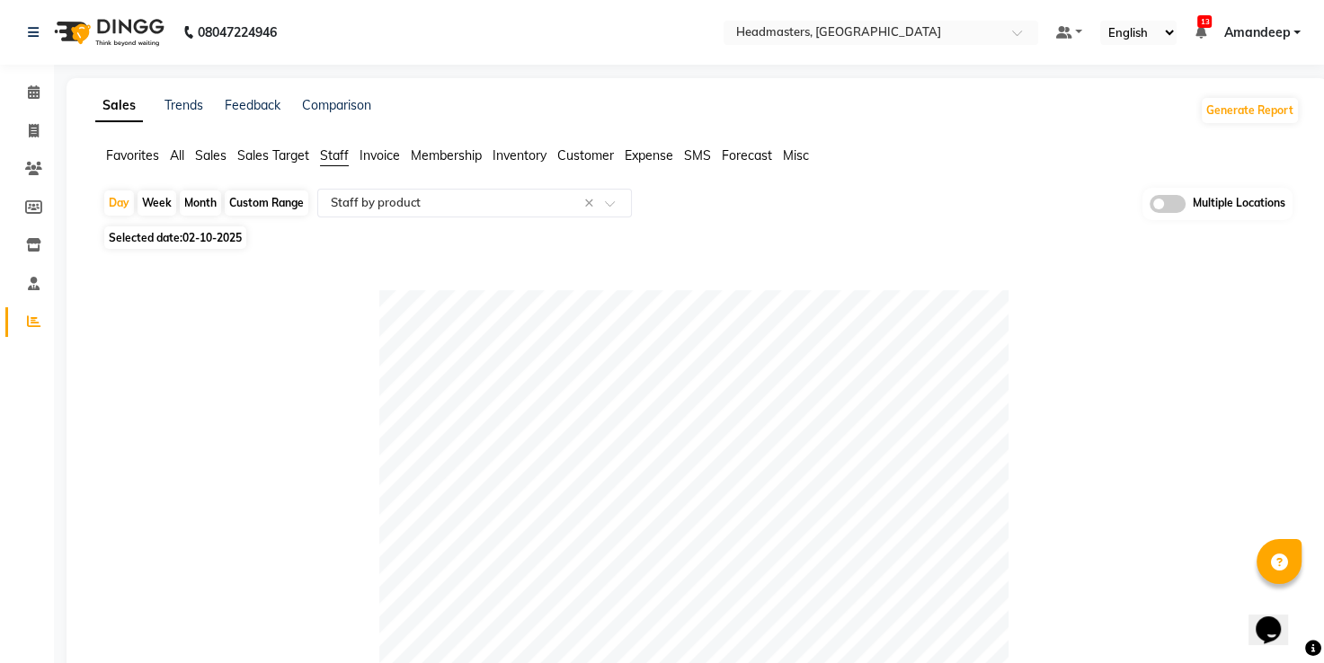
click at [471, 243] on div "Selected date: 02-10-2025" at bounding box center [700, 237] width 1197 height 19
click at [771, 241] on div "Selected date: 02-10-2025" at bounding box center [700, 237] width 1197 height 19
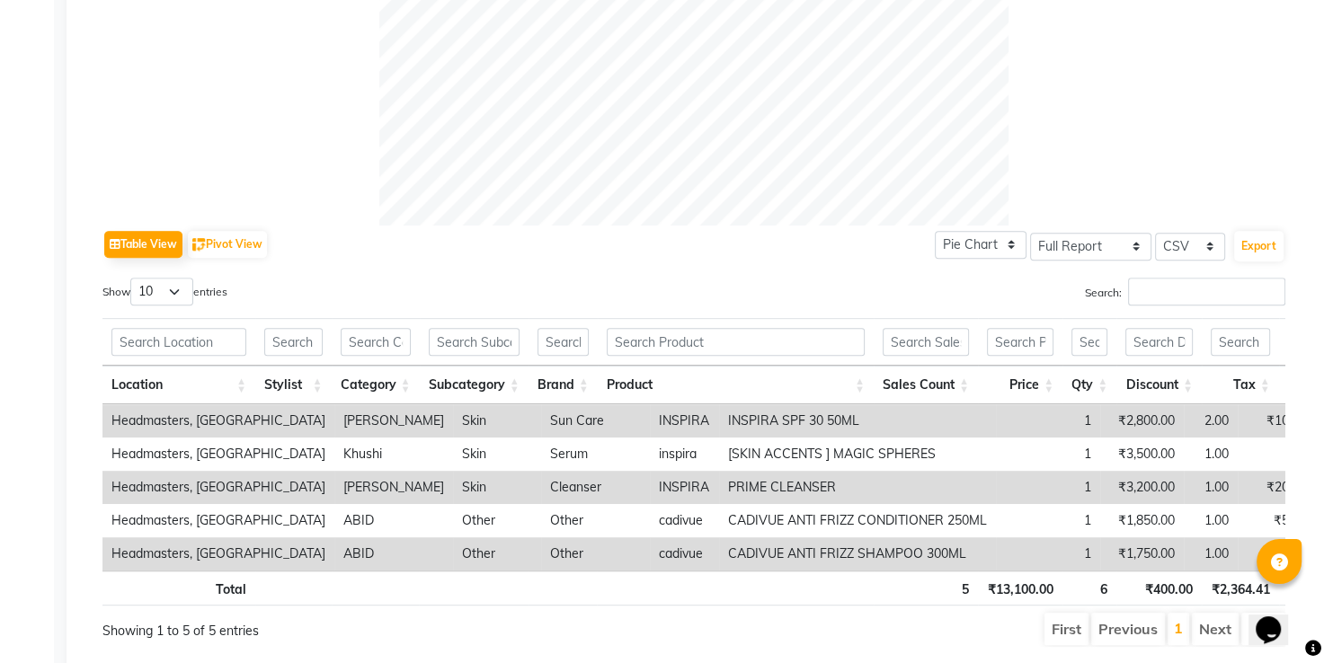
scroll to position [697, 0]
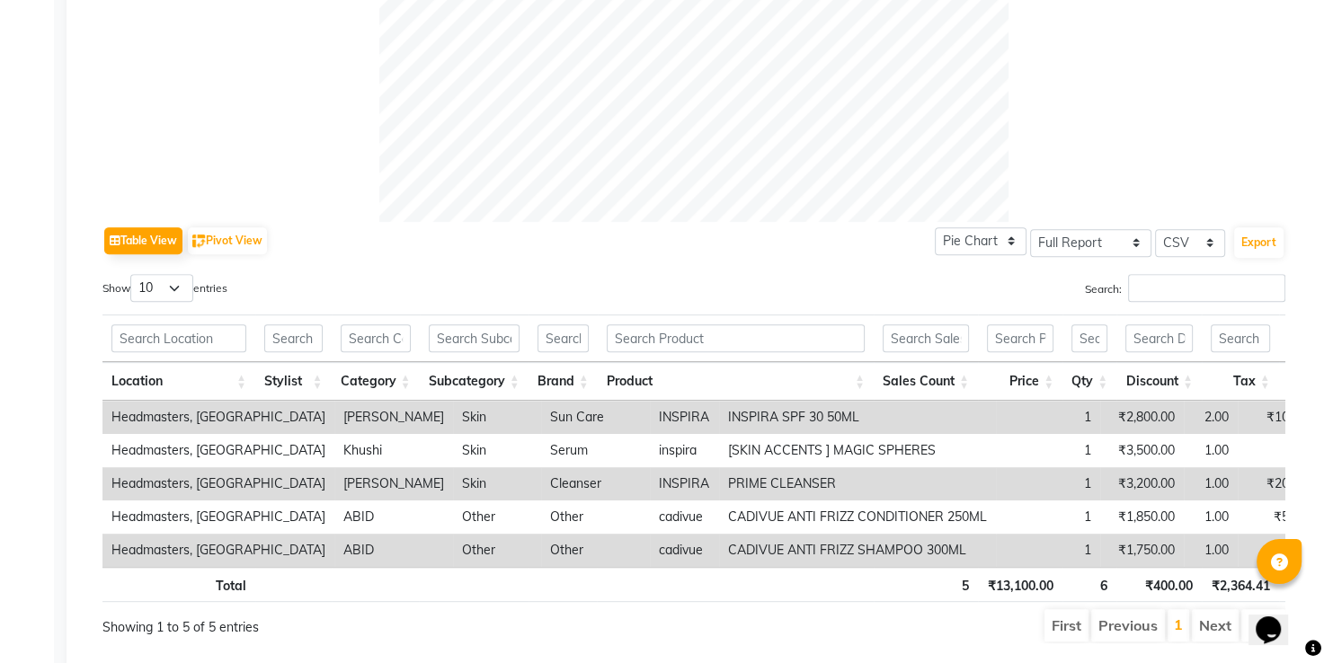
click at [660, 239] on div "Table View Pivot View Pie Chart Bar Chart Select Full Report Filtered Report Se…" at bounding box center [693, 241] width 1183 height 38
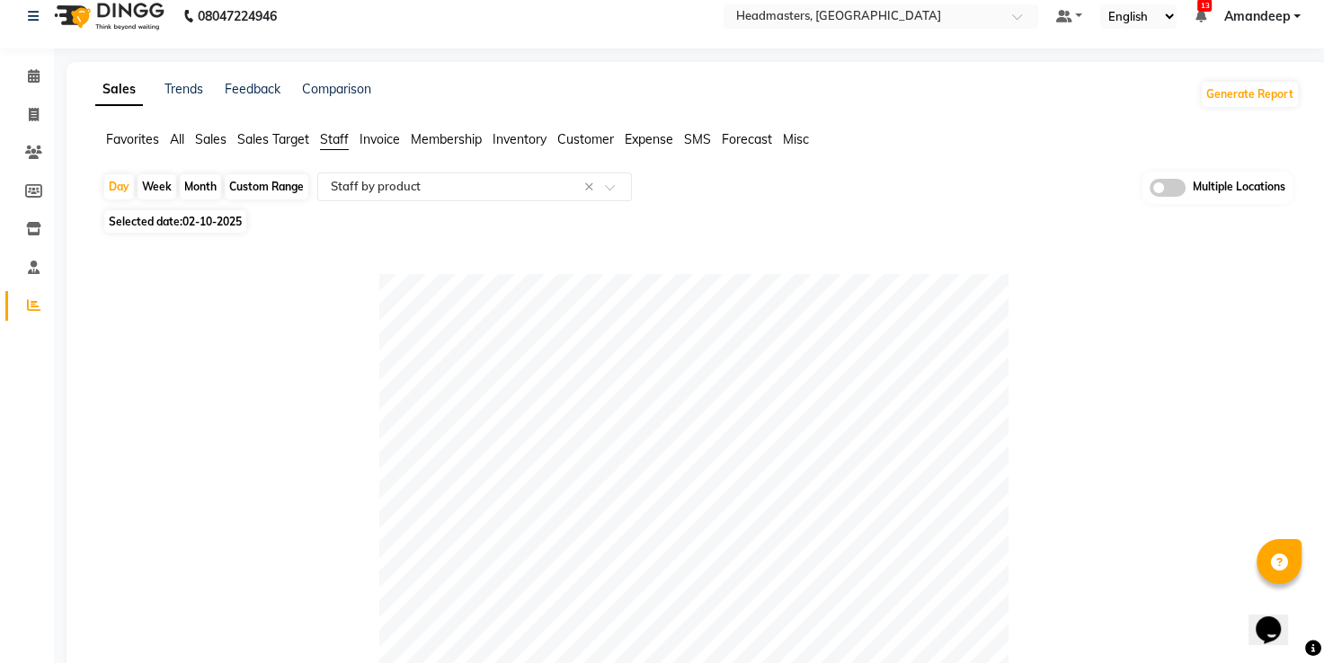
scroll to position [0, 0]
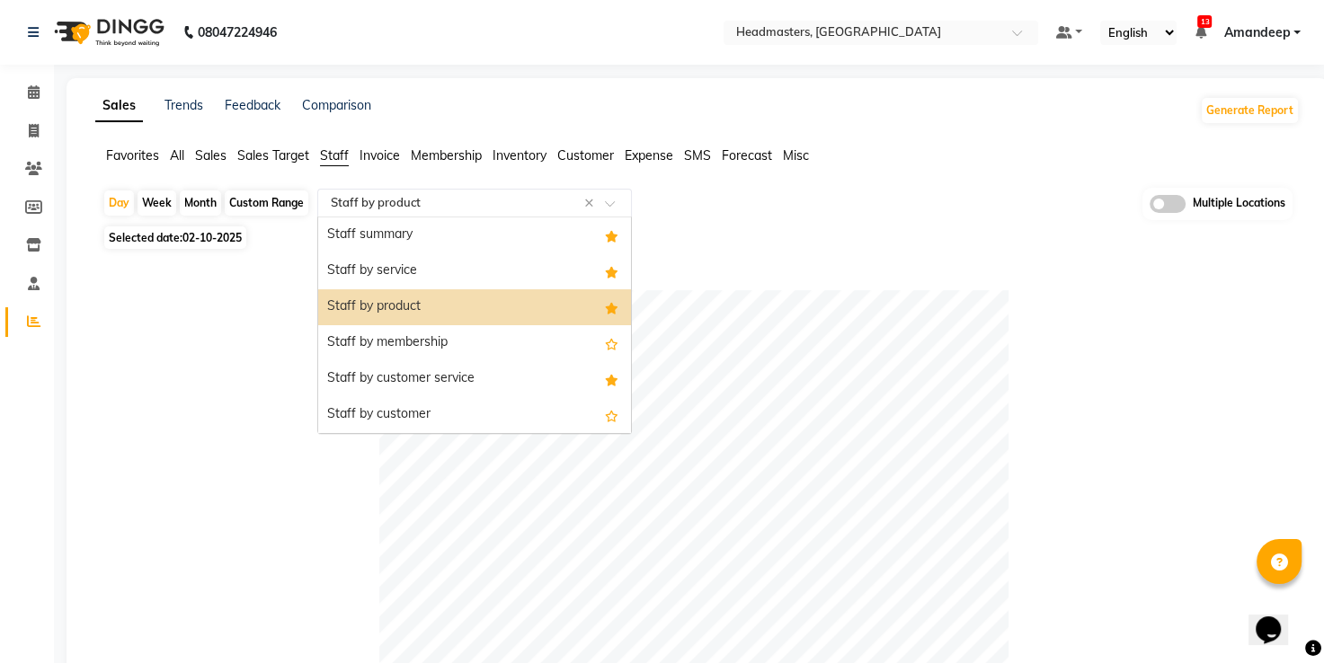
click at [515, 200] on input "text" at bounding box center [456, 203] width 259 height 18
click at [469, 371] on div "Staff by customer service" at bounding box center [474, 379] width 313 height 36
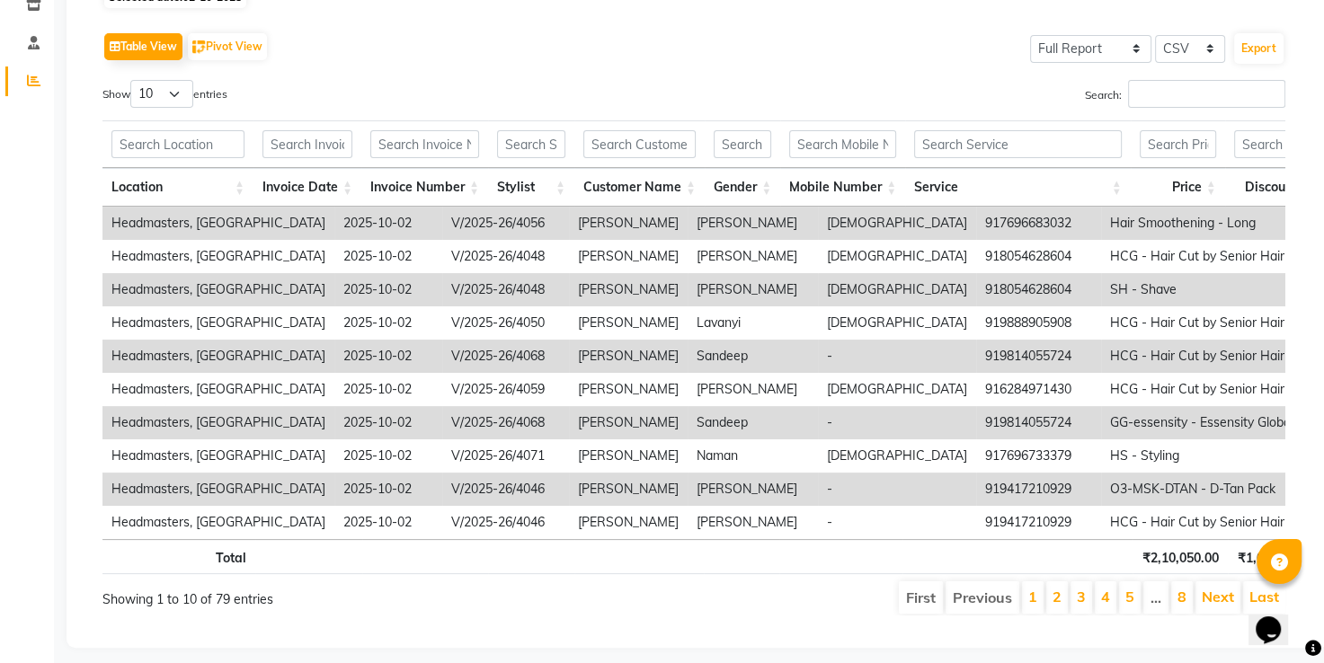
scroll to position [243, 0]
click at [1270, 52] on button "Export" at bounding box center [1258, 46] width 49 height 31
click at [561, 31] on div "Table View Pivot View Select Full Report Filtered Report Select CSV PDF Export" at bounding box center [693, 45] width 1183 height 38
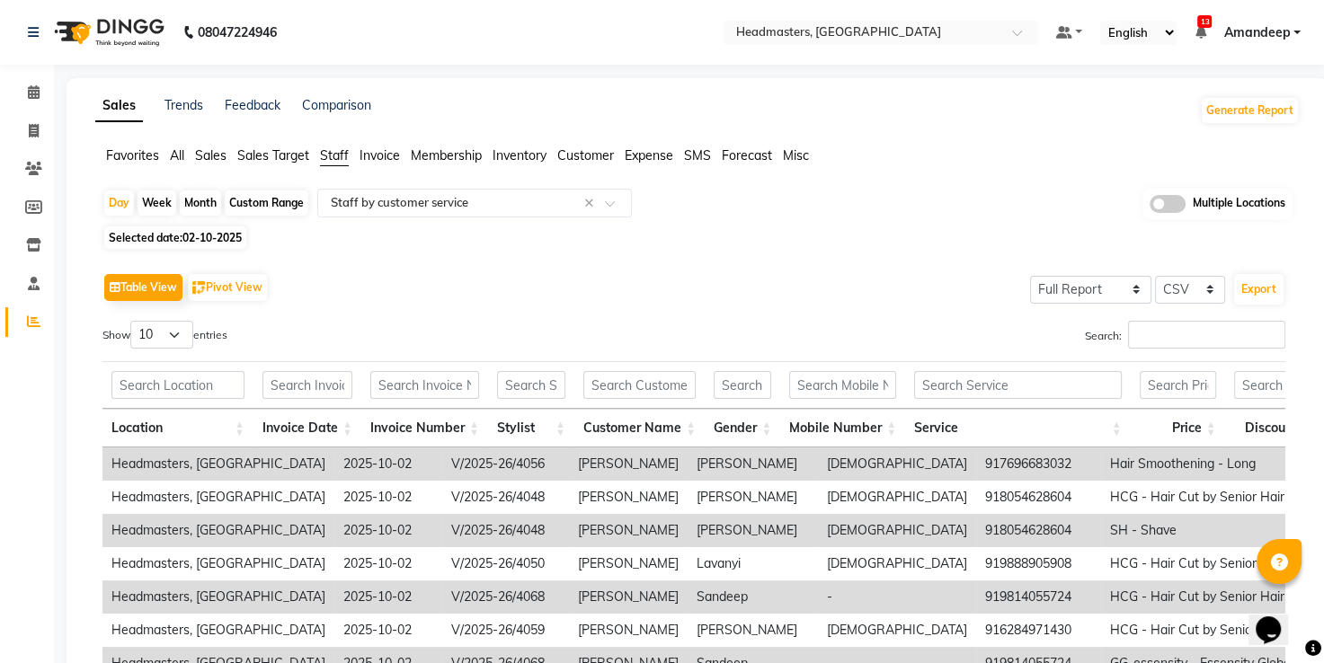
click at [124, 164] on span "Favorites" at bounding box center [132, 155] width 53 height 16
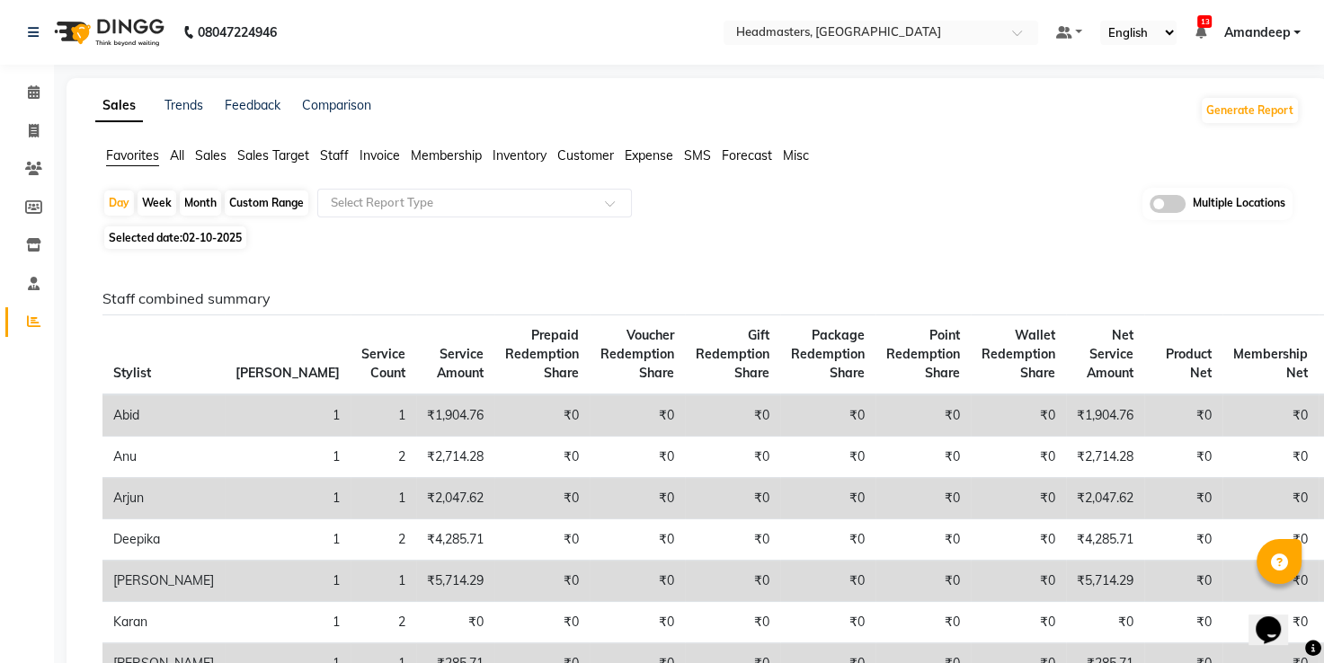
click at [178, 247] on span "Selected date: 02-10-2025" at bounding box center [175, 238] width 142 height 22
select select "10"
select select "2025"
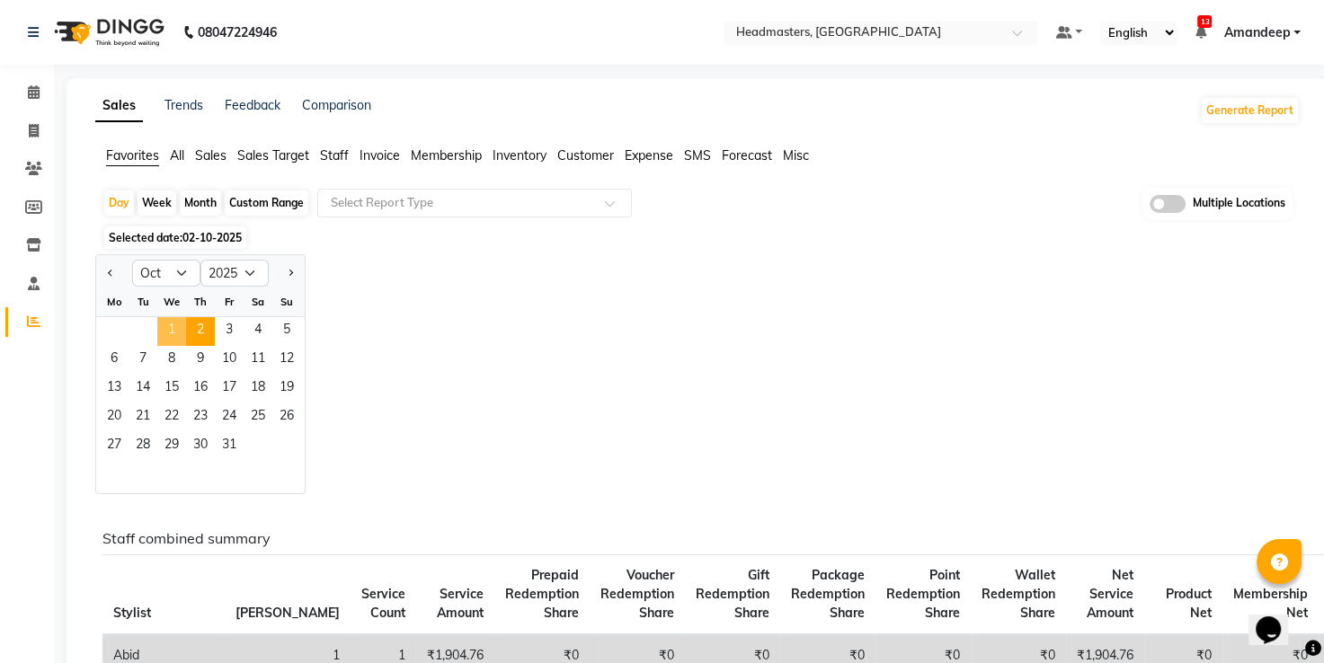
click at [173, 325] on span "1" at bounding box center [171, 331] width 29 height 29
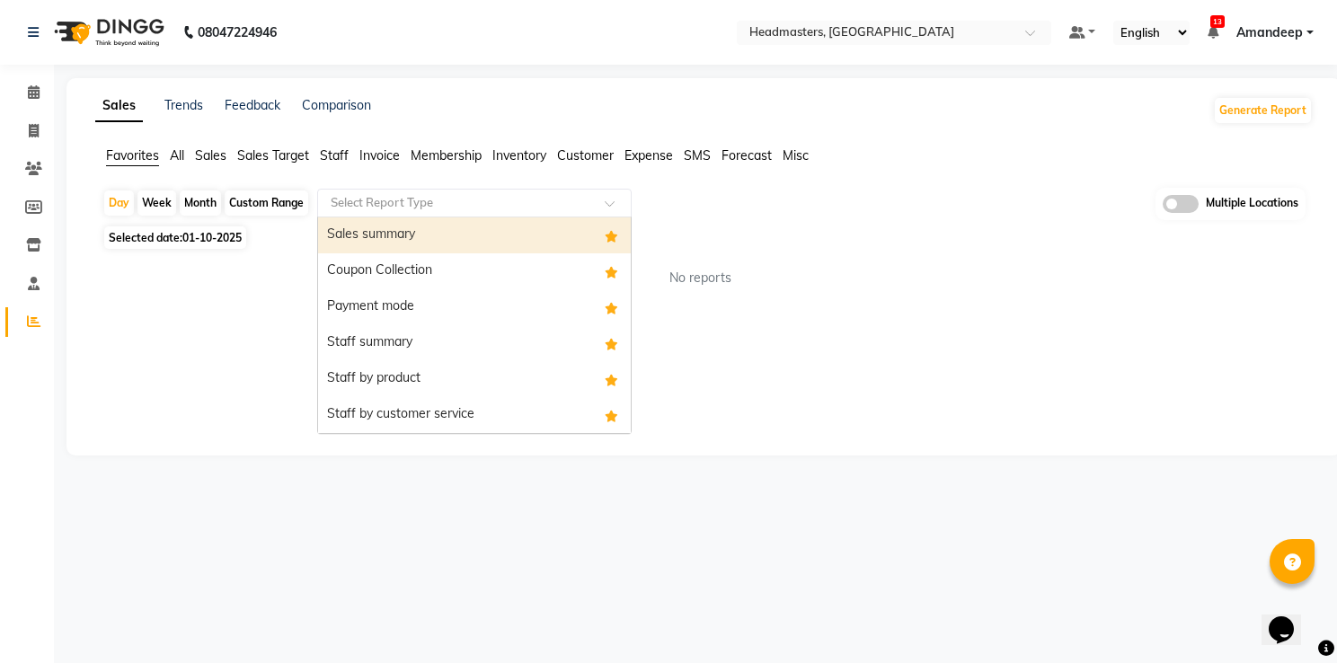
click at [449, 210] on input "text" at bounding box center [456, 203] width 259 height 18
click at [441, 224] on div "Sales summary" at bounding box center [474, 236] width 313 height 36
select select "full_report"
select select "csv"
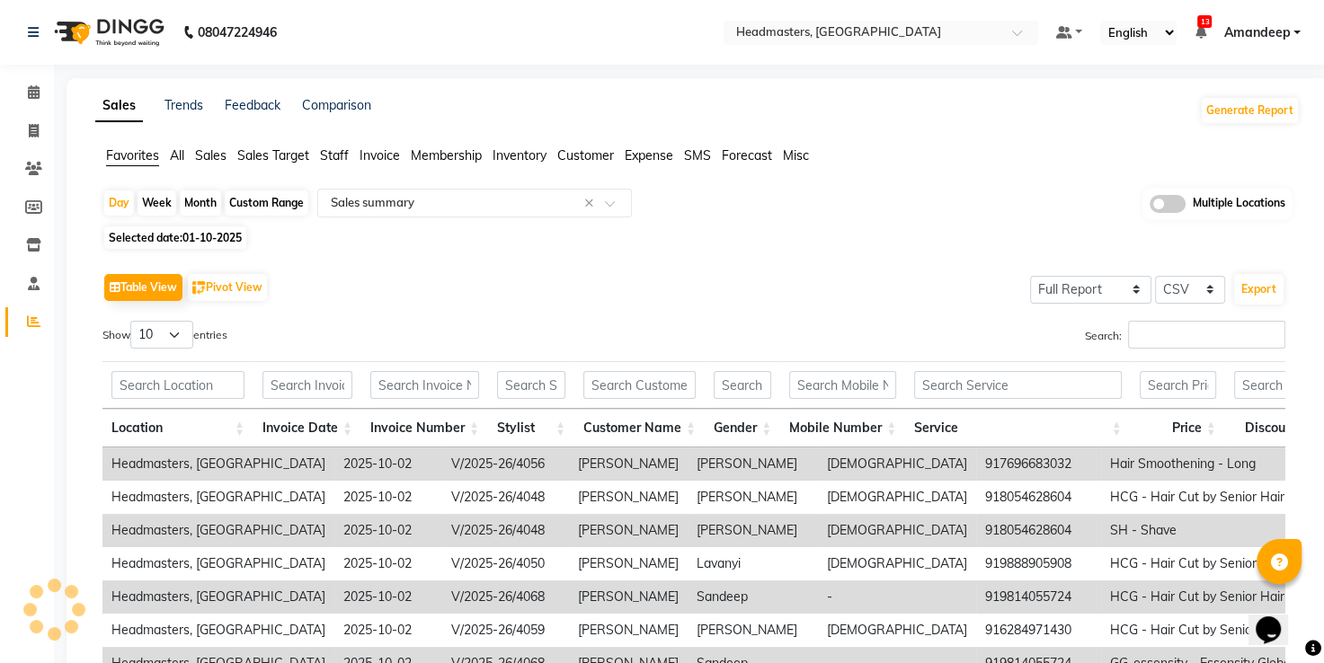
click at [409, 267] on div "Table View Pivot View Select Full Report Filtered Report Select CSV PDF Export …" at bounding box center [694, 562] width 1212 height 617
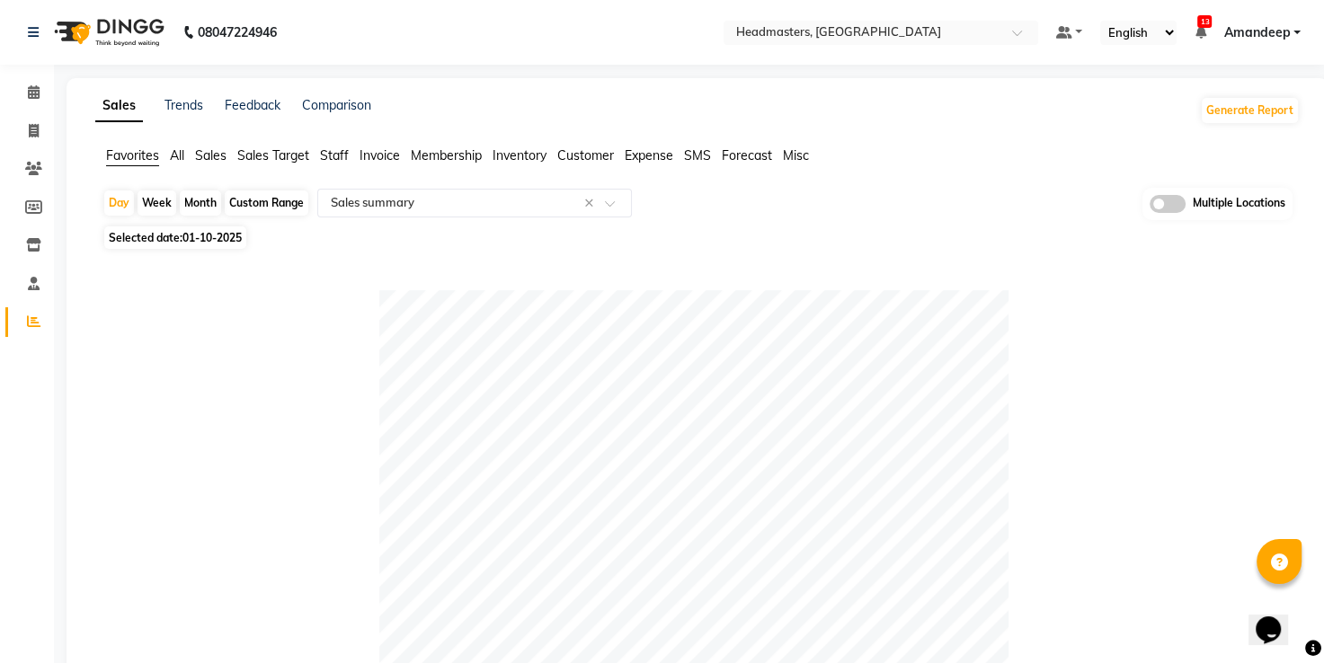
click at [219, 242] on span "01-10-2025" at bounding box center [211, 237] width 59 height 13
select select "10"
select select "2025"
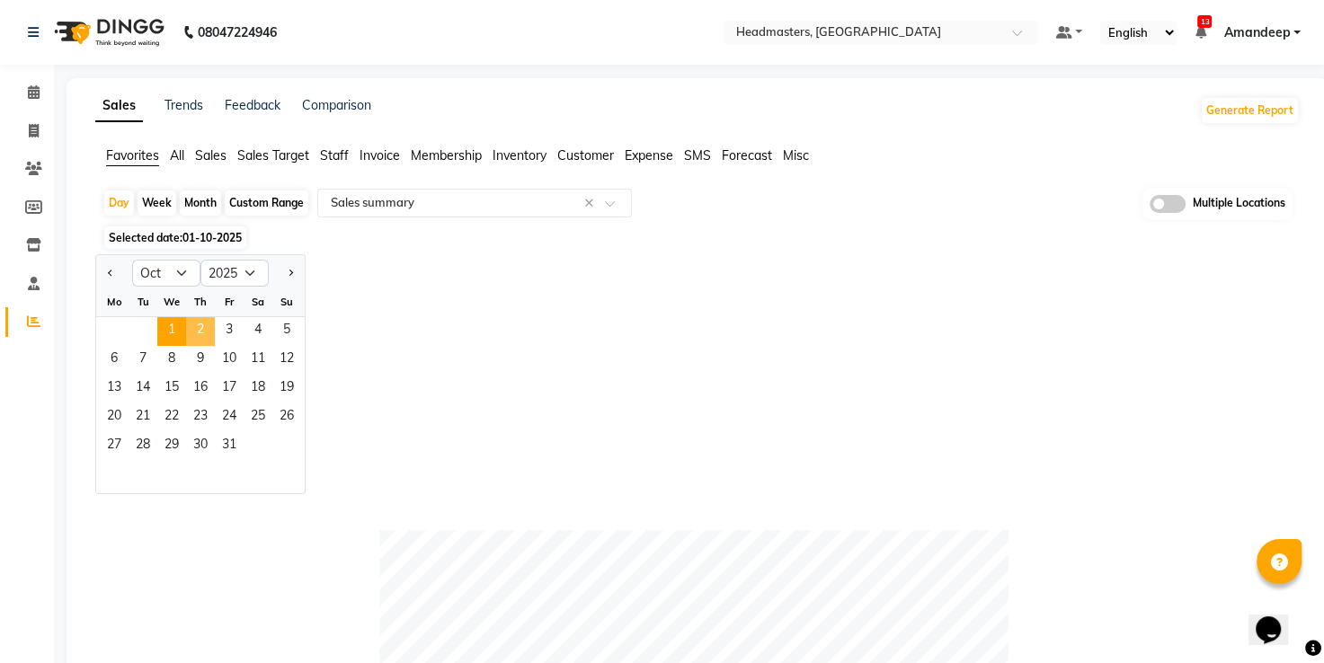
click at [191, 339] on span "2" at bounding box center [200, 331] width 29 height 29
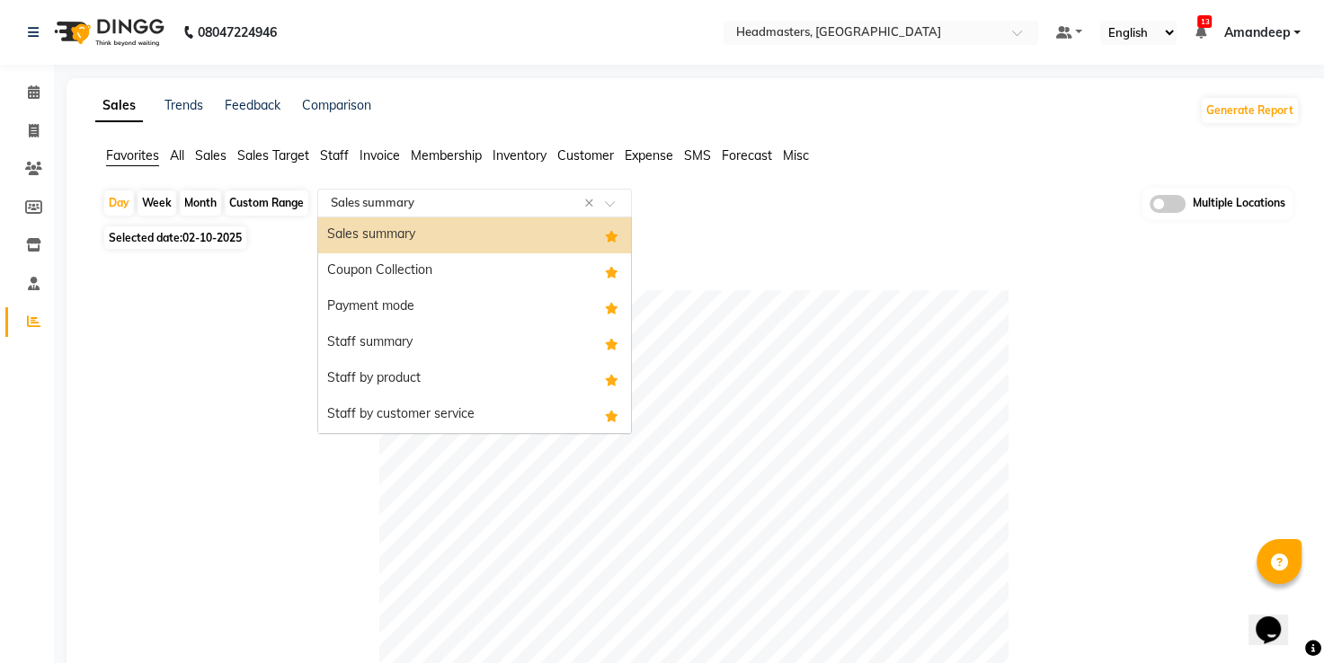
click at [407, 191] on div "Select Report Type × Sales summary ×" at bounding box center [474, 203] width 315 height 29
click at [422, 378] on div "Staff by product" at bounding box center [474, 379] width 313 height 36
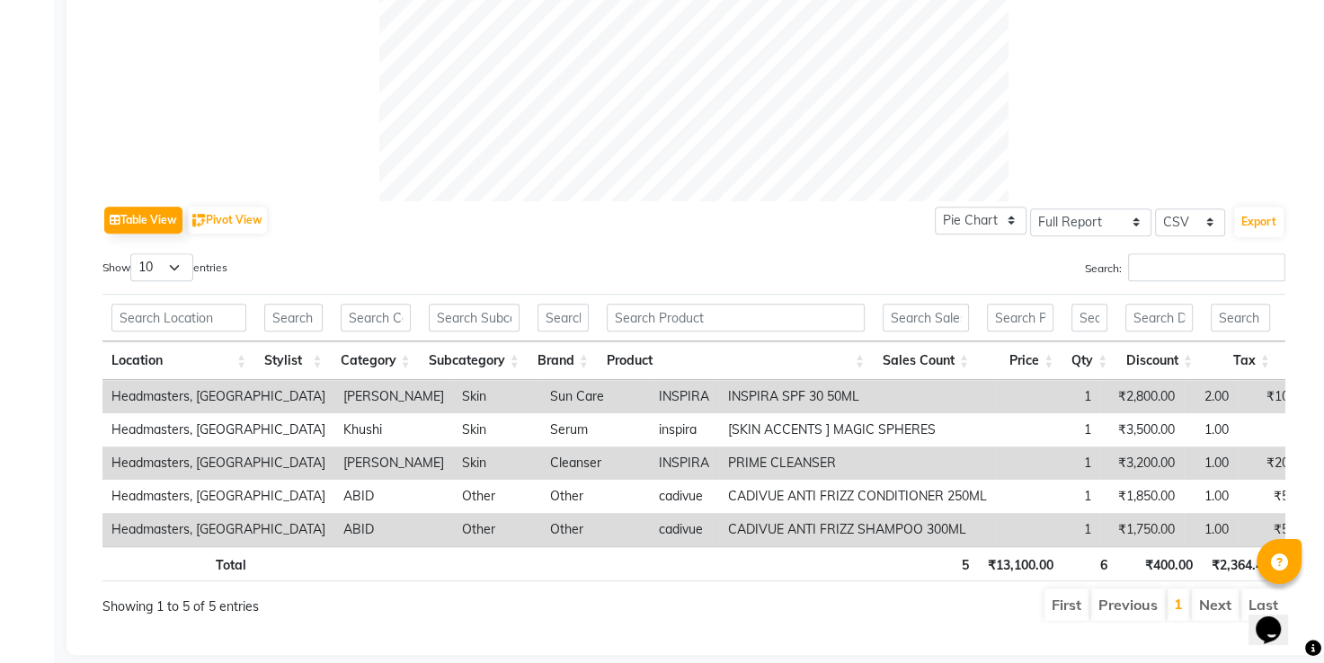
scroll to position [762, 0]
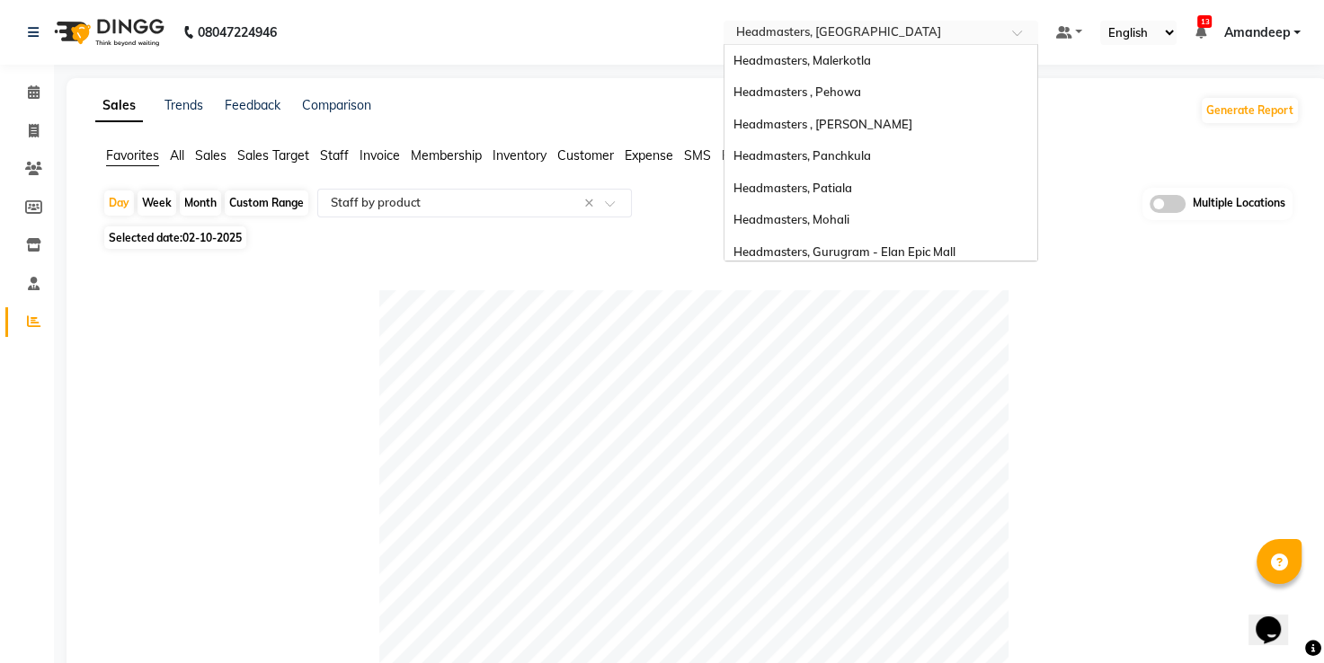
scroll to position [199, 0]
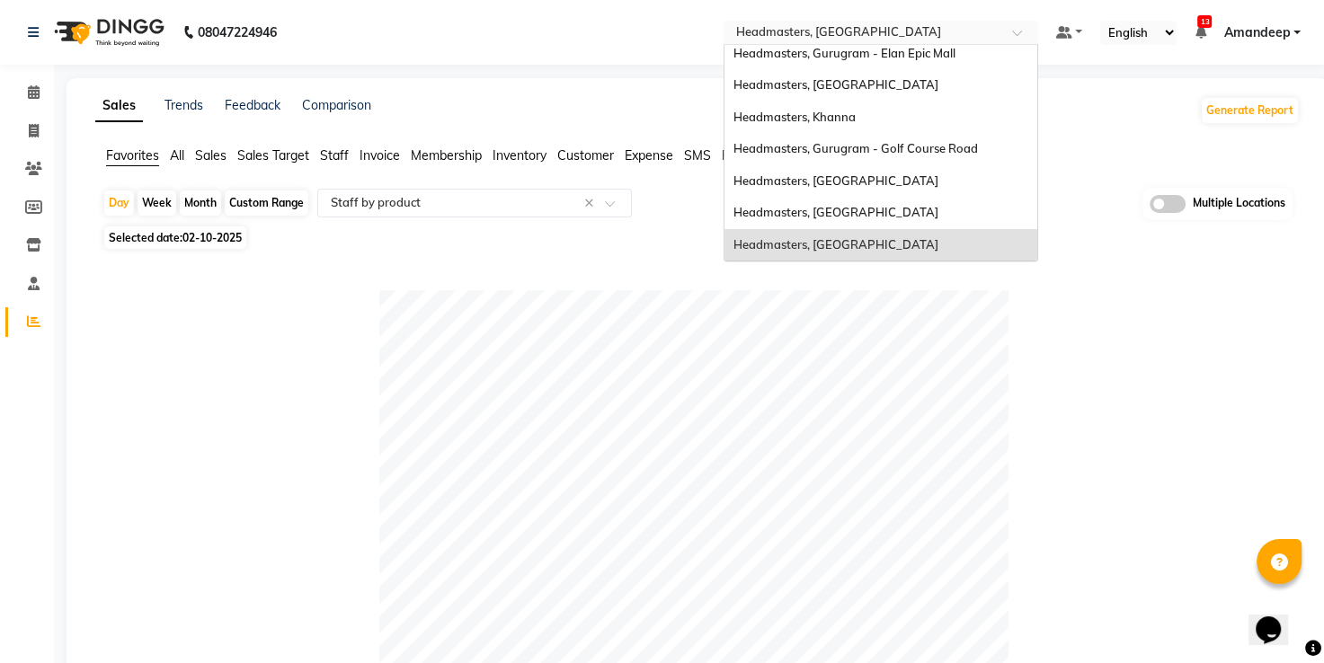
click at [850, 33] on input "text" at bounding box center [863, 34] width 261 height 18
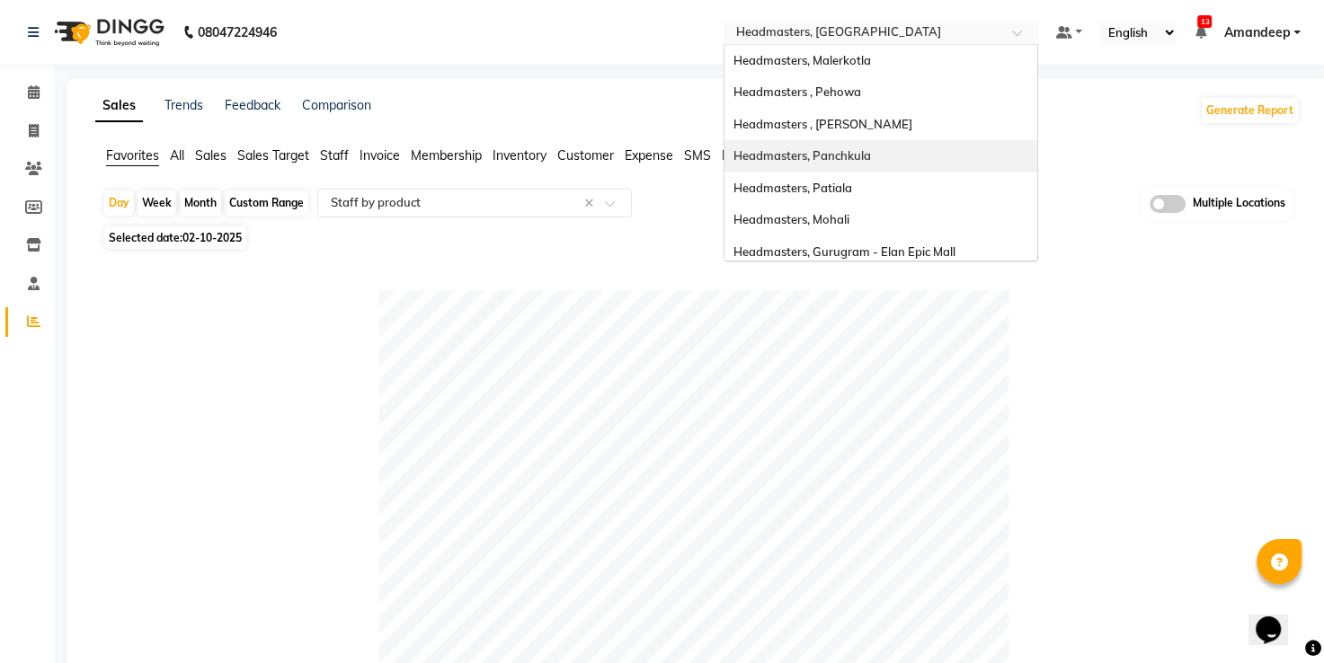
click at [836, 155] on span "Headmasters, Panchkula" at bounding box center [802, 155] width 138 height 14
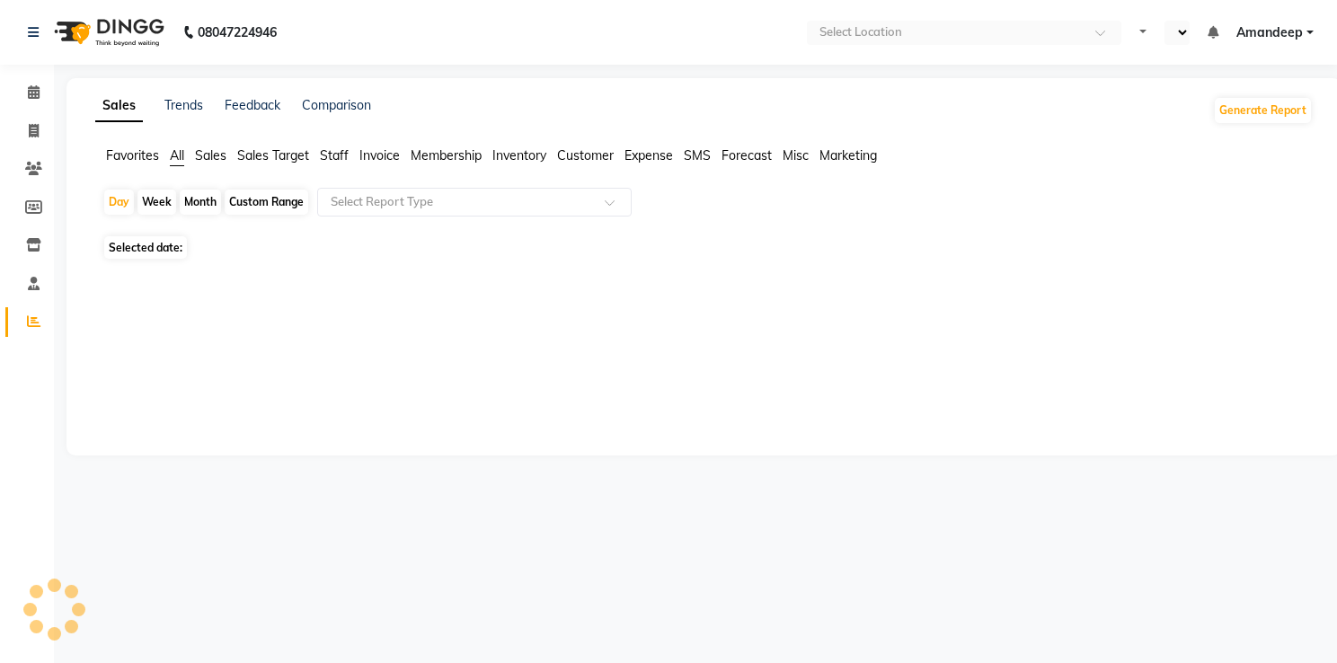
select select "en"
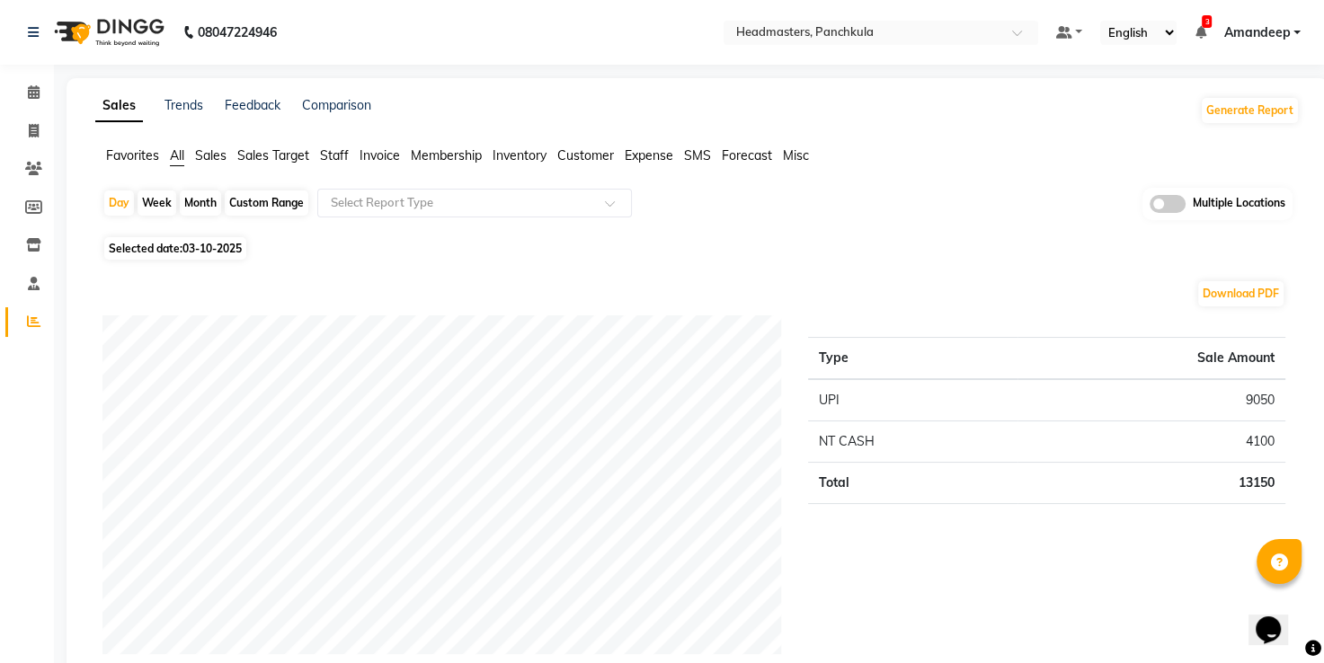
click at [198, 253] on span "03-10-2025" at bounding box center [211, 248] width 59 height 13
select select "10"
select select "2025"
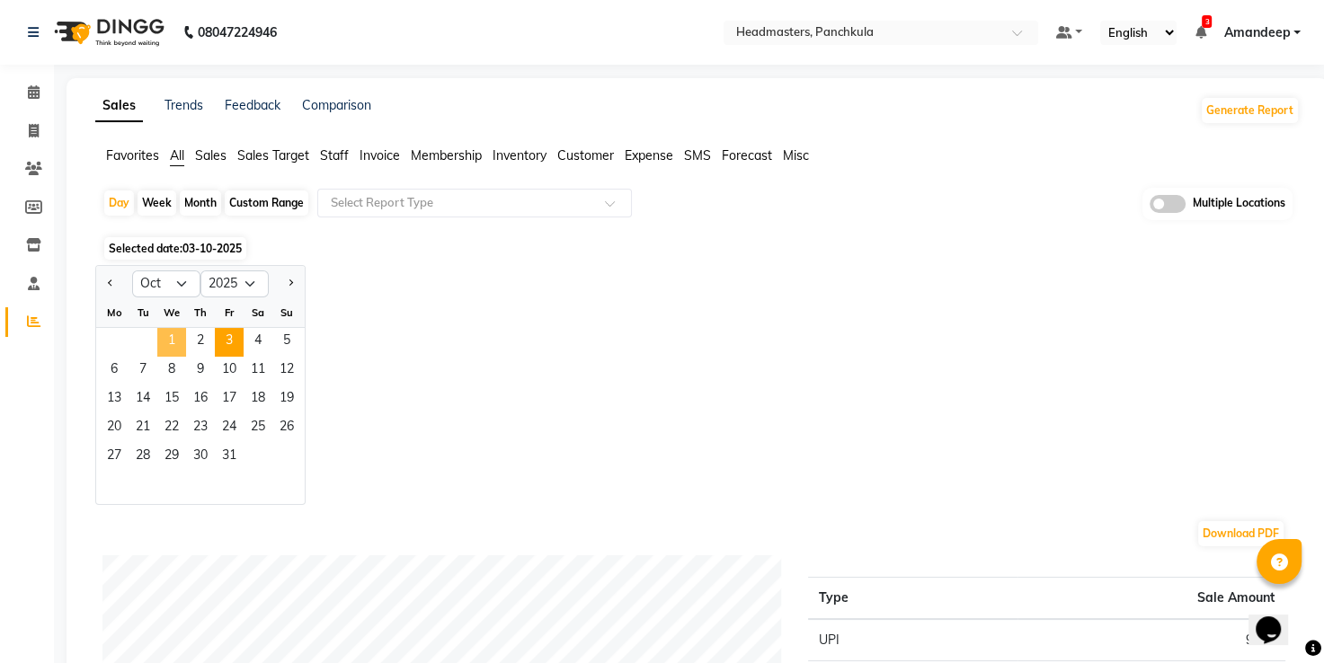
click at [169, 345] on span "1" at bounding box center [171, 342] width 29 height 29
click at [447, 207] on input "text" at bounding box center [456, 203] width 259 height 18
click at [115, 151] on span "Favorites" at bounding box center [132, 155] width 53 height 16
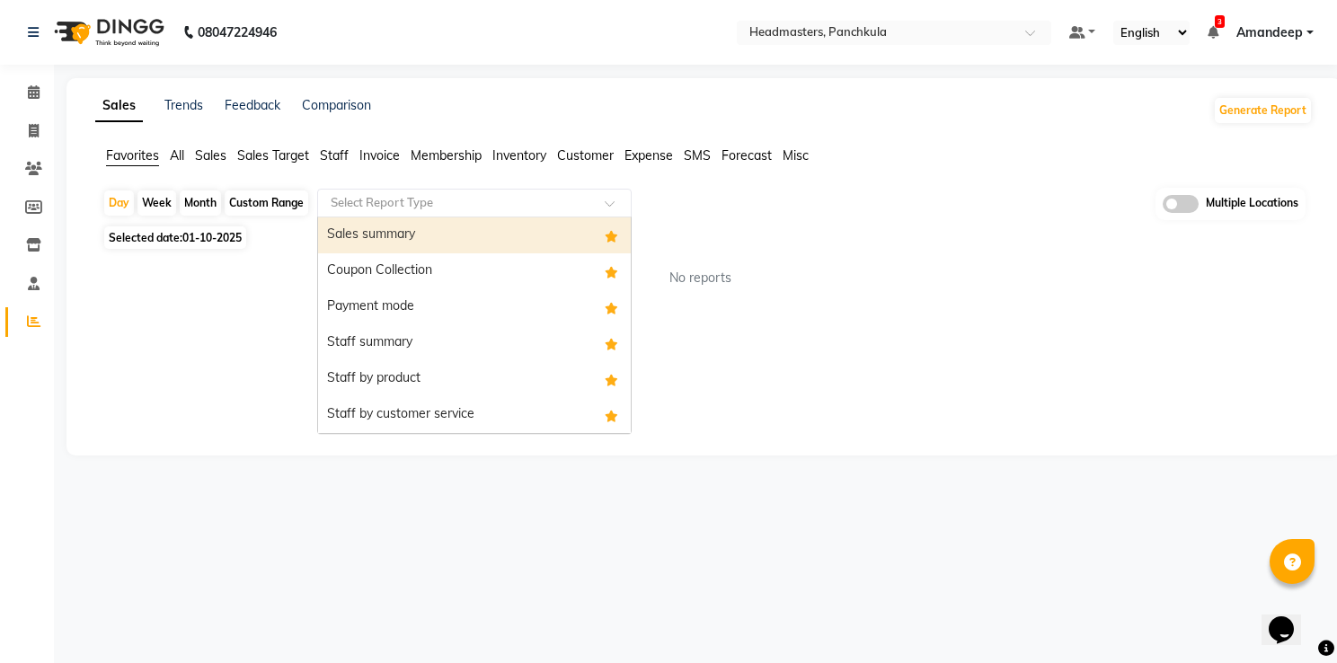
click at [392, 214] on div "Select Report Type" at bounding box center [474, 203] width 315 height 29
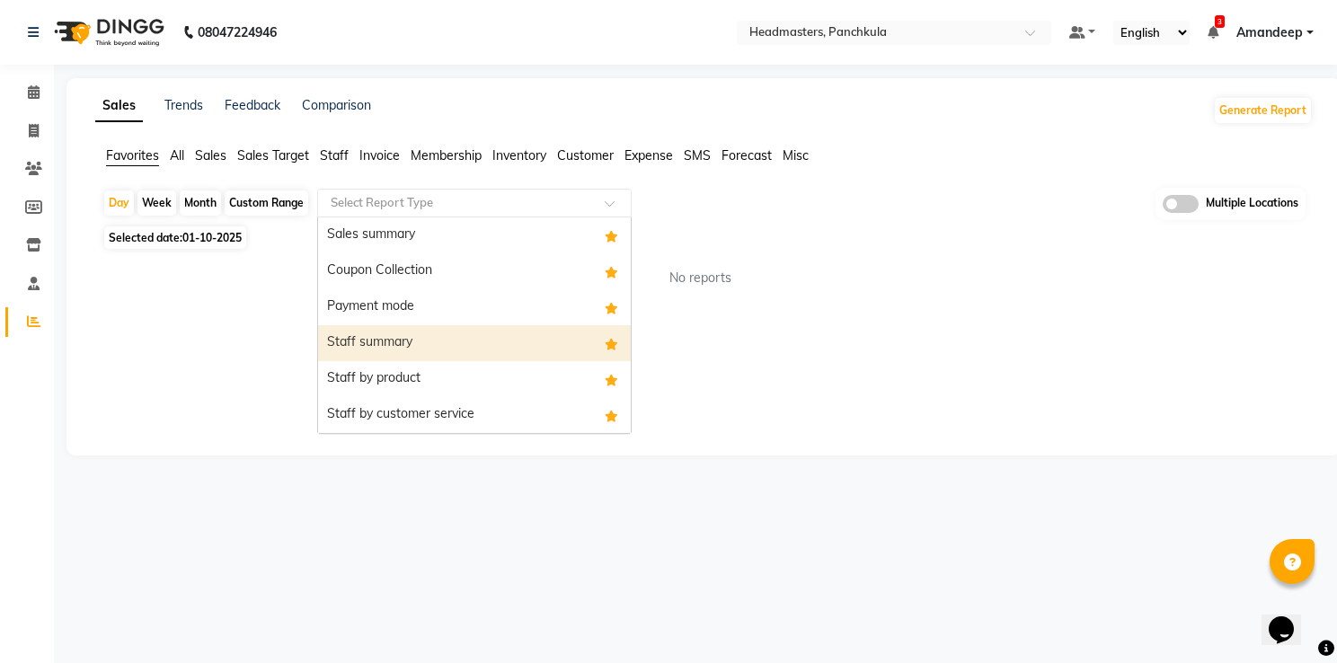
click at [404, 346] on div "Staff summary" at bounding box center [474, 343] width 313 height 36
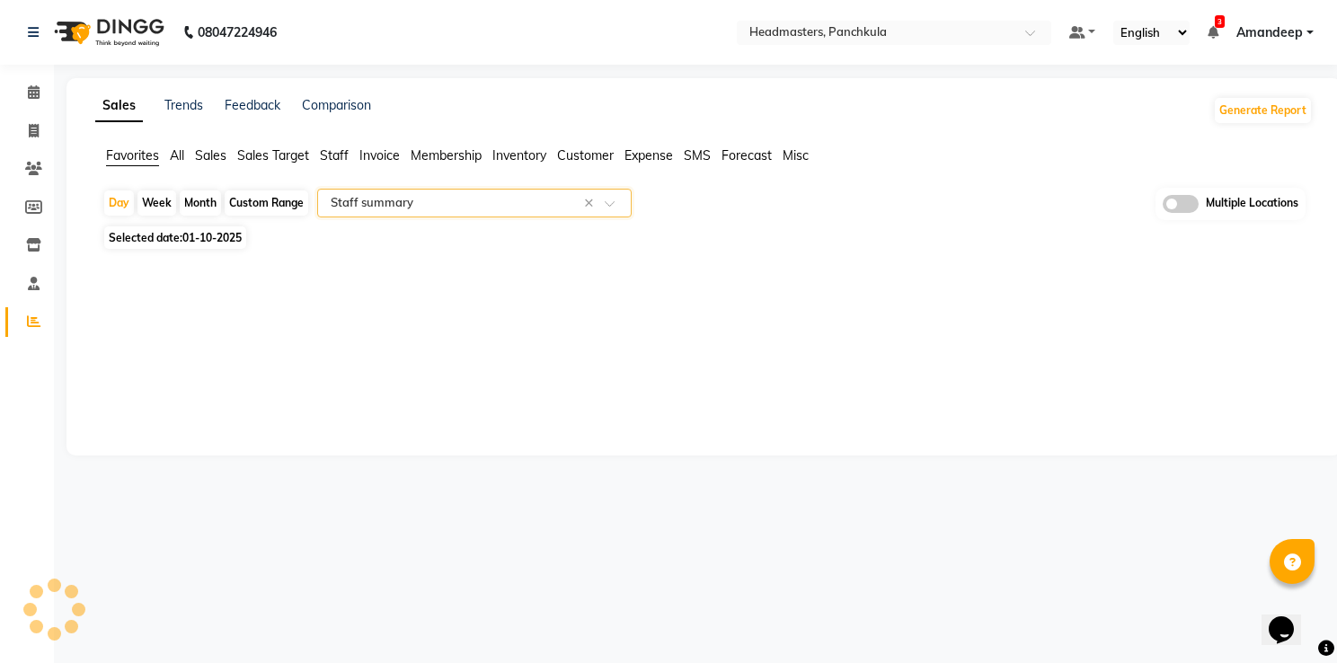
select select "full_report"
select select "csv"
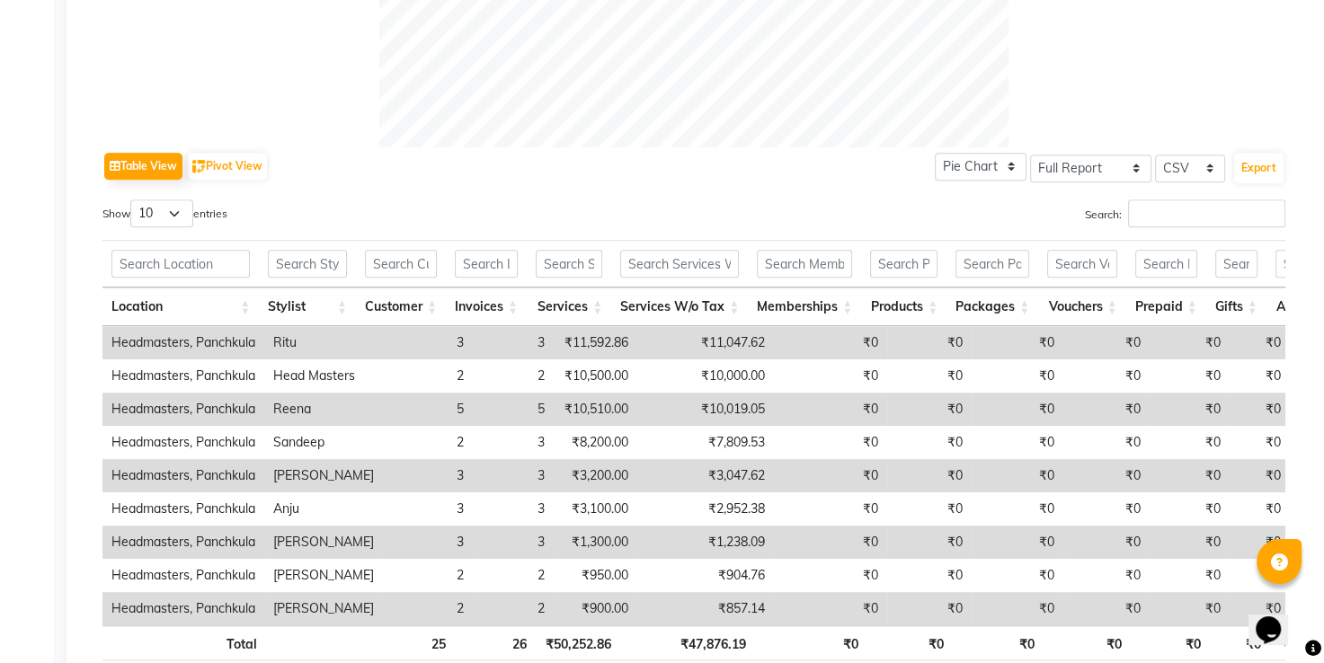
scroll to position [895, 0]
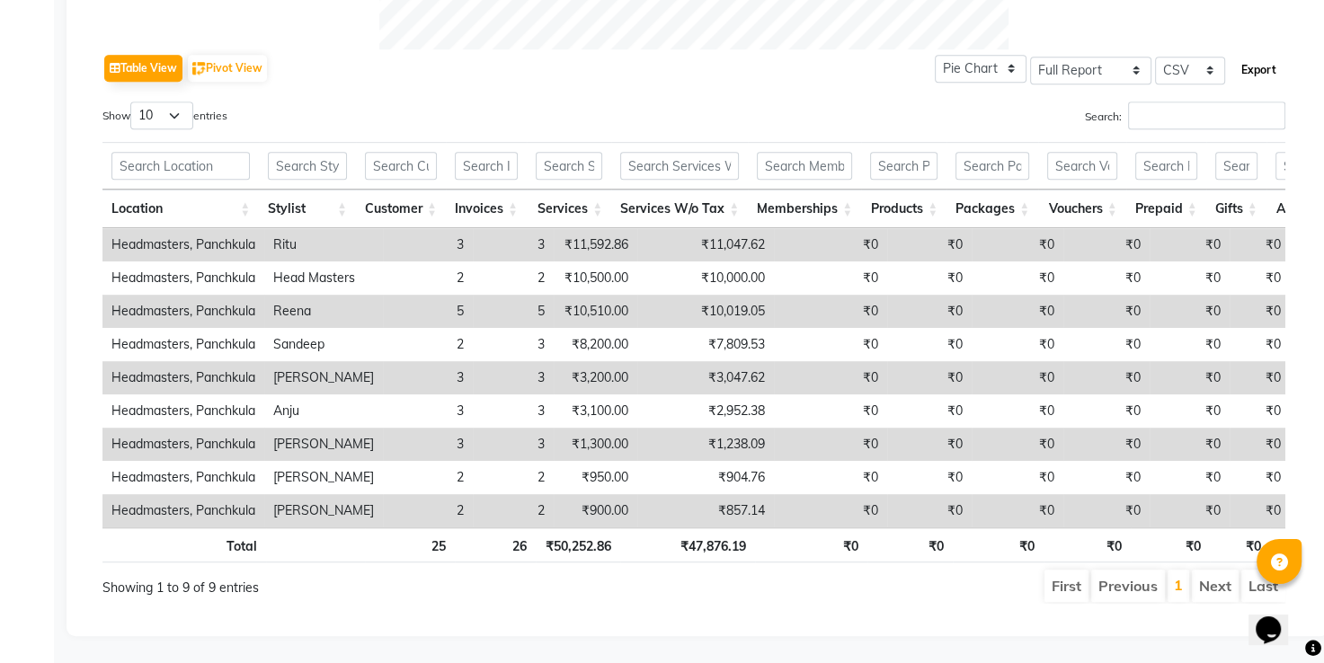
click at [1263, 55] on button "Export" at bounding box center [1258, 70] width 49 height 31
click at [546, 49] on div "Table View Pivot View Pie Chart Bar Chart Select Full Report Filtered Report Se…" at bounding box center [693, 68] width 1183 height 38
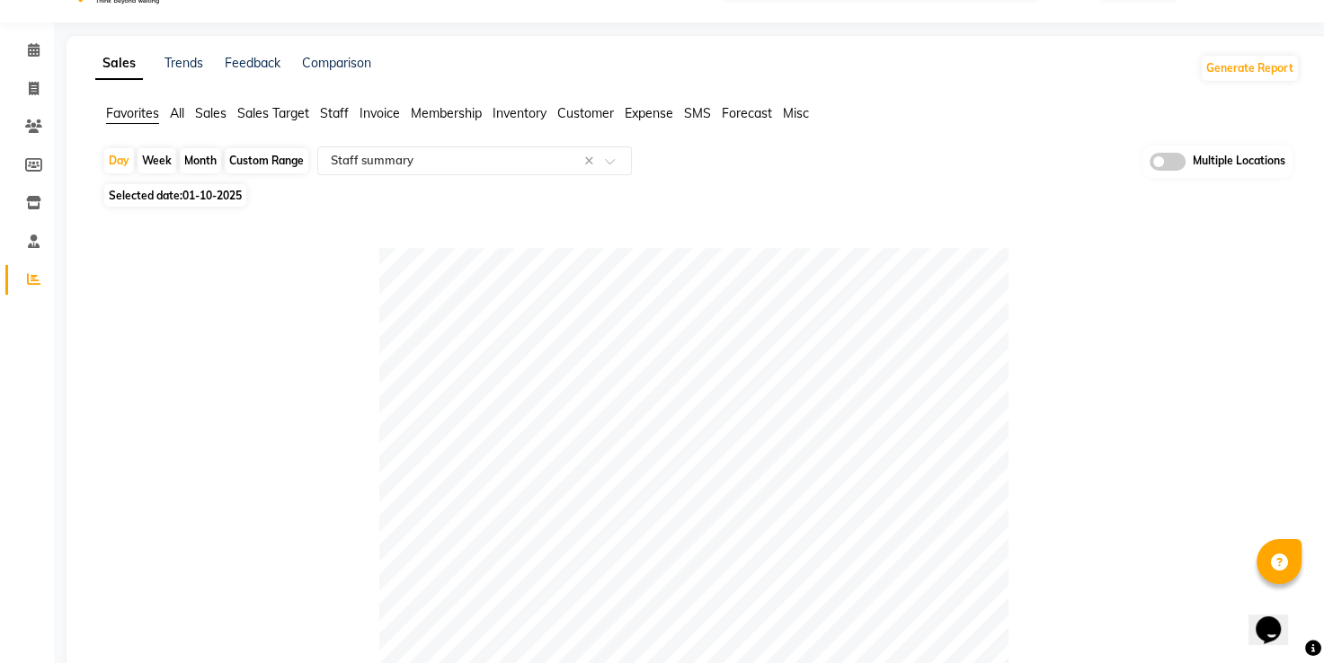
scroll to position [43, 0]
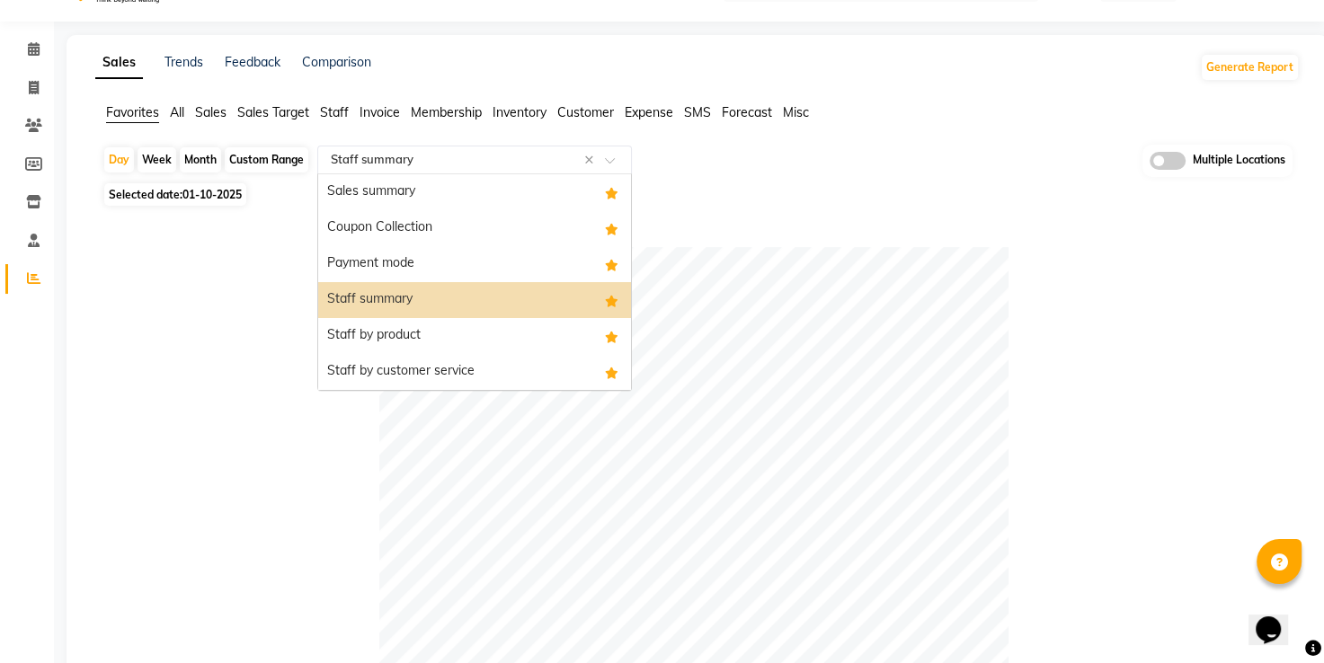
click at [451, 171] on div "Select Report Type × Staff summary ×" at bounding box center [474, 160] width 315 height 29
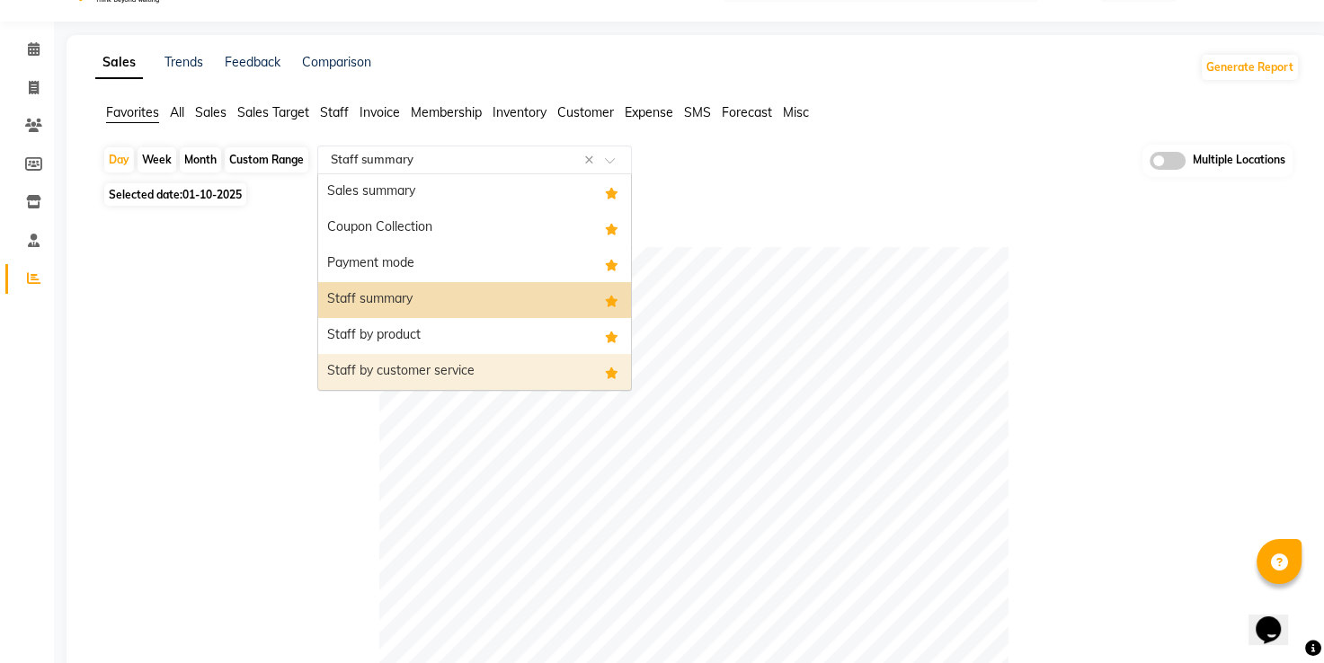
click at [422, 363] on div "Staff by customer service" at bounding box center [474, 372] width 313 height 36
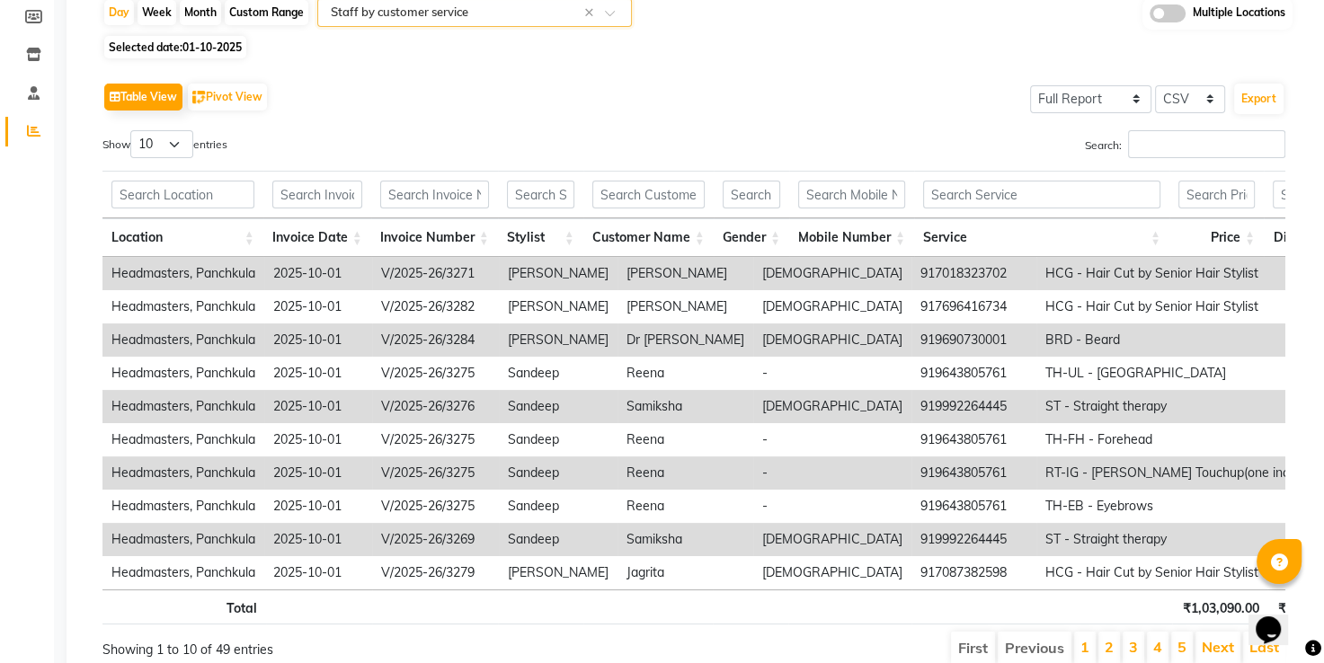
scroll to position [277, 0]
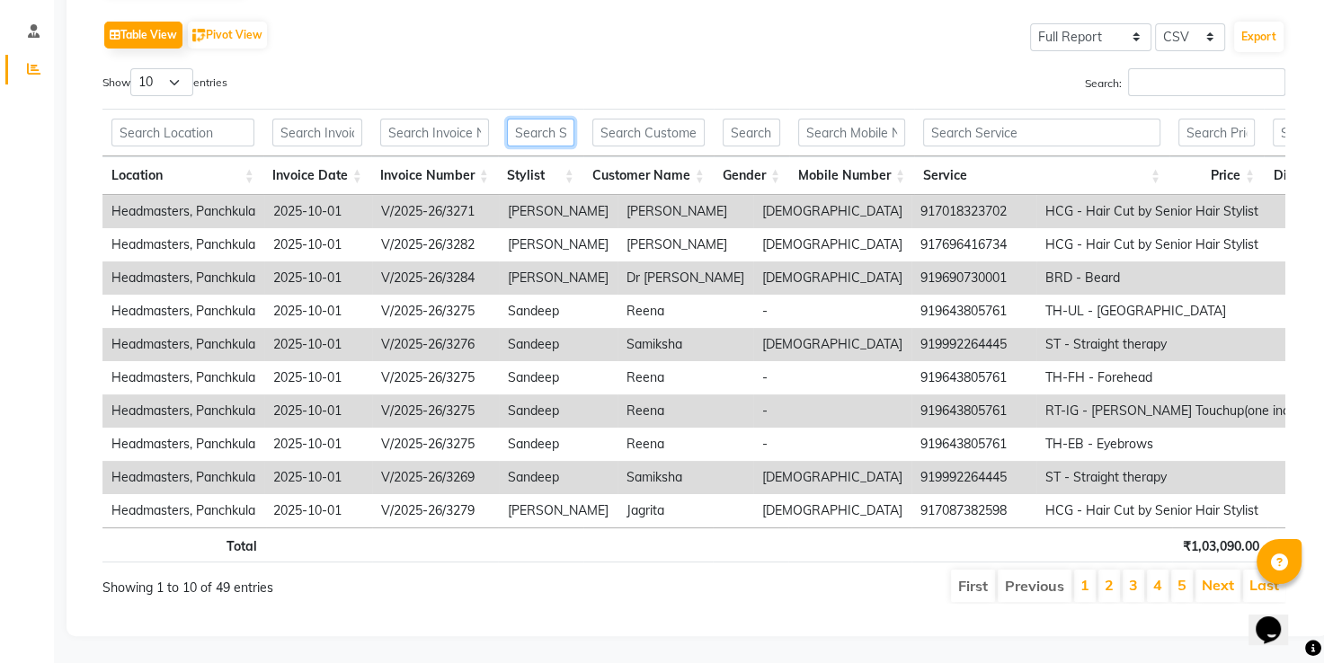
click at [532, 119] on input "text" at bounding box center [540, 133] width 67 height 28
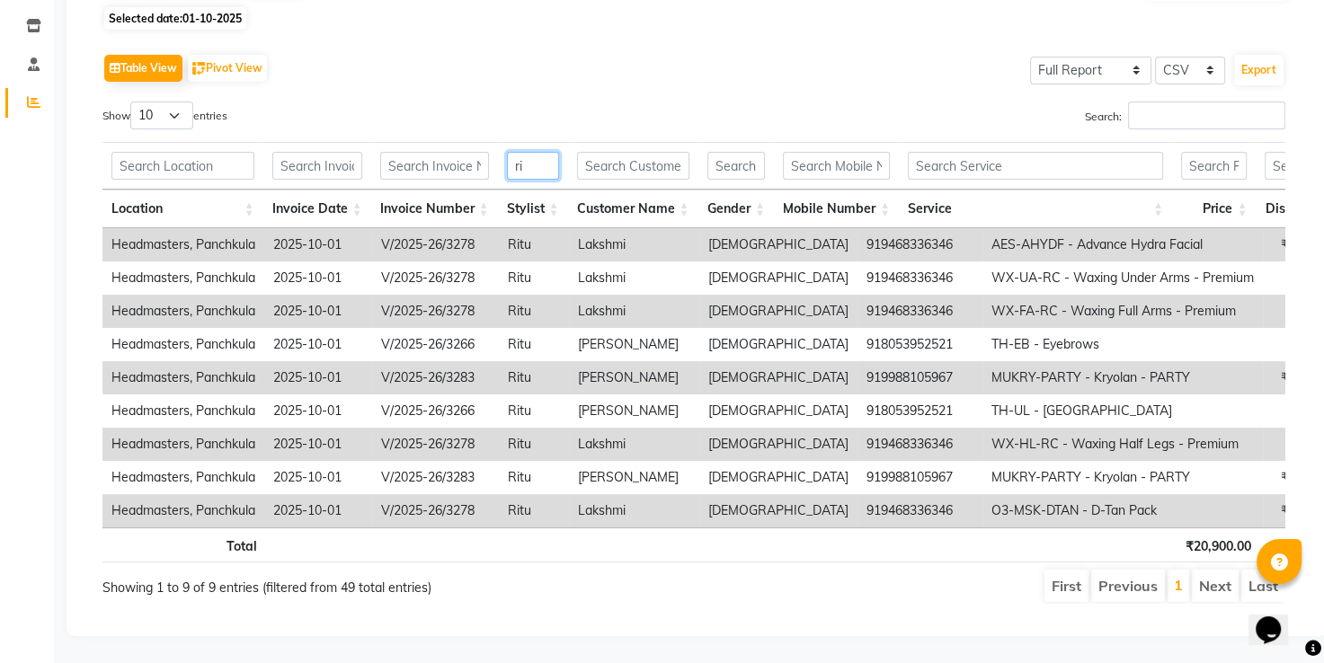
scroll to position [244, 0]
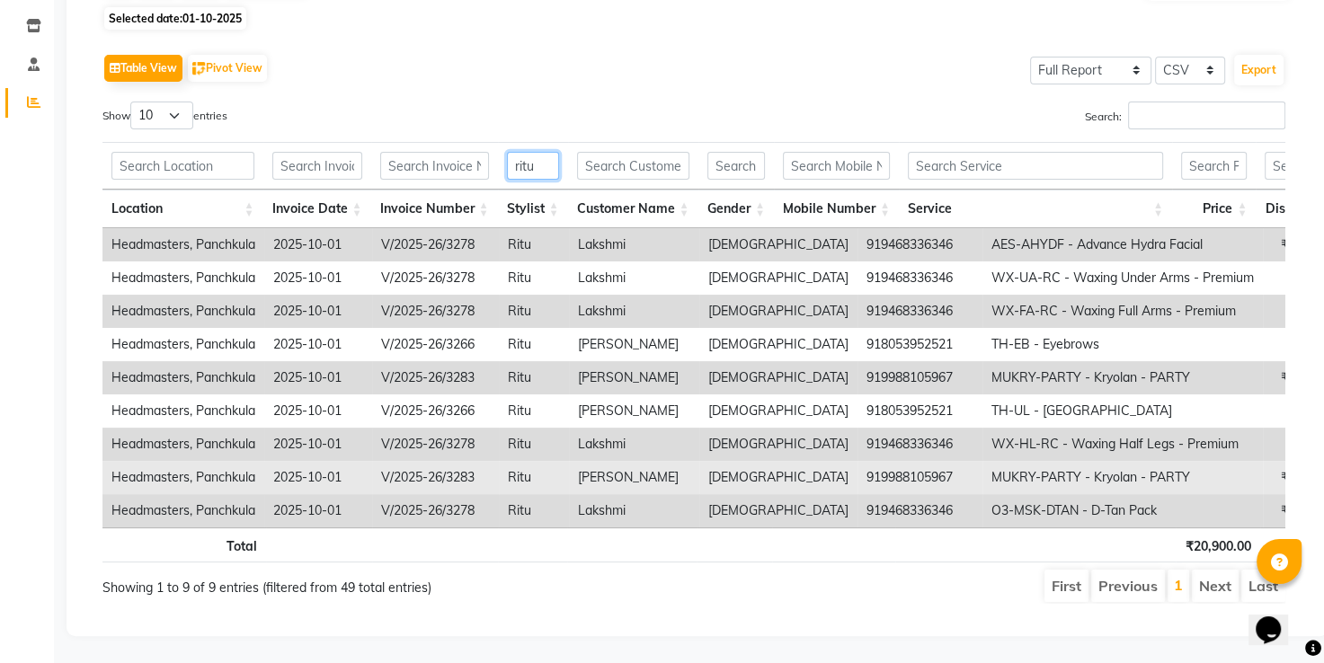
type input "ritu"
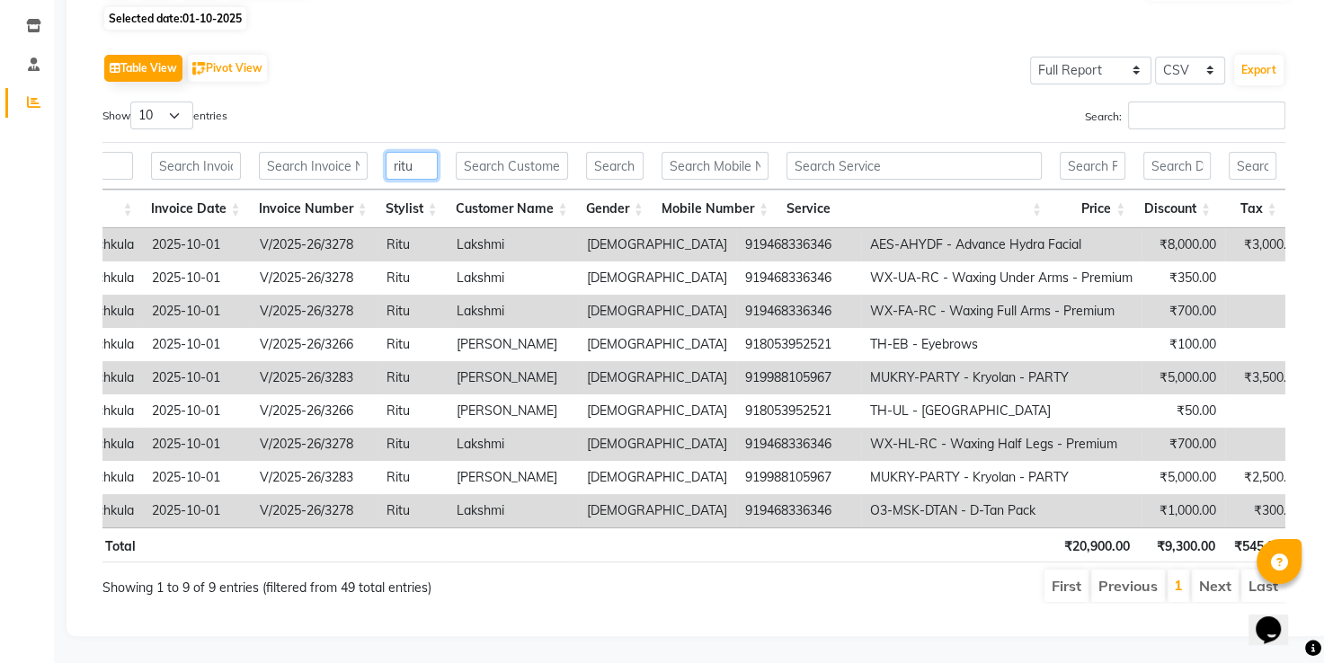
scroll to position [0, 0]
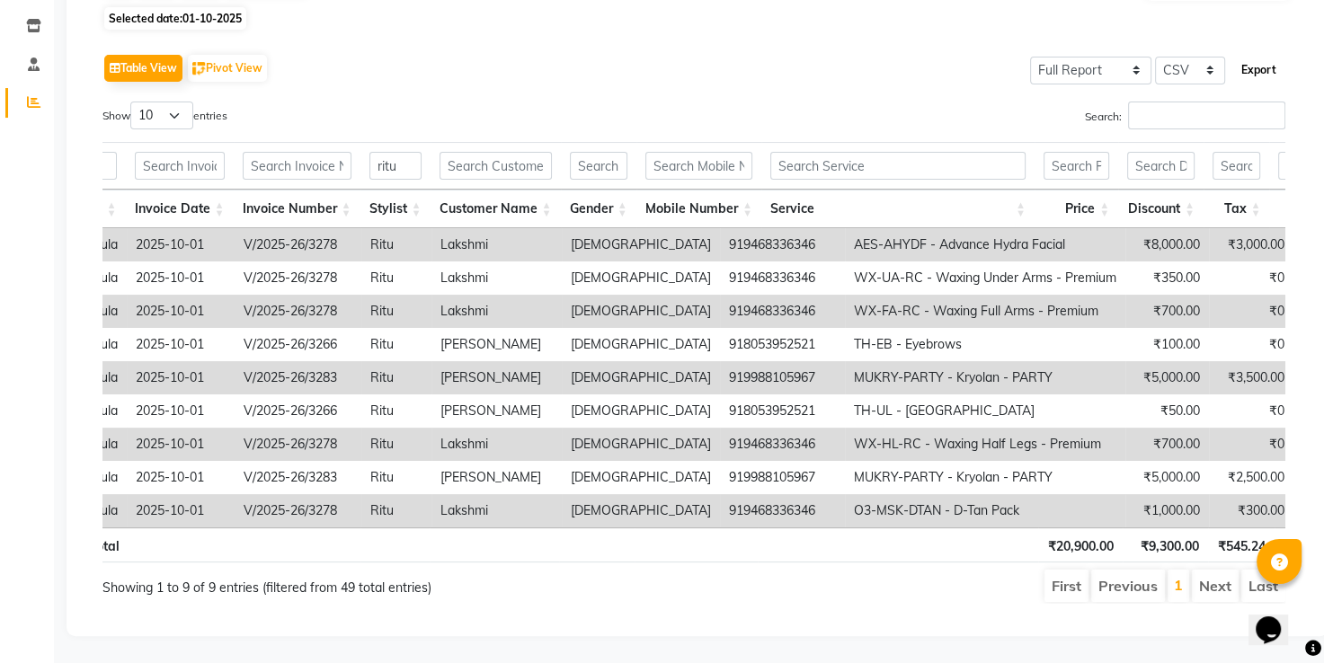
click at [1248, 55] on button "Export" at bounding box center [1258, 70] width 49 height 31
click at [636, 8] on div "Day Week Month Custom Range Select Report Type × Staff by customer service × Mu…" at bounding box center [697, 294] width 1204 height 650
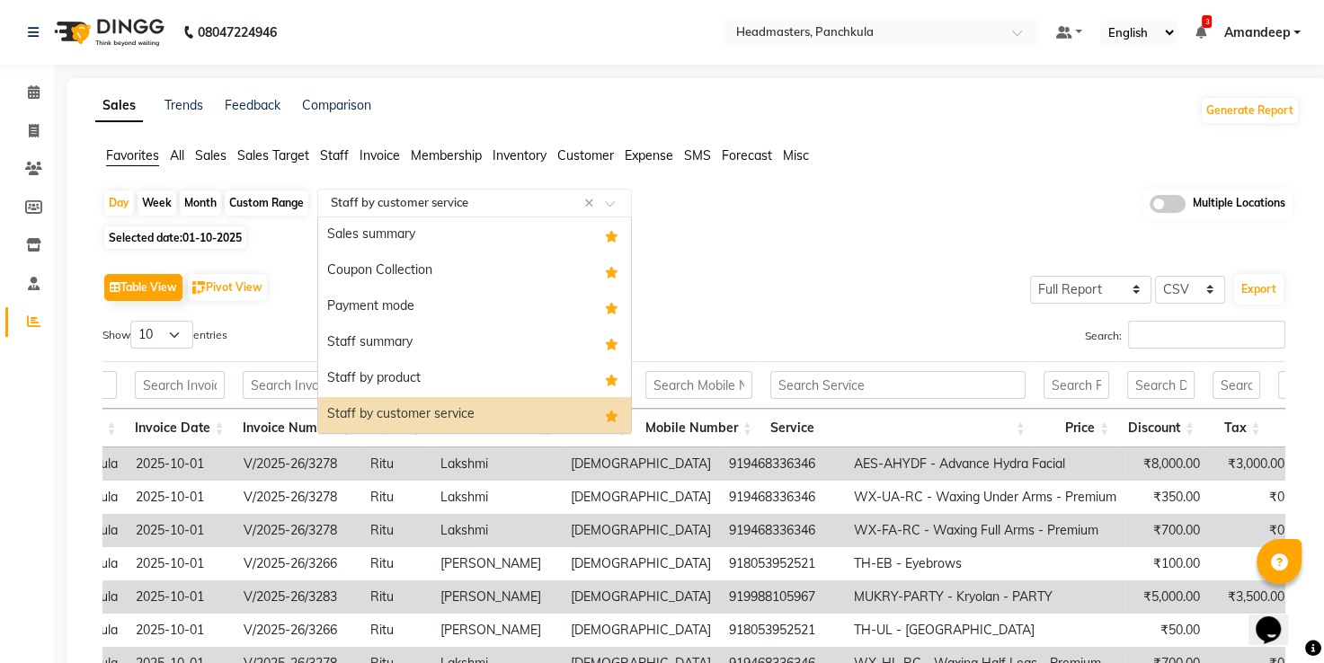
click at [400, 194] on input "text" at bounding box center [456, 203] width 259 height 18
click at [431, 378] on div "Staff by product" at bounding box center [474, 379] width 313 height 36
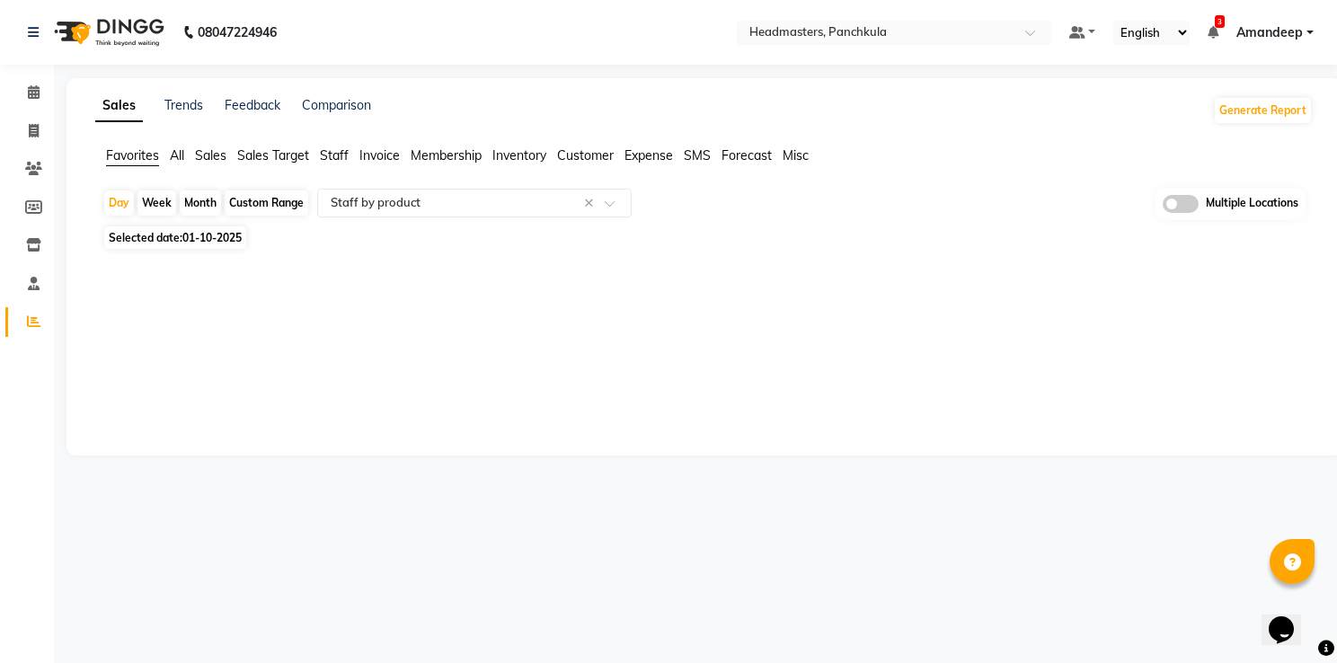
click at [608, 335] on div "Sales Trends Feedback Comparison Generate Report Favorites All Sales Sales Targ…" at bounding box center [704, 267] width 1275 height 378
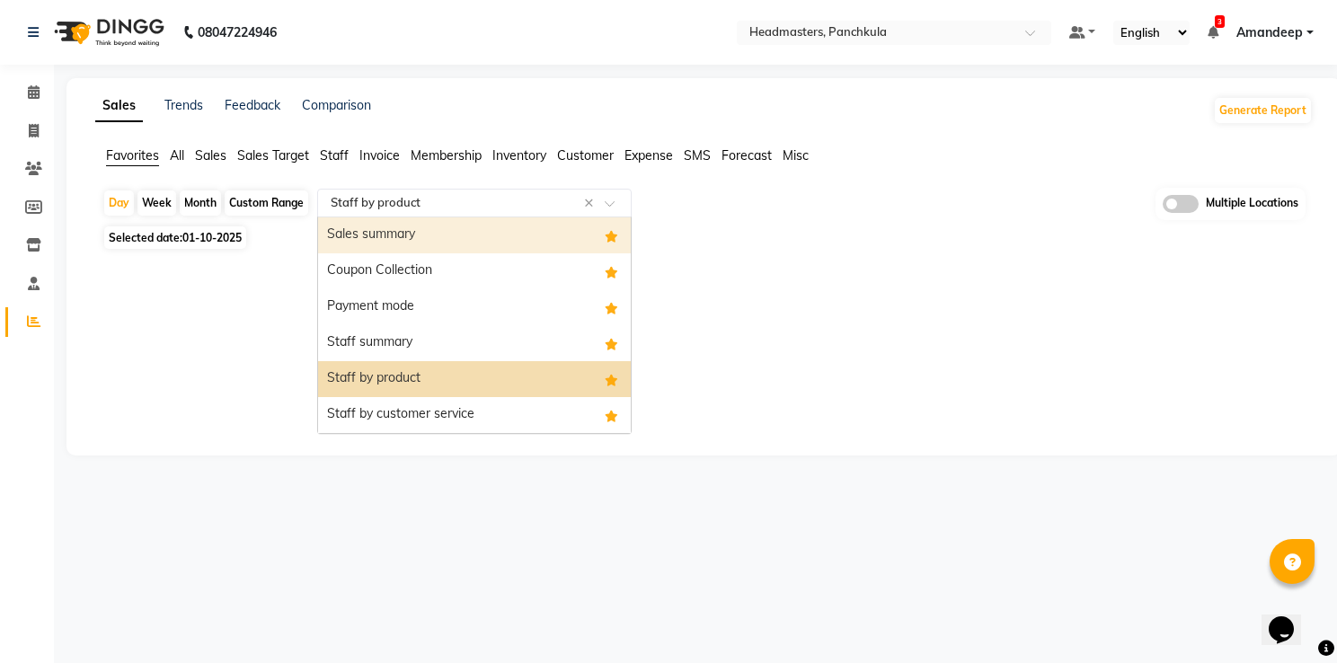
click at [417, 216] on ng-select "Select Report Type × Staff by product × Sales summary Coupon Collection Payment…" at bounding box center [474, 203] width 315 height 29
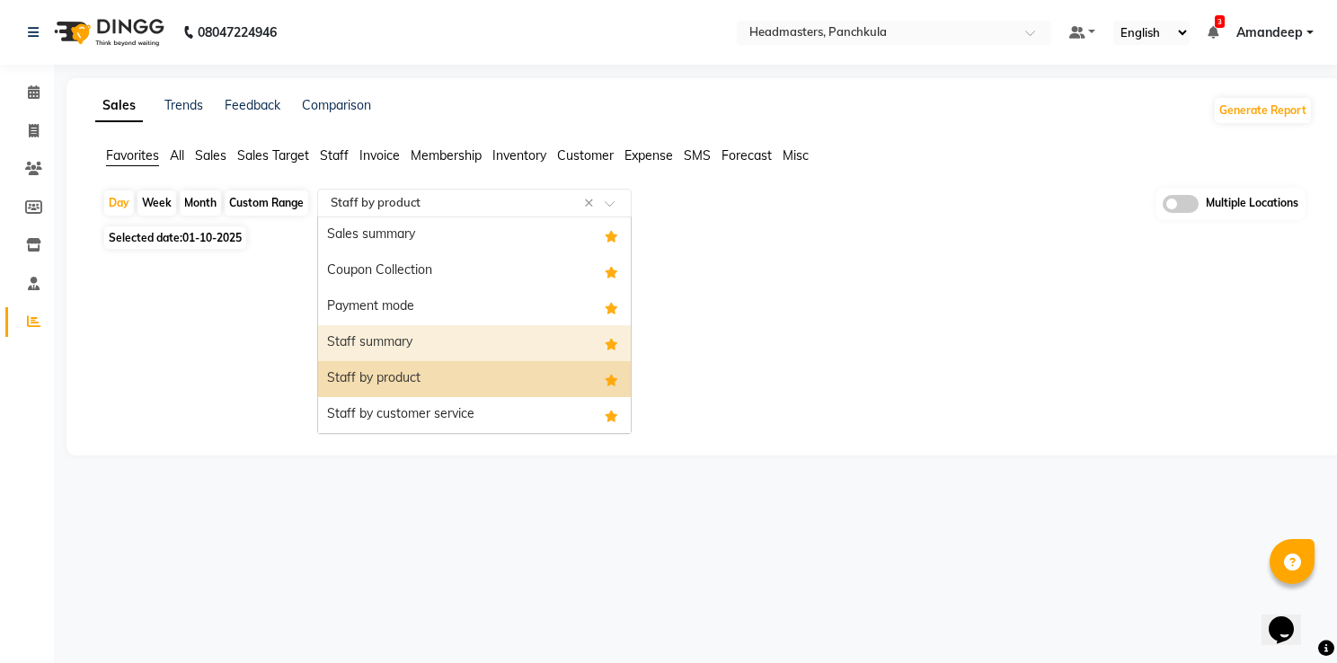
click at [387, 329] on div "Staff summary" at bounding box center [474, 343] width 313 height 36
select select "full_report"
select select "csv"
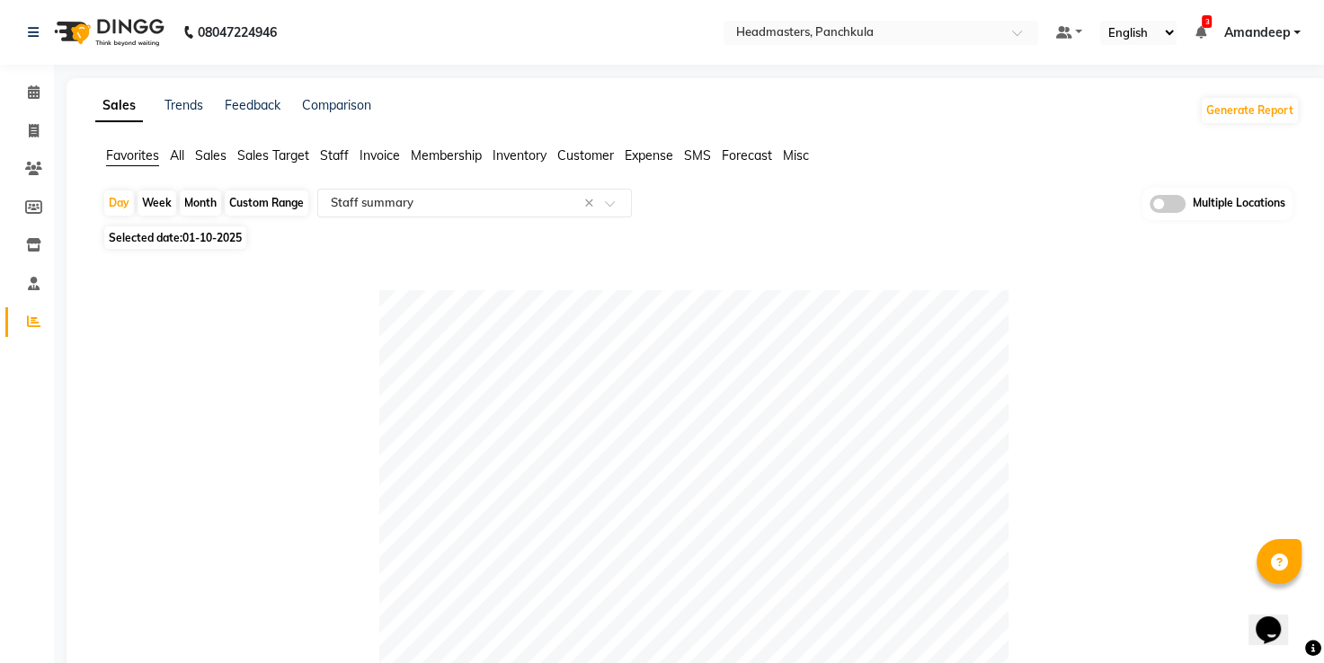
click at [200, 242] on span "01-10-2025" at bounding box center [211, 237] width 59 height 13
select select "10"
select select "2025"
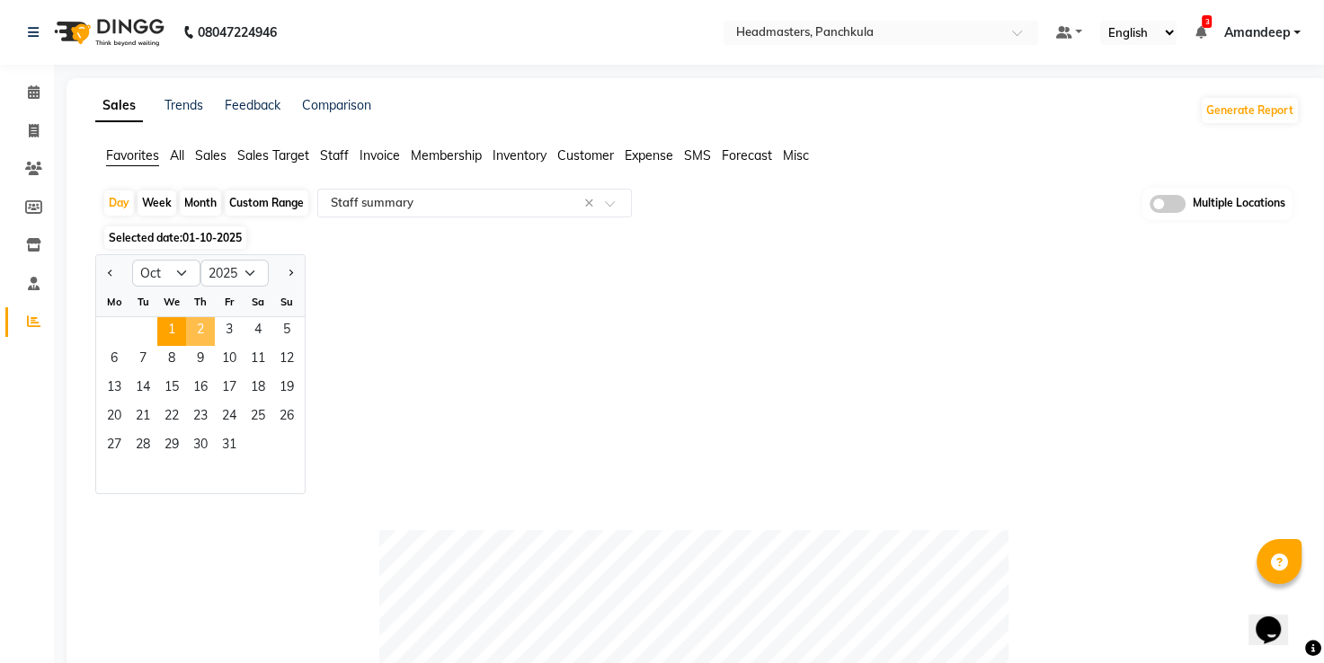
click at [200, 337] on span "2" at bounding box center [200, 331] width 29 height 29
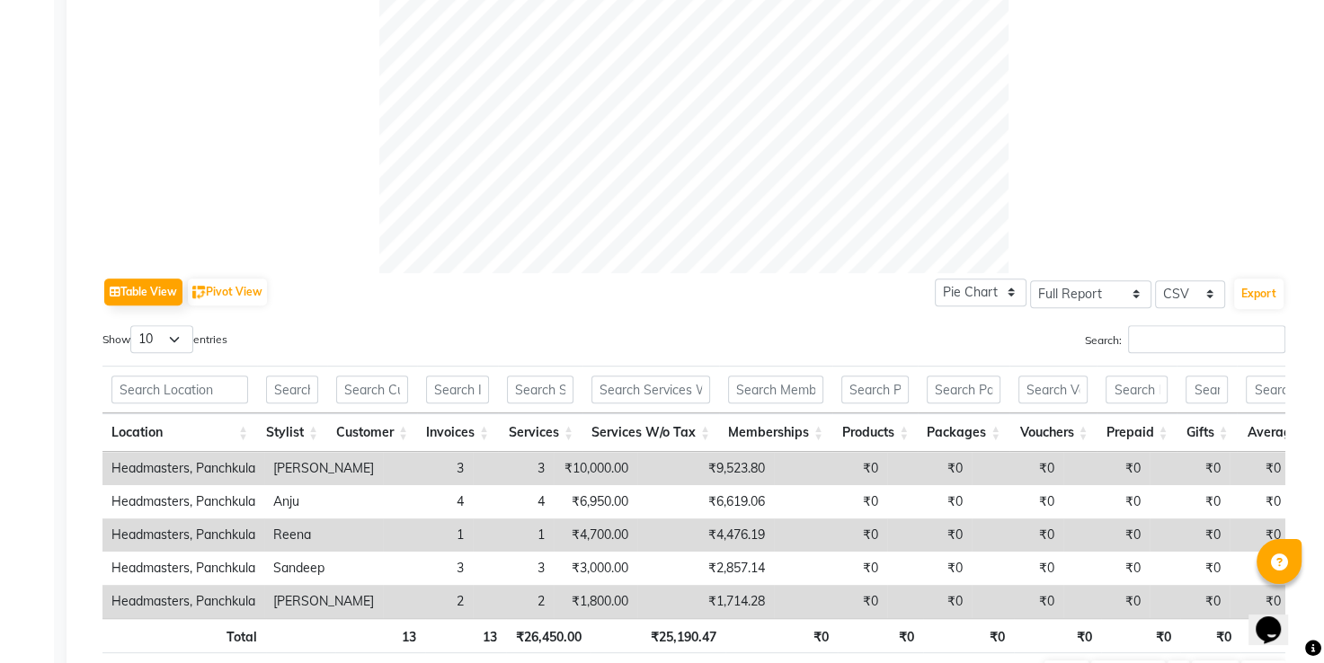
scroll to position [762, 0]
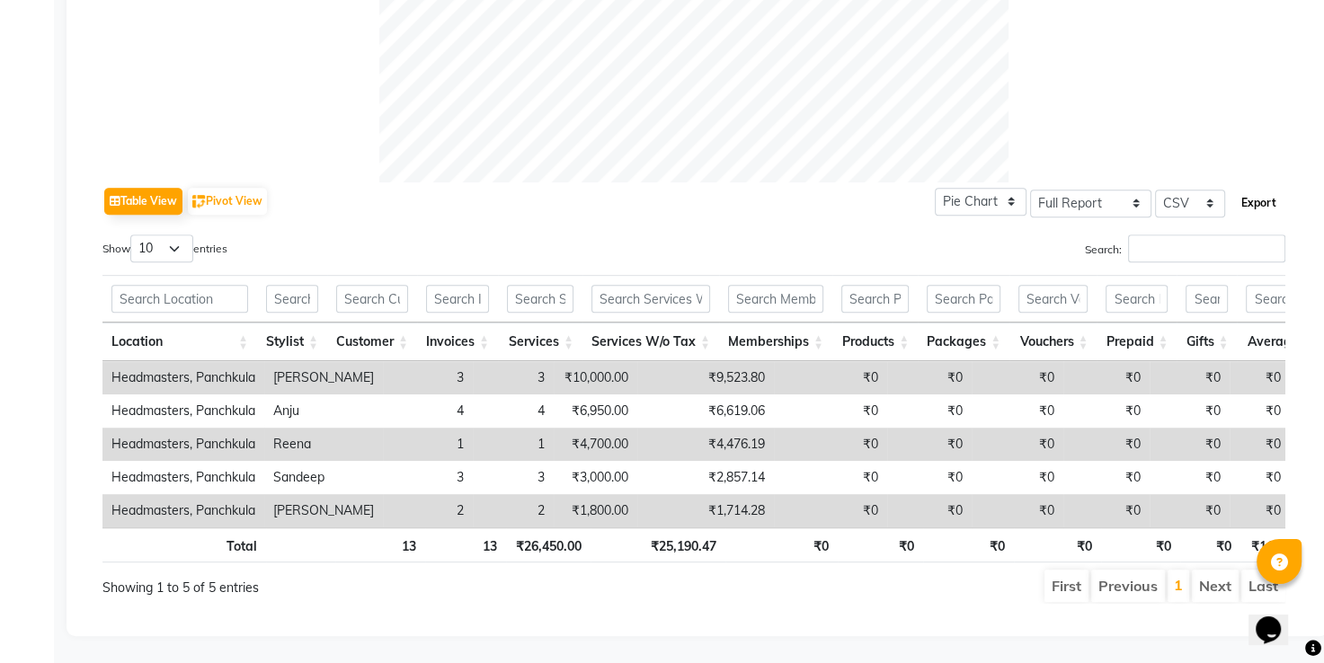
click at [1262, 188] on button "Export" at bounding box center [1258, 203] width 49 height 31
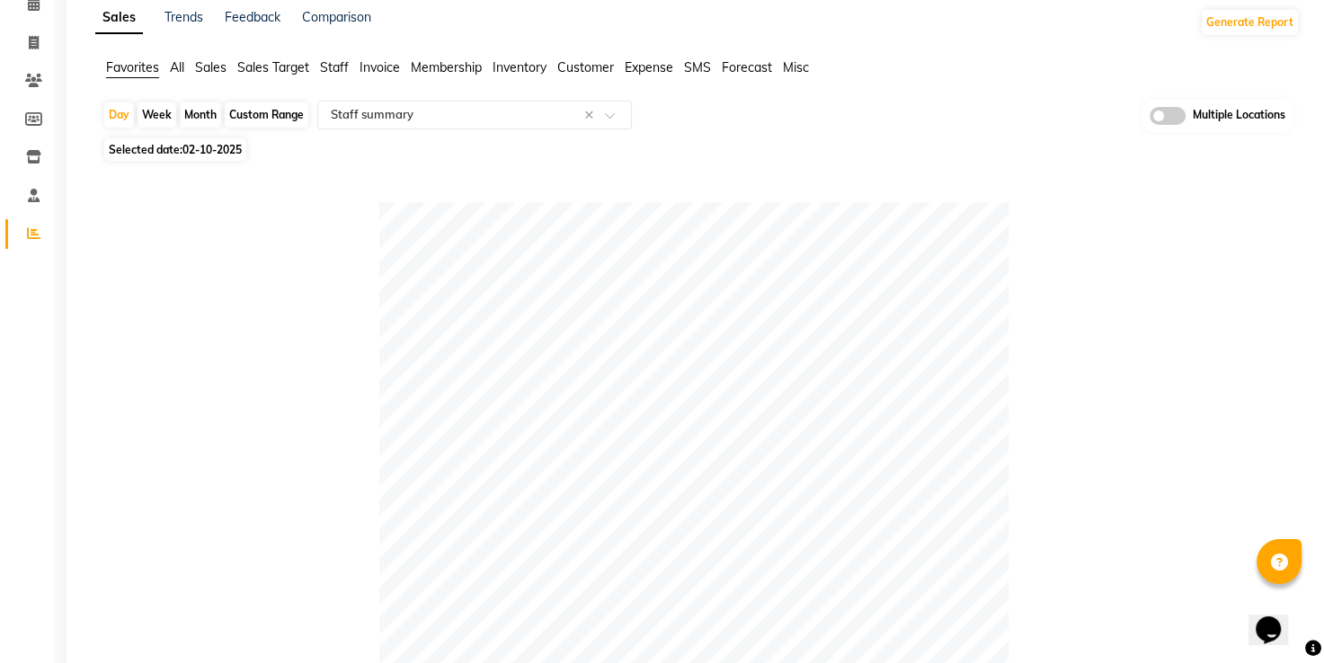
scroll to position [0, 0]
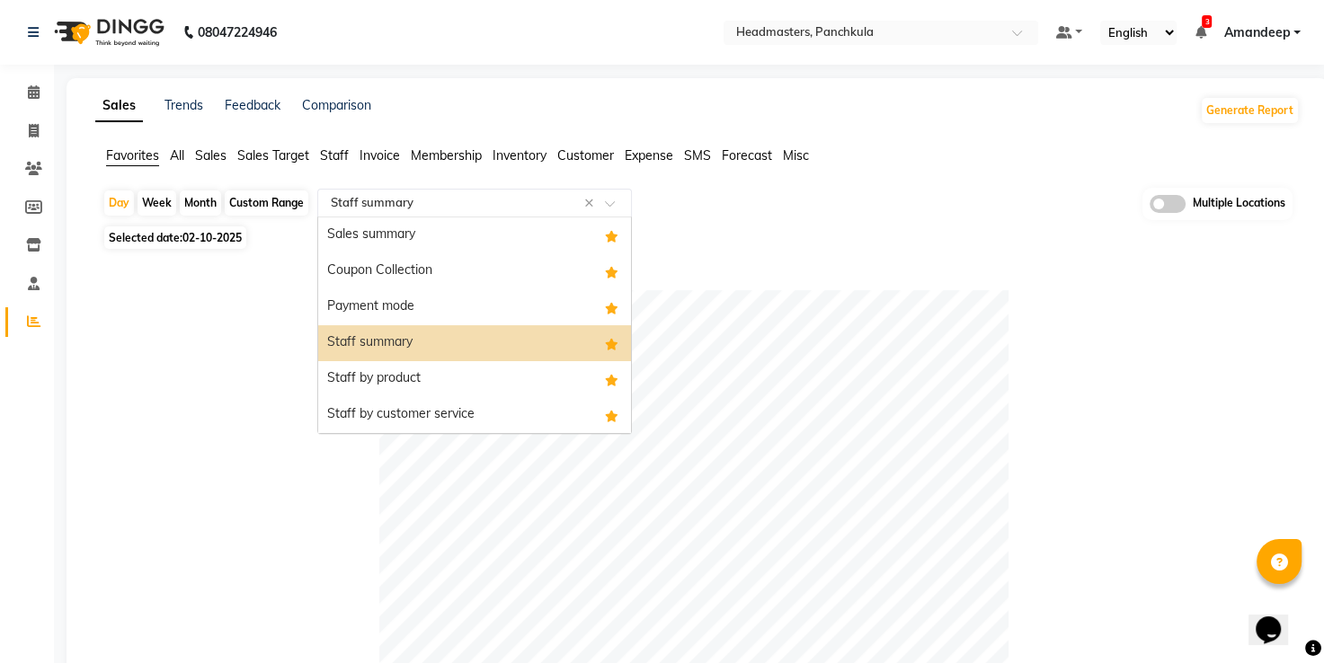
click at [442, 196] on input "text" at bounding box center [456, 203] width 259 height 18
click at [403, 374] on div "Staff by product" at bounding box center [474, 379] width 313 height 36
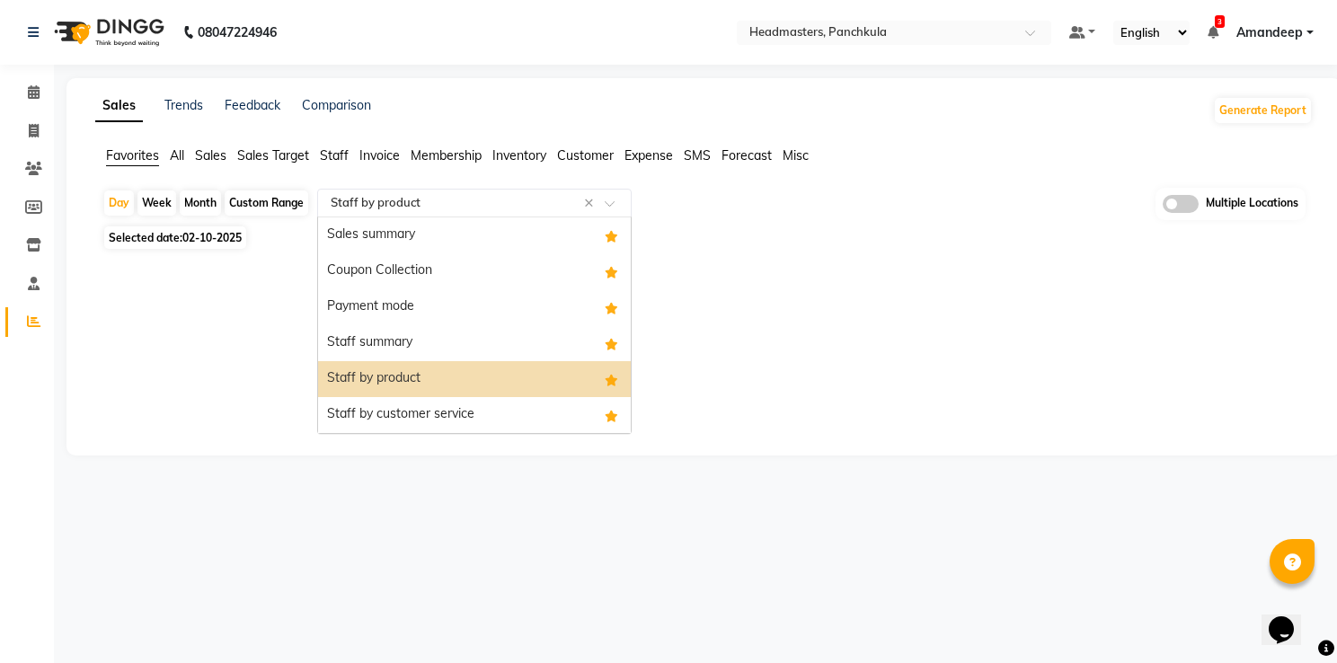
click at [472, 208] on input "text" at bounding box center [456, 203] width 259 height 18
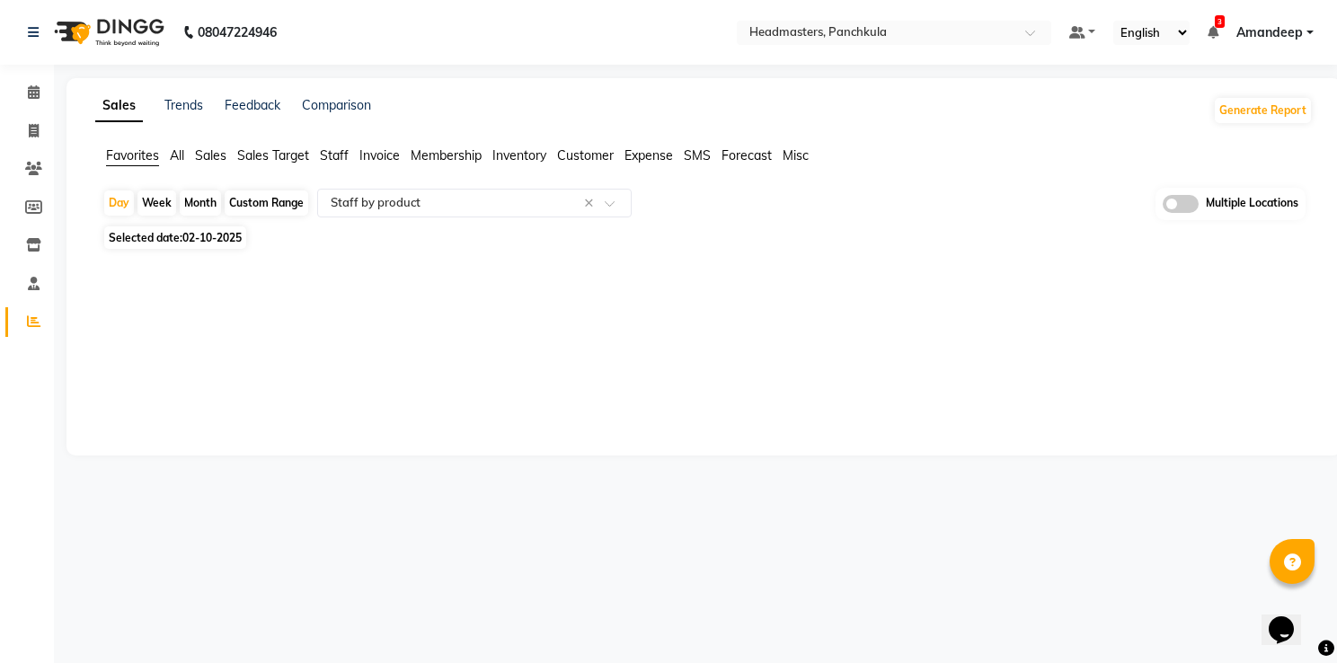
click at [200, 242] on span "02-10-2025" at bounding box center [211, 237] width 59 height 13
select select "10"
select select "2025"
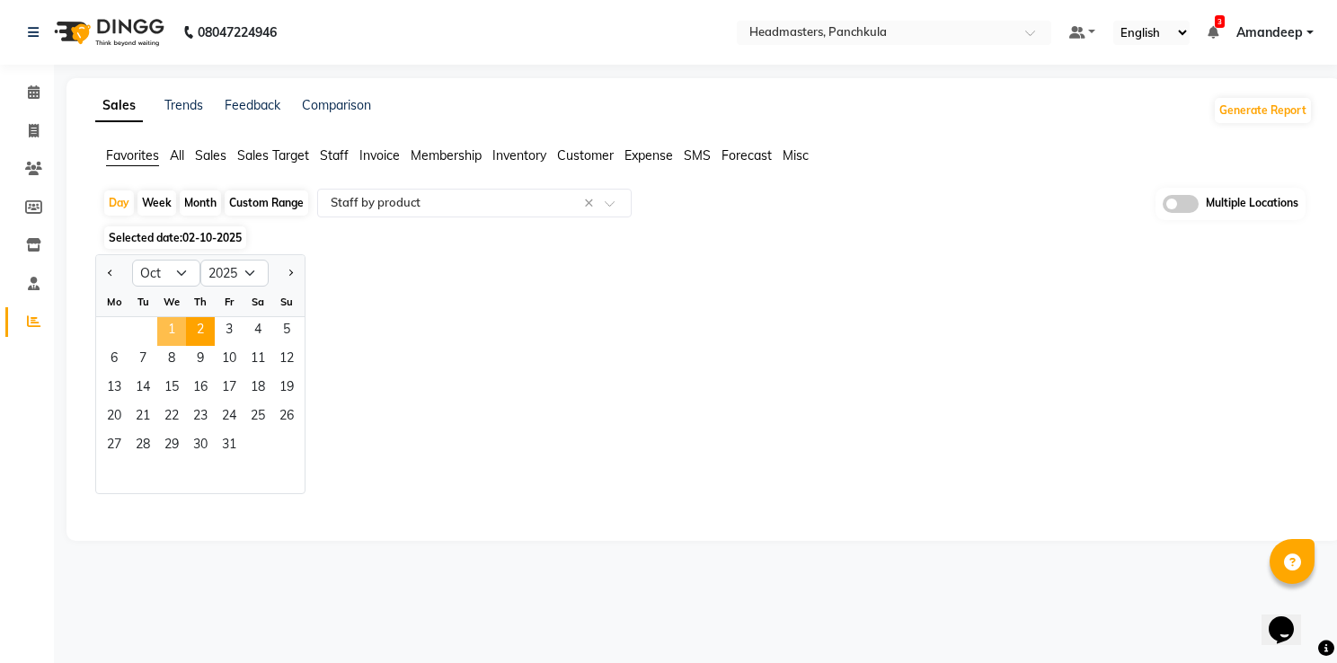
click at [178, 327] on span "1" at bounding box center [171, 331] width 29 height 29
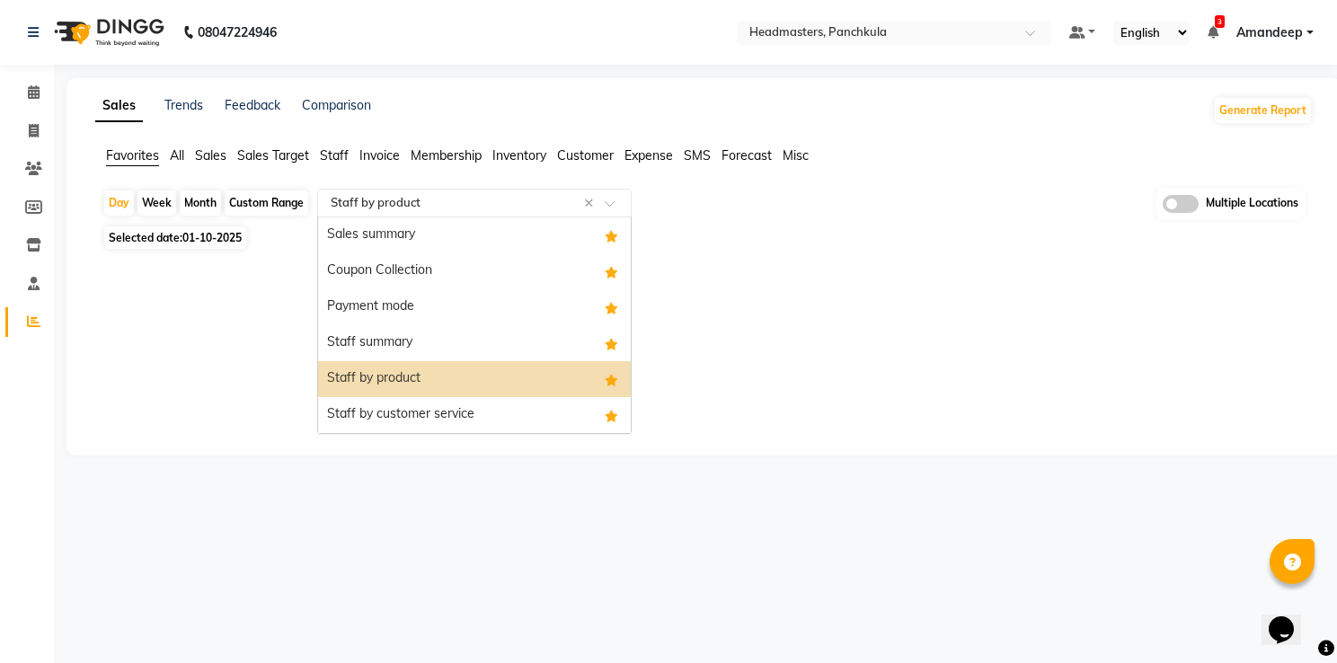
click at [443, 194] on input "text" at bounding box center [456, 203] width 259 height 18
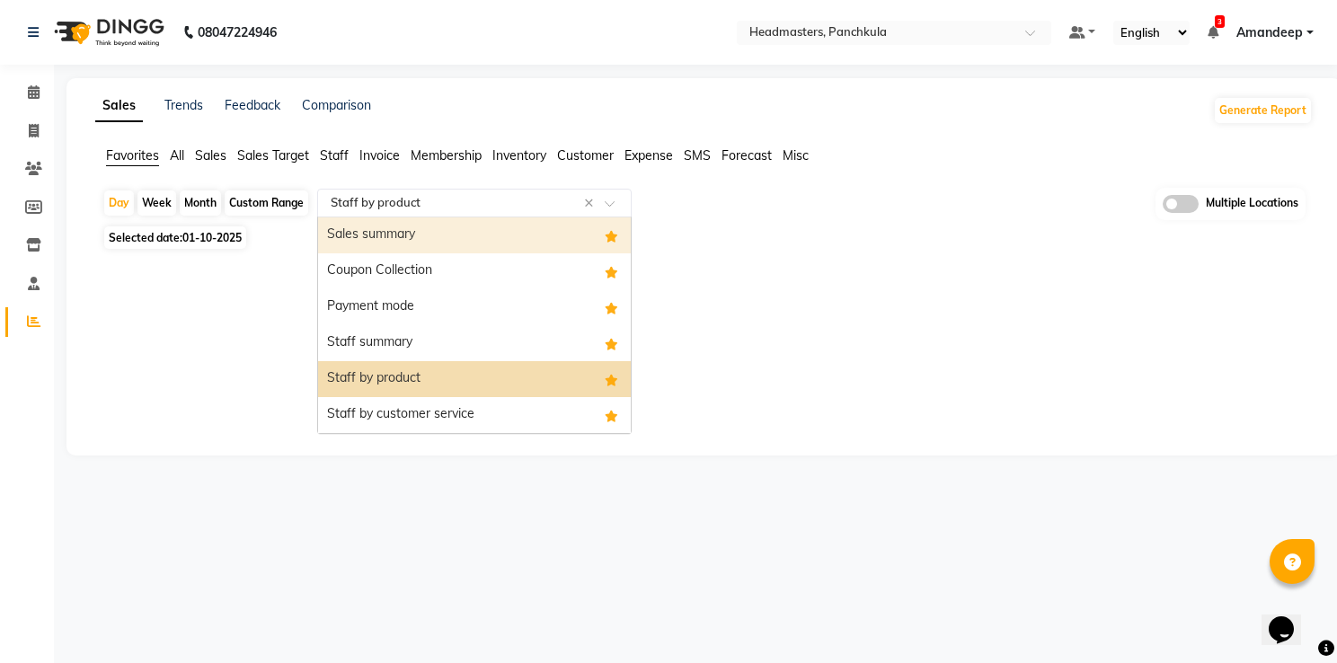
click at [417, 237] on div "Sales summary" at bounding box center [474, 236] width 313 height 36
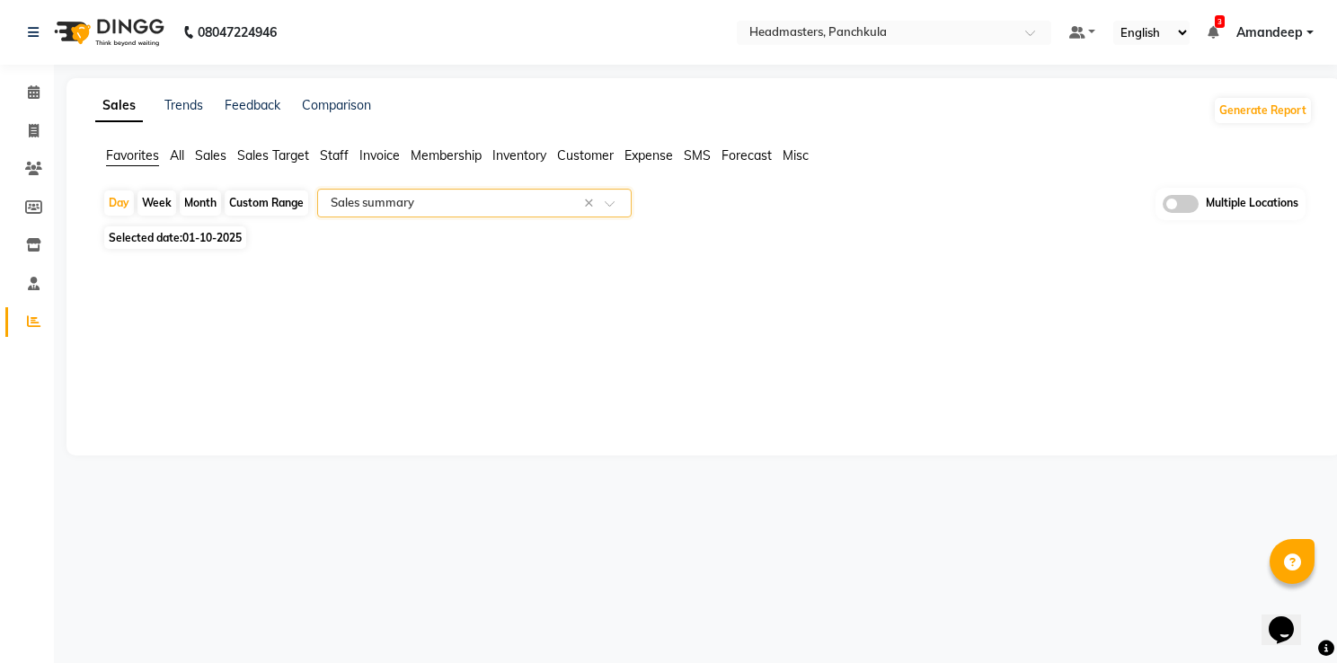
select select "full_report"
select select "csv"
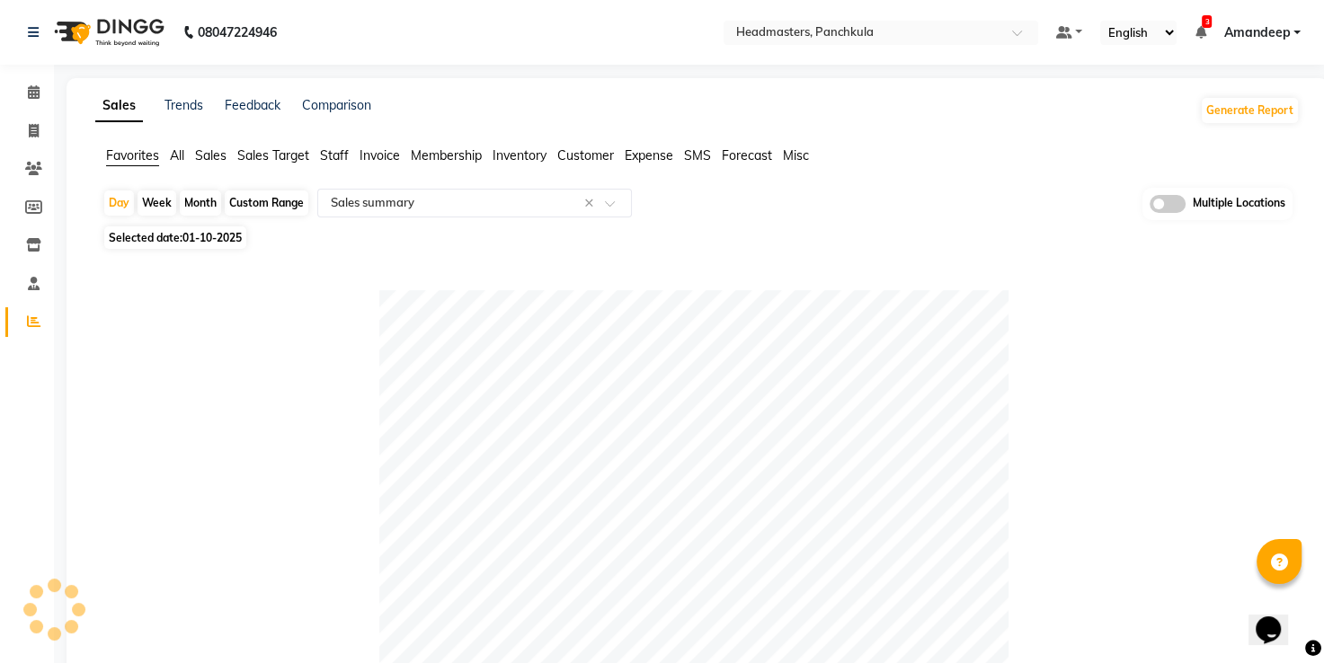
click at [206, 229] on span "Selected date: [DATE]" at bounding box center [175, 238] width 142 height 22
select select "10"
select select "2025"
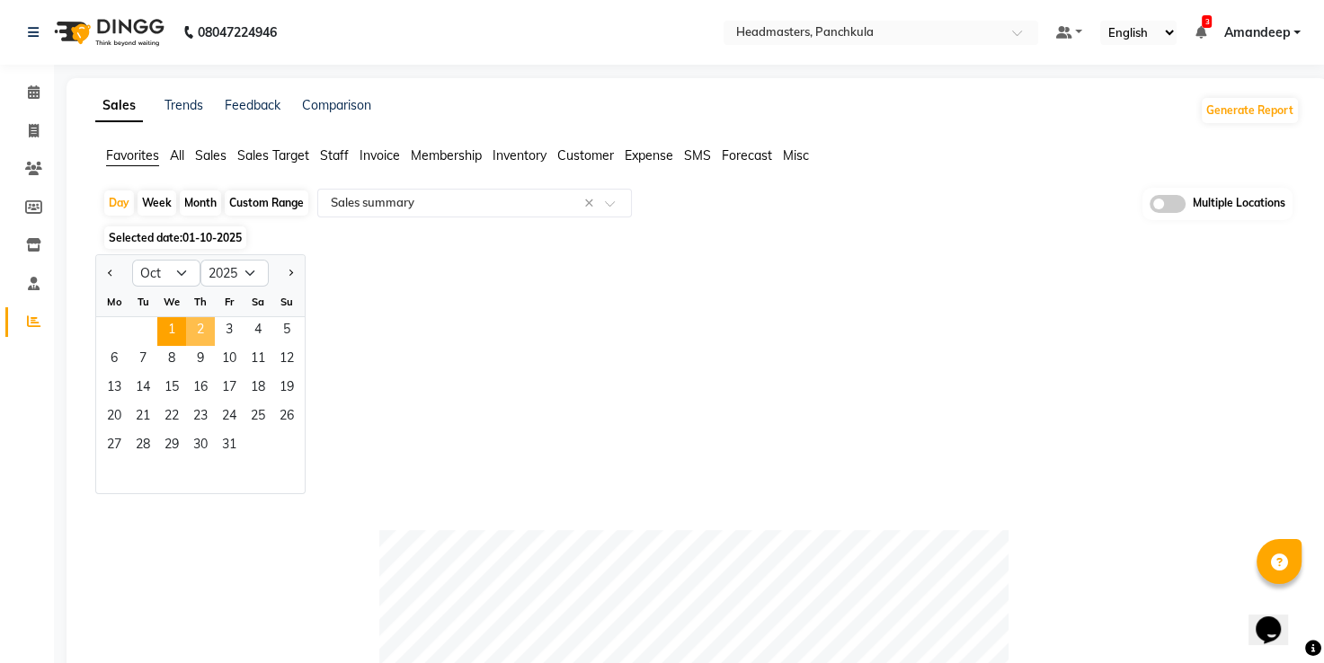
click at [199, 322] on span "2" at bounding box center [200, 331] width 29 height 29
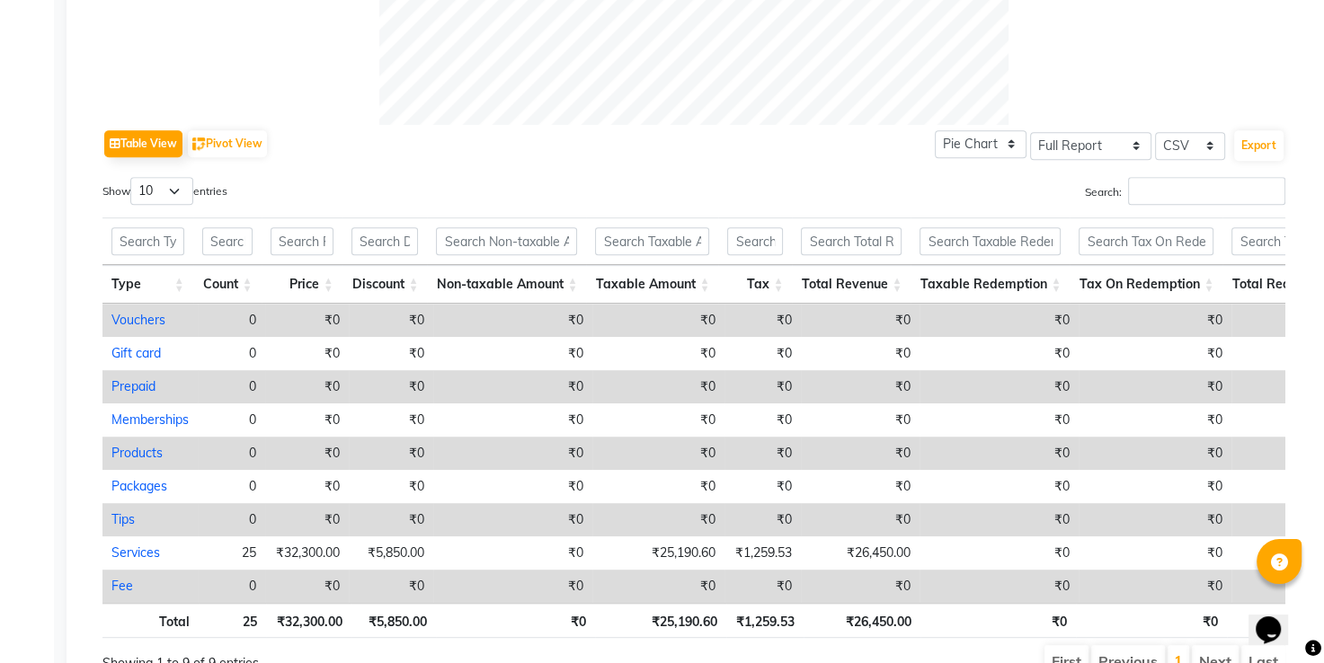
scroll to position [895, 0]
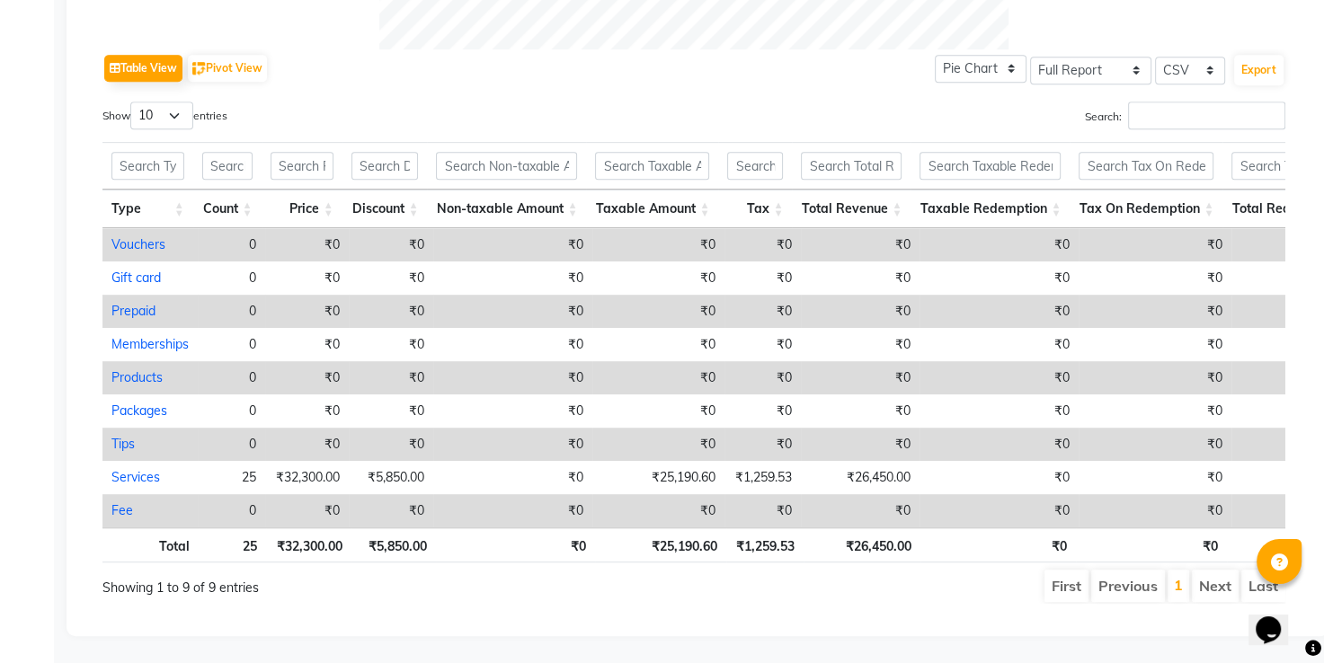
click at [792, 102] on div "Search:" at bounding box center [996, 119] width 578 height 35
click at [572, 73] on div "Table View Pivot View Pie Chart Bar Chart Select Full Report Filtered Report Se…" at bounding box center [693, 326] width 1183 height 555
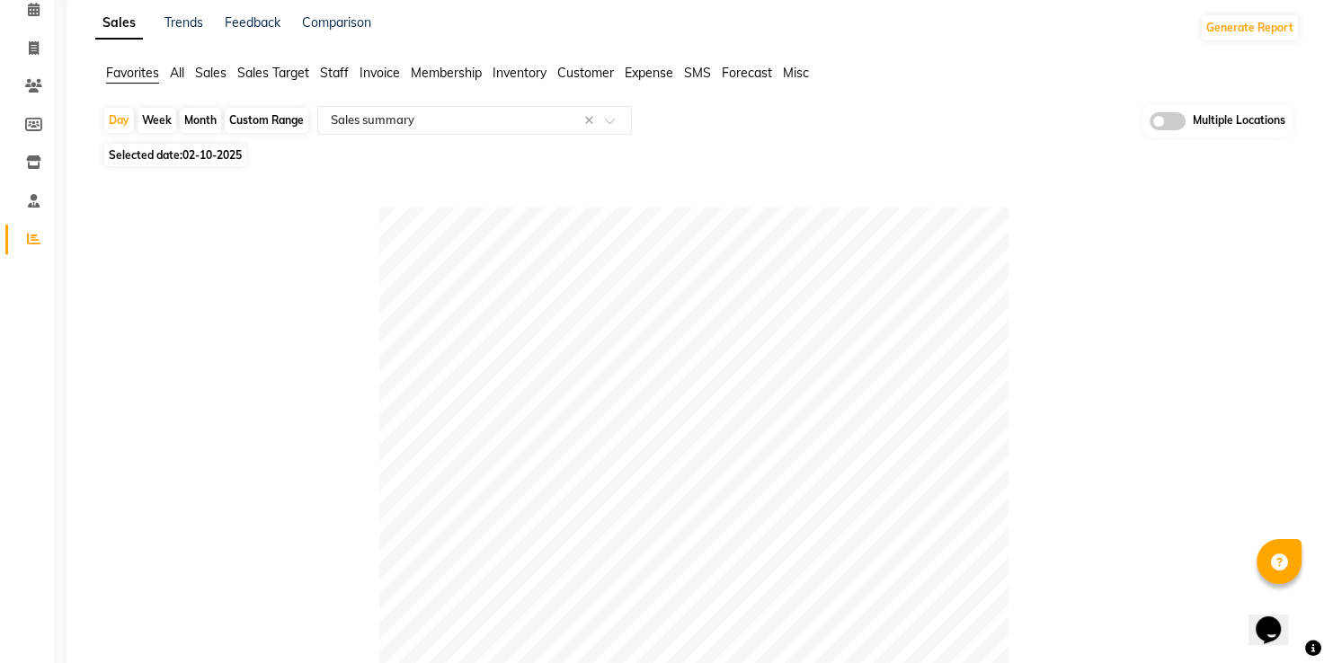
scroll to position [0, 0]
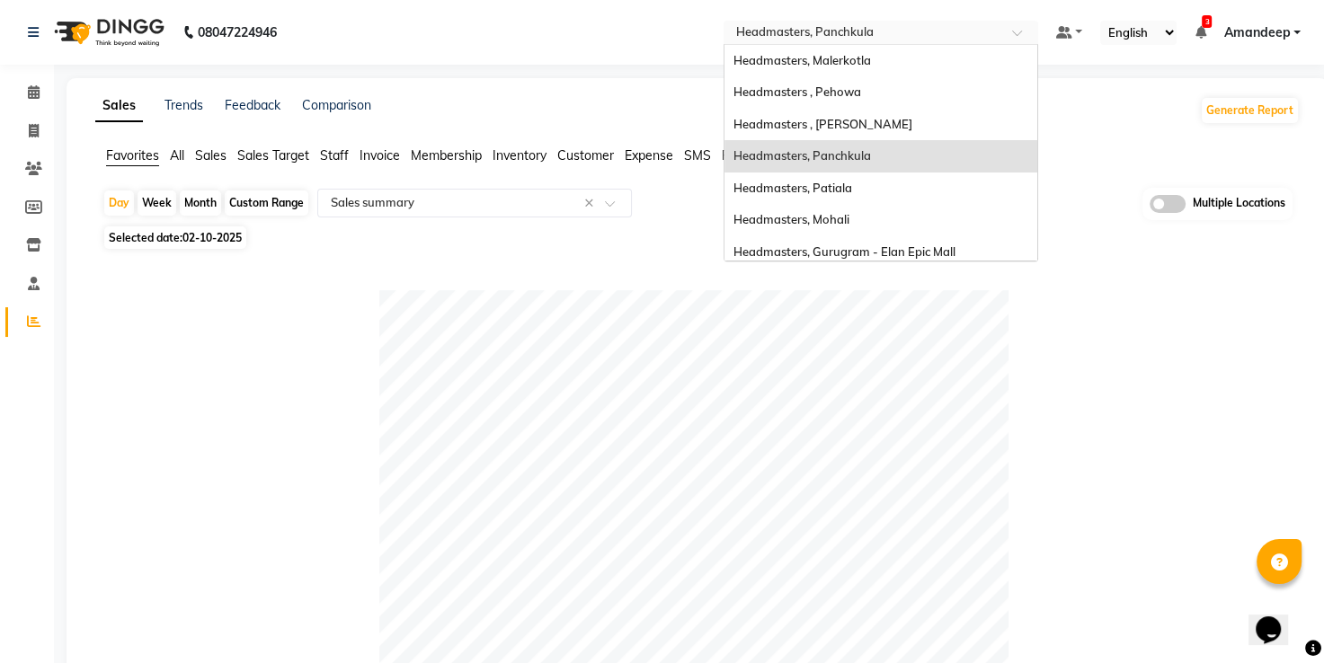
click at [821, 40] on input "text" at bounding box center [863, 34] width 261 height 18
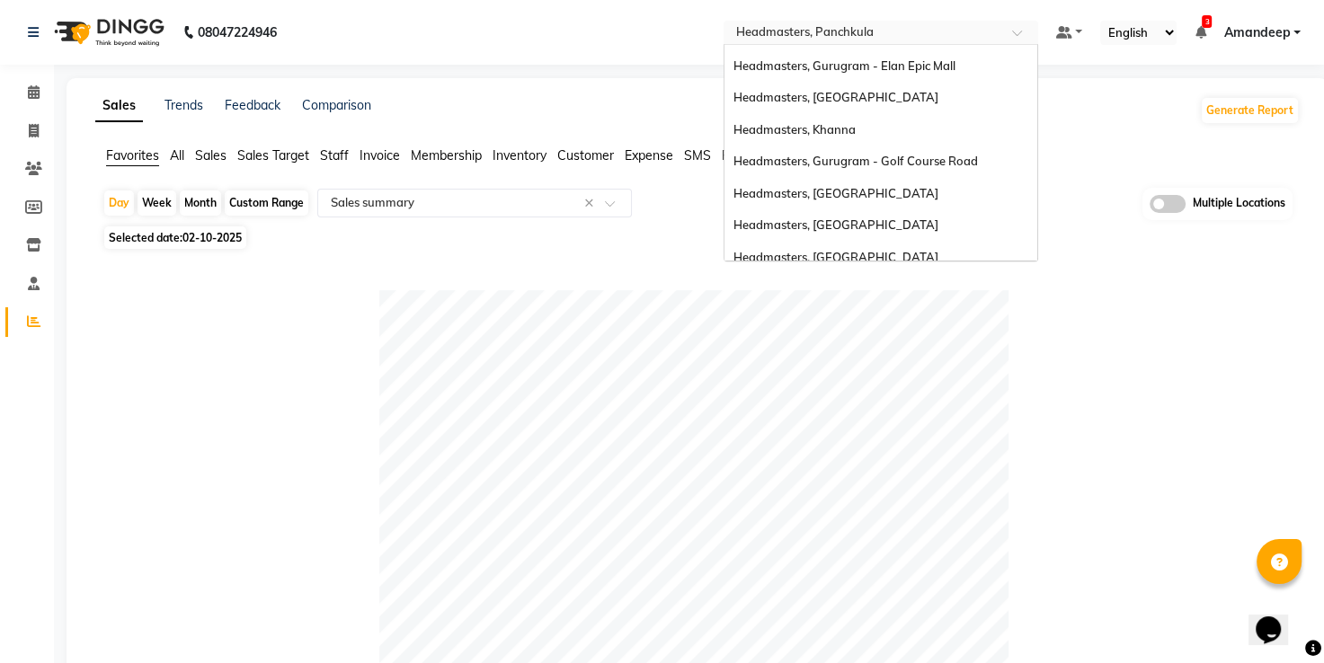
scroll to position [199, 0]
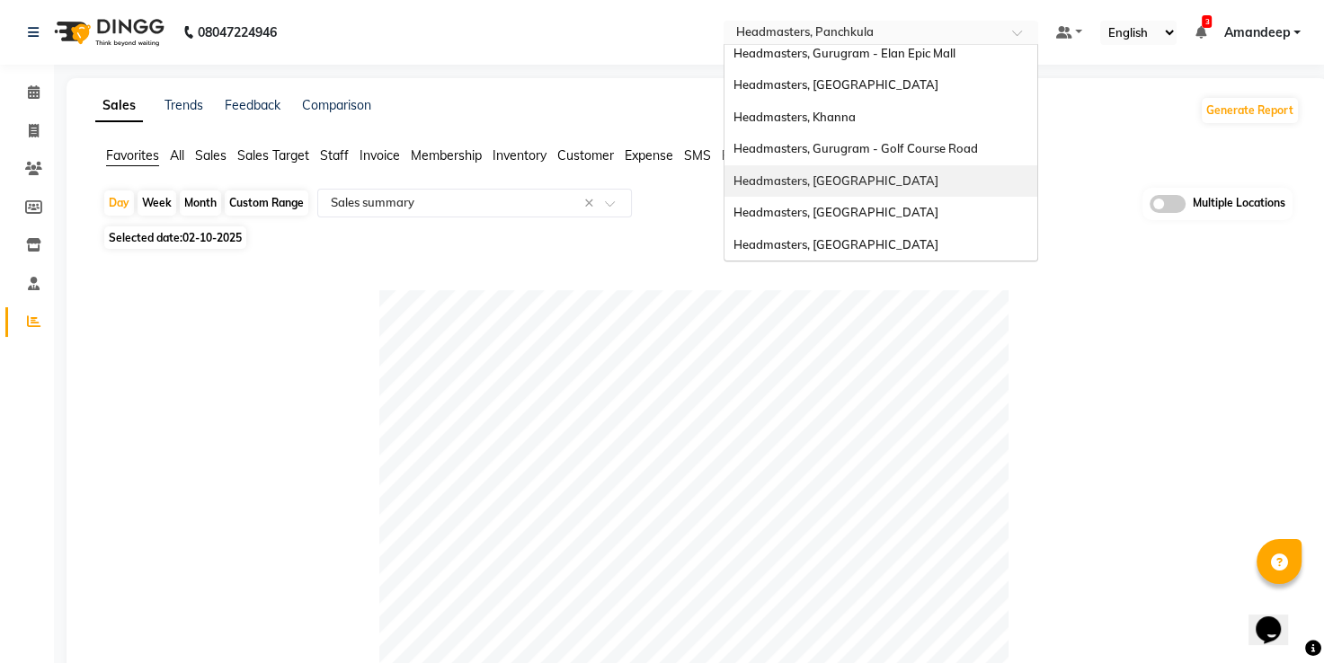
click at [845, 177] on span "Headmasters, [GEOGRAPHIC_DATA]" at bounding box center [835, 180] width 205 height 14
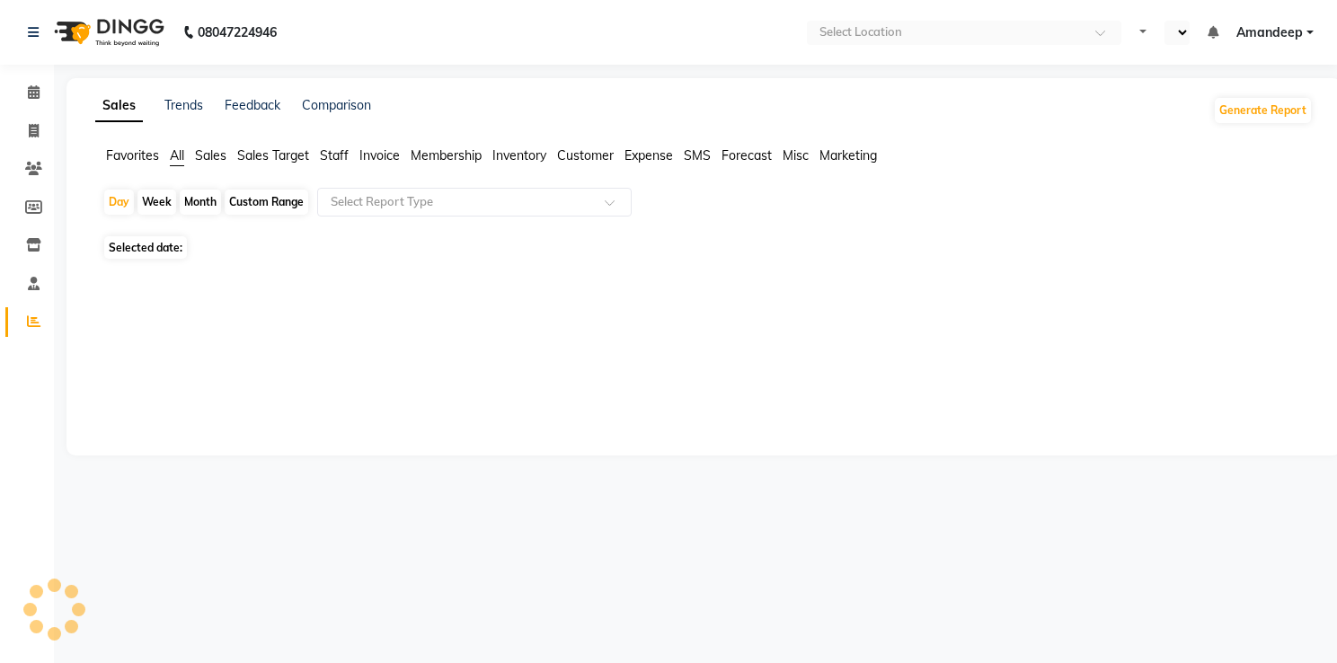
select select "en"
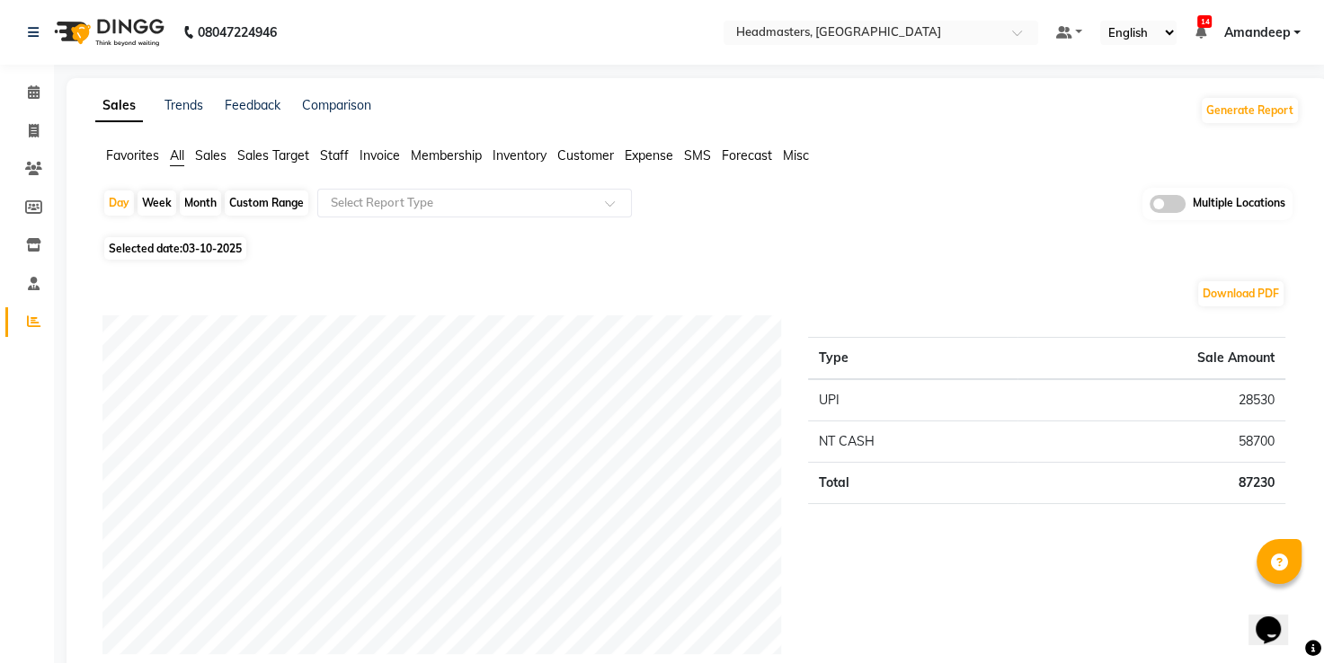
click at [209, 239] on span "Selected date: 03-10-2025" at bounding box center [175, 248] width 142 height 22
select select "10"
select select "2025"
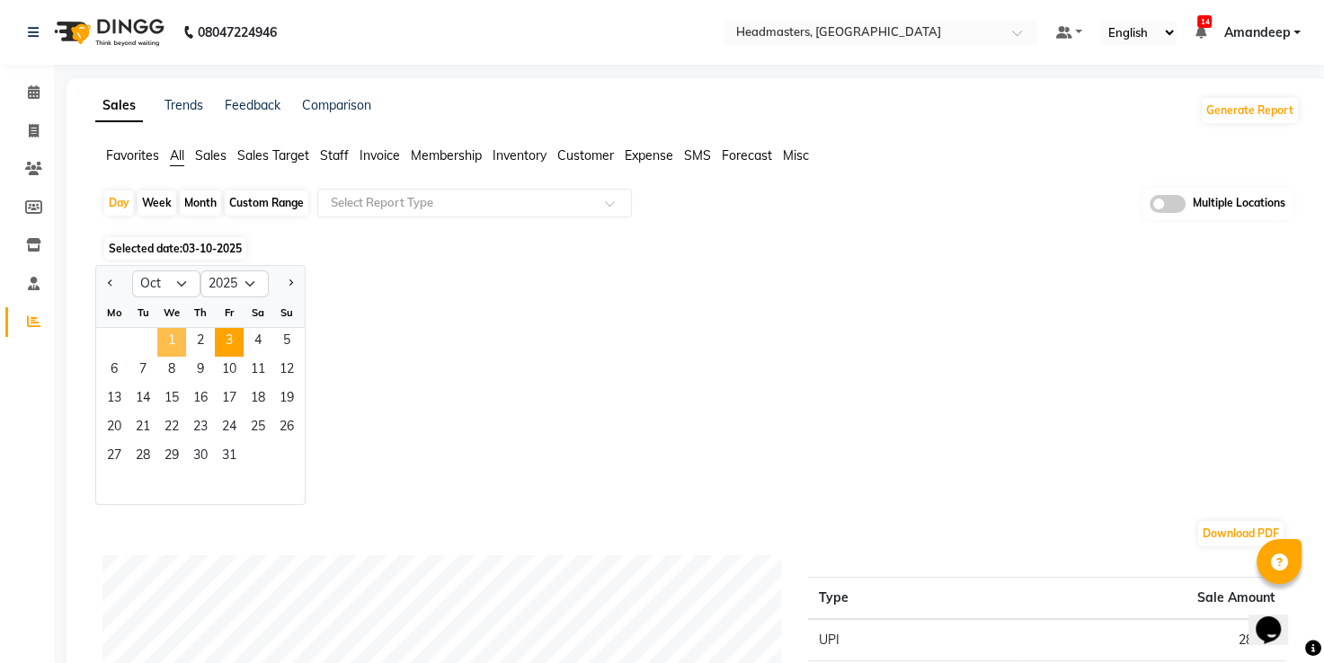
click at [172, 346] on span "1" at bounding box center [171, 342] width 29 height 29
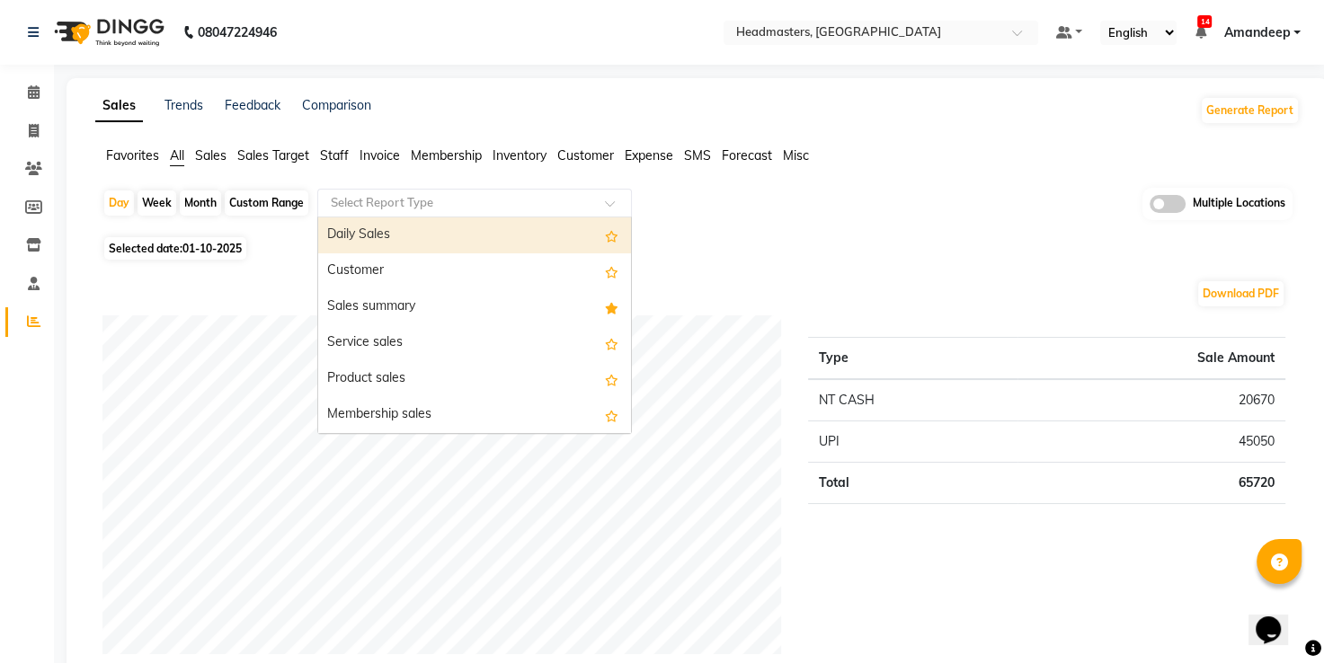
click at [487, 200] on input "text" at bounding box center [456, 203] width 259 height 18
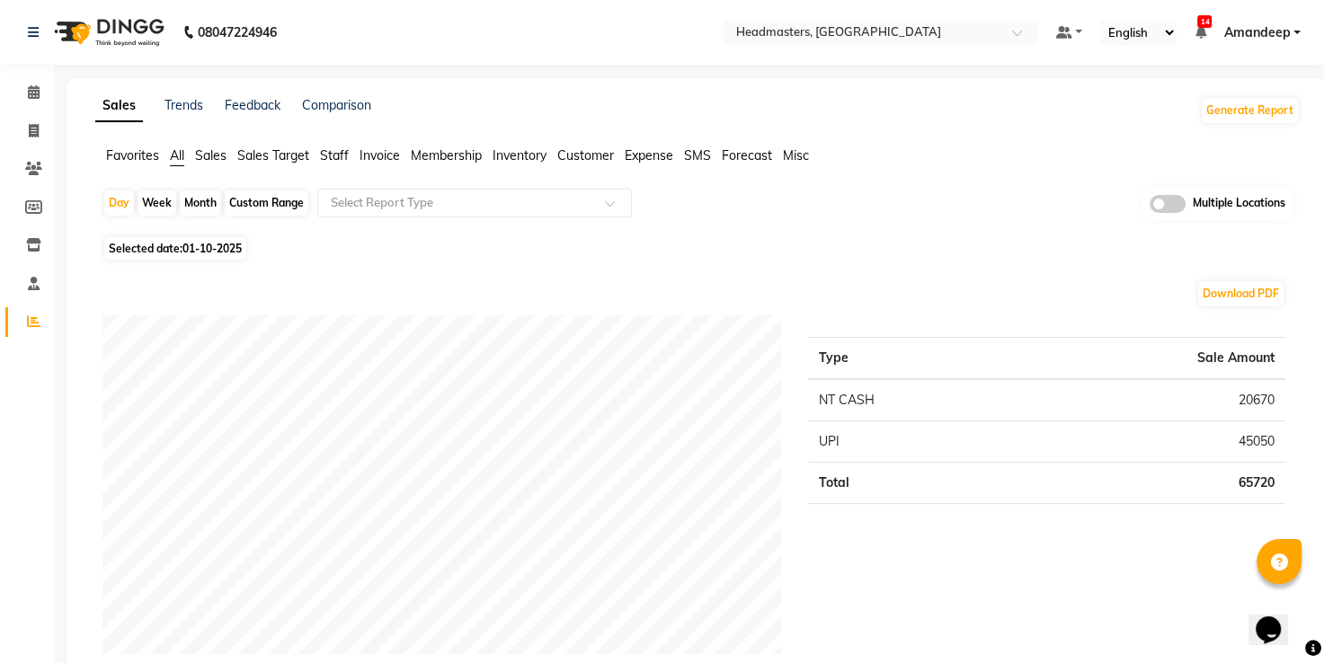
click at [131, 157] on span "Favorites" at bounding box center [132, 155] width 53 height 16
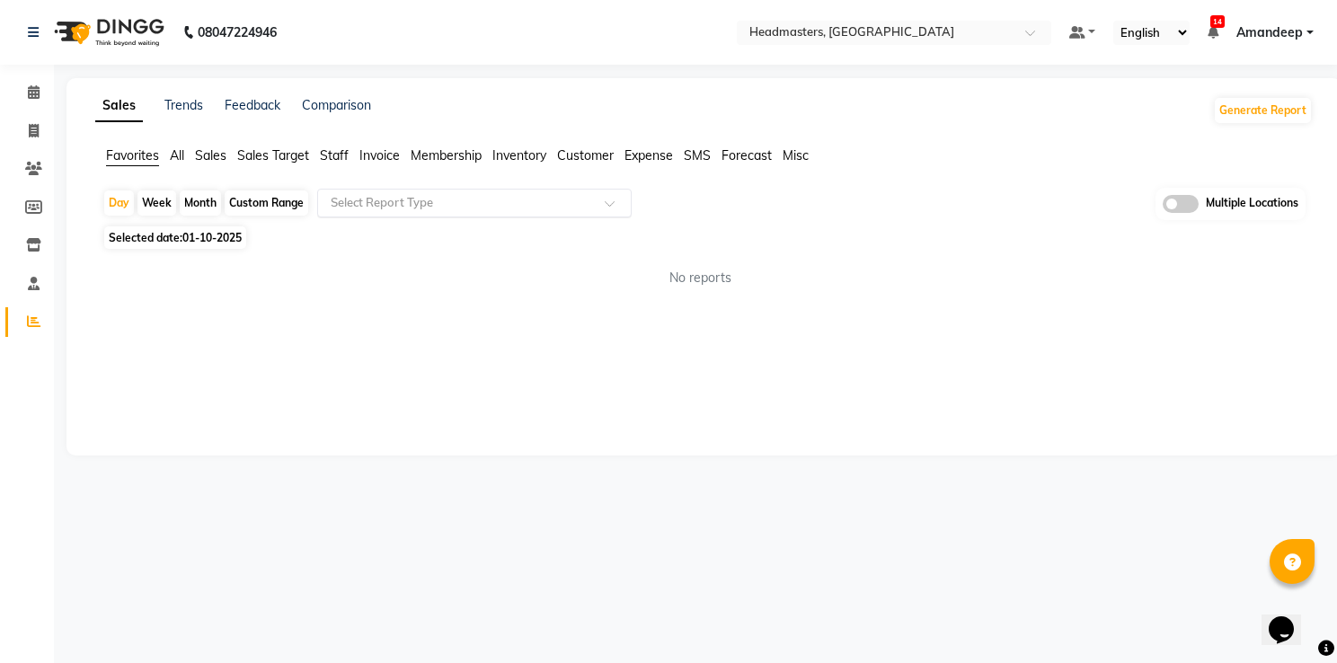
click at [443, 206] on input "text" at bounding box center [456, 203] width 259 height 18
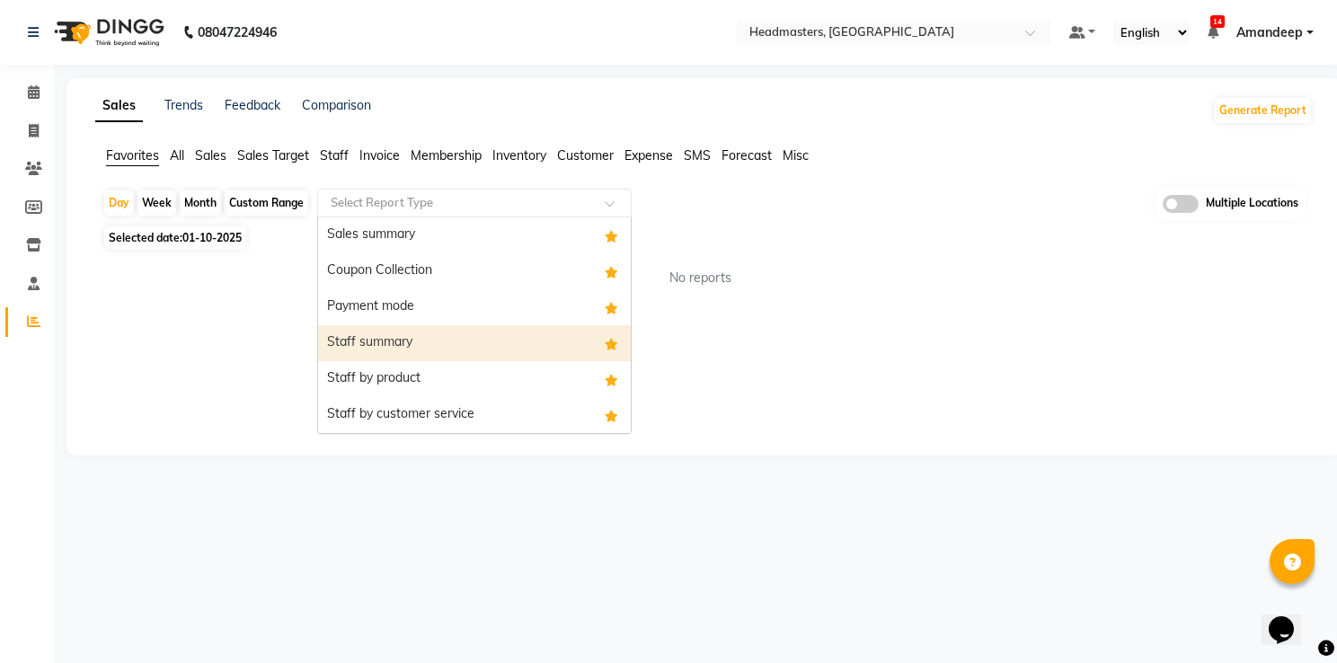
click at [412, 344] on div "Staff summary" at bounding box center [474, 343] width 313 height 36
select select "full_report"
select select "csv"
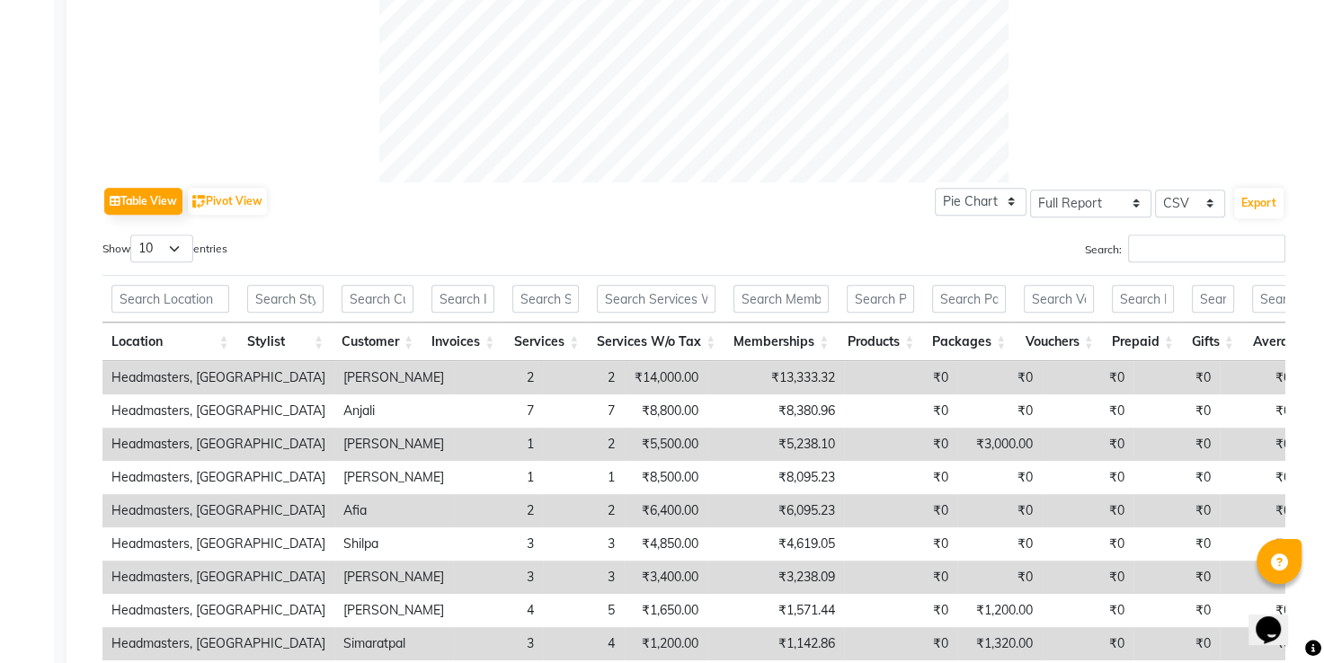
scroll to position [773, 0]
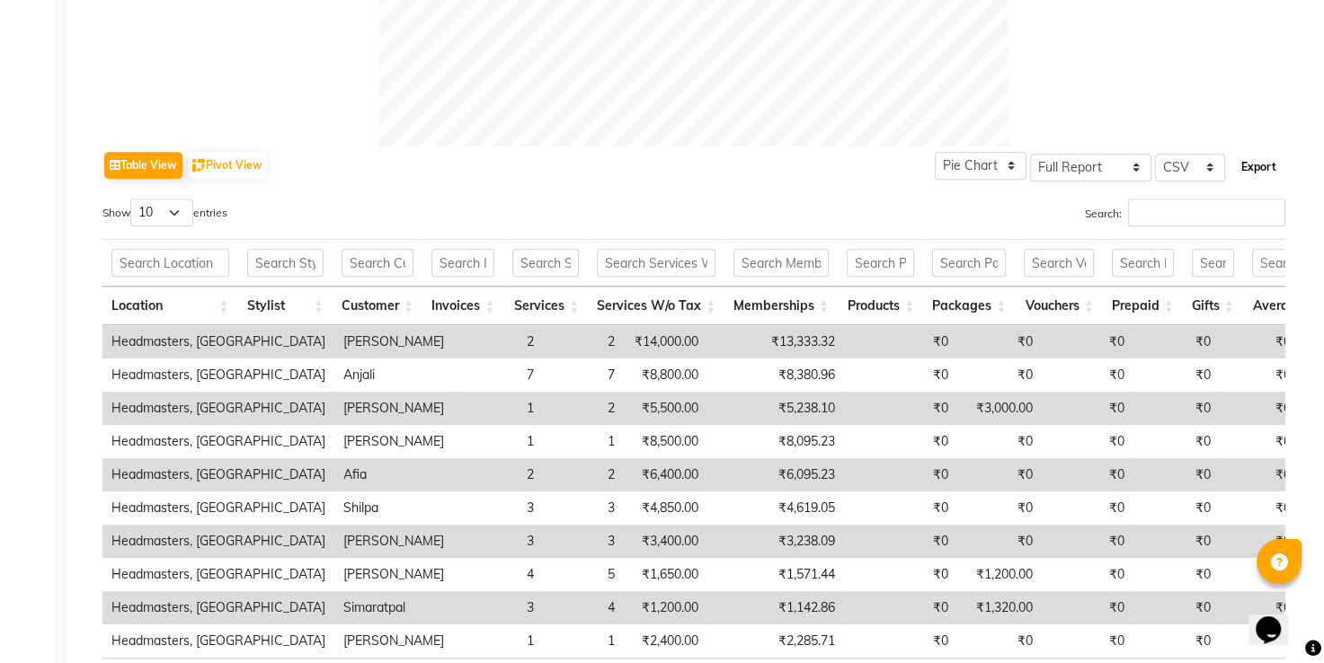
click at [1245, 163] on button "Export" at bounding box center [1258, 167] width 49 height 31
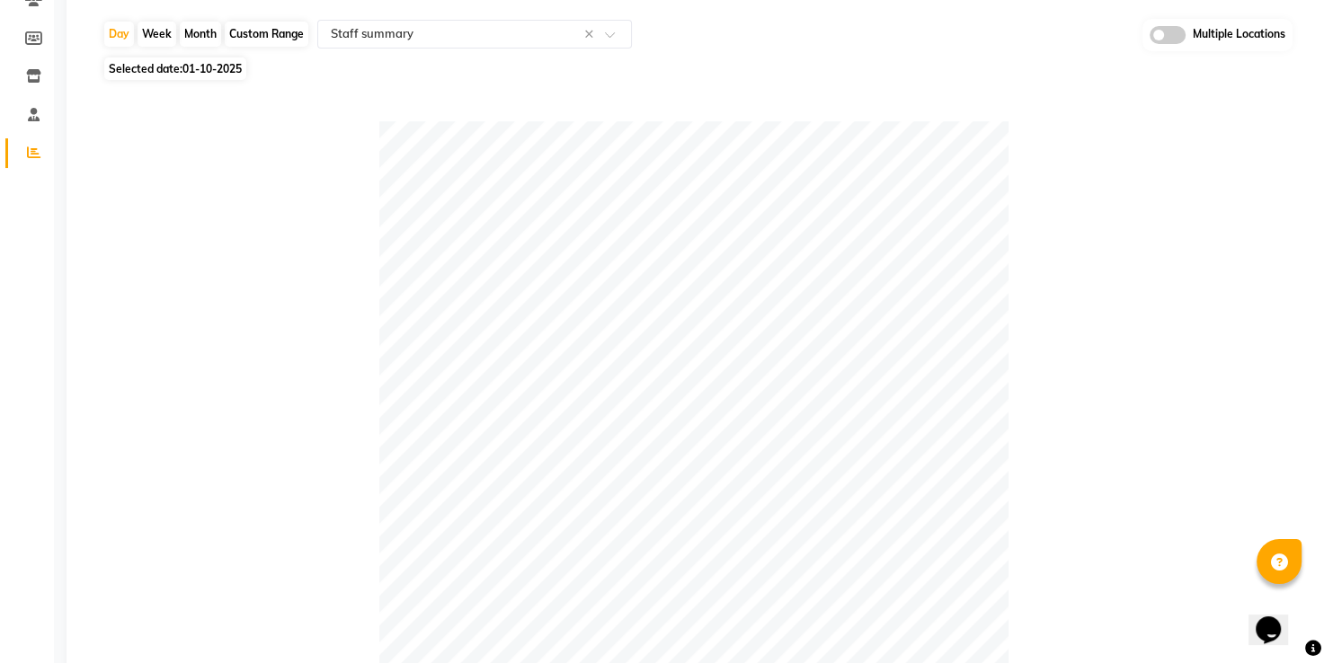
scroll to position [0, 0]
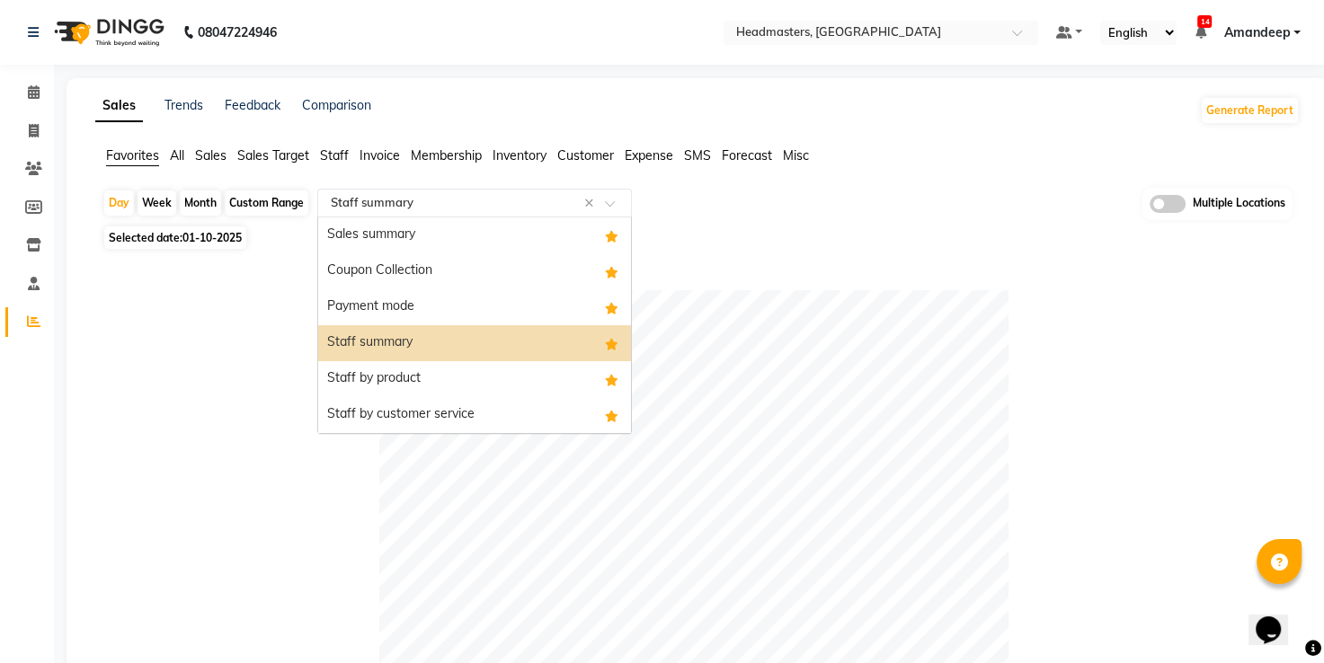
click at [388, 197] on input "text" at bounding box center [456, 203] width 259 height 18
click at [395, 375] on div "Staff by product" at bounding box center [474, 379] width 313 height 36
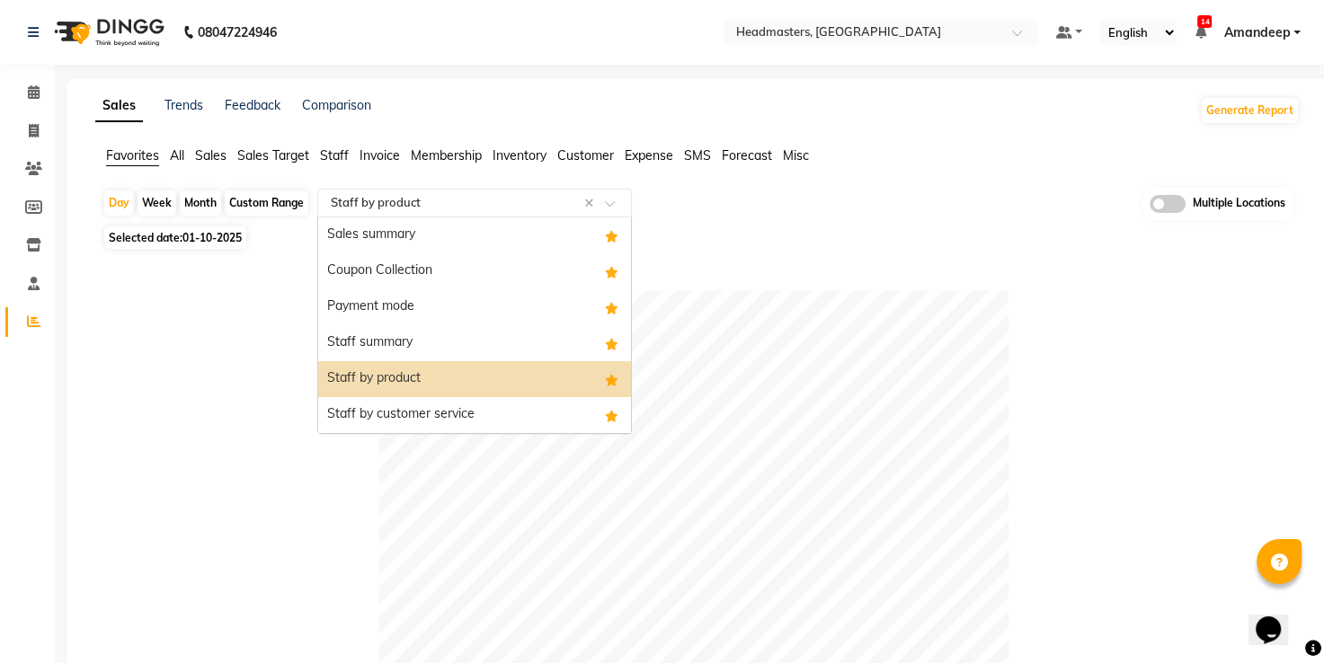
click at [485, 207] on input "text" at bounding box center [456, 203] width 259 height 18
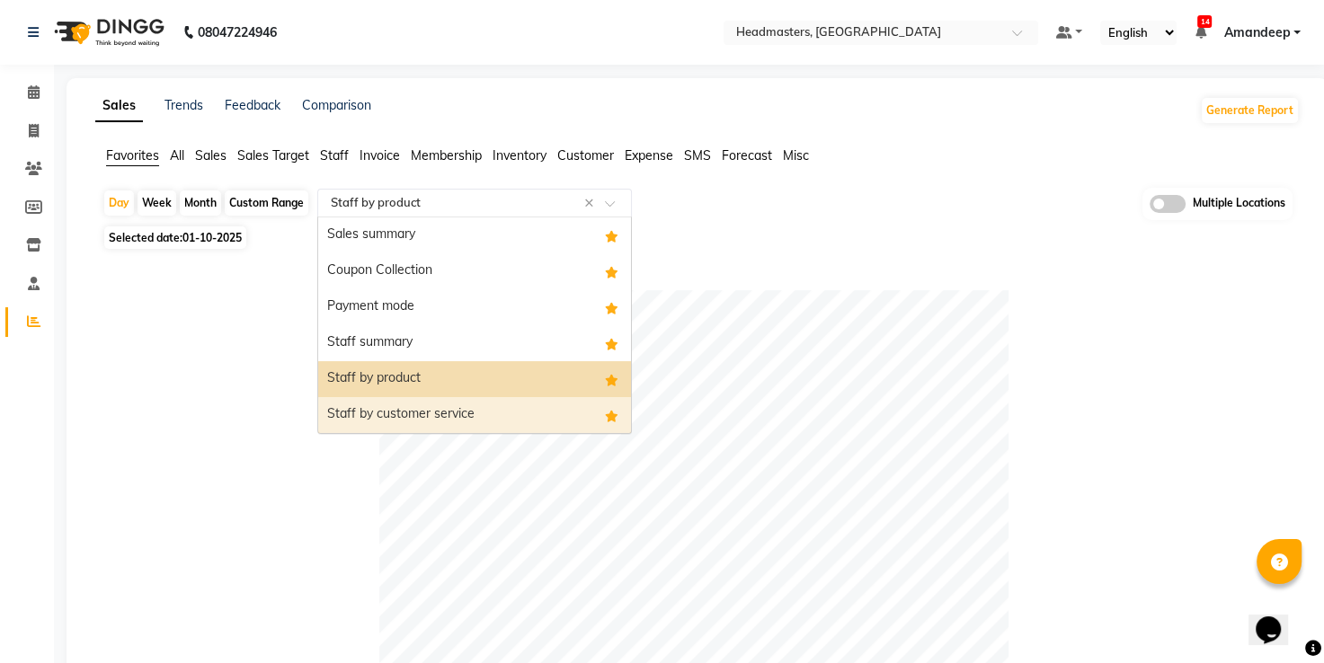
click at [445, 417] on div "Staff by customer service" at bounding box center [474, 415] width 313 height 36
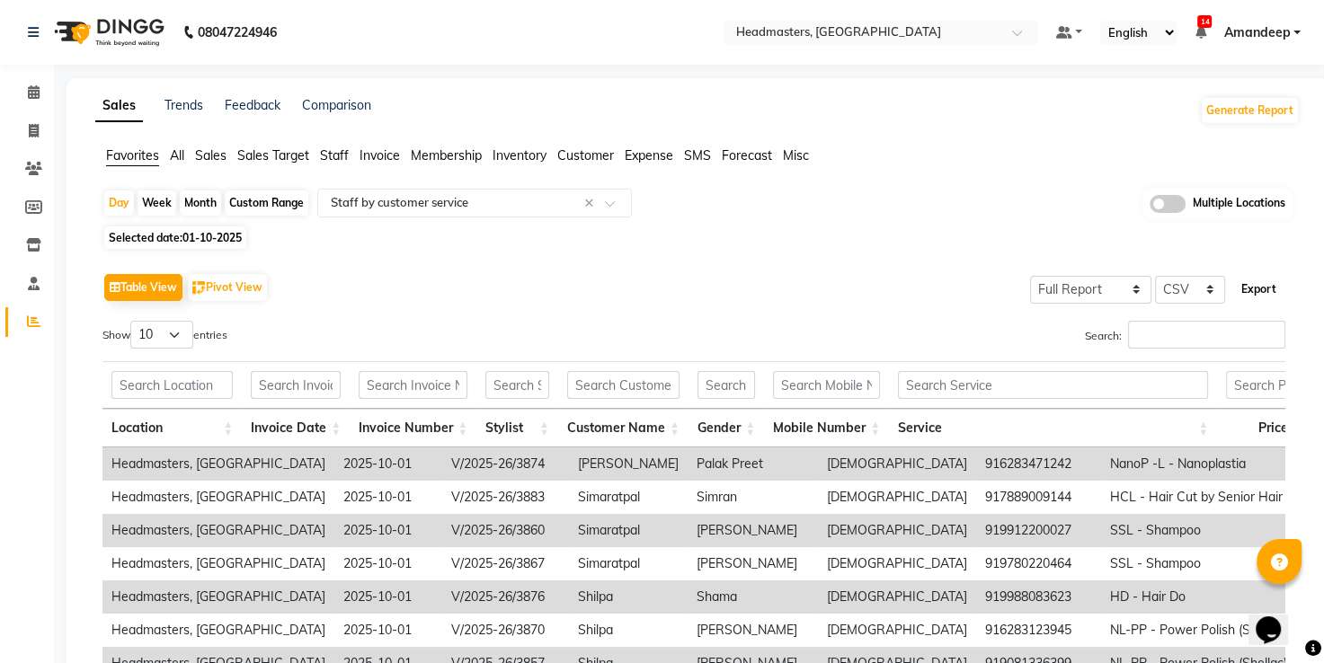
click at [1253, 302] on button "Export" at bounding box center [1258, 289] width 49 height 31
click at [209, 228] on span "Selected date: [DATE]" at bounding box center [175, 238] width 142 height 22
select select "10"
select select "2025"
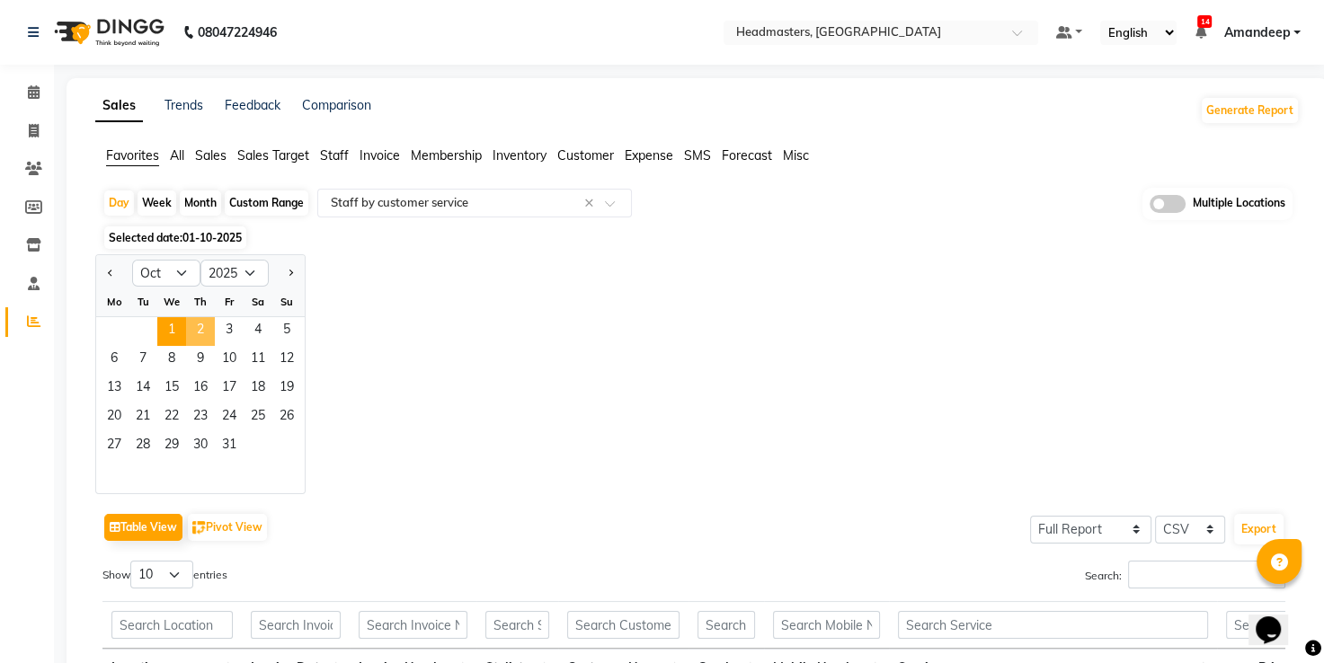
click at [198, 324] on span "2" at bounding box center [200, 331] width 29 height 29
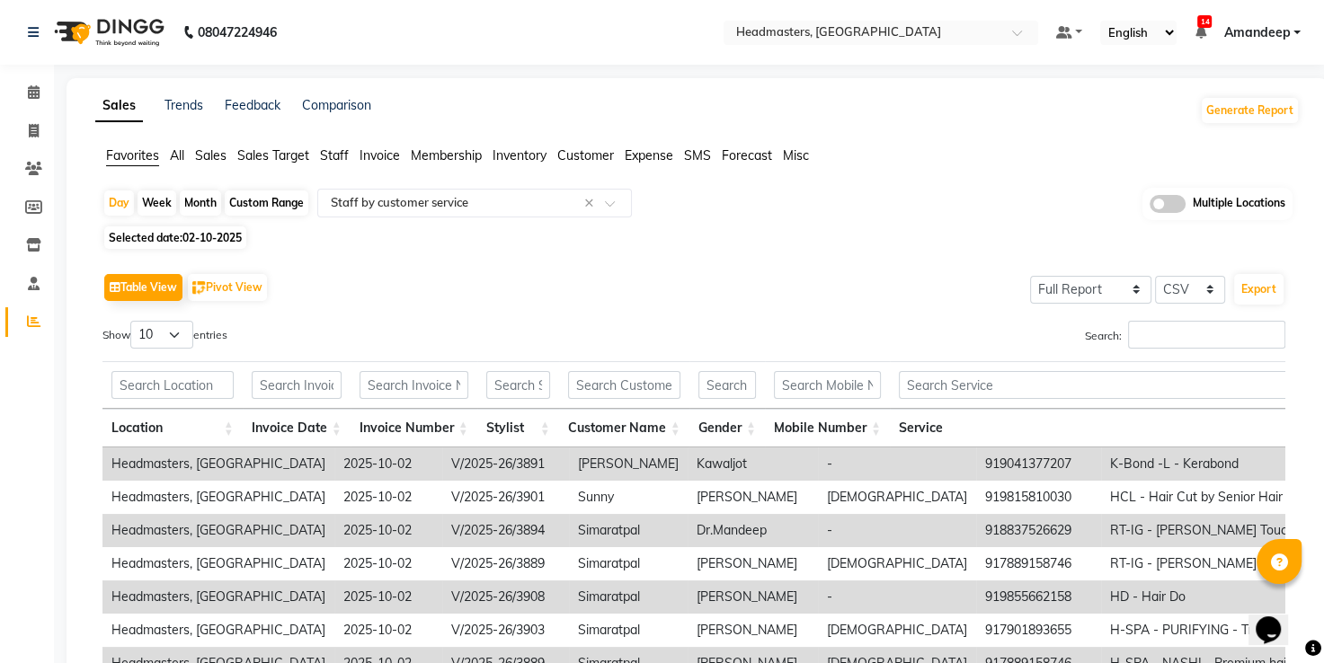
click at [428, 279] on div "Table View Pivot View Select Full Report Filtered Report Select CSV PDF Export" at bounding box center [693, 288] width 1183 height 38
click at [611, 276] on div "Table View Pivot View Select Full Report Filtered Report Select CSV PDF Export" at bounding box center [693, 288] width 1183 height 38
click at [690, 272] on div "Table View Pivot View Select Full Report Filtered Report Select CSV PDF Export" at bounding box center [693, 288] width 1183 height 38
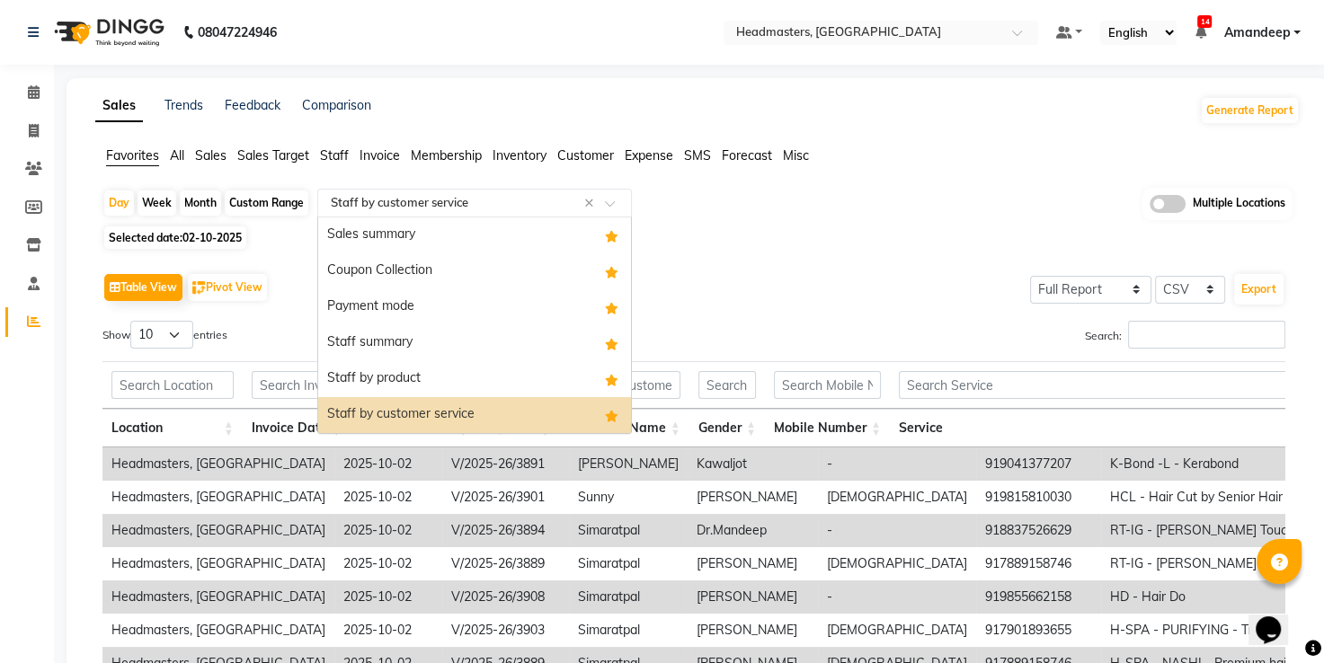
click at [439, 205] on input "text" at bounding box center [456, 203] width 259 height 18
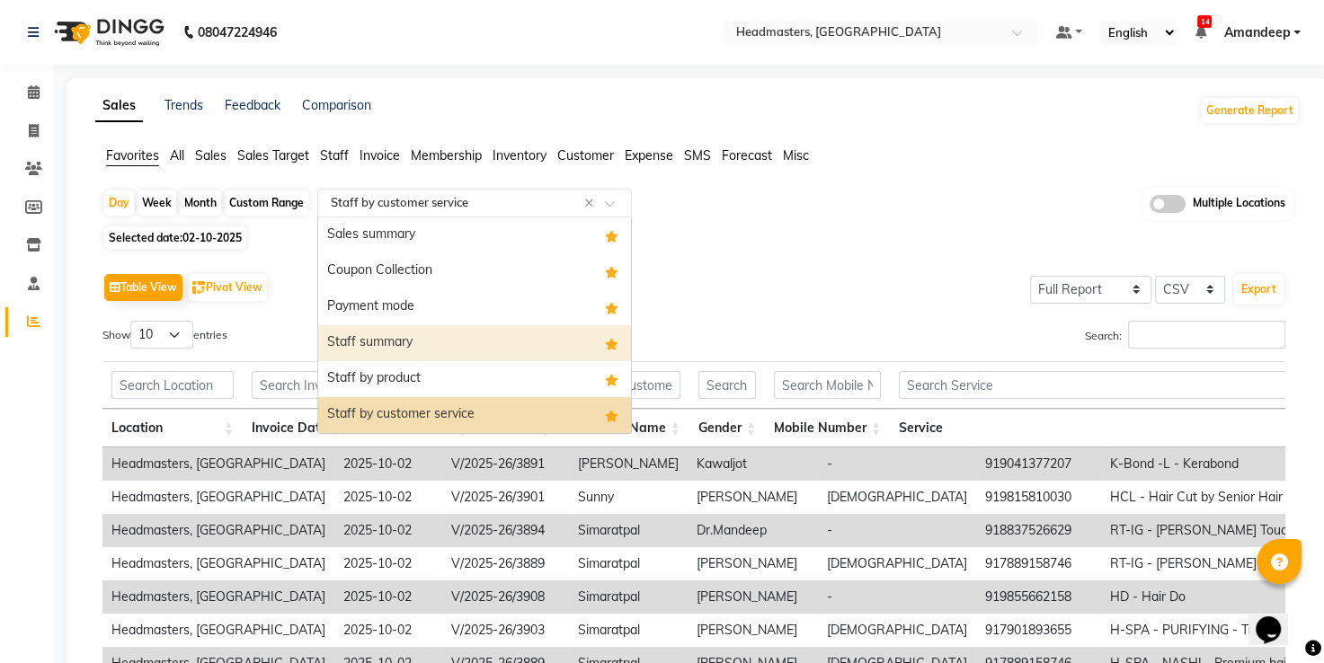
click at [410, 329] on div "Staff summary" at bounding box center [474, 343] width 313 height 36
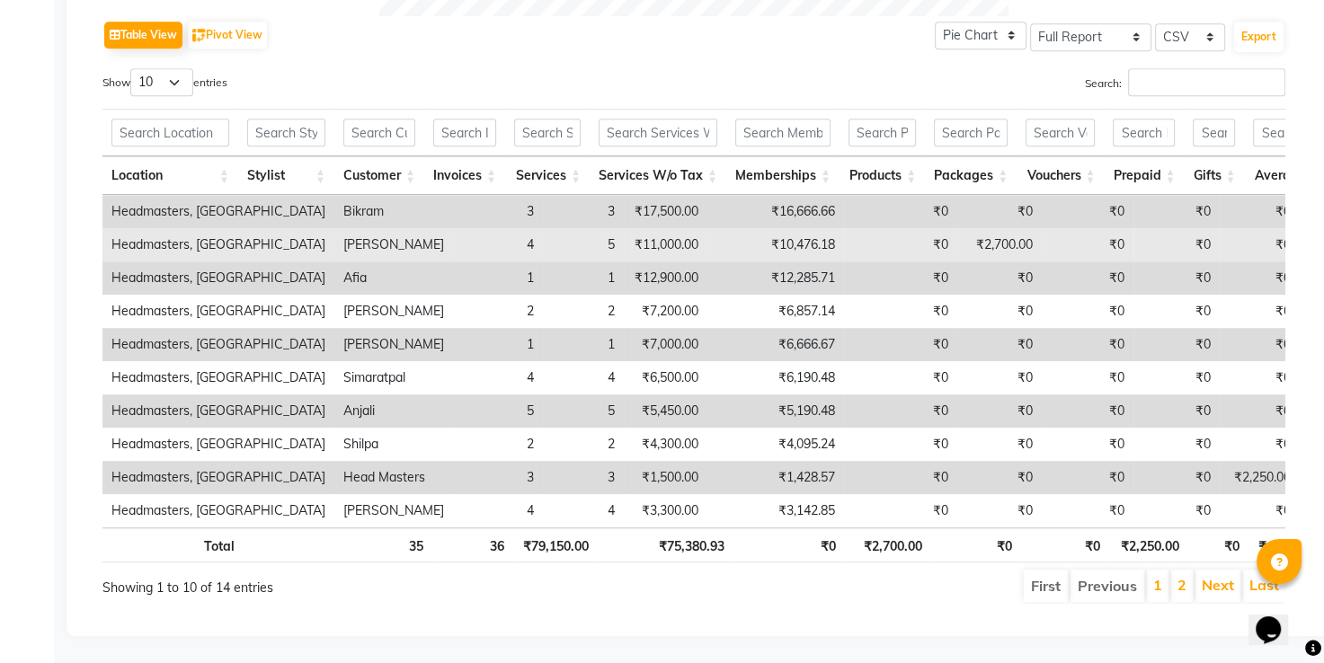
scroll to position [919, 0]
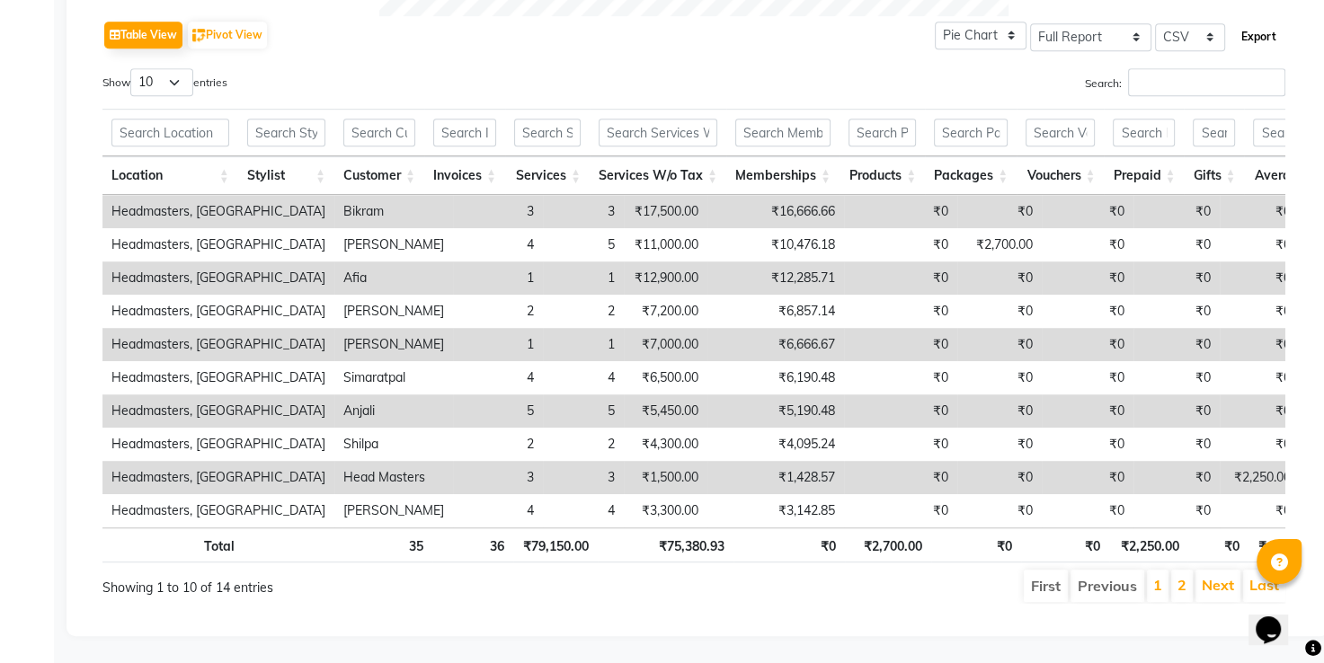
click at [1256, 30] on button "Export" at bounding box center [1258, 37] width 49 height 31
click at [666, 16] on div "Table View Pivot View Pie Chart Bar Chart Select Full Report Filtered Report Se…" at bounding box center [693, 35] width 1183 height 38
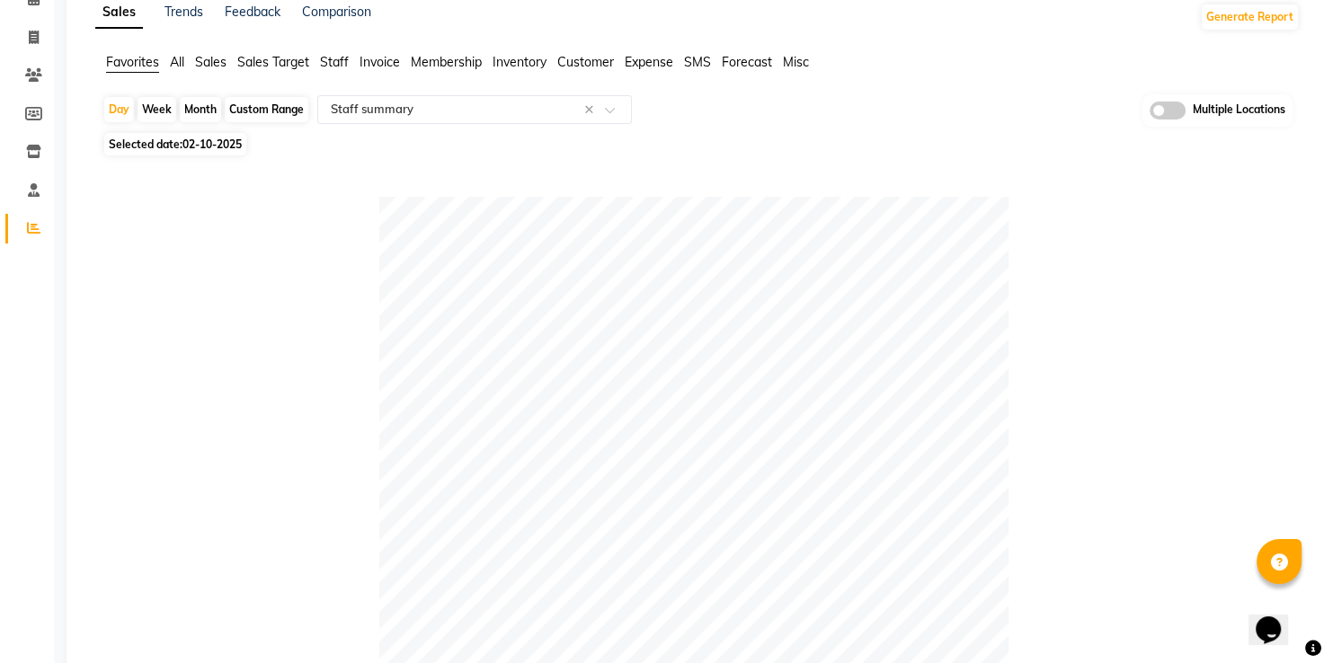
scroll to position [92, 0]
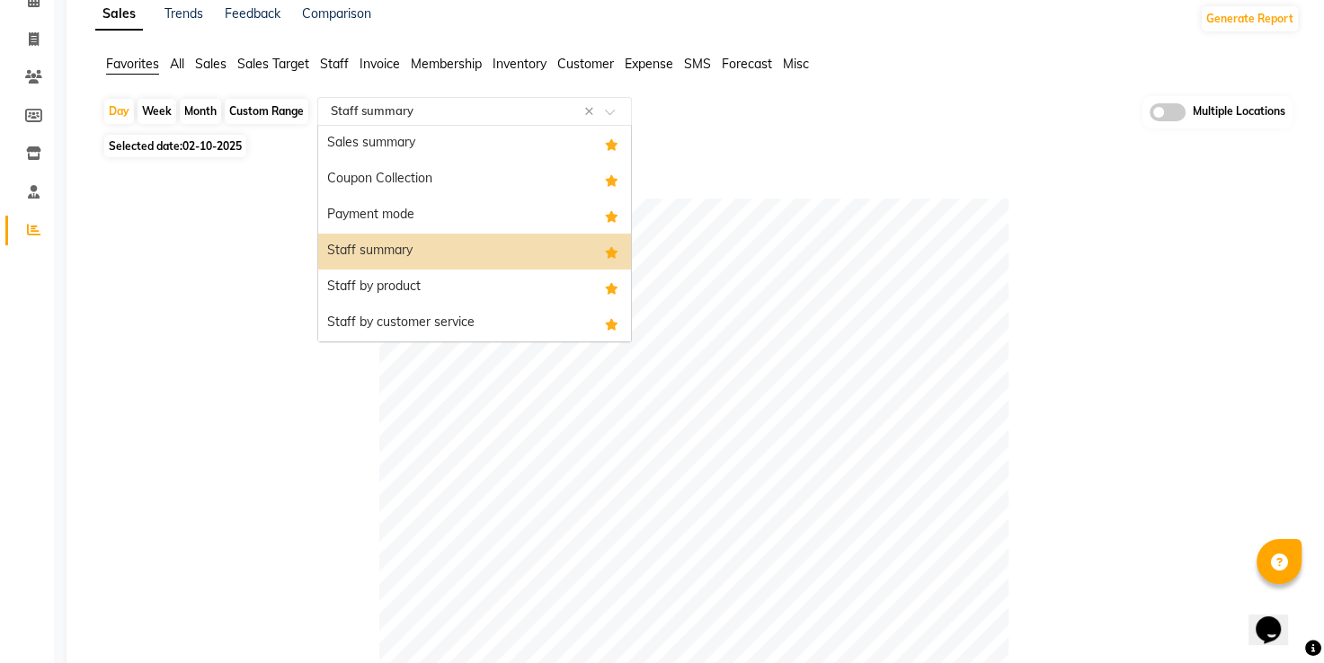
click at [403, 121] on div "Select Report Type × Staff summary ×" at bounding box center [474, 111] width 315 height 29
click at [415, 281] on div "Staff by product" at bounding box center [474, 288] width 313 height 36
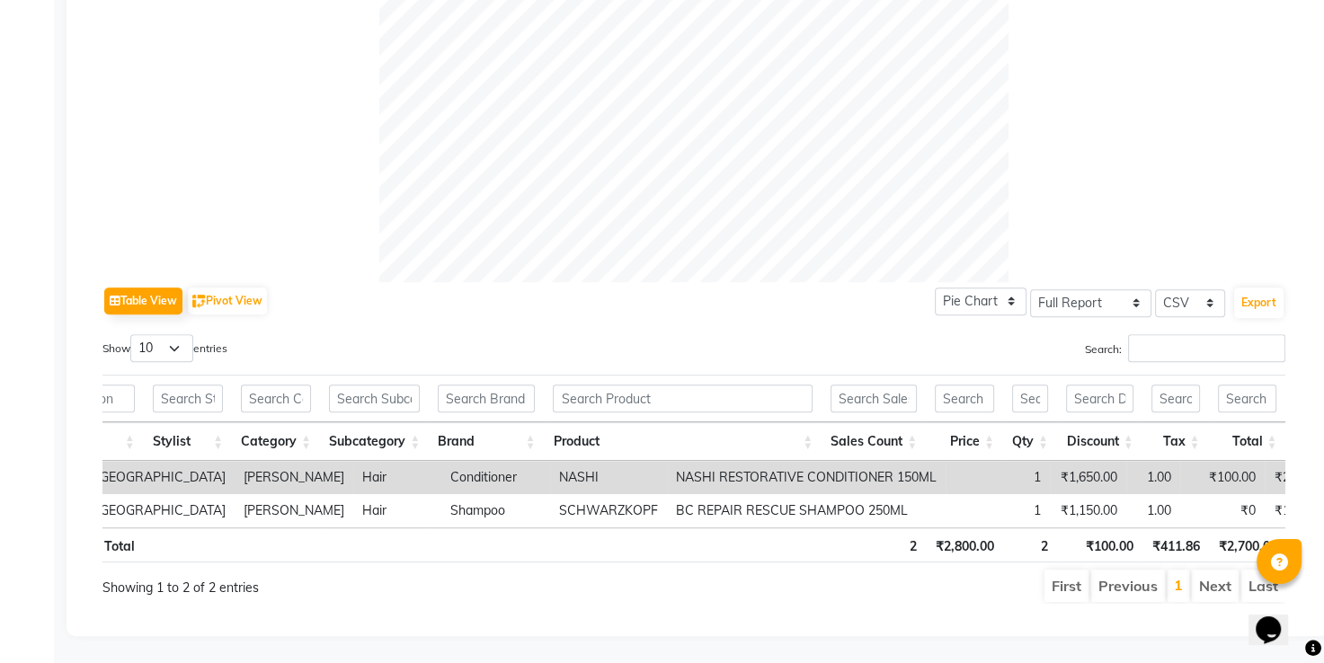
scroll to position [0, 0]
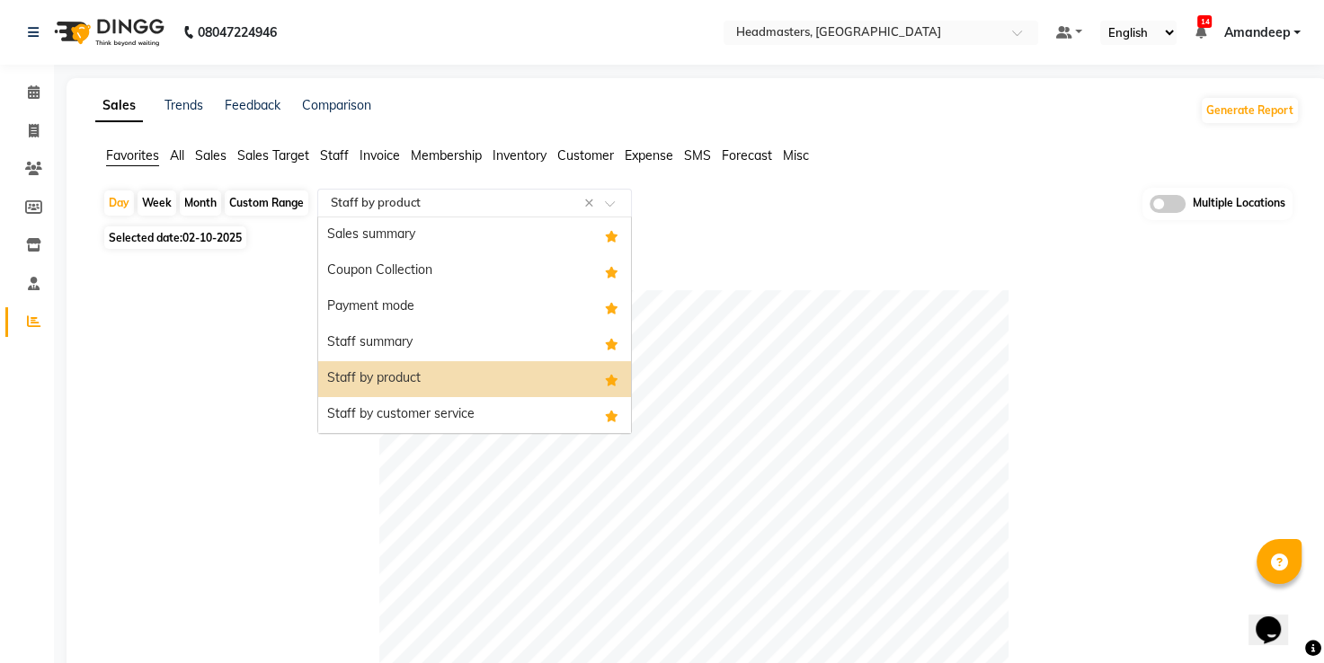
click at [520, 198] on input "text" at bounding box center [456, 203] width 259 height 18
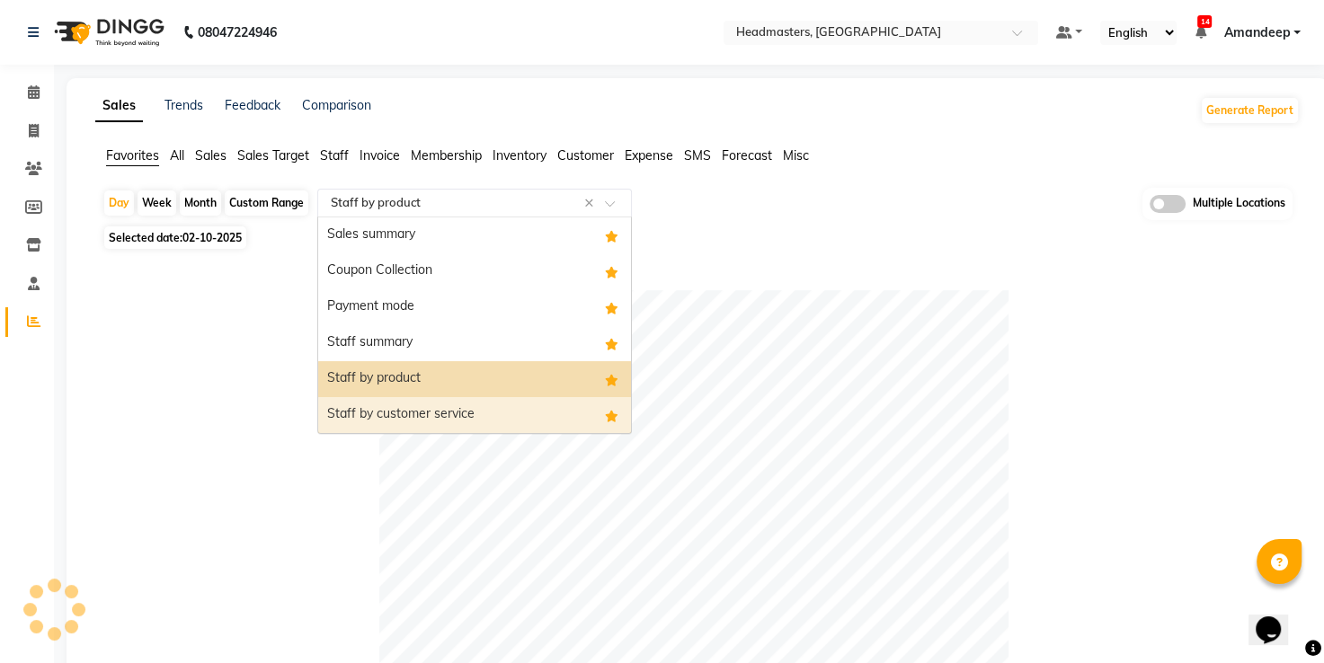
click at [428, 426] on div "Staff by customer service" at bounding box center [474, 415] width 313 height 36
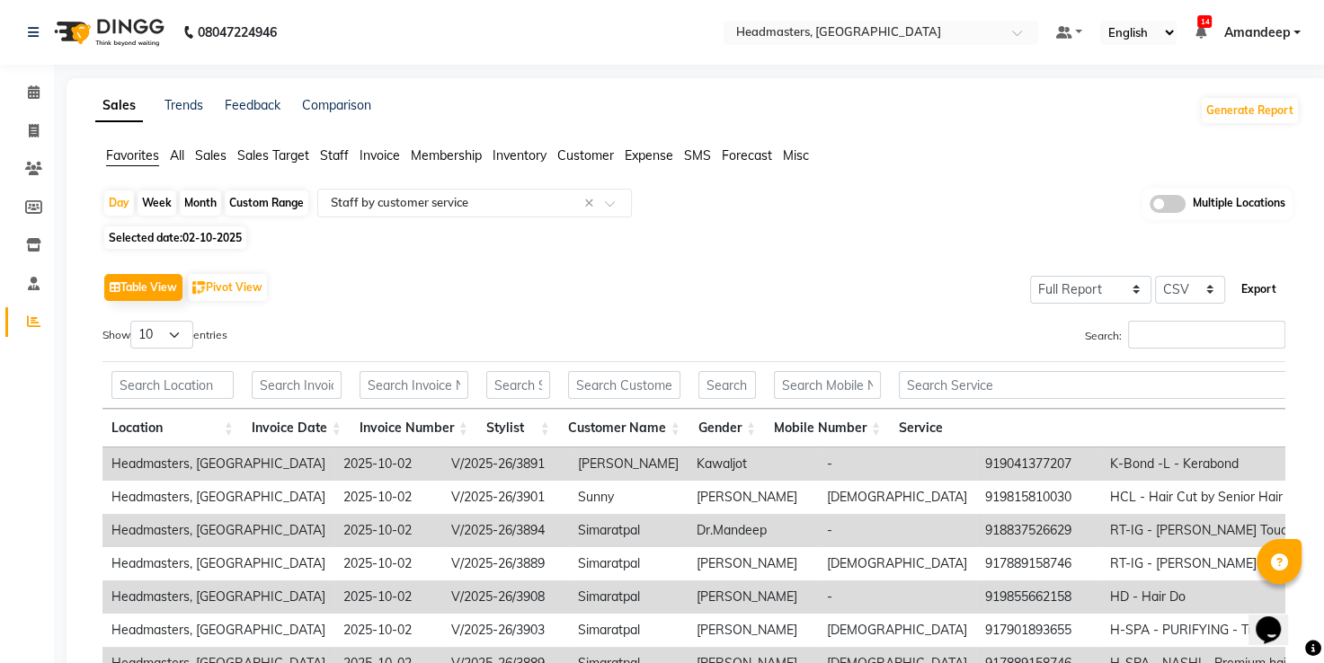
click at [1252, 283] on button "Export" at bounding box center [1258, 289] width 49 height 31
click at [709, 397] on input "text" at bounding box center [727, 385] width 58 height 28
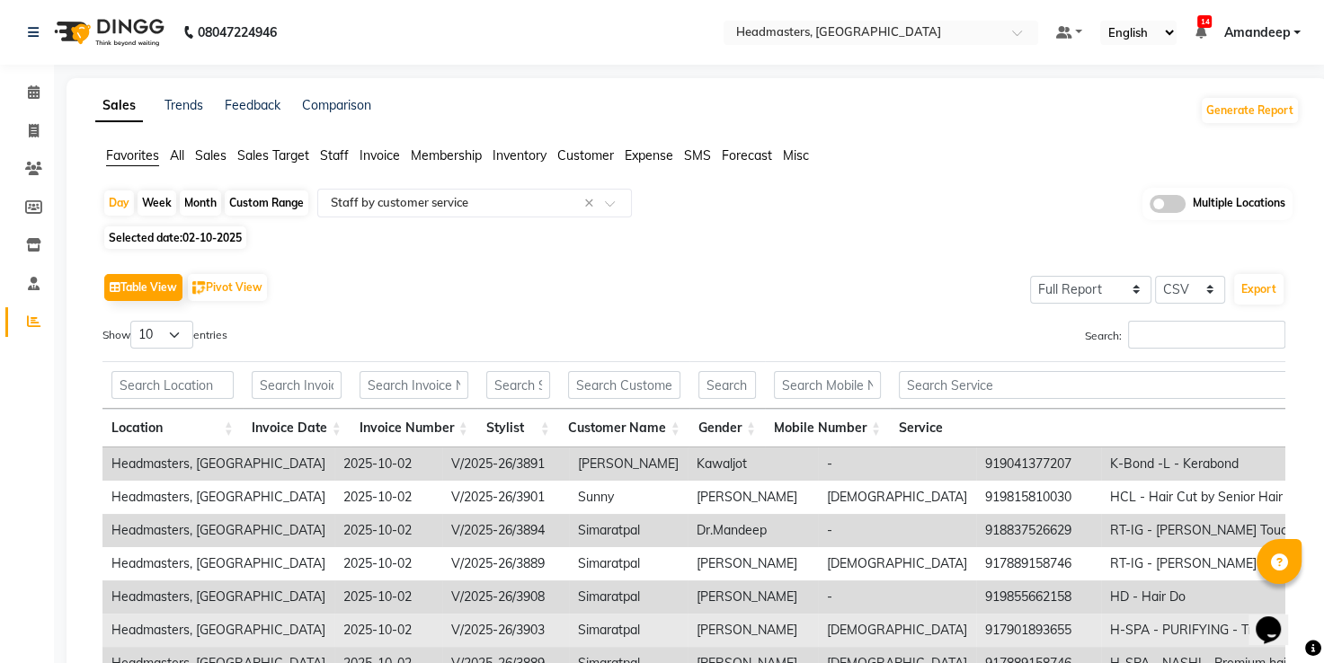
click at [688, 642] on td "[PERSON_NAME]" at bounding box center [753, 630] width 130 height 33
click at [688, 637] on td "[PERSON_NAME]" at bounding box center [753, 630] width 130 height 33
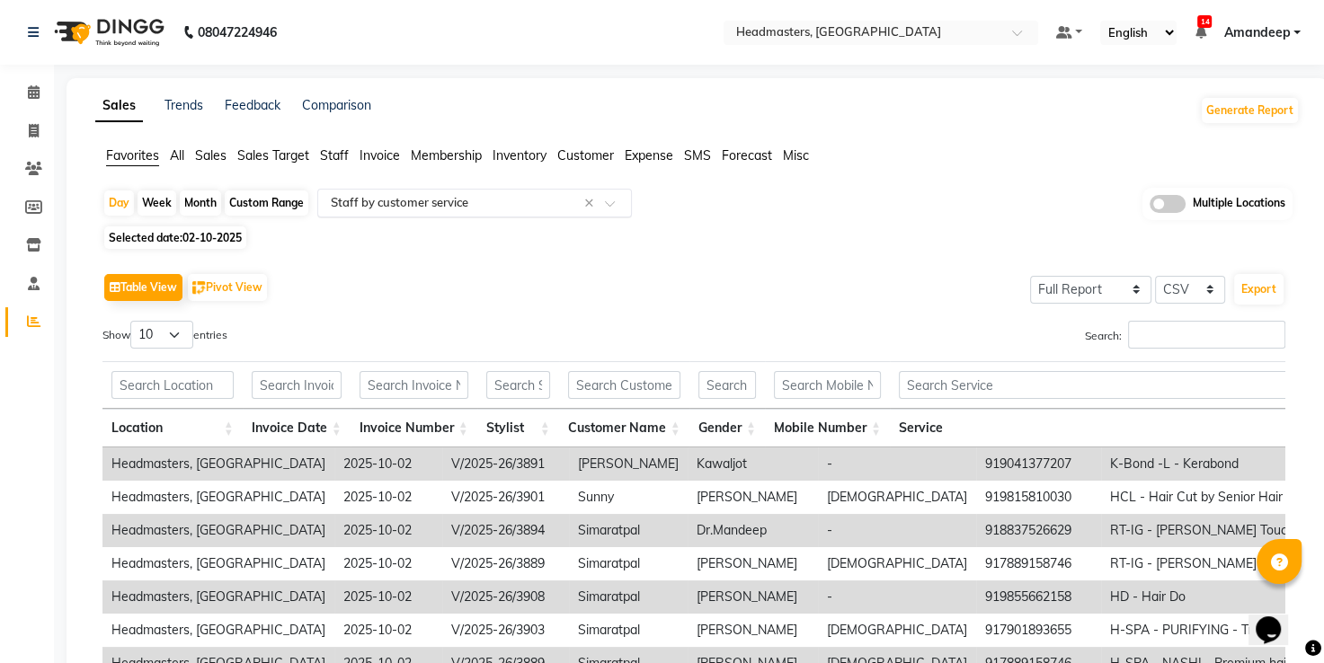
click at [403, 203] on input "text" at bounding box center [456, 203] width 259 height 18
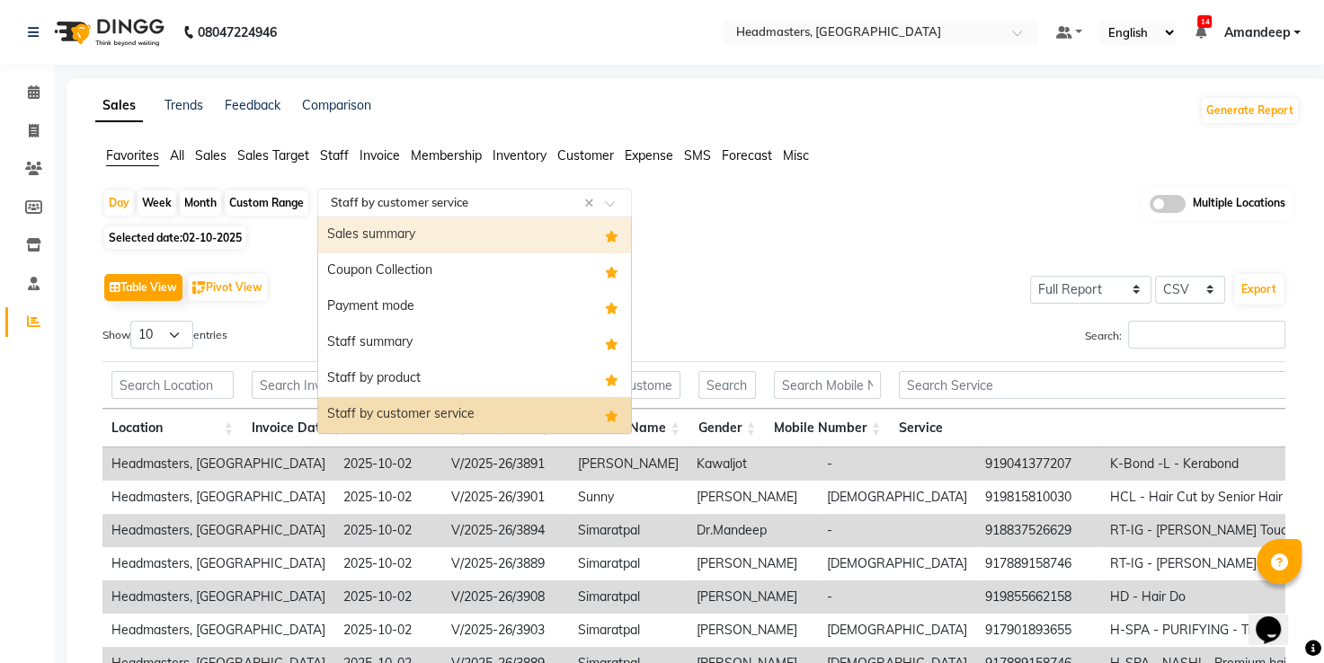
click at [387, 236] on div "Sales summary" at bounding box center [474, 236] width 313 height 36
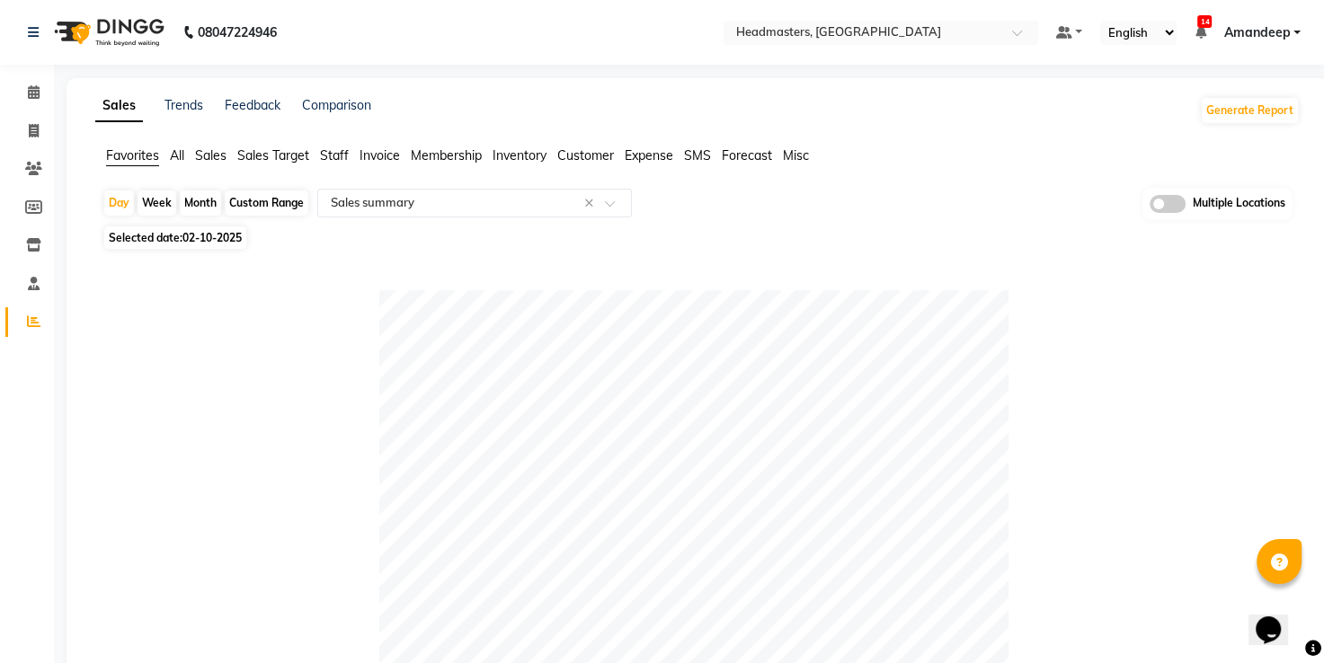
click at [200, 239] on span "02-10-2025" at bounding box center [211, 237] width 59 height 13
select select "10"
select select "2025"
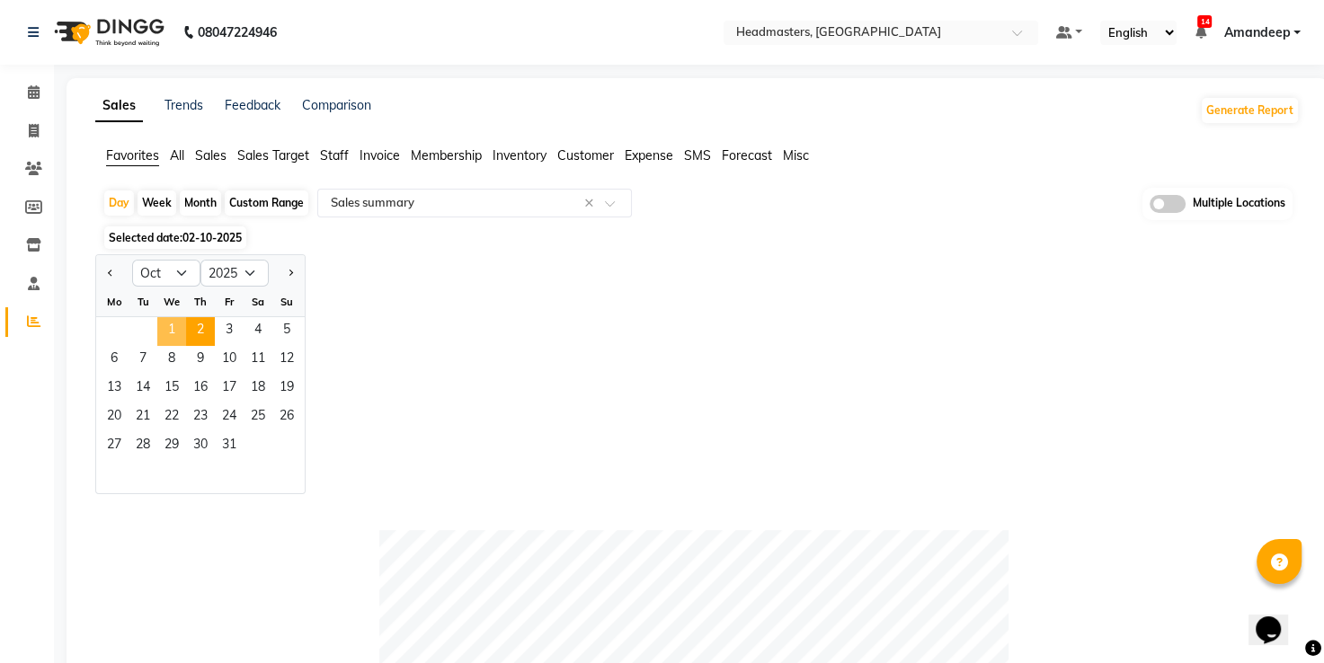
click at [173, 327] on span "1" at bounding box center [171, 331] width 29 height 29
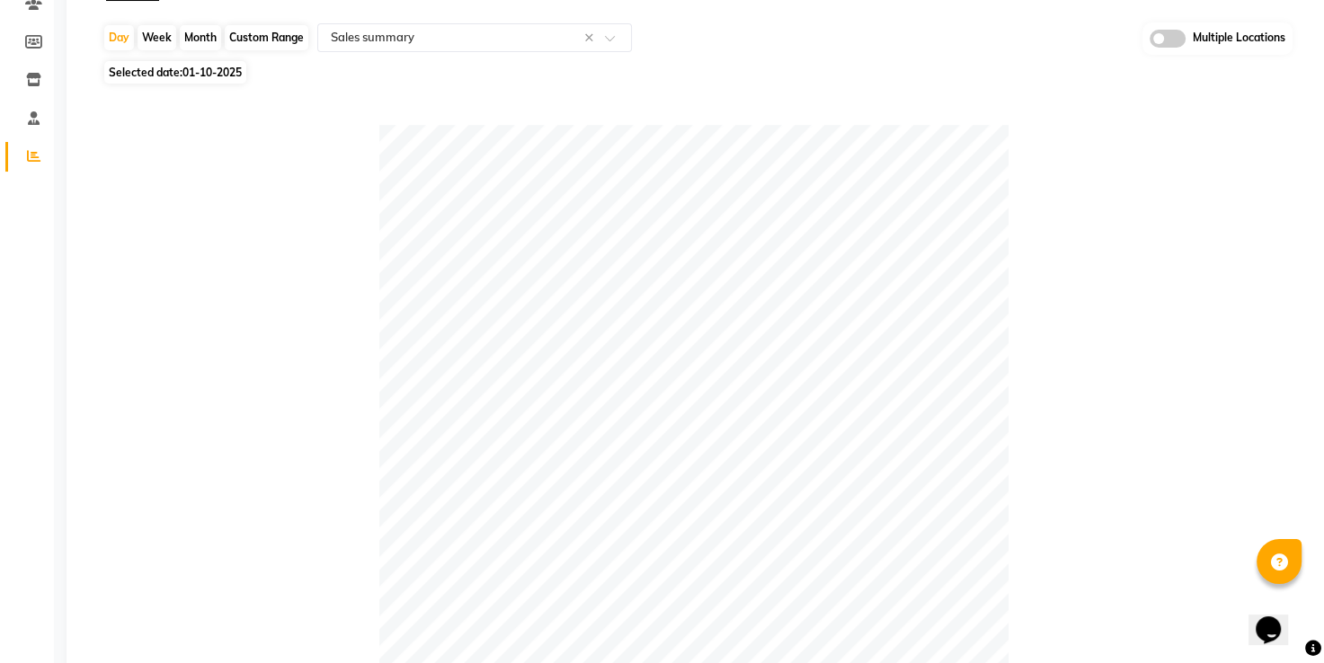
scroll to position [144, 0]
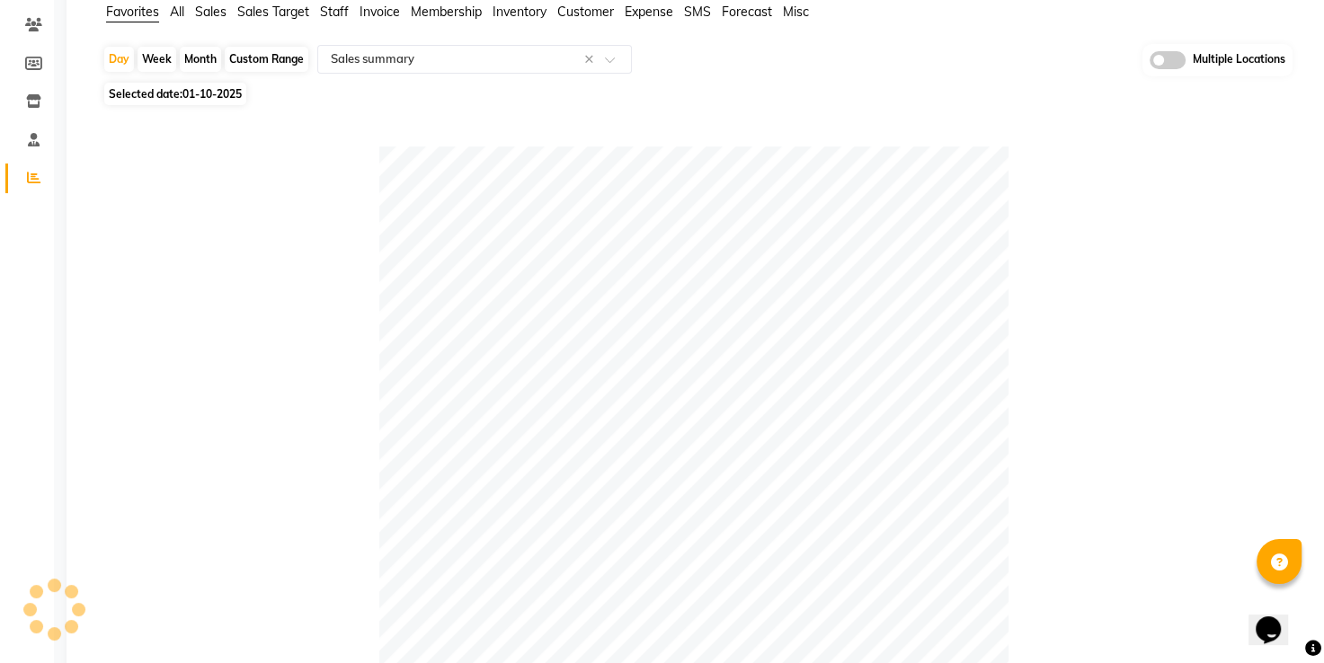
click at [214, 100] on span "01-10-2025" at bounding box center [211, 93] width 59 height 13
select select "10"
select select "2025"
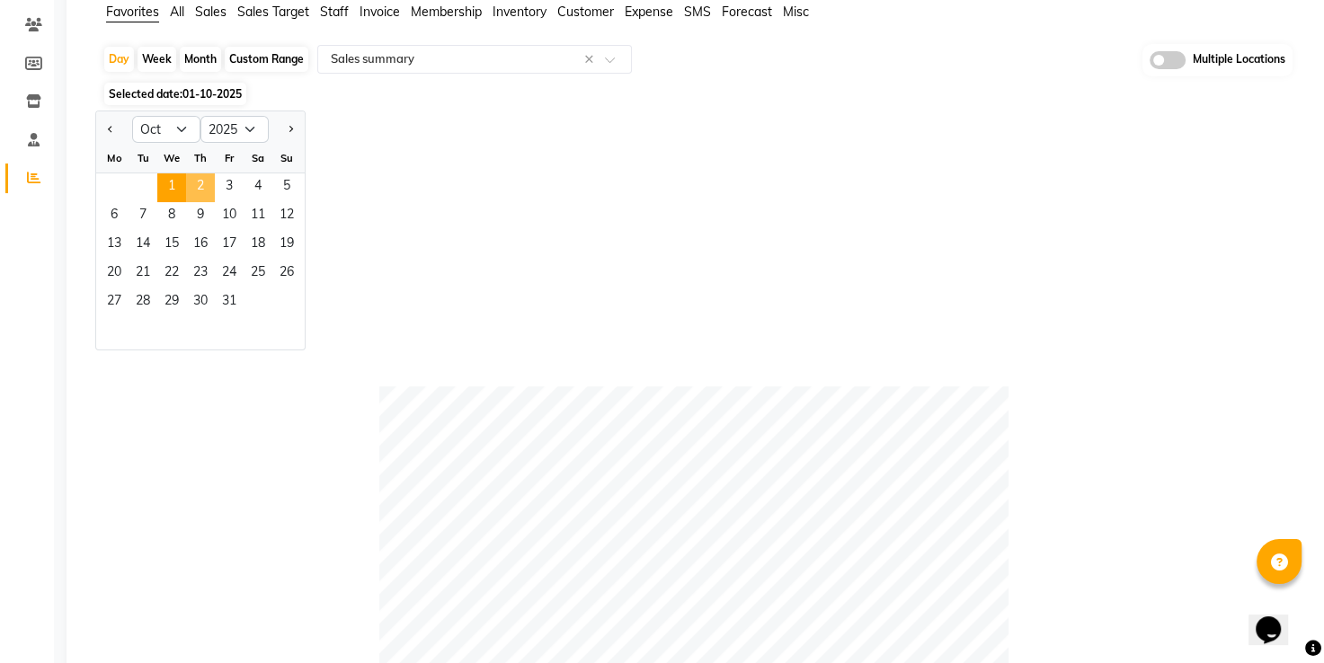
click at [201, 185] on span "2" at bounding box center [200, 187] width 29 height 29
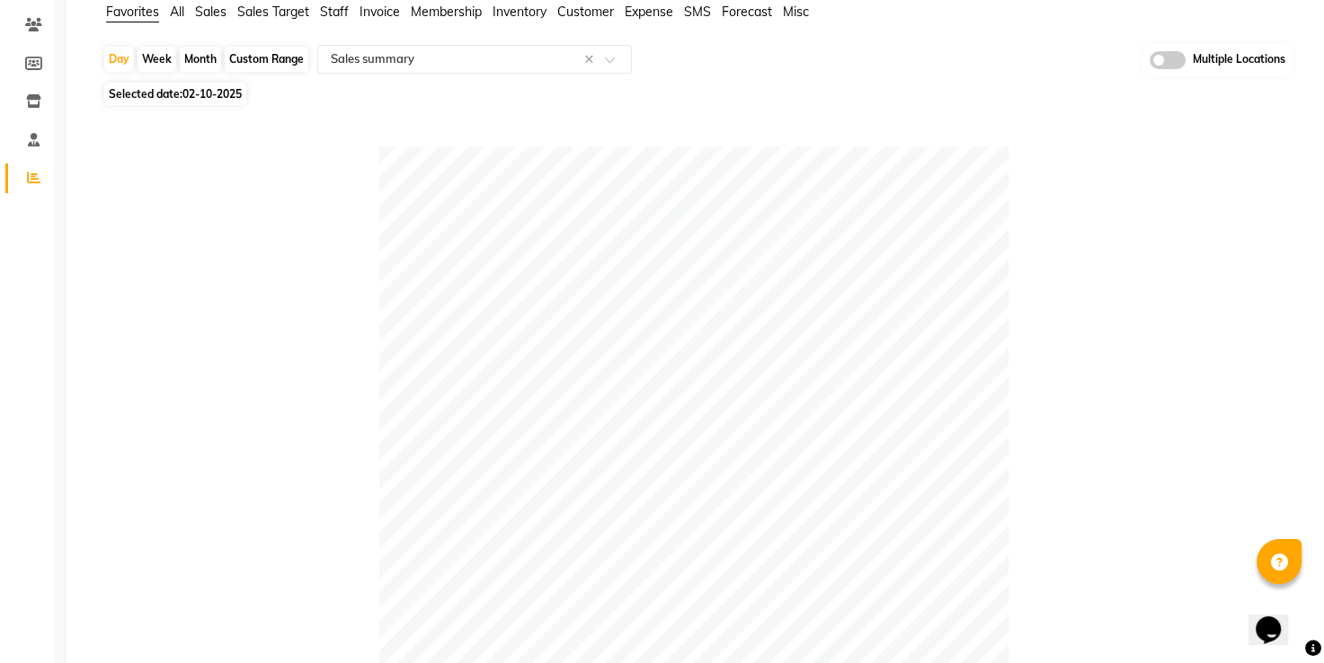
scroll to position [895, 0]
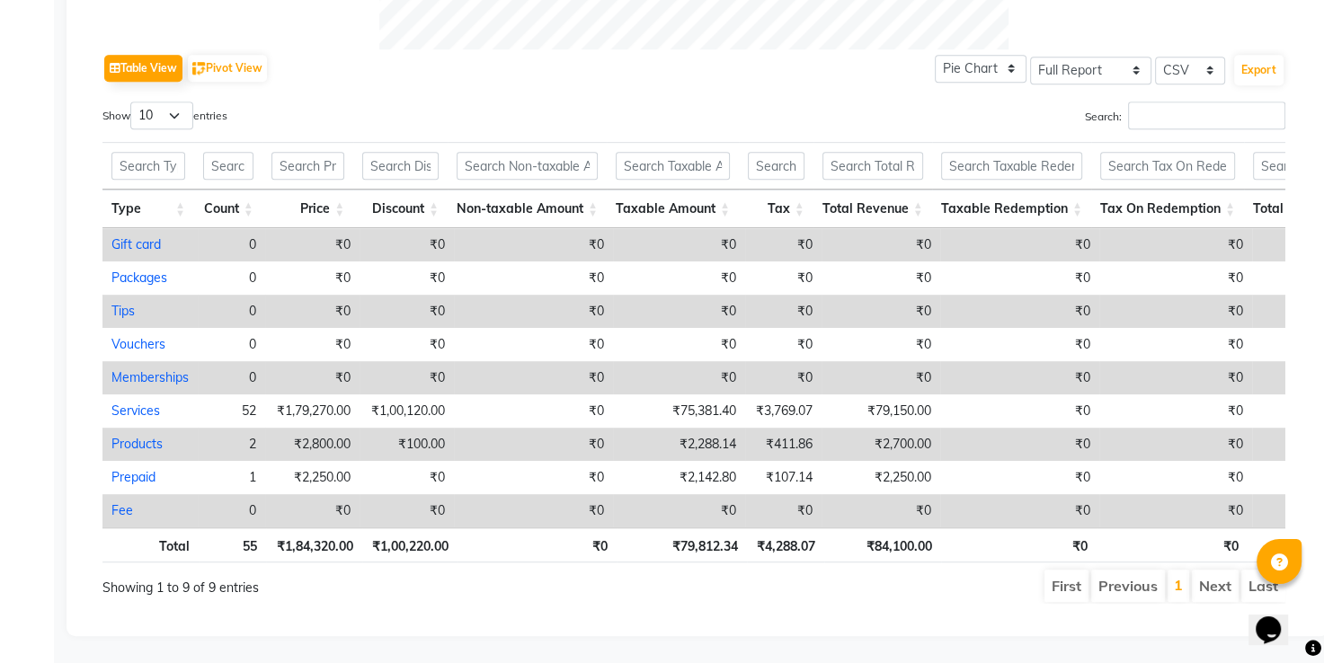
click at [582, 137] on div "Type Count Price Discount Non-taxable Amount Taxable Amount Tax Total Revenue T…" at bounding box center [693, 183] width 1183 height 92
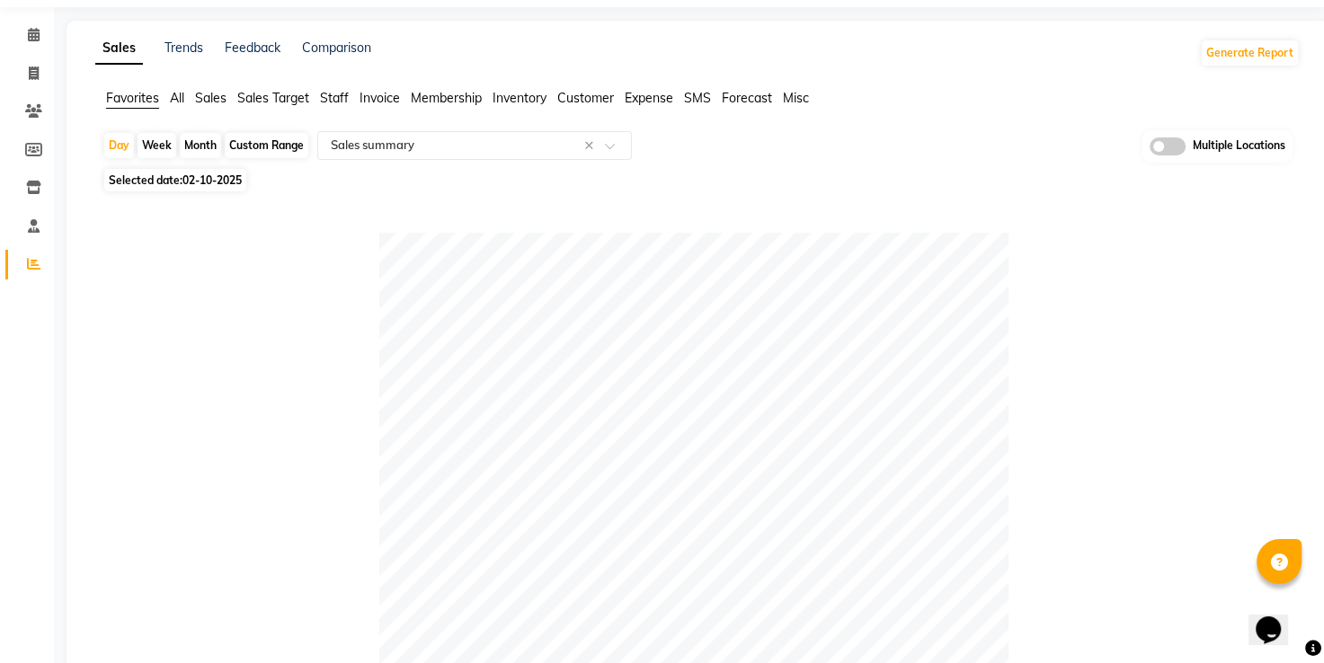
scroll to position [0, 0]
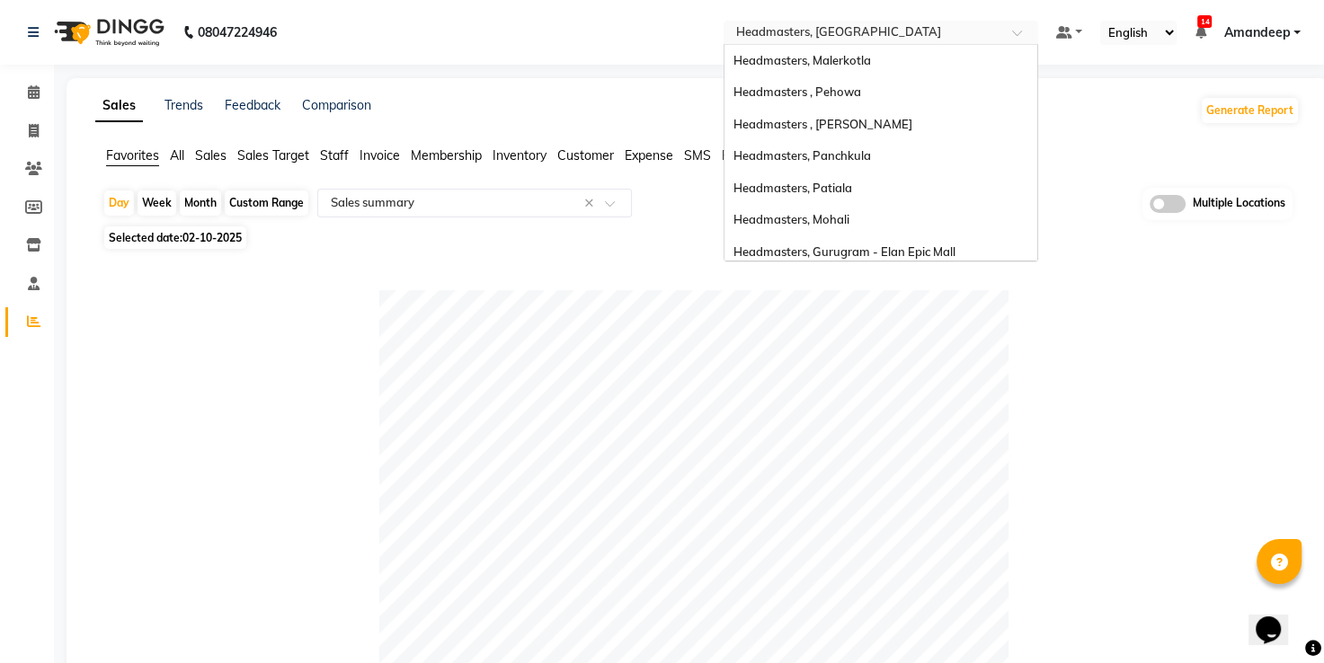
click at [851, 34] on input "text" at bounding box center [863, 34] width 261 height 18
click at [863, 58] on span "Headmasters, Malerkotla" at bounding box center [802, 60] width 138 height 14
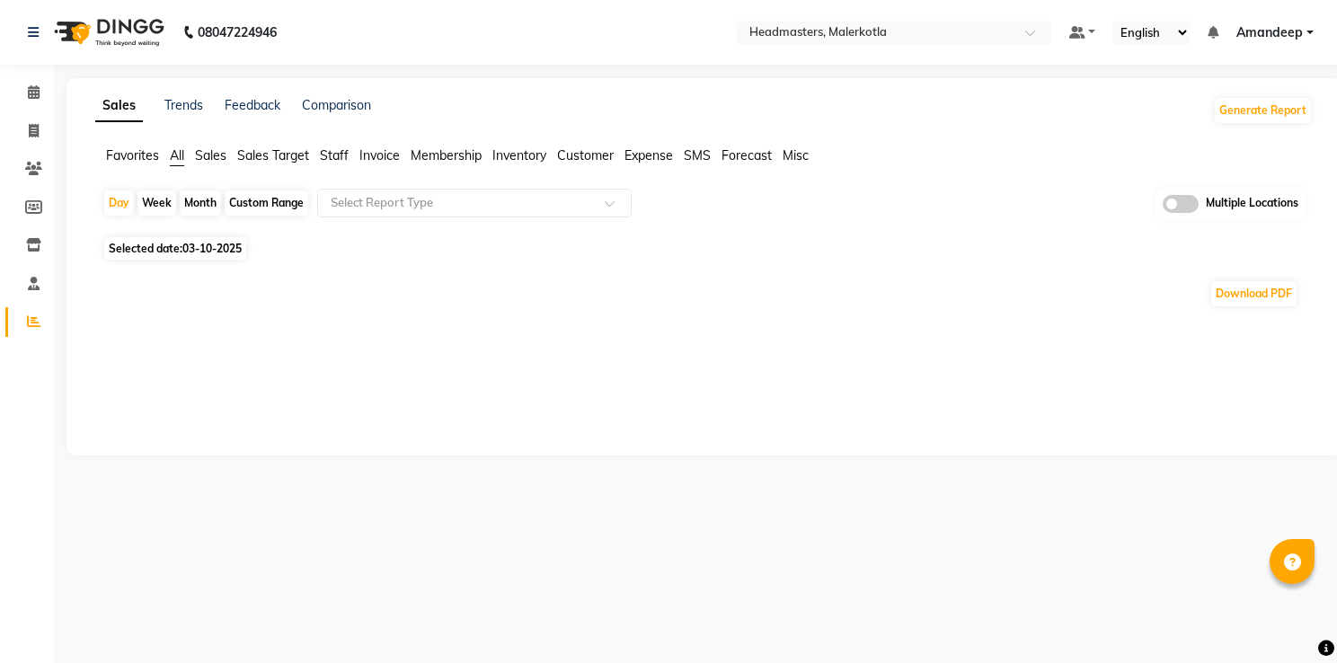
click at [754, 218] on div "Day Week Month Custom Range Select Report Type Multiple Locations" at bounding box center [704, 210] width 1204 height 44
click at [135, 155] on span "Favorites" at bounding box center [132, 155] width 53 height 16
click at [184, 244] on span "03-10-2025" at bounding box center [211, 237] width 59 height 13
select select "10"
select select "2025"
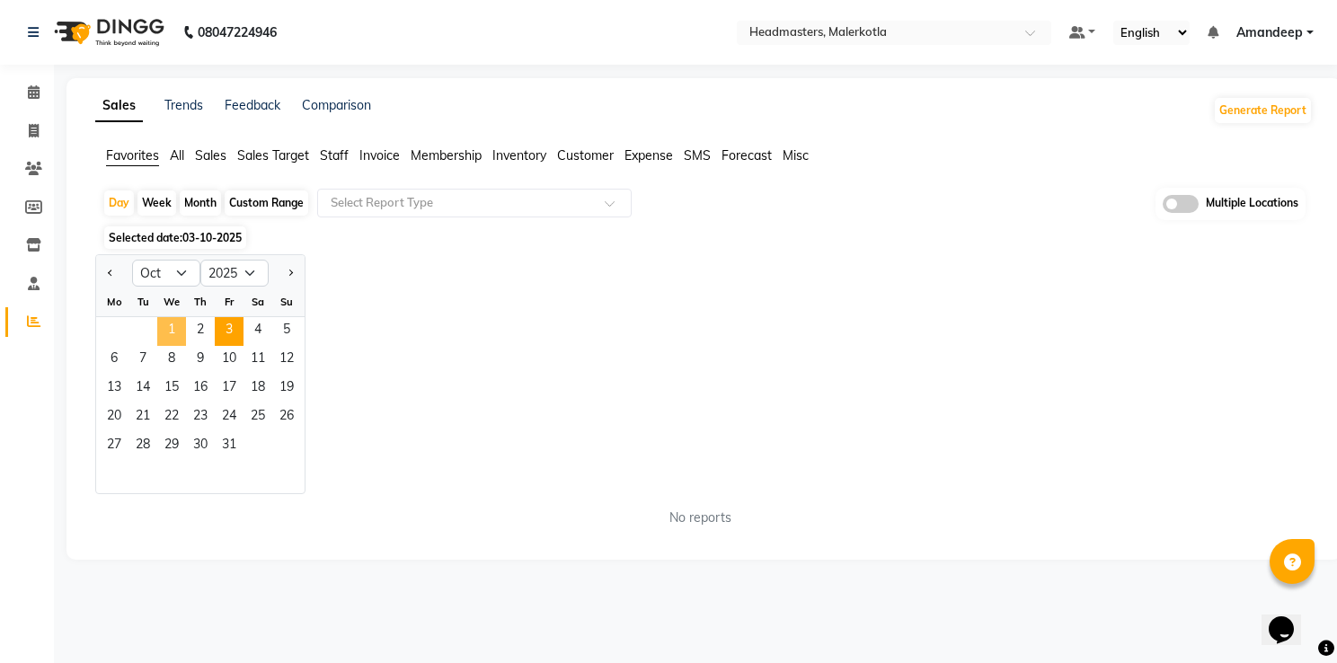
click at [170, 324] on span "1" at bounding box center [171, 331] width 29 height 29
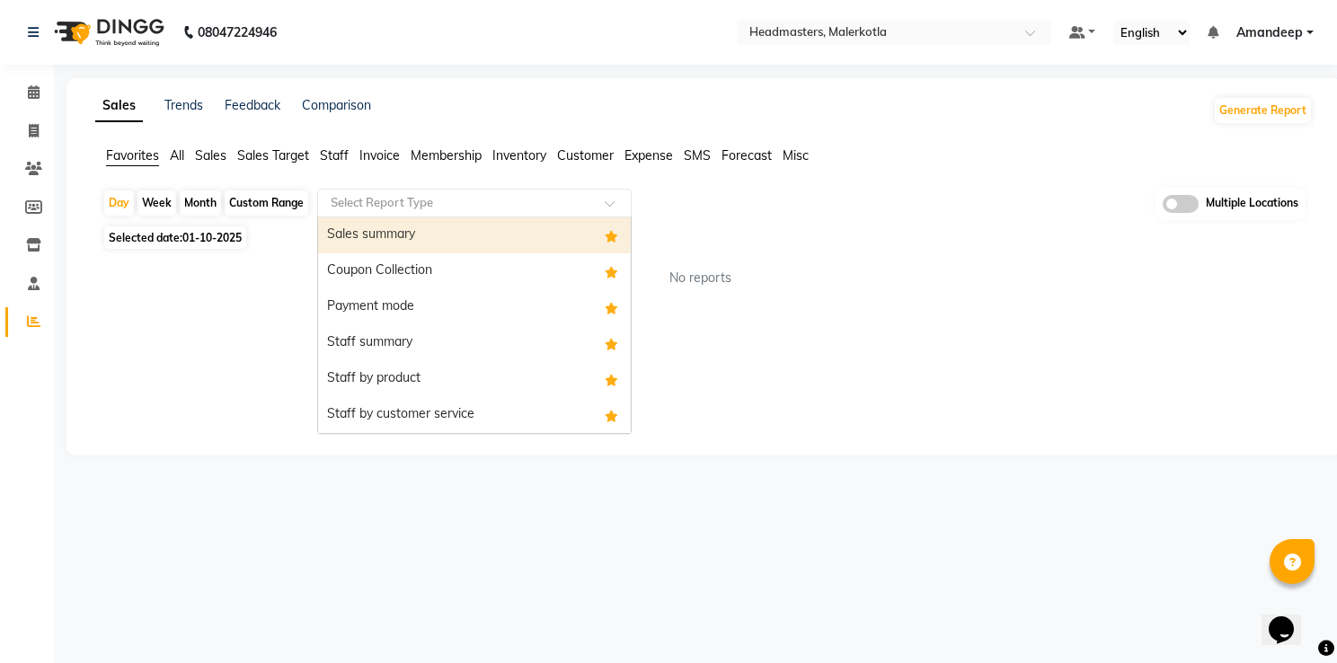
click at [411, 200] on input "text" at bounding box center [456, 203] width 259 height 18
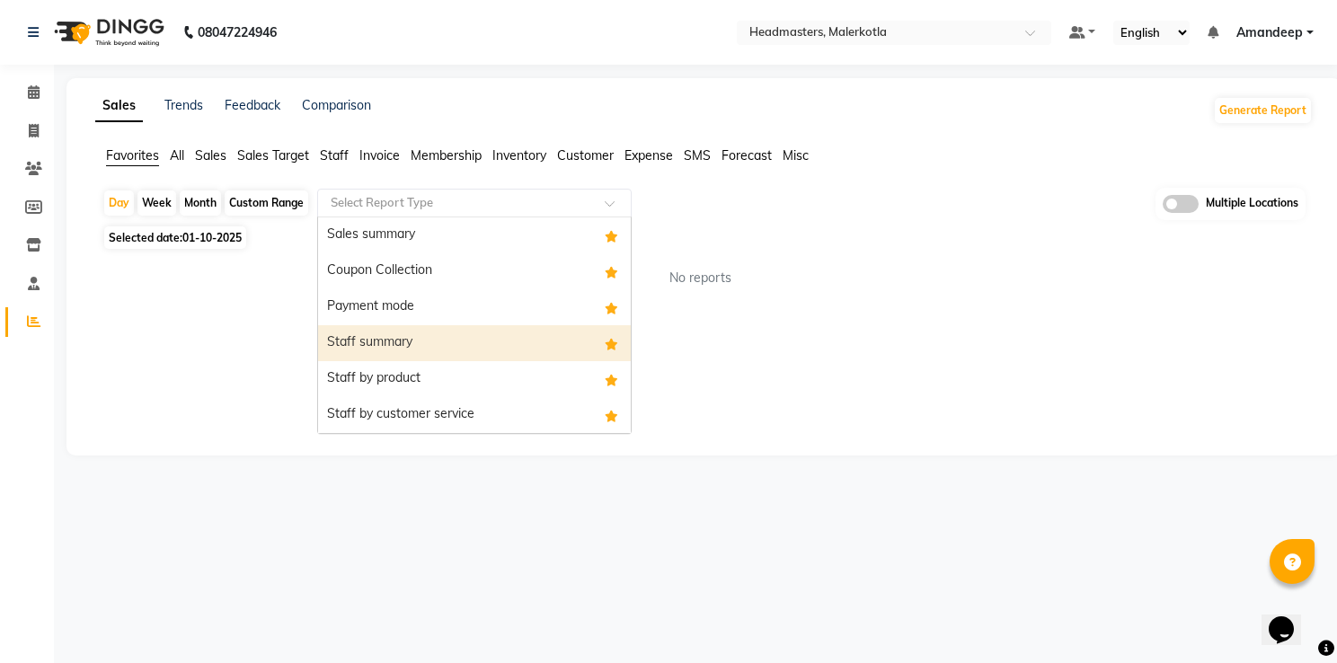
click at [409, 351] on div "Staff summary" at bounding box center [474, 343] width 313 height 36
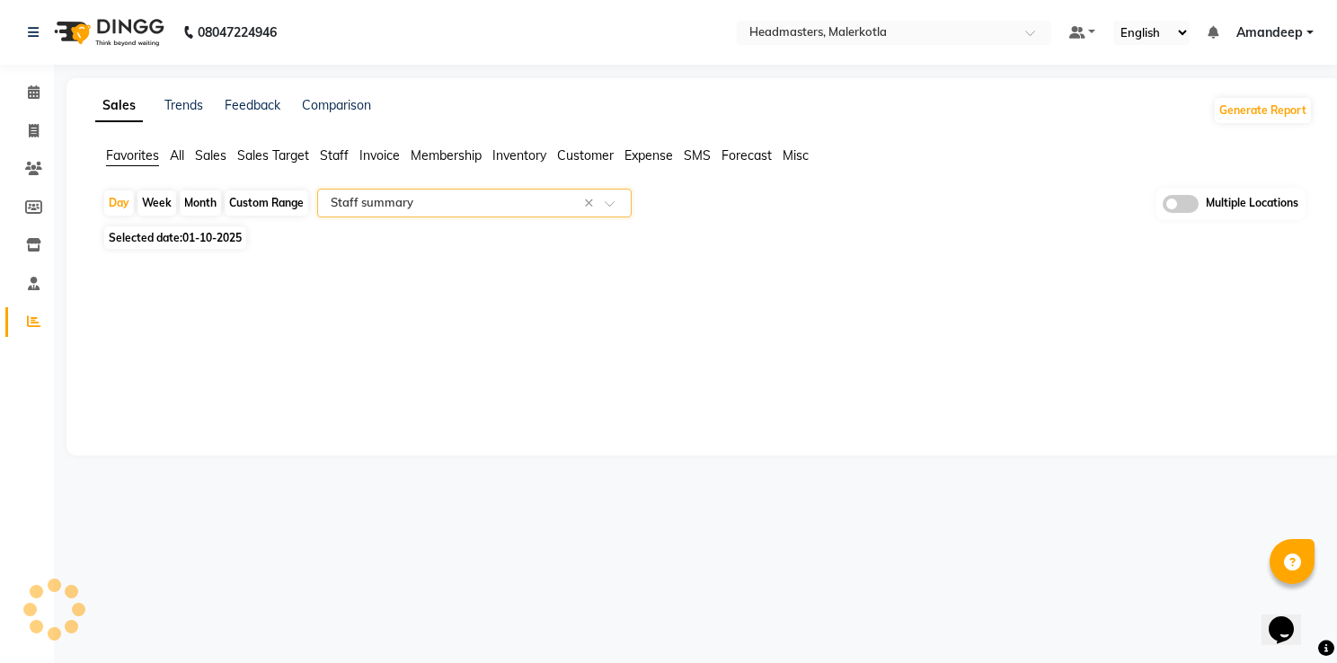
select select "full_report"
select select "csv"
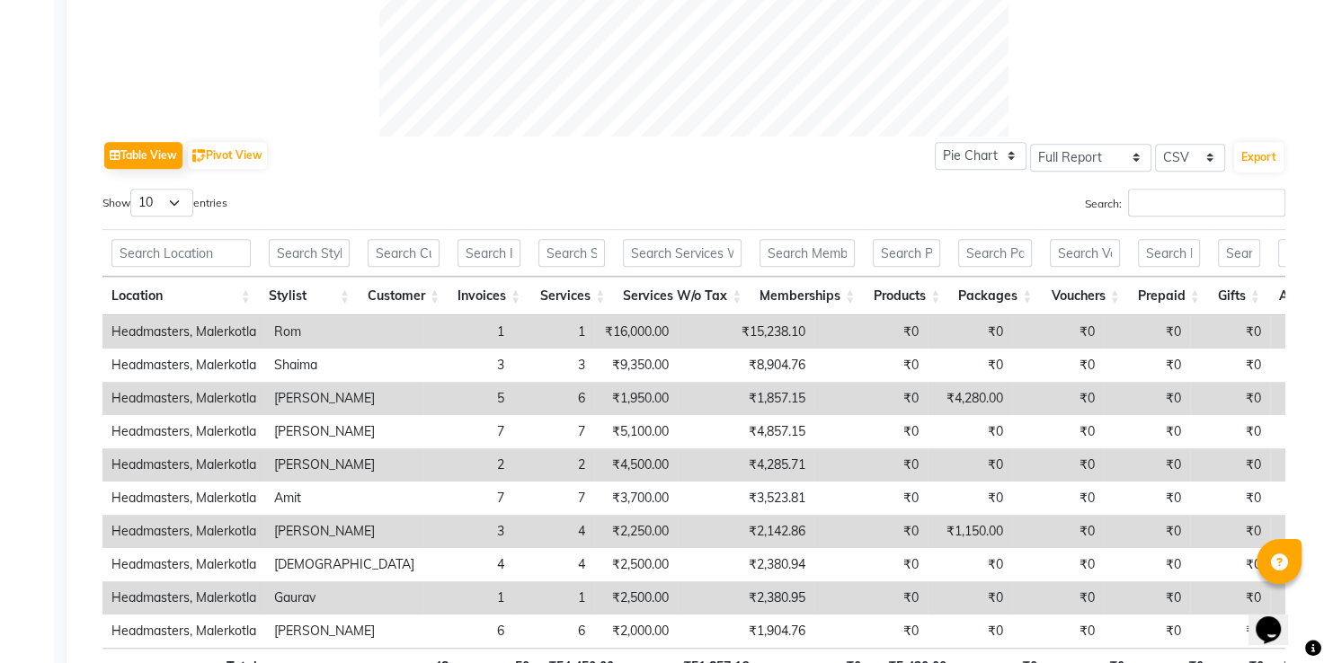
scroll to position [784, 0]
click at [1260, 164] on div "Export" at bounding box center [1258, 156] width 53 height 34
click at [1260, 164] on button "Export" at bounding box center [1258, 156] width 49 height 31
click at [564, 169] on div "Table View Pivot View Pie Chart Bar Chart Select Full Report Filtered Report Se…" at bounding box center [693, 155] width 1183 height 38
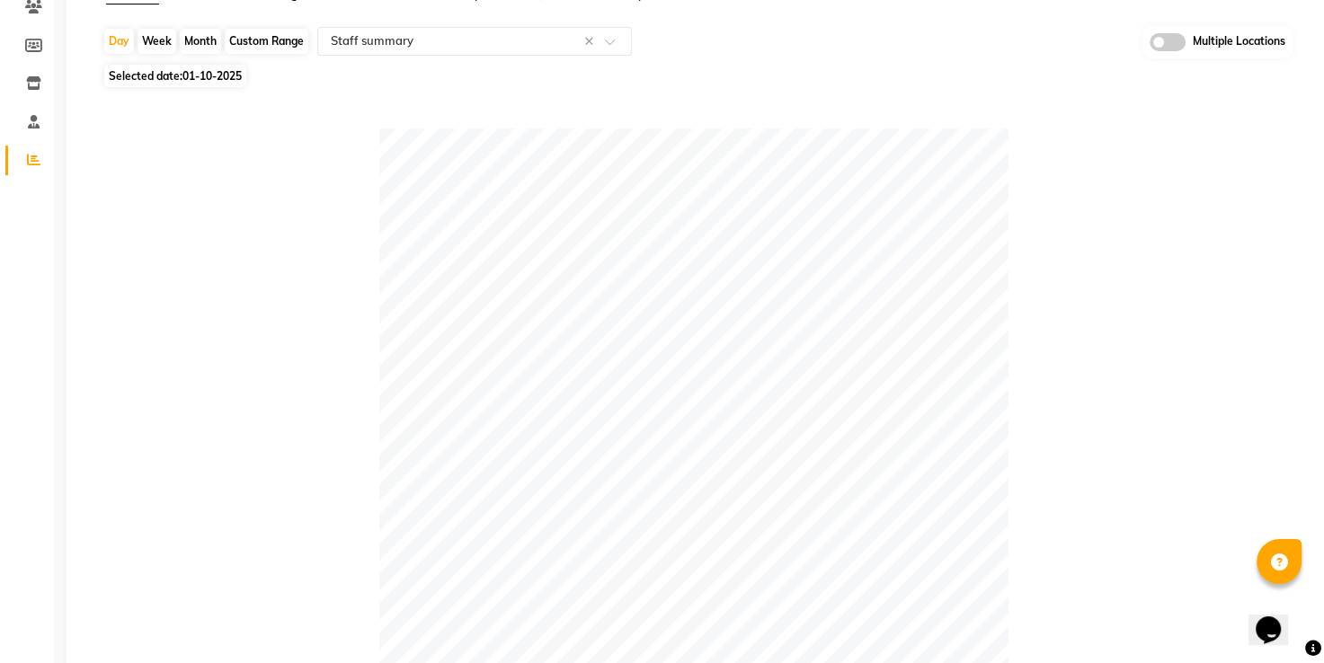
scroll to position [0, 0]
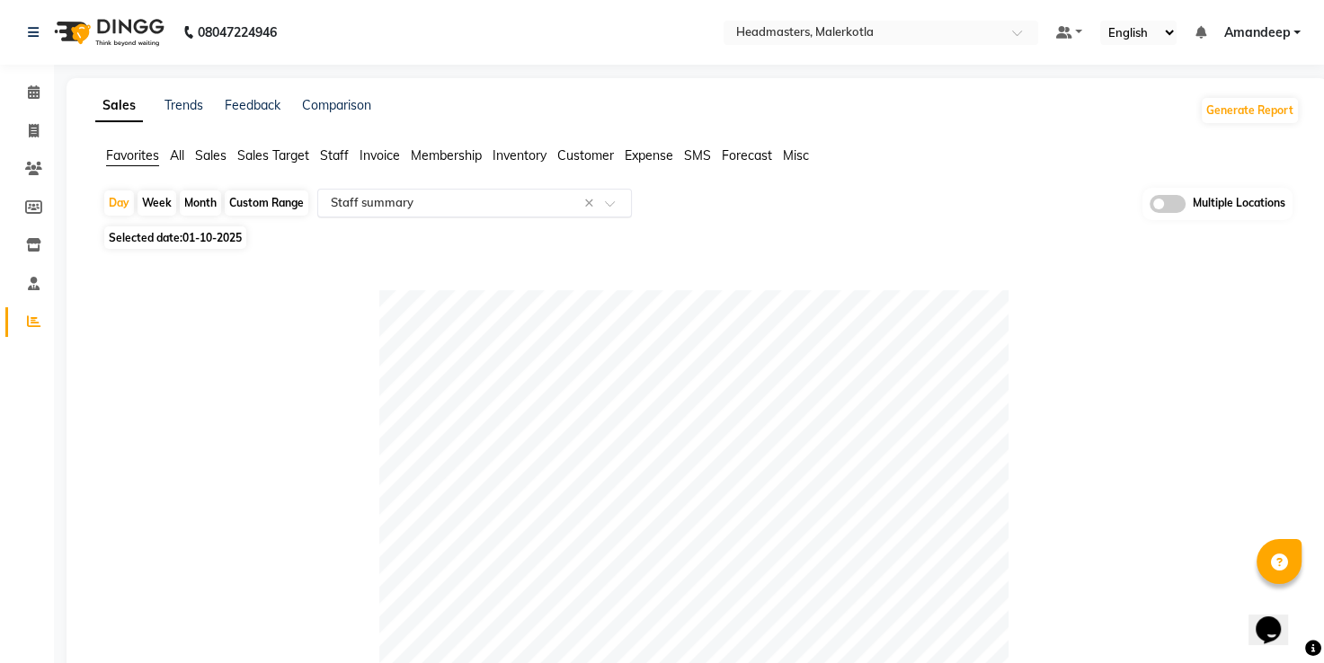
click at [386, 213] on div "Select Report Type × Staff summary ×" at bounding box center [474, 203] width 315 height 29
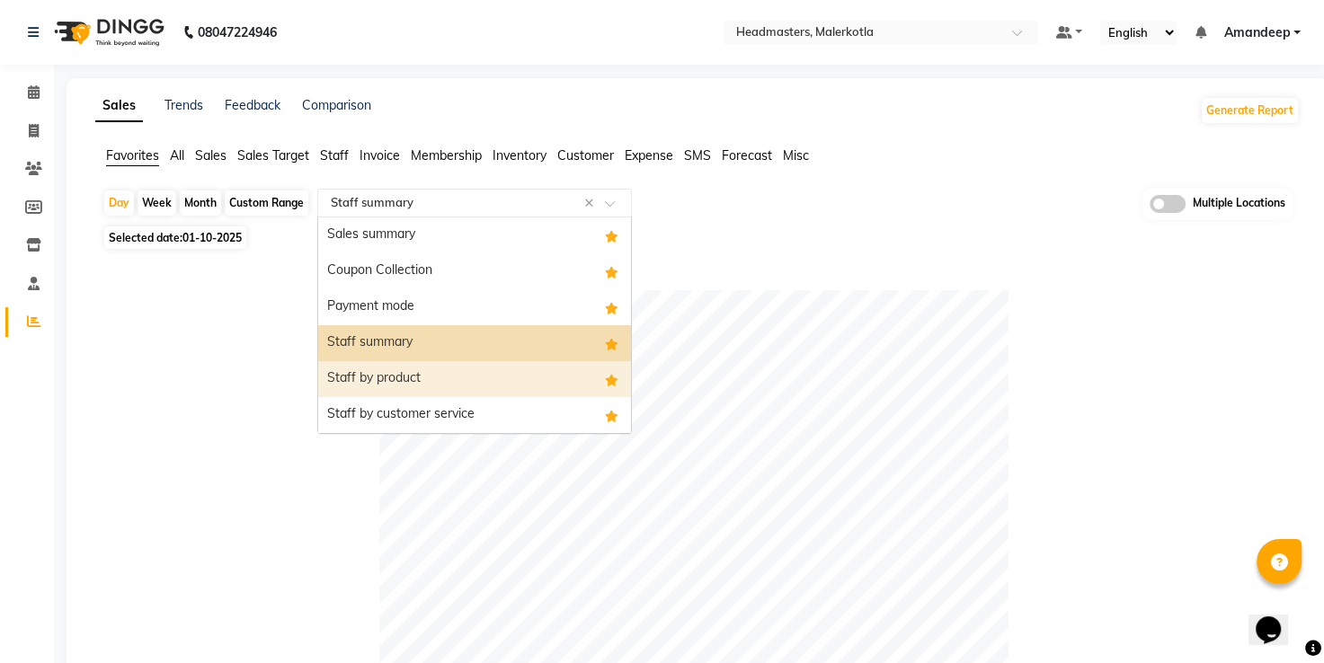
click at [393, 370] on div "Staff by product" at bounding box center [474, 379] width 313 height 36
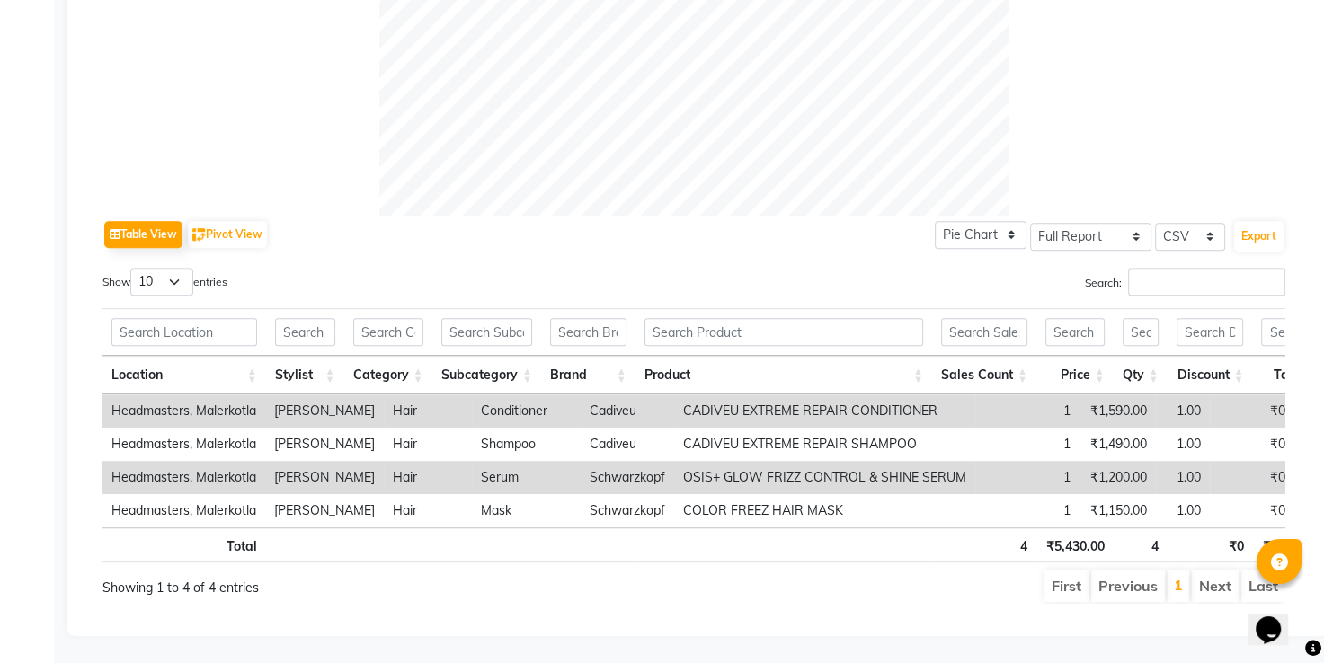
scroll to position [0, 111]
